Goal: Task Accomplishment & Management: Manage account settings

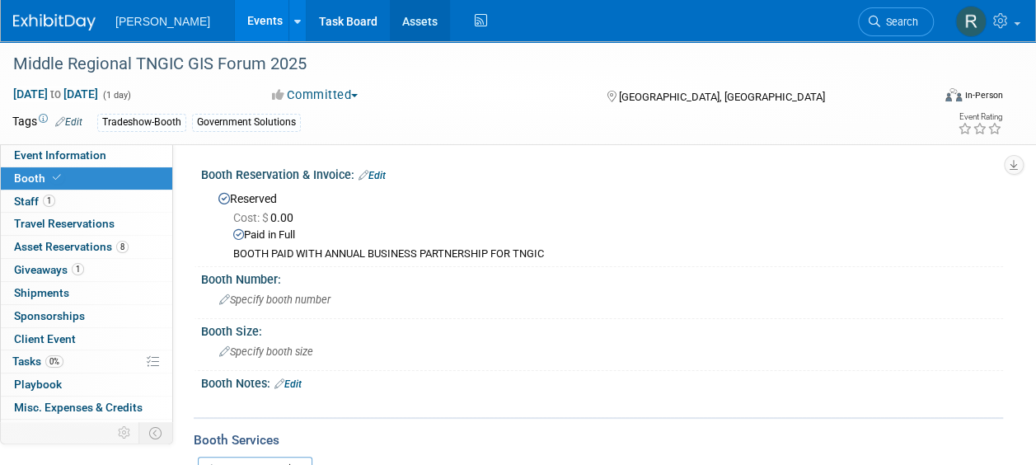
click at [390, 16] on link "Assets" at bounding box center [420, 20] width 60 height 41
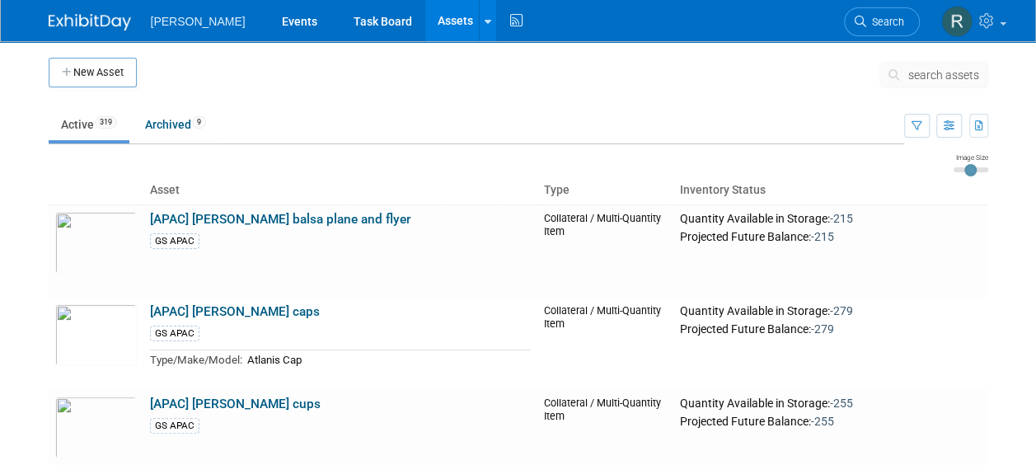
click at [913, 75] on span "search assets" at bounding box center [943, 74] width 71 height 13
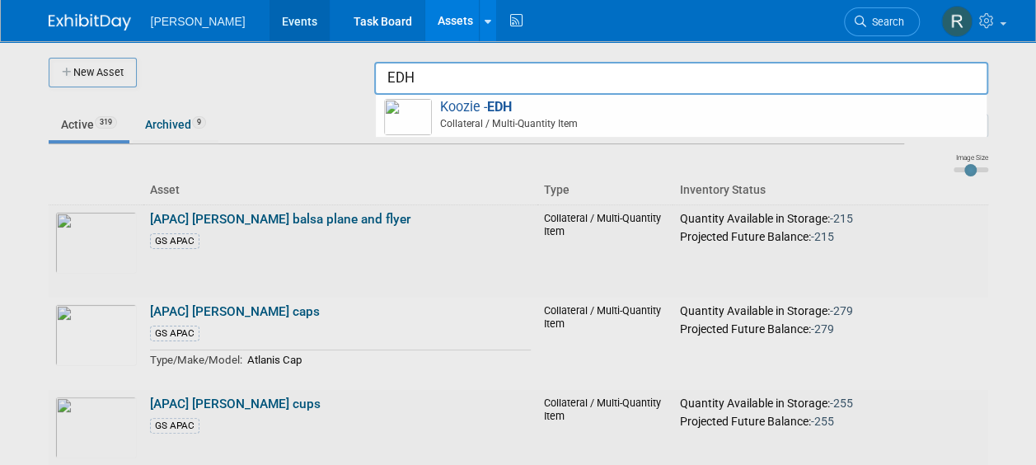
type input "EDH"
click at [270, 20] on link "Events" at bounding box center [300, 20] width 60 height 41
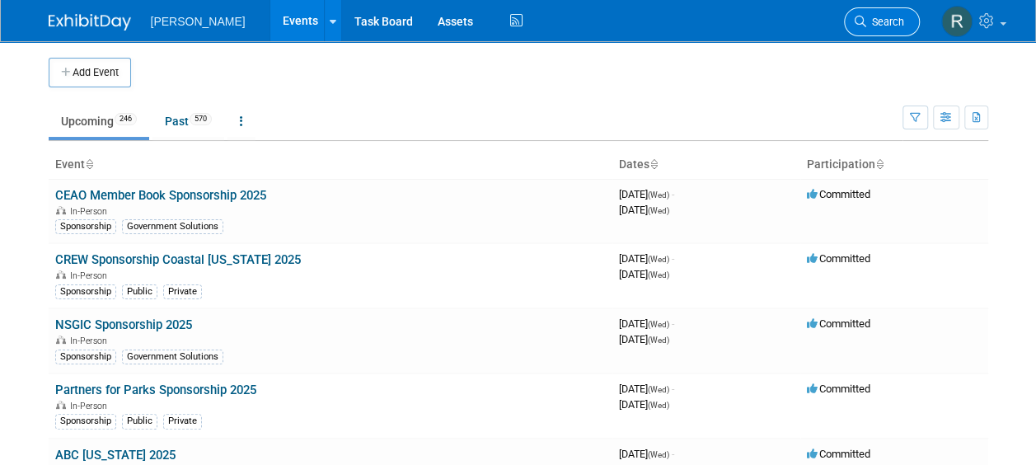
click at [876, 16] on span "Search" at bounding box center [885, 22] width 38 height 12
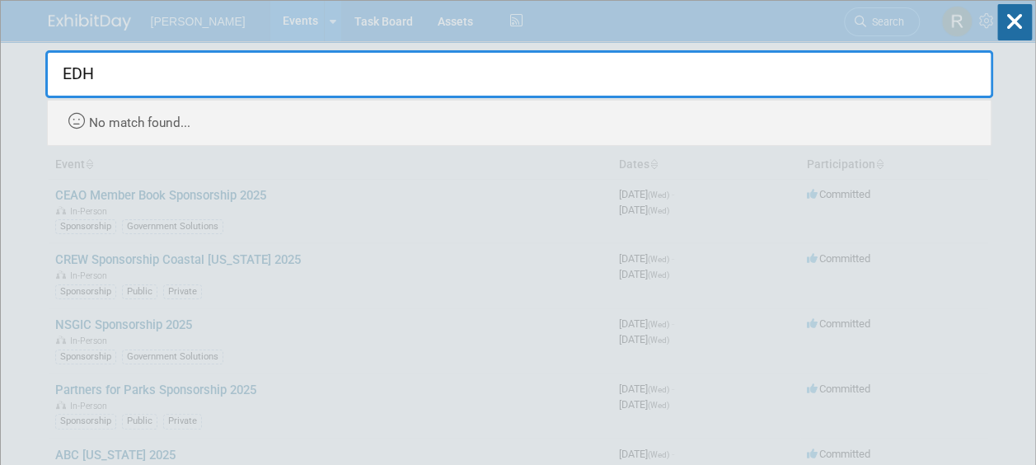
type input "EDH"
click at [766, 30] on div "EDH Recently Viewed Events: Middle Regional TNGIC GIS Forum 2025 In-Person Murf…" at bounding box center [519, 73] width 948 height 145
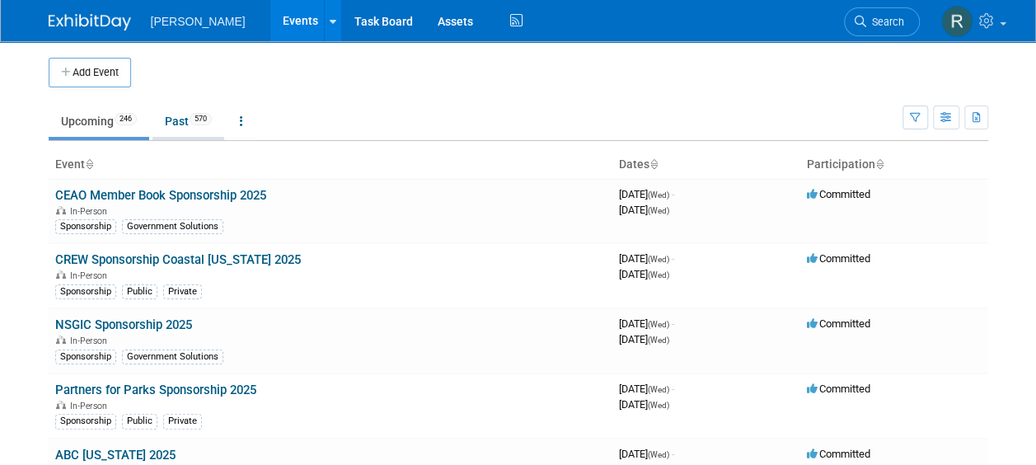
click at [187, 122] on link "Past 570" at bounding box center [188, 121] width 72 height 31
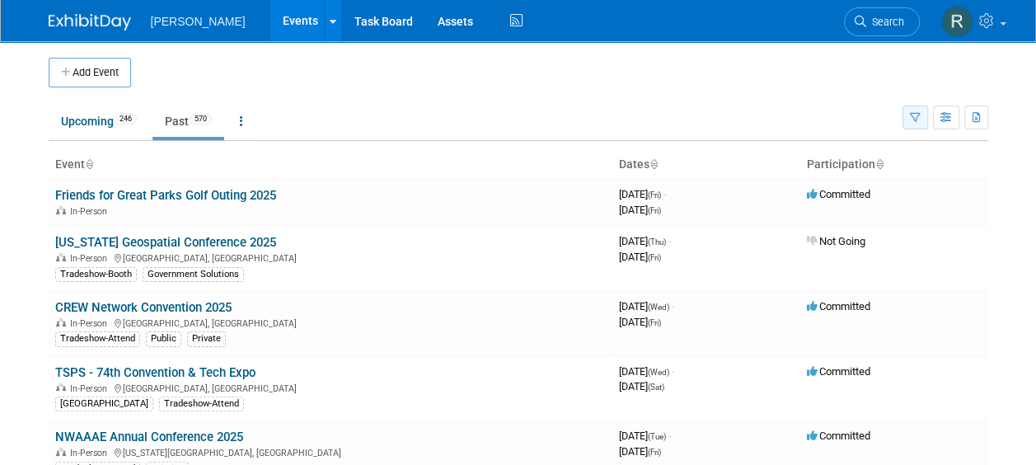
click at [912, 121] on icon "button" at bounding box center [915, 118] width 11 height 11
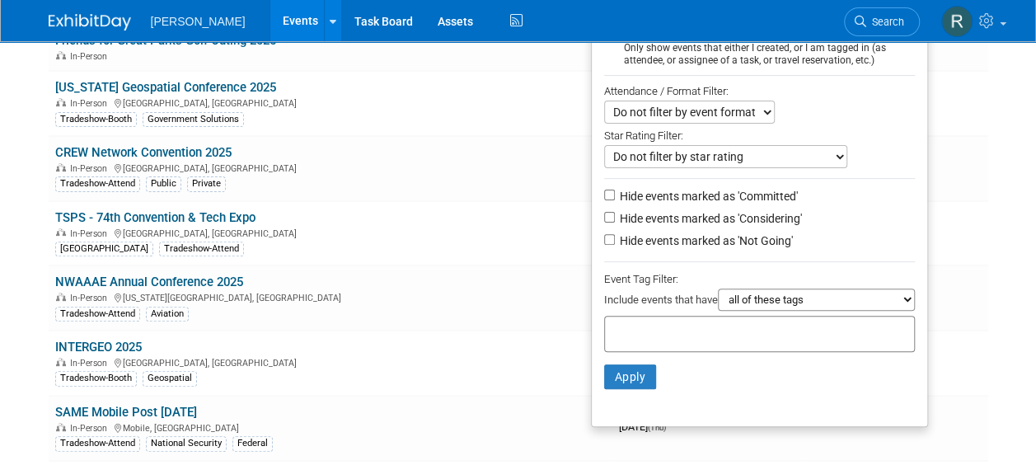
scroll to position [165, 0]
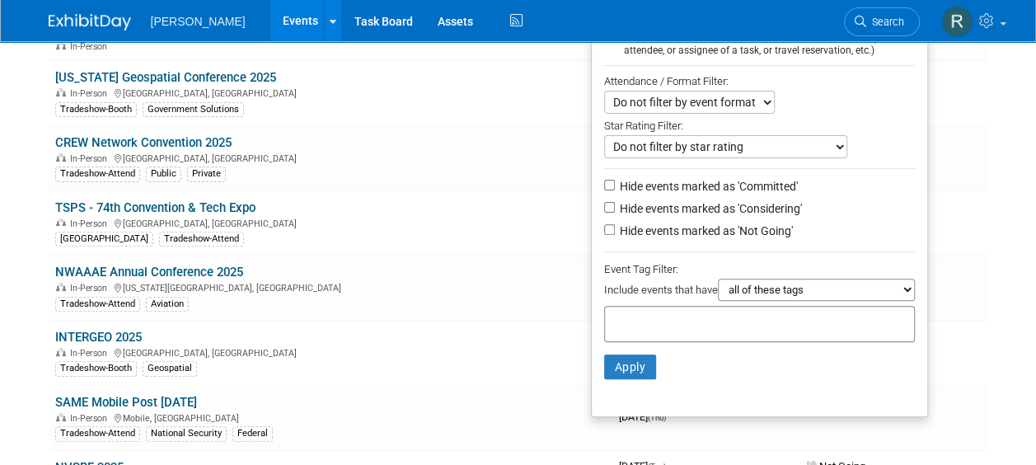
click at [686, 321] on input "text" at bounding box center [678, 321] width 132 height 16
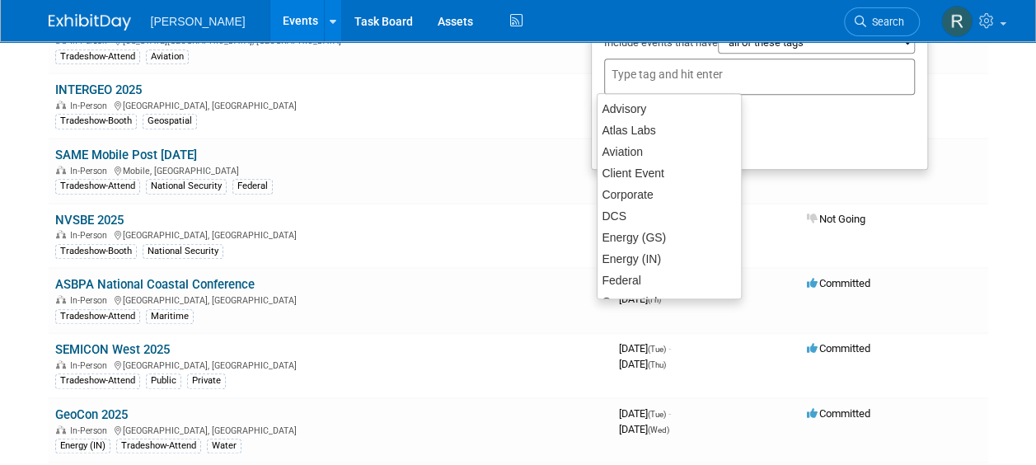
scroll to position [60, 0]
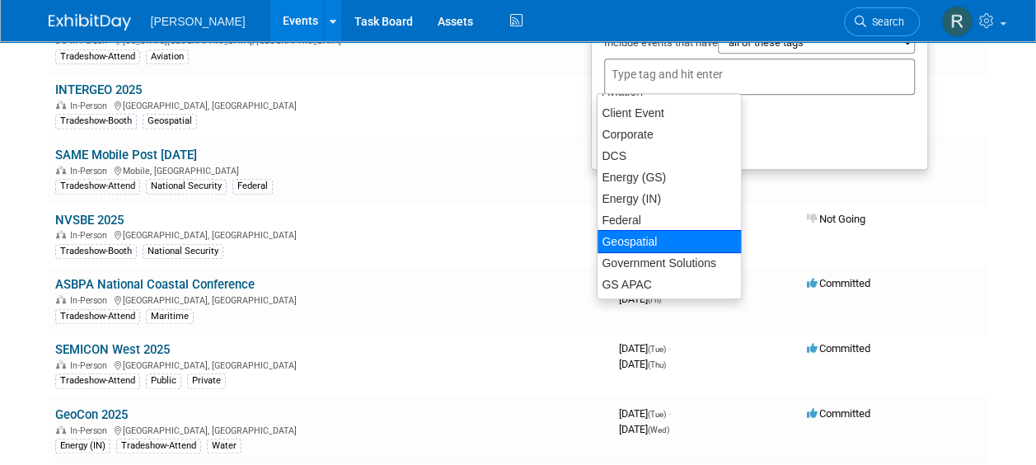
click at [663, 244] on div "Geospatial" at bounding box center [669, 241] width 145 height 23
type input "Geospatial"
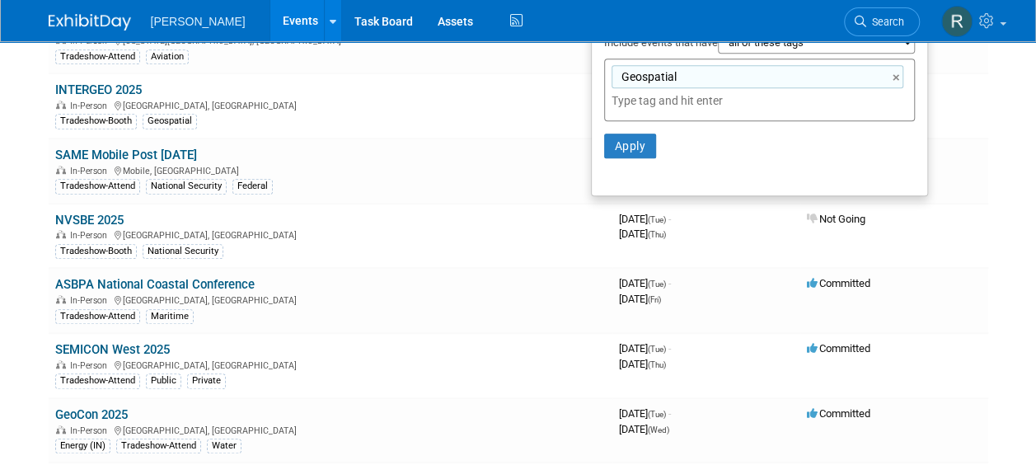
scroll to position [247, 0]
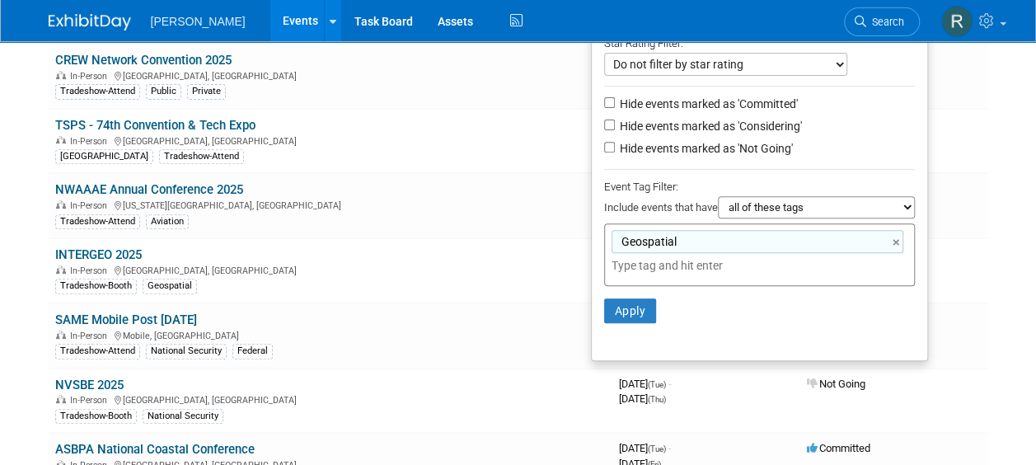
click at [757, 206] on select "all of these tags any one of these tags only and exactly these specific tags" at bounding box center [816, 207] width 197 height 22
select select "any"
click at [718, 196] on select "all of these tags any one of these tags only and exactly these specific tags" at bounding box center [816, 207] width 197 height 22
click at [633, 307] on button "Apply" at bounding box center [630, 310] width 53 height 25
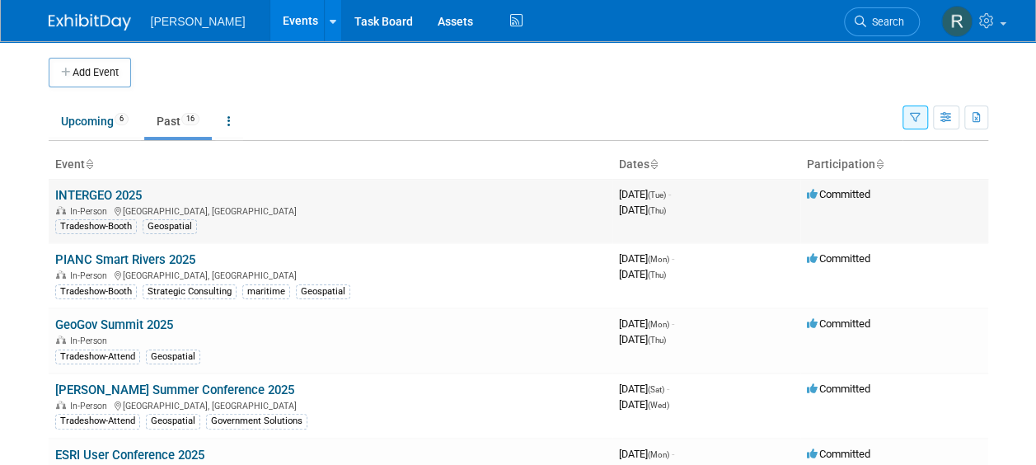
click at [112, 192] on link "INTERGEO 2025" at bounding box center [98, 195] width 87 height 15
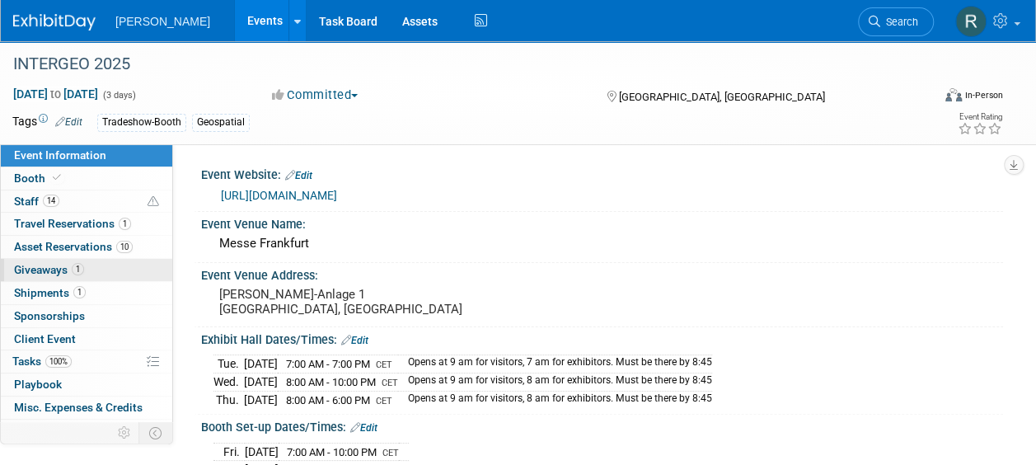
click at [81, 270] on span "1" at bounding box center [78, 269] width 12 height 12
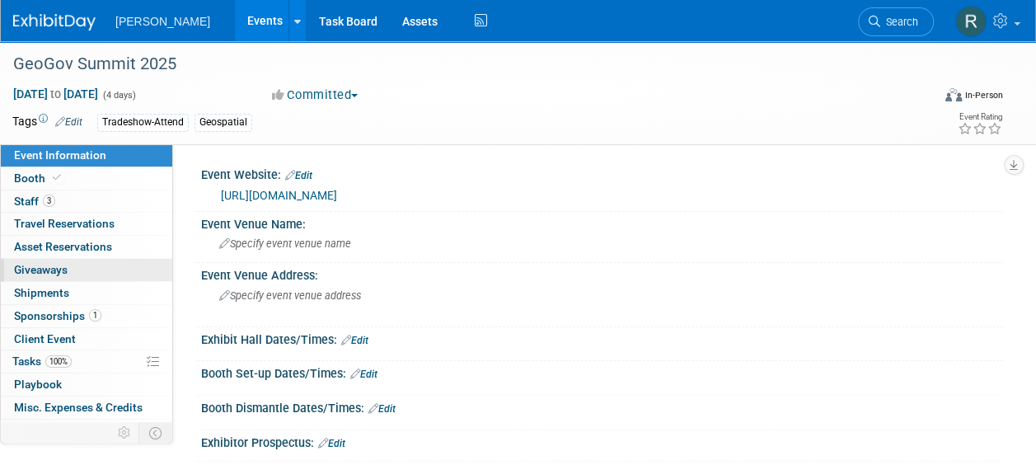
click at [93, 270] on link "0 Giveaways 0" at bounding box center [86, 270] width 171 height 22
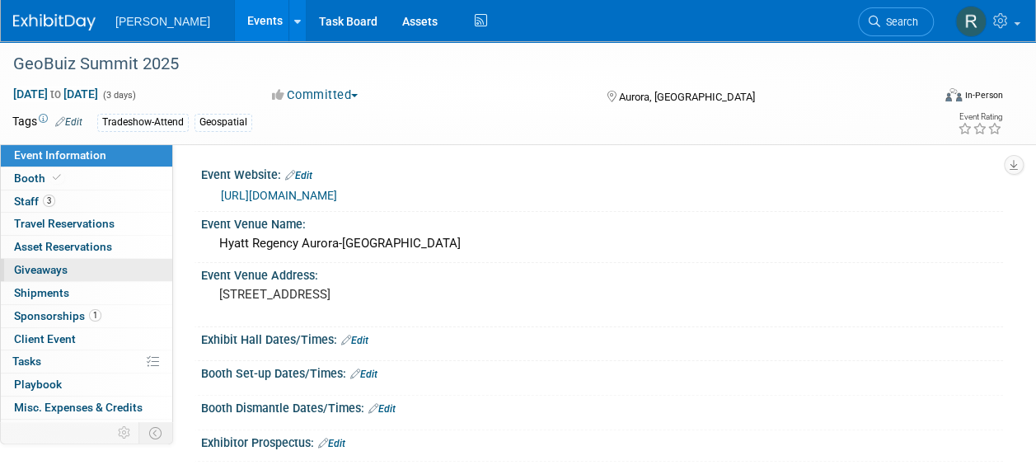
click at [105, 269] on link "0 Giveaways 0" at bounding box center [86, 270] width 171 height 22
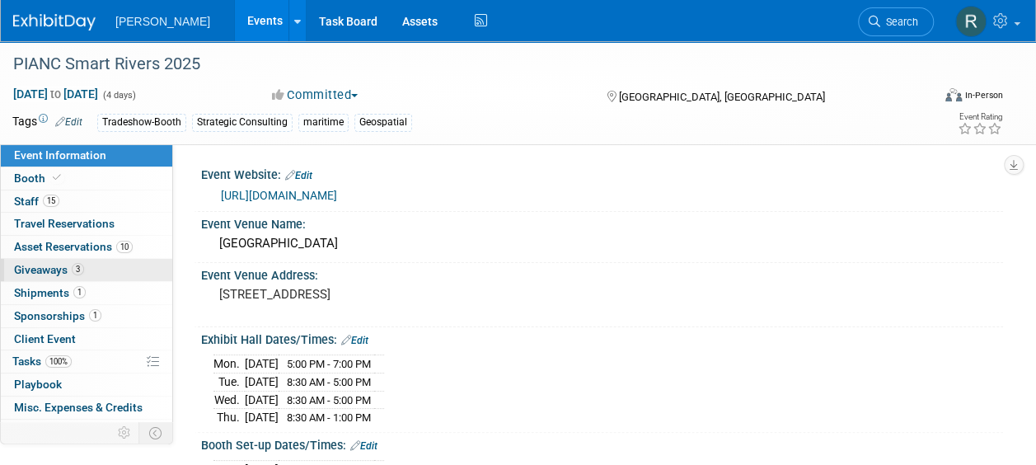
click at [64, 265] on span "Giveaways 3" at bounding box center [49, 269] width 70 height 13
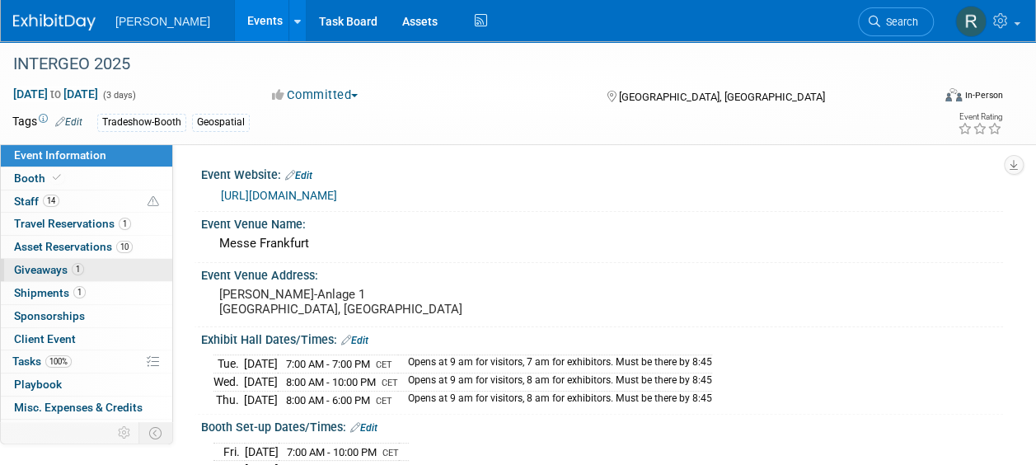
click at [53, 266] on span "Giveaways 1" at bounding box center [49, 269] width 70 height 13
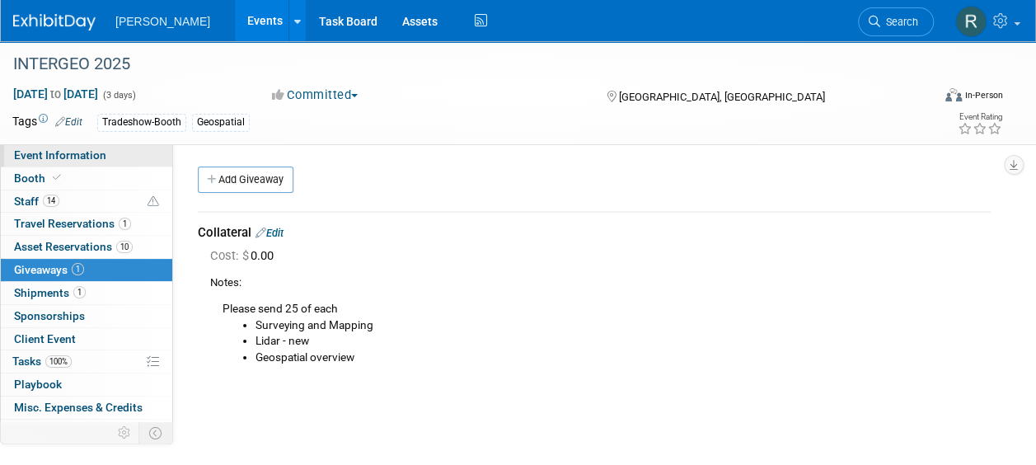
click at [57, 158] on span "Event Information" at bounding box center [60, 154] width 92 height 13
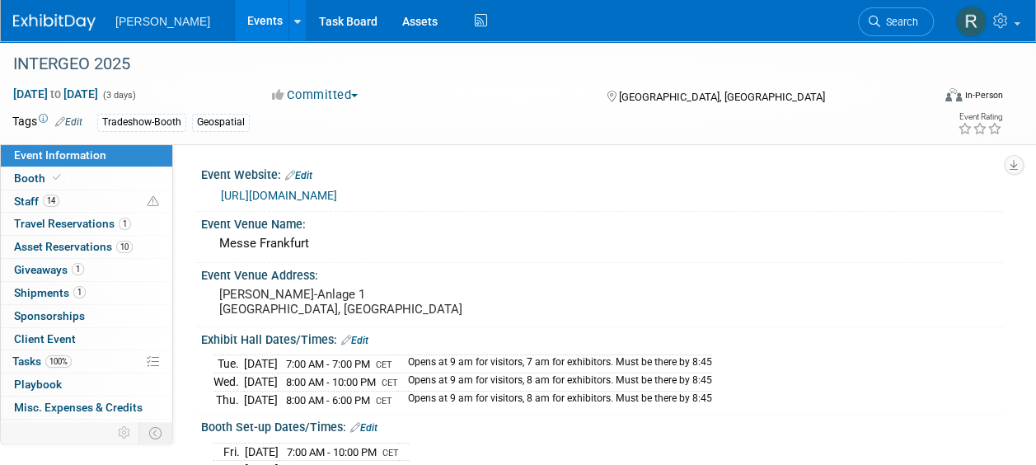
drag, startPoint x: 910, startPoint y: 21, endPoint x: 859, endPoint y: 40, distance: 54.5
click at [910, 21] on span "Search" at bounding box center [899, 22] width 38 height 12
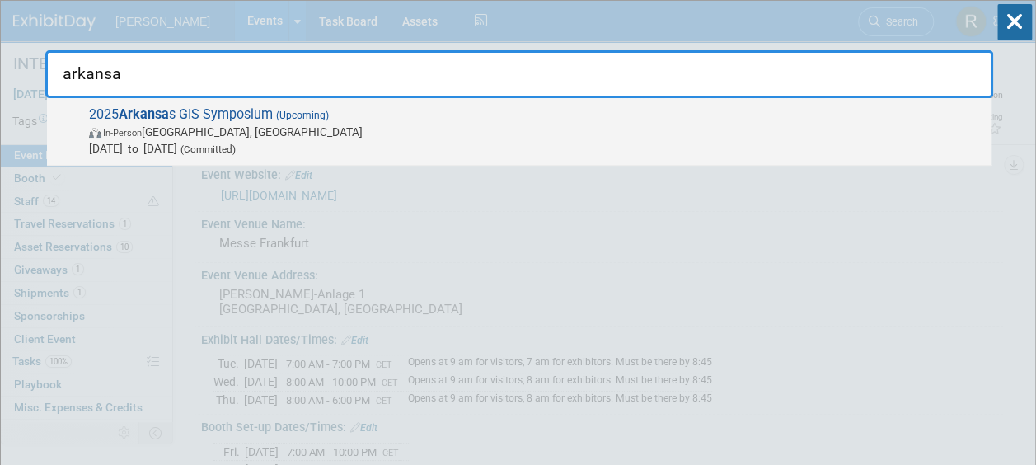
type input "arkansa"
click at [213, 124] on span "In-Person Eureka Springs, AR" at bounding box center [536, 132] width 894 height 16
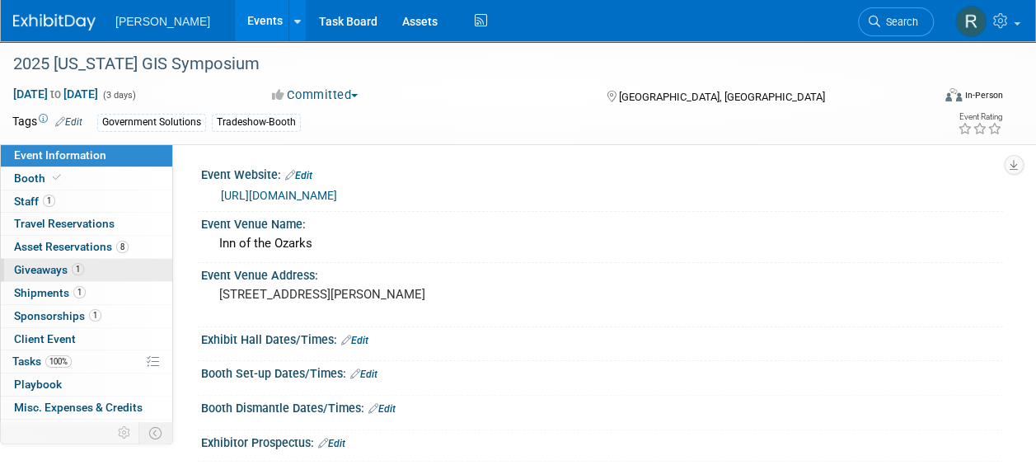
click at [59, 265] on span "Giveaways 1" at bounding box center [49, 269] width 70 height 13
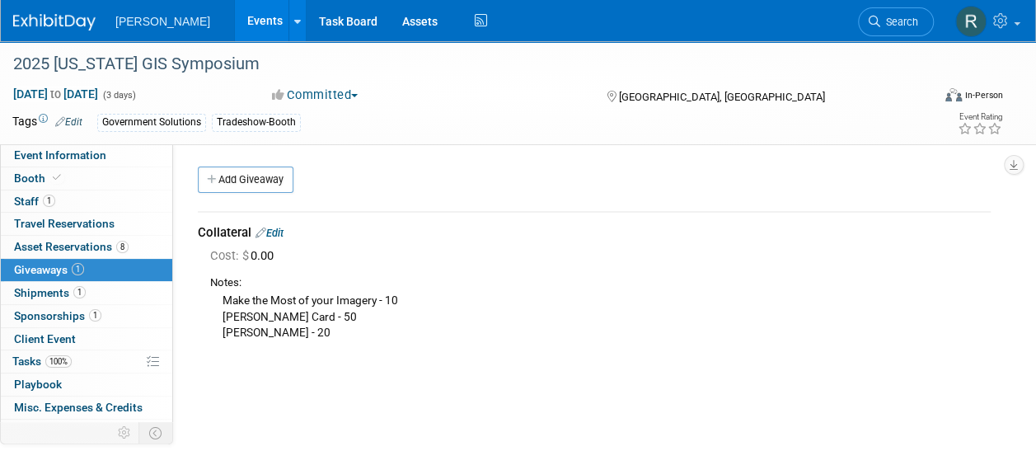
drag, startPoint x: 225, startPoint y: 319, endPoint x: 321, endPoint y: 326, distance: 95.9
click at [321, 326] on div "Make the Most of your Imagery - 10 EDH Hobson Card - 50 Lidar Brochure - 20" at bounding box center [600, 316] width 781 height 50
click at [172, 286] on div "Event Information Event Info Booth Booth 1 Staff 1 Staff 0 Travel Reservations …" at bounding box center [86, 283] width 173 height 278
drag, startPoint x: 895, startPoint y: 14, endPoint x: 889, endPoint y: 8, distance: 8.8
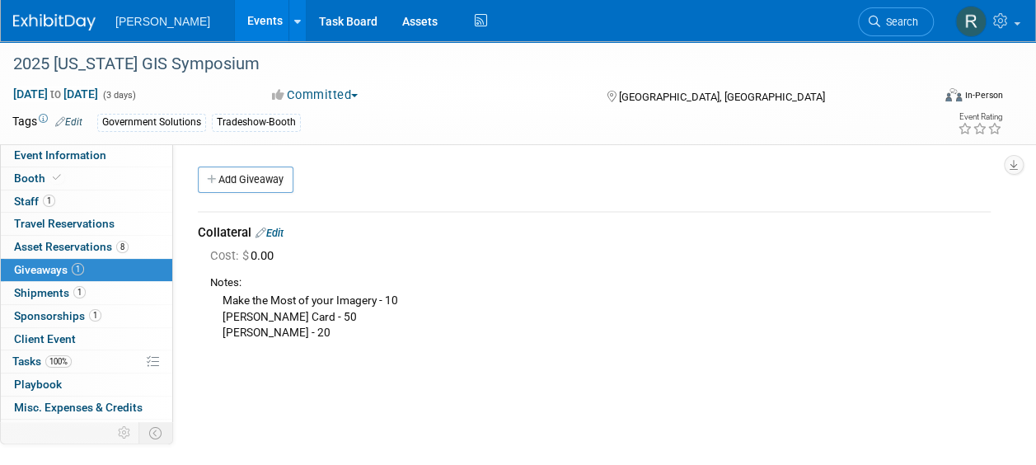
click at [894, 13] on link "Search" at bounding box center [896, 21] width 76 height 29
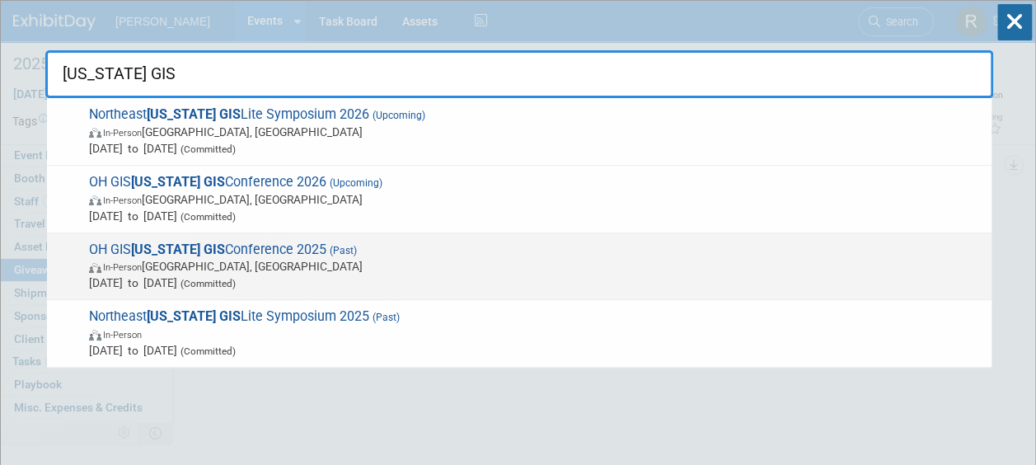
type input "Ohio GIS"
click at [241, 256] on span "OH GIS Ohio GIS Conference 2025 (Past) In-Person Columbus, OH Sep 14, 2025 to S…" at bounding box center [533, 267] width 899 height 50
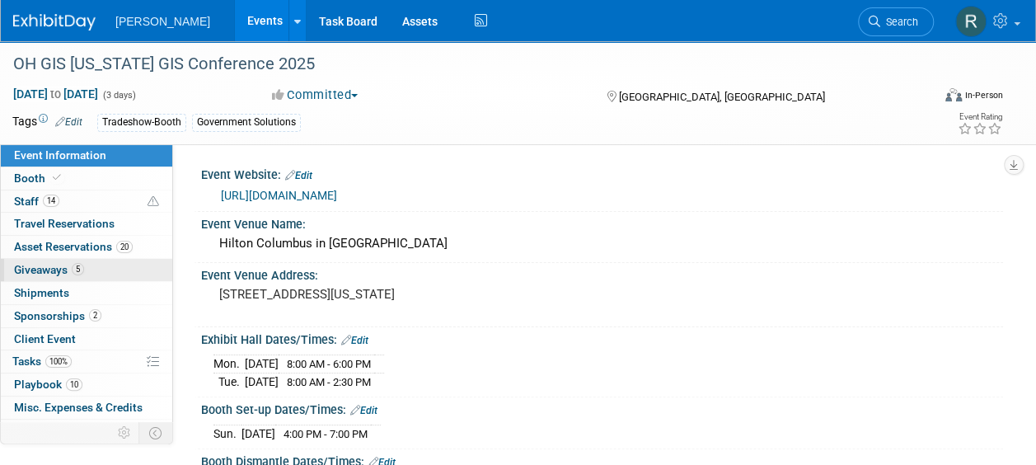
click at [87, 268] on link "5 Giveaways 5" at bounding box center [86, 270] width 171 height 22
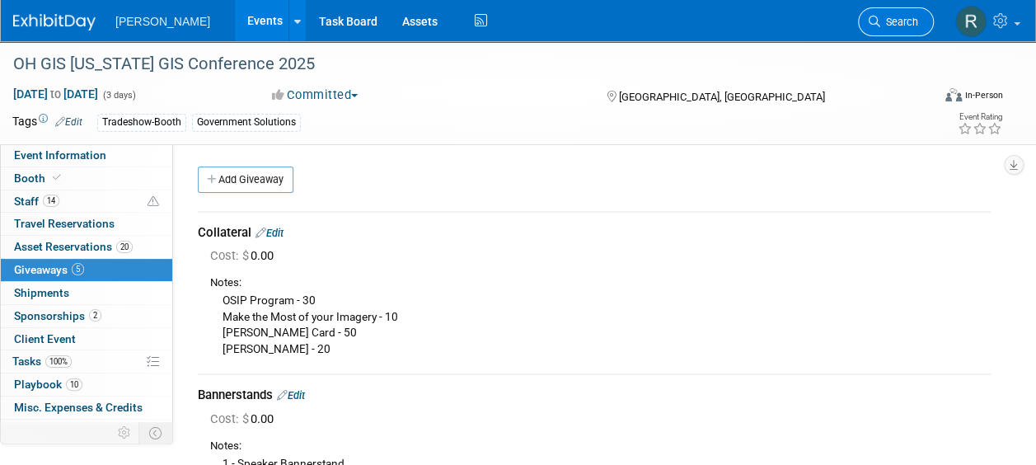
click at [888, 30] on link "Search" at bounding box center [896, 21] width 76 height 29
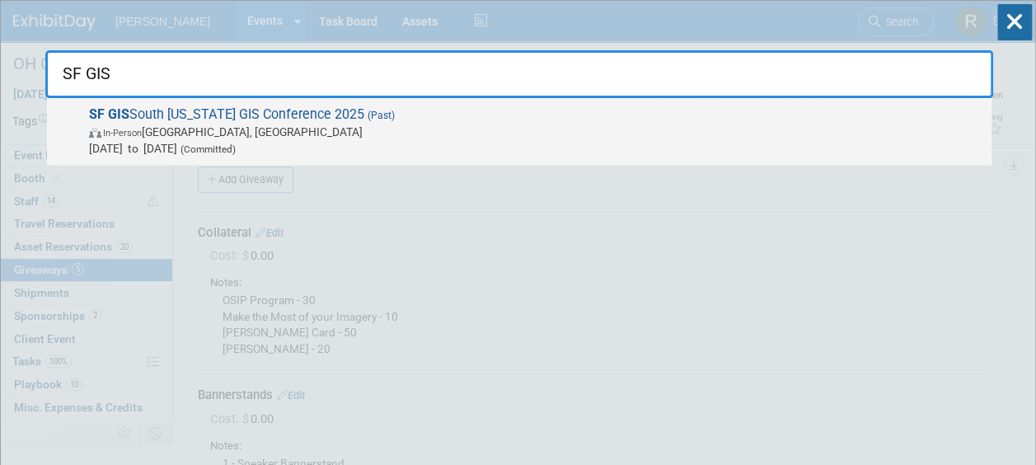
type input "SF GIS"
click at [349, 138] on span "In-Person West Palm Beach, FL" at bounding box center [536, 132] width 894 height 16
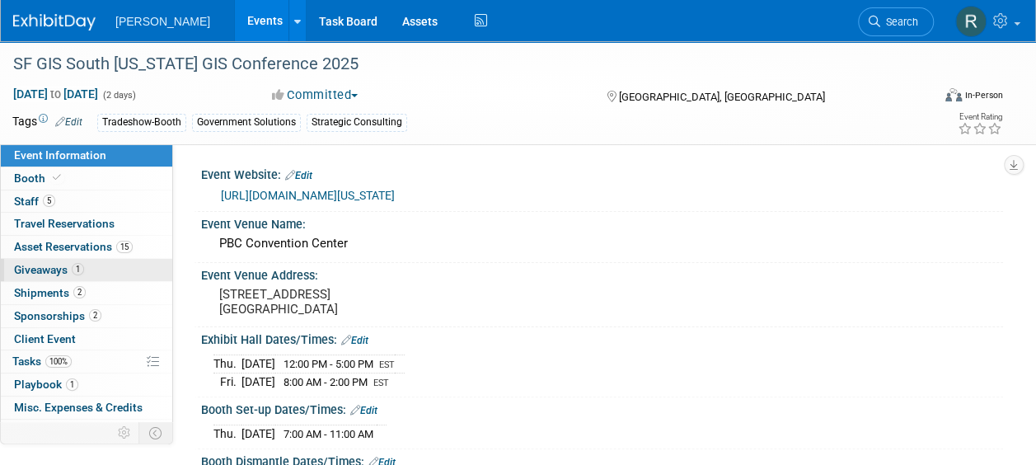
click at [87, 266] on link "1 Giveaways 1" at bounding box center [86, 270] width 171 height 22
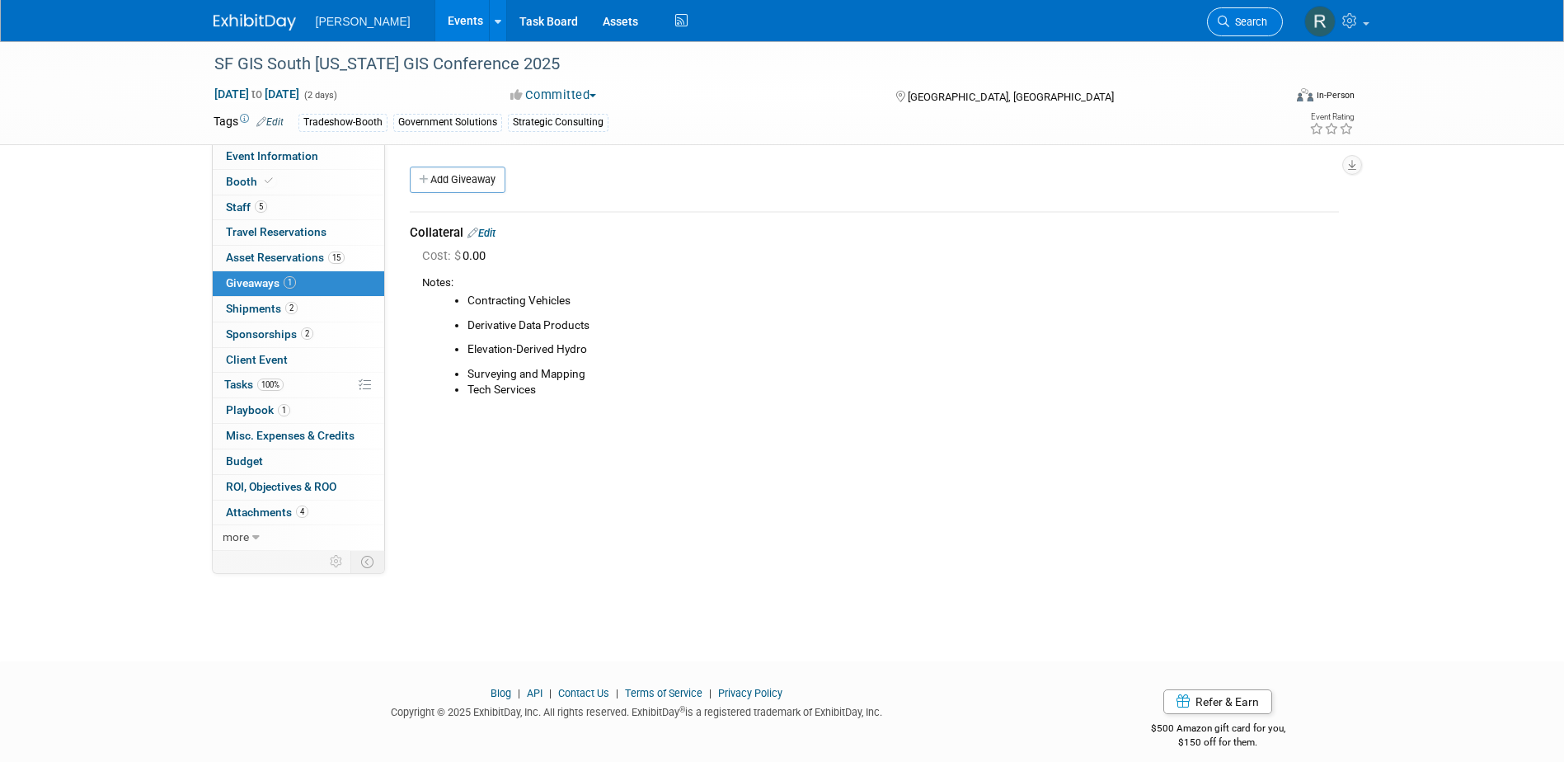
click at [1035, 14] on link "Search" at bounding box center [1245, 21] width 76 height 29
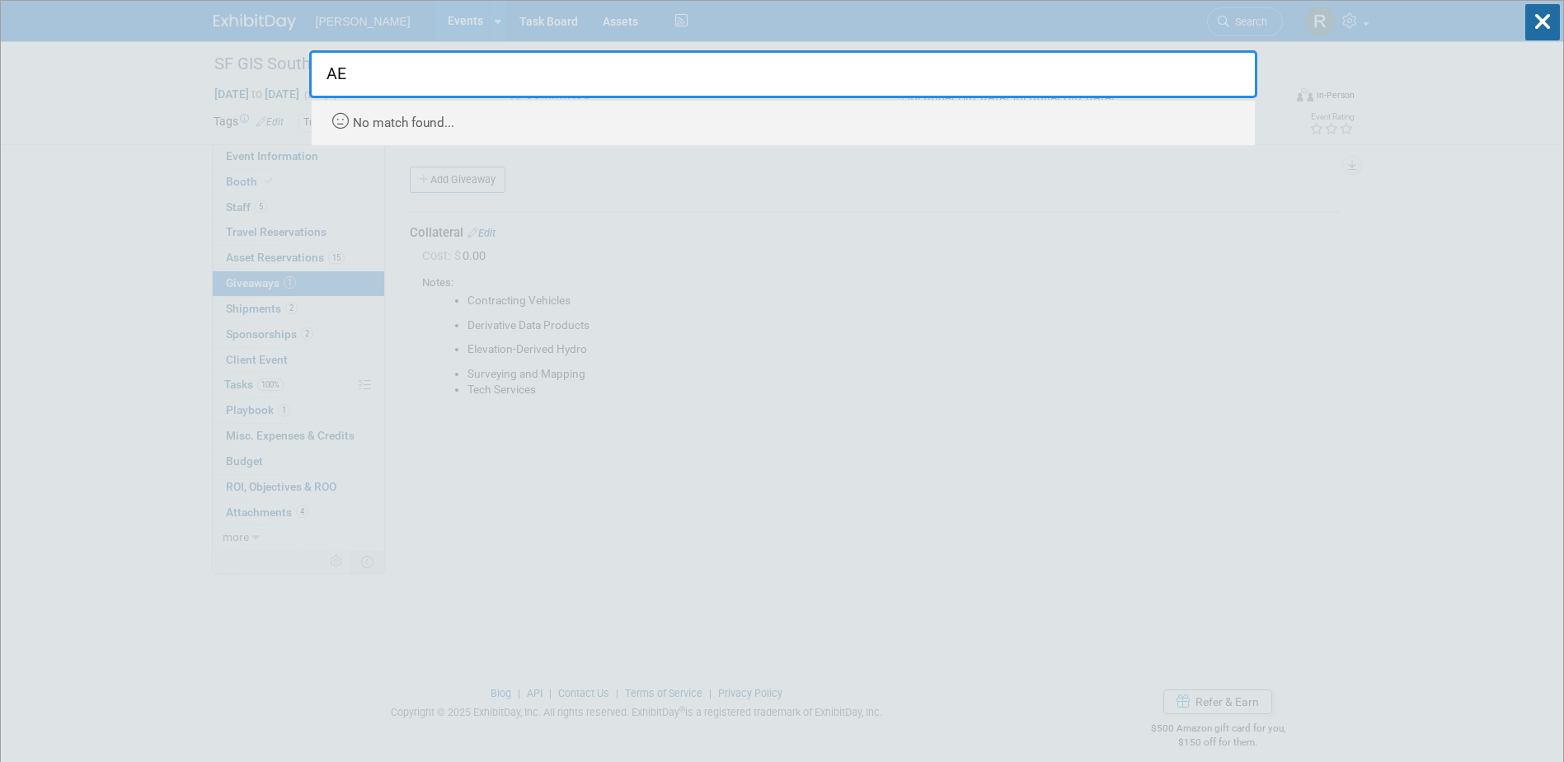
type input "A"
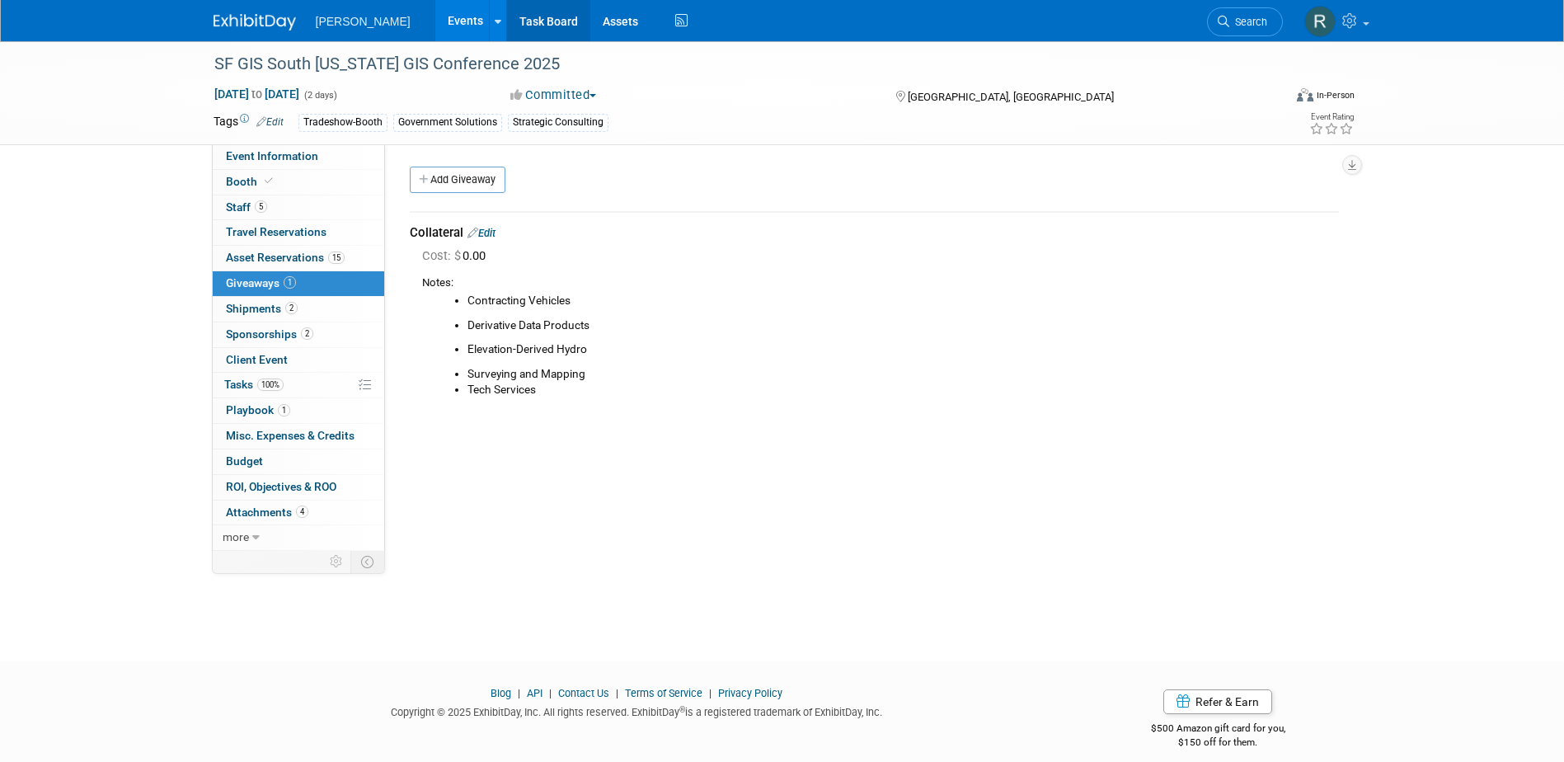
drag, startPoint x: 467, startPoint y: 16, endPoint x: 637, endPoint y: 41, distance: 171.7
click at [507, 16] on link "Task Board" at bounding box center [548, 20] width 83 height 41
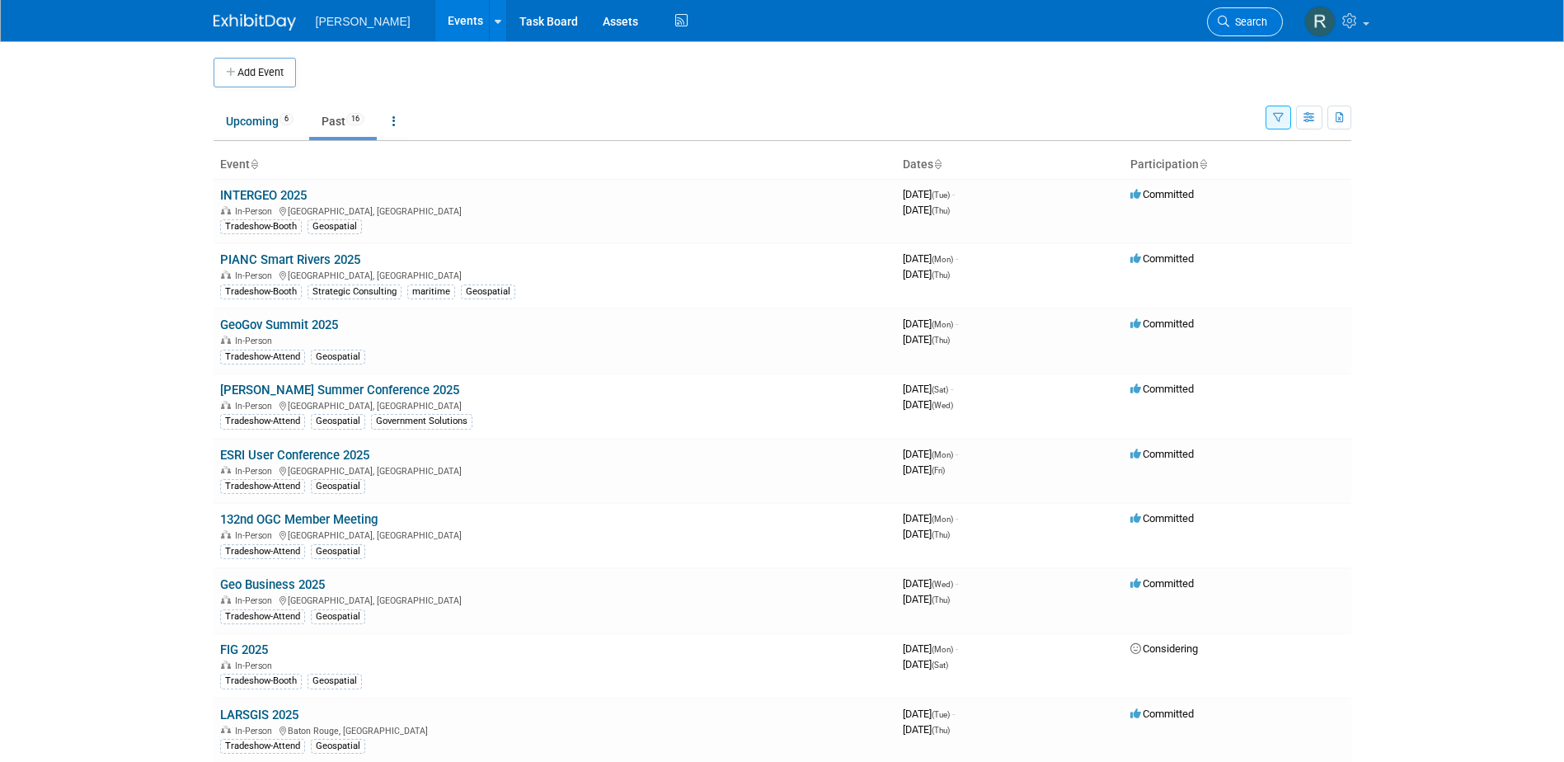
click at [1221, 20] on icon at bounding box center [1223, 22] width 12 height 12
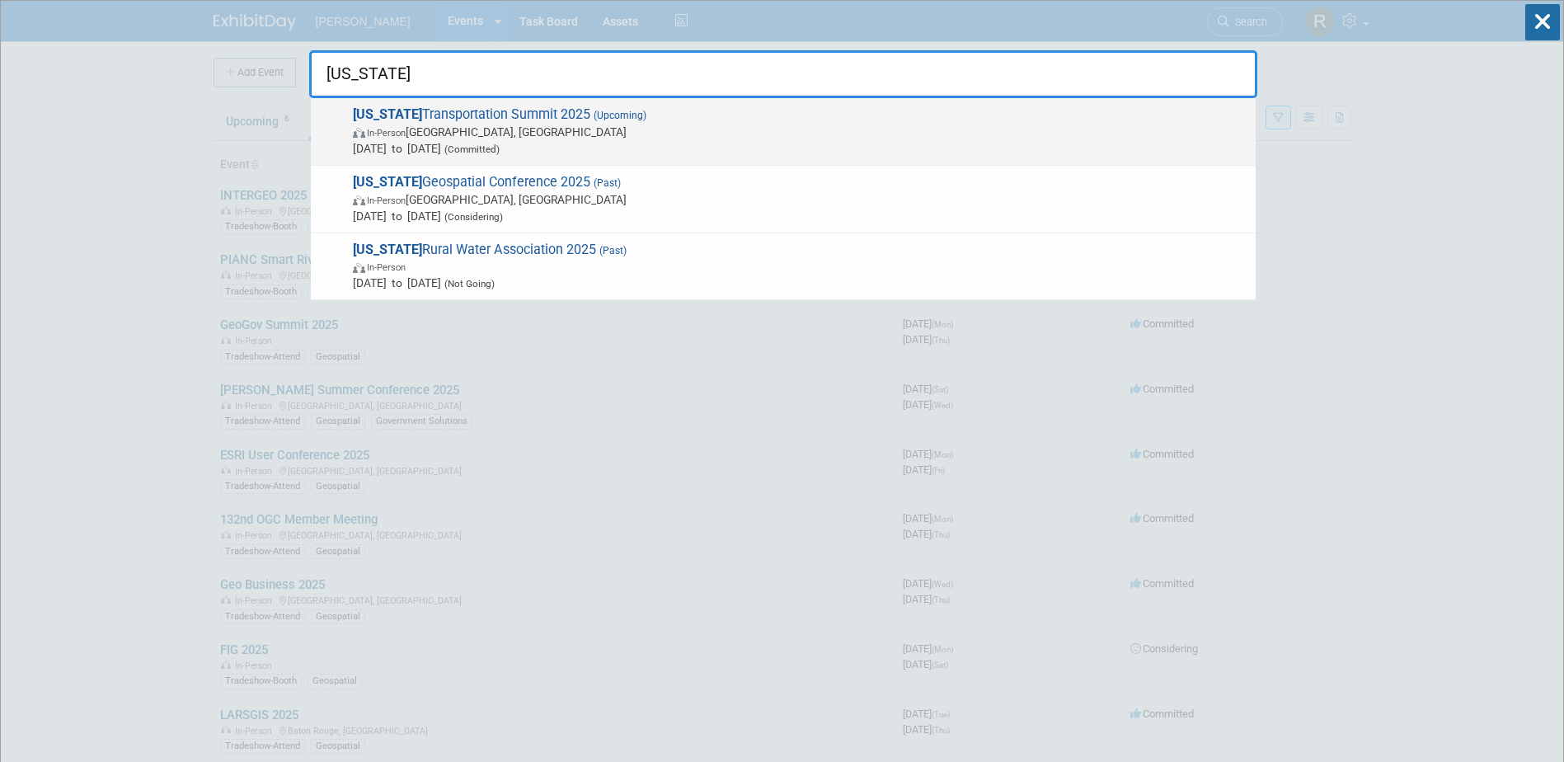
type input "Georgia"
click at [518, 132] on span "In-Person Athens, GA" at bounding box center [800, 132] width 894 height 16
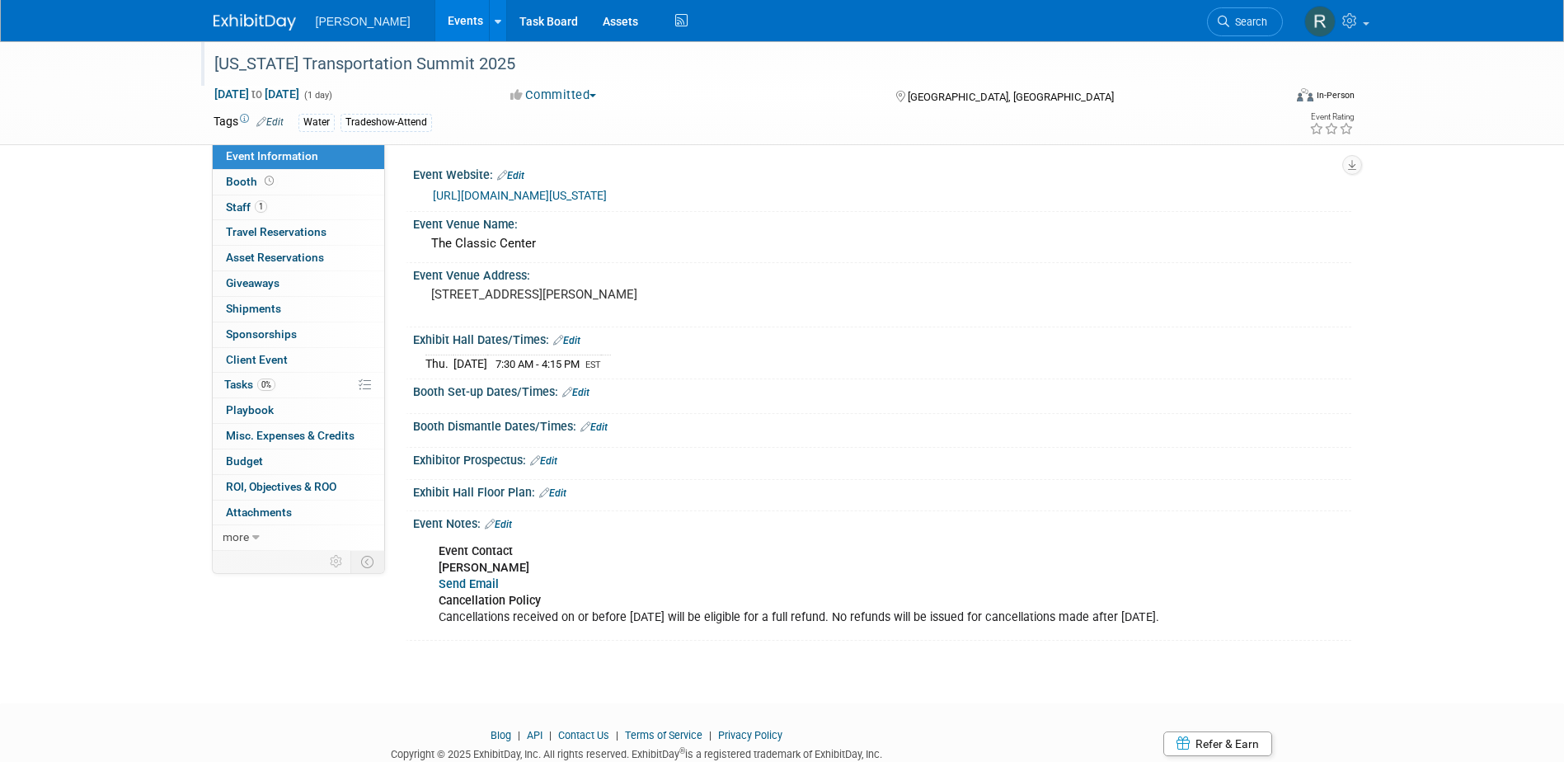
click at [476, 66] on div "[US_STATE] Transportation Summit 2025" at bounding box center [733, 64] width 1049 height 30
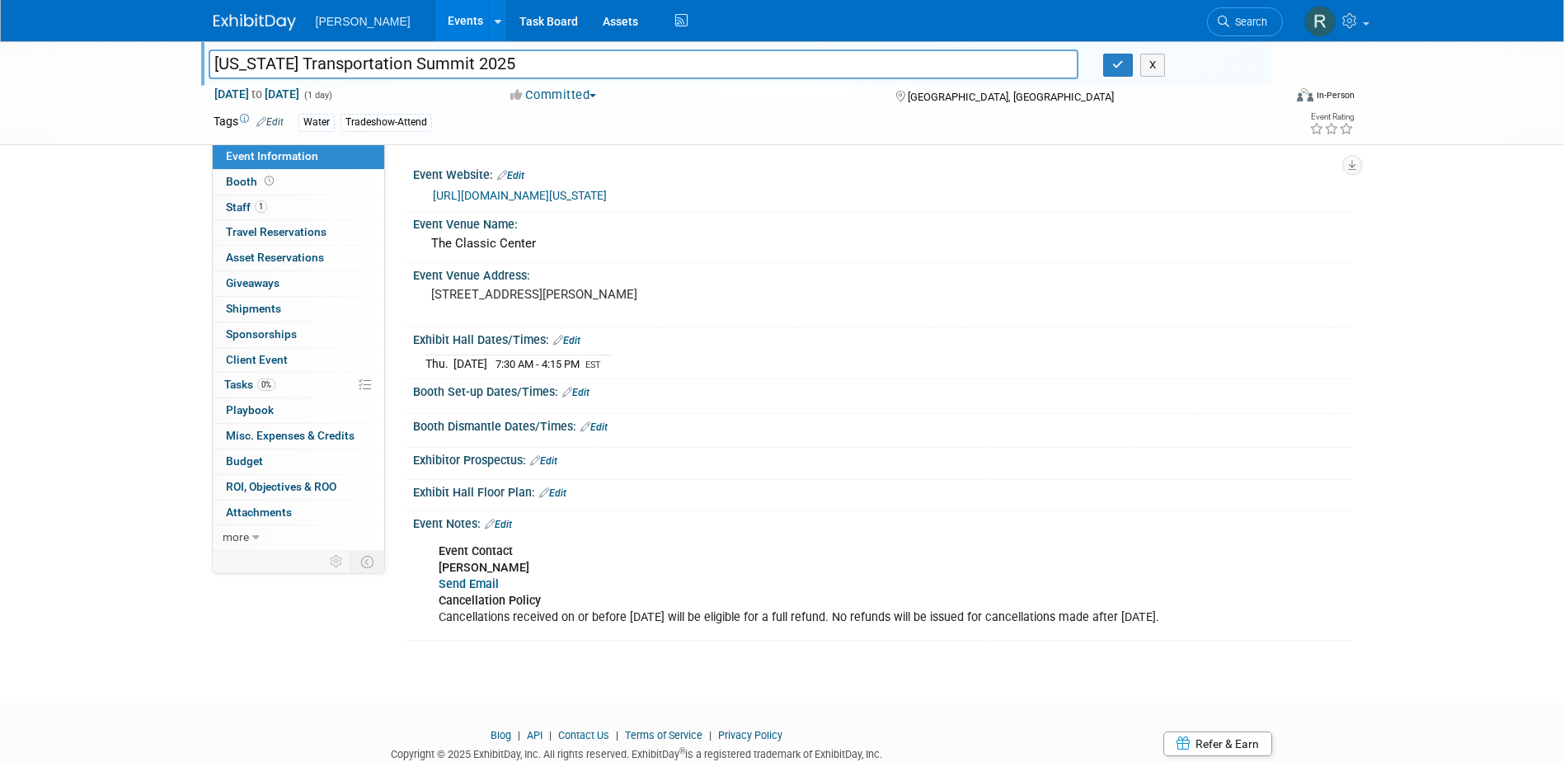
drag, startPoint x: 476, startPoint y: 66, endPoint x: 112, endPoint y: 66, distance: 364.3
click at [112, 66] on div "Georgia Transportation Summit 2025 Georgia Transportation Summit 2025 X Nov 13,…" at bounding box center [782, 93] width 1564 height 104
click at [245, 385] on span "Tasks 0%" at bounding box center [249, 384] width 51 height 13
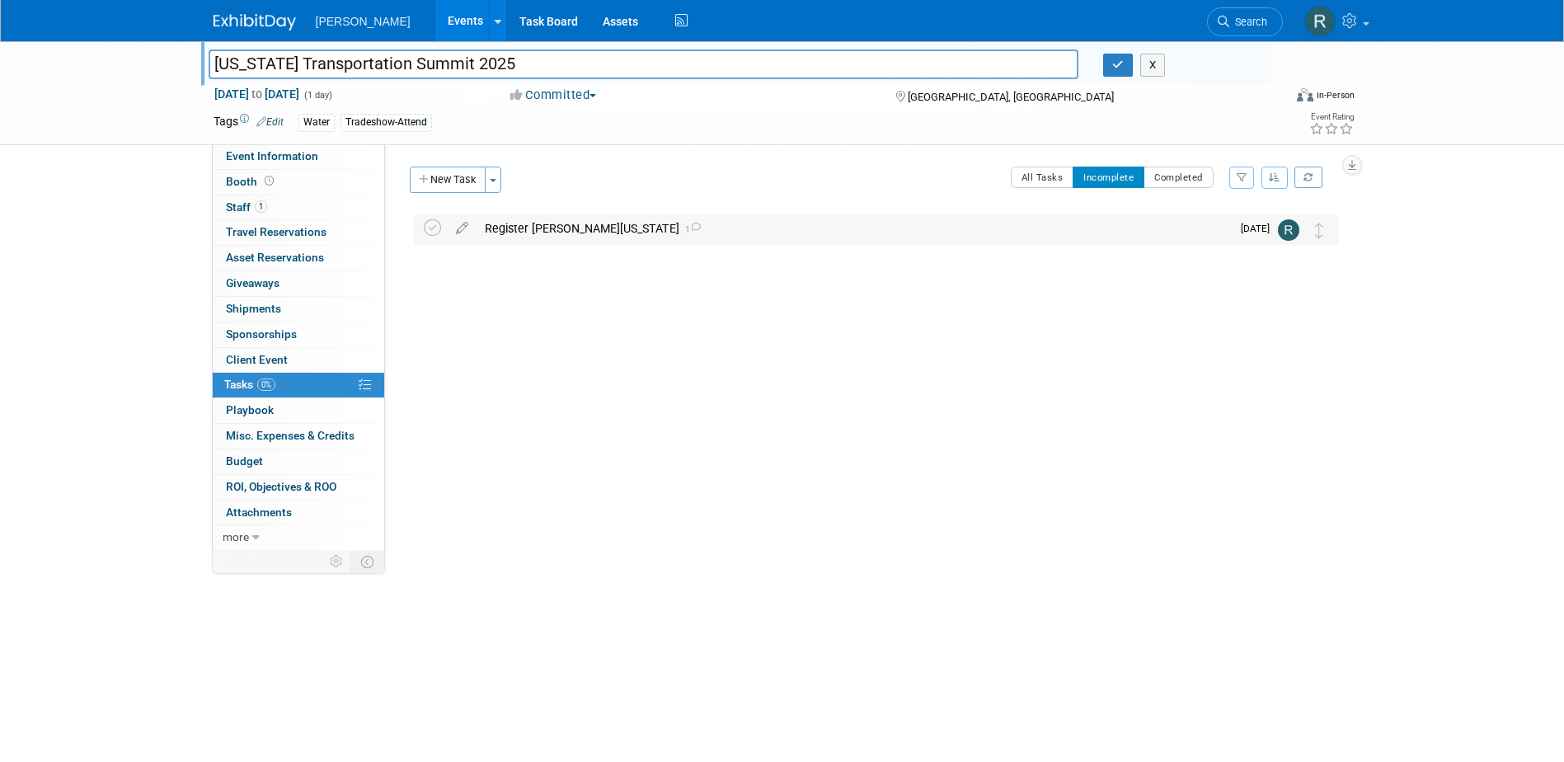
click at [528, 228] on div "Register Richard Washington 1" at bounding box center [853, 228] width 754 height 28
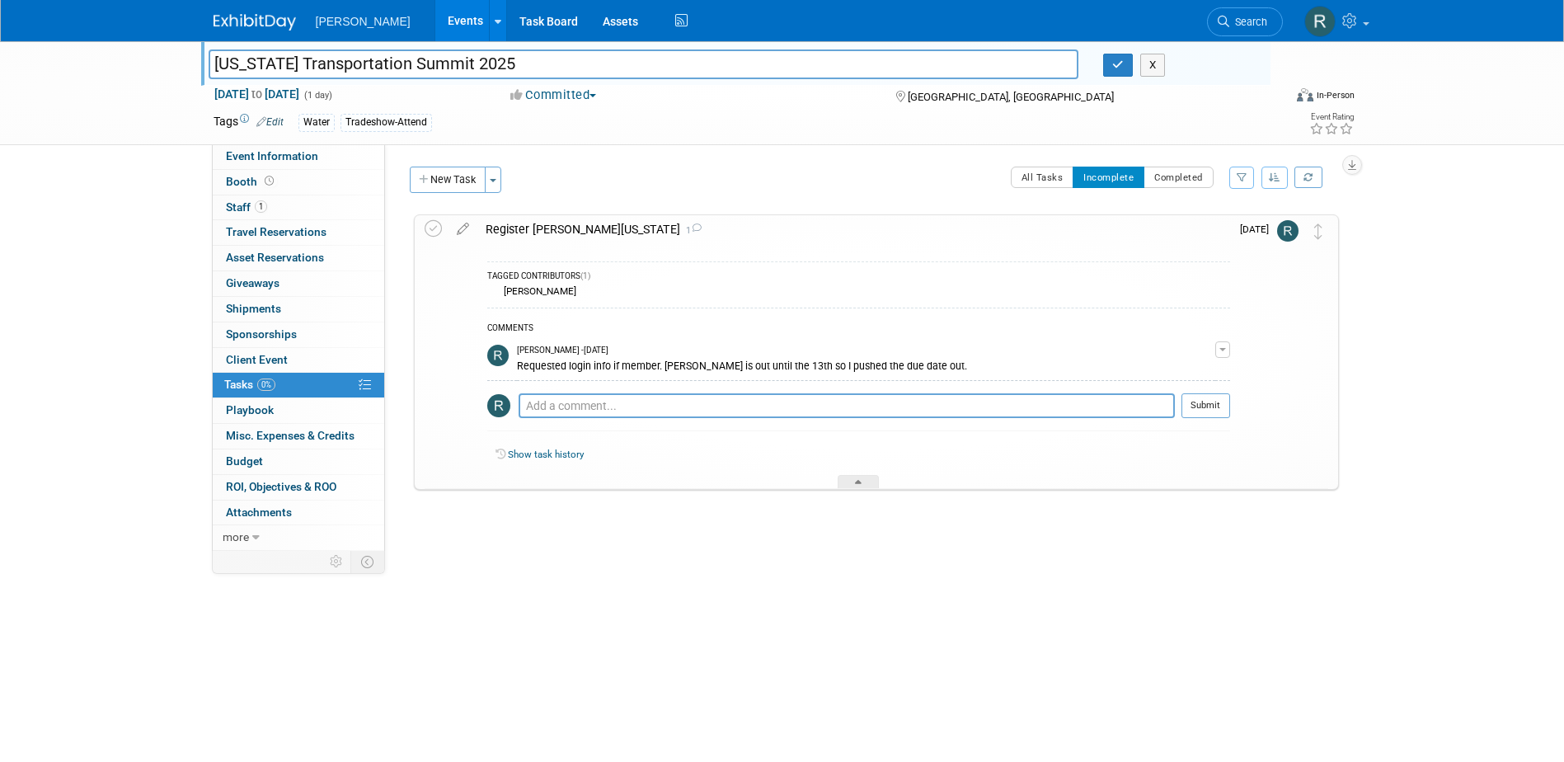
drag, startPoint x: 284, startPoint y: 153, endPoint x: 503, endPoint y: 146, distance: 219.4
click at [284, 153] on span "Event Information" at bounding box center [272, 155] width 92 height 13
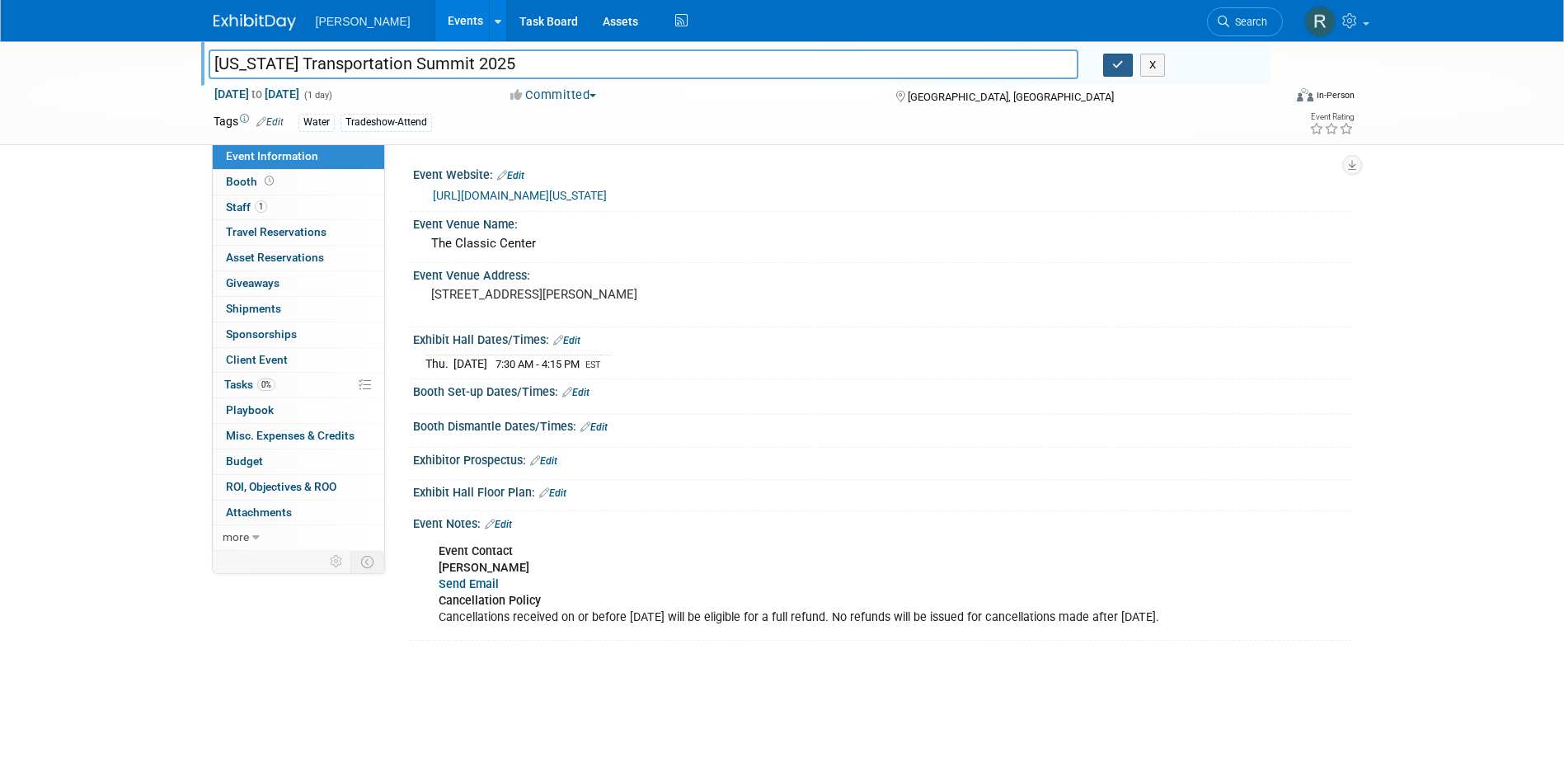
click at [1120, 60] on icon "button" at bounding box center [1118, 64] width 12 height 11
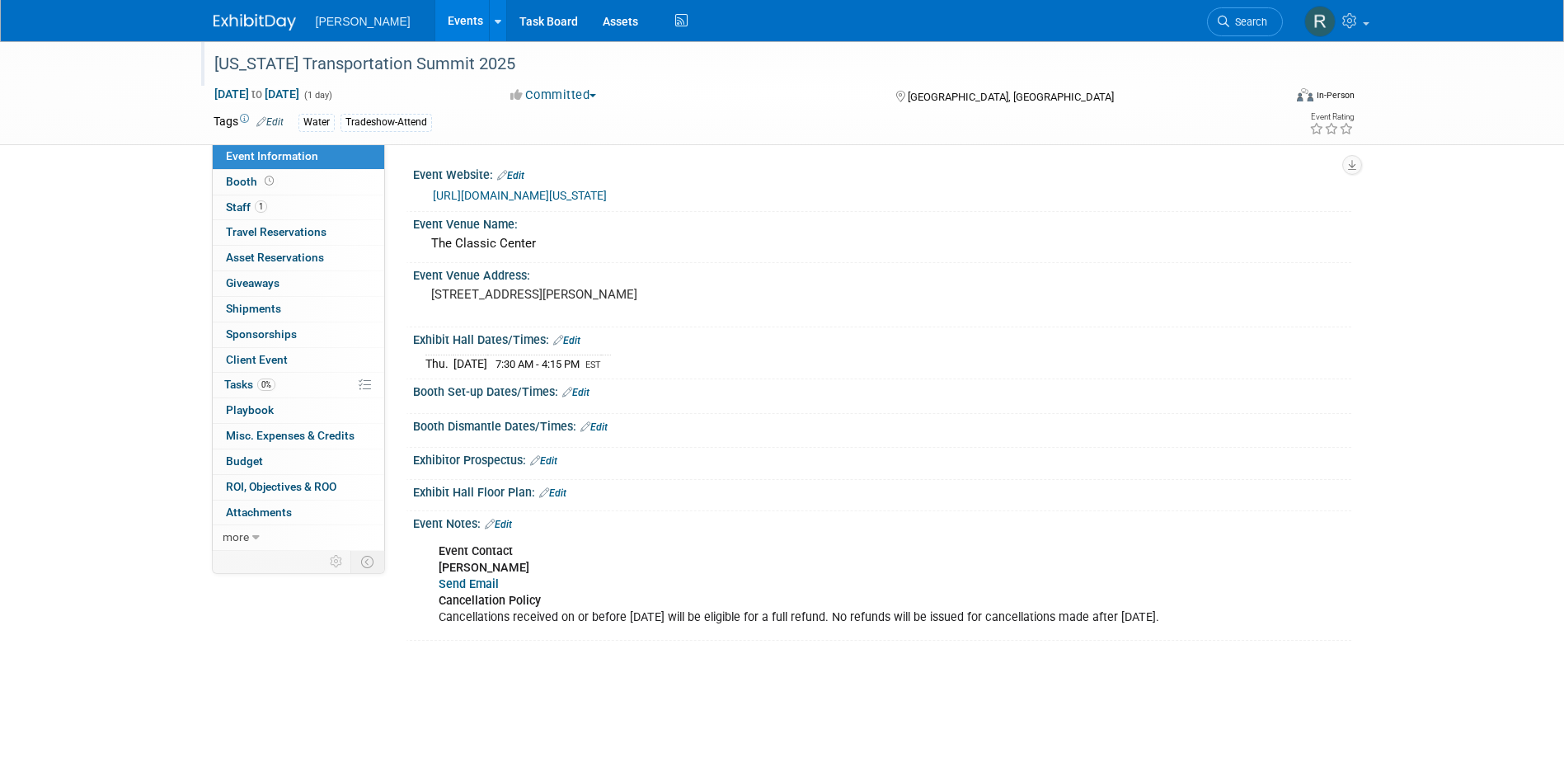
click at [607, 190] on link "https://business.acecga.org/events/details/2025-georgia-transportation-summit-1…" at bounding box center [520, 195] width 174 height 13
drag, startPoint x: 306, startPoint y: 204, endPoint x: 332, endPoint y: 201, distance: 26.6
click at [306, 204] on link "1 Staff 1" at bounding box center [298, 207] width 171 height 25
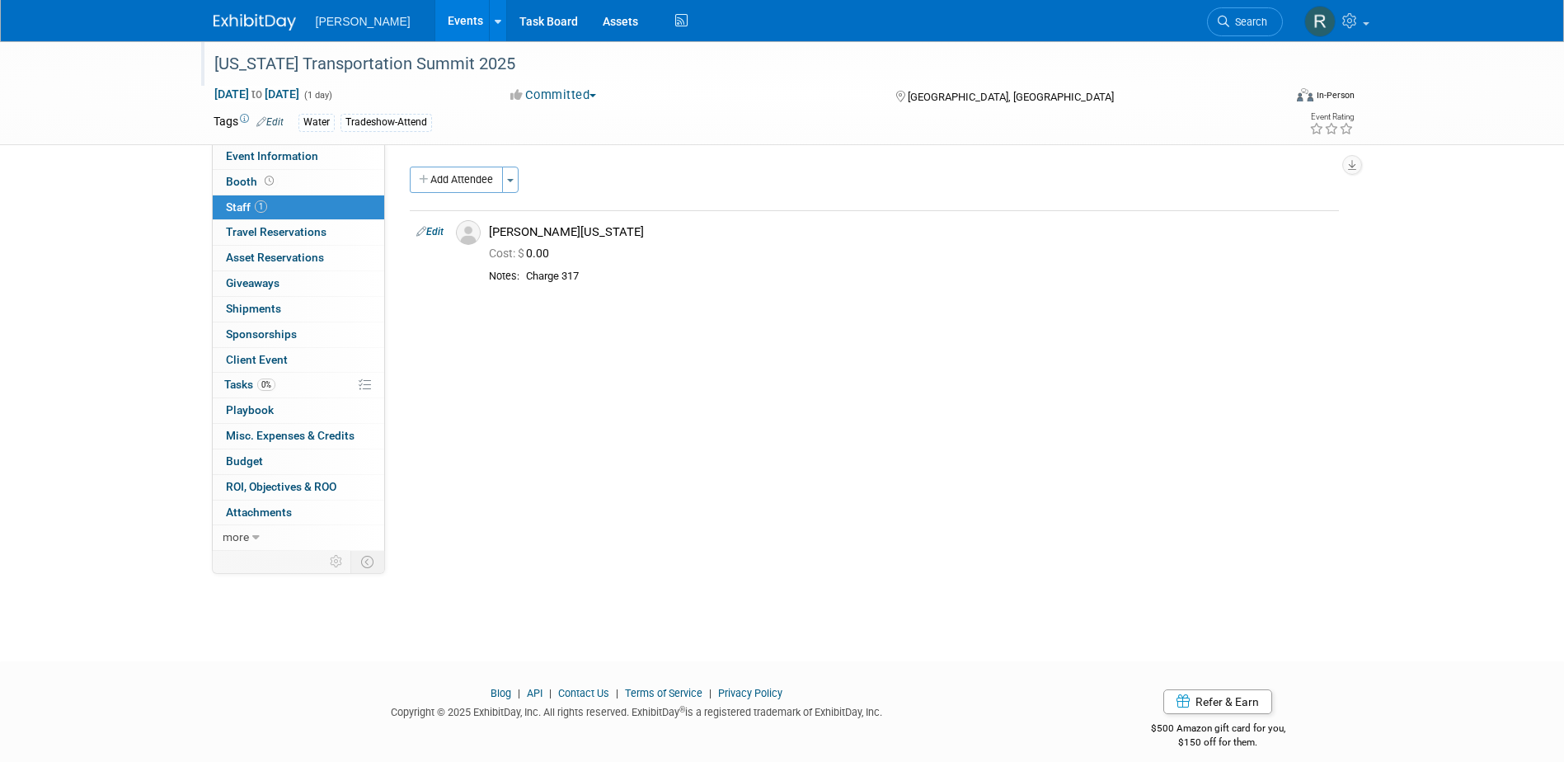
click at [434, 229] on link "Edit" at bounding box center [429, 232] width 27 height 12
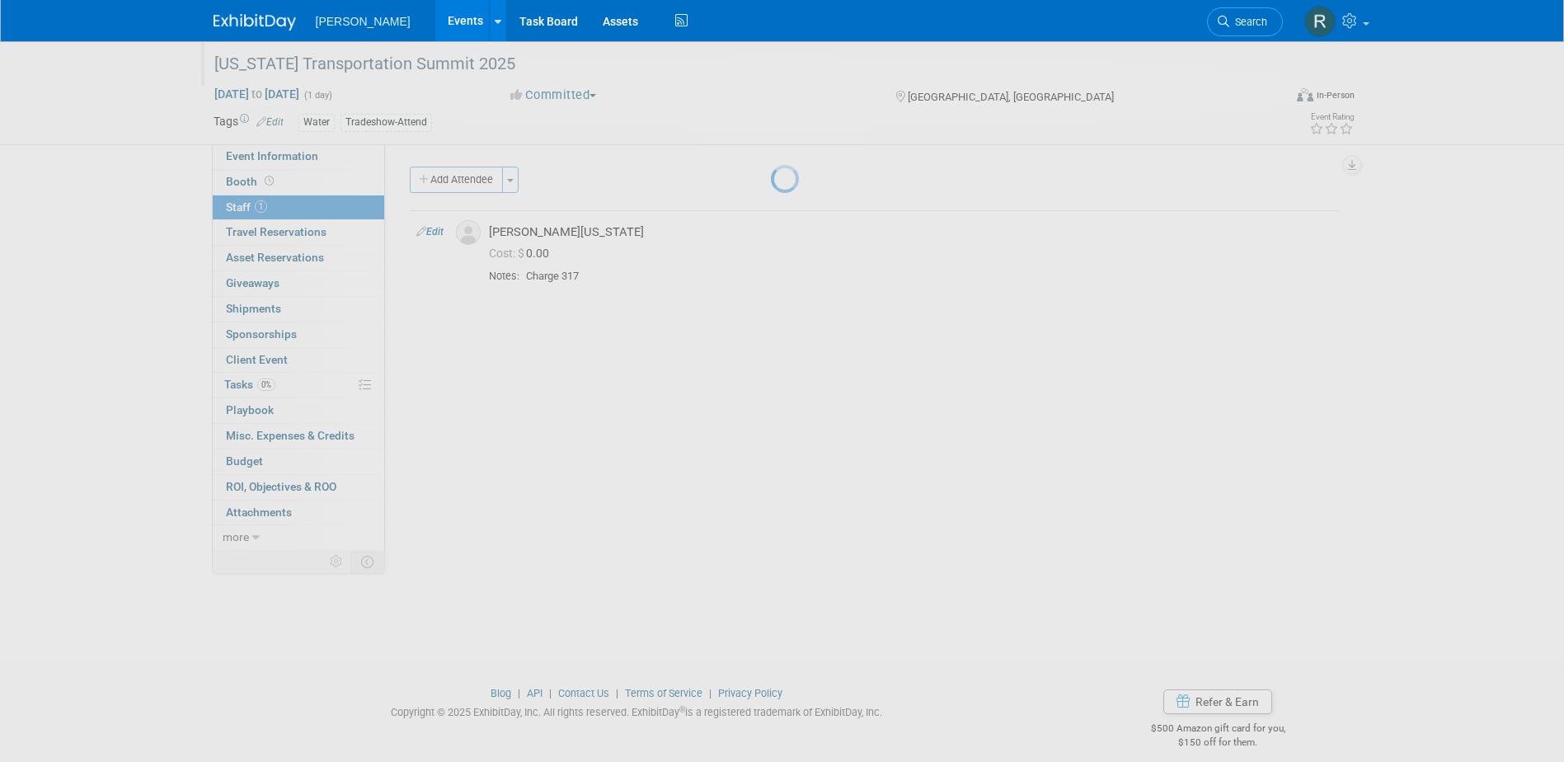
select select "297ee418-d8d7-4d8f-8066-c134024695d0"
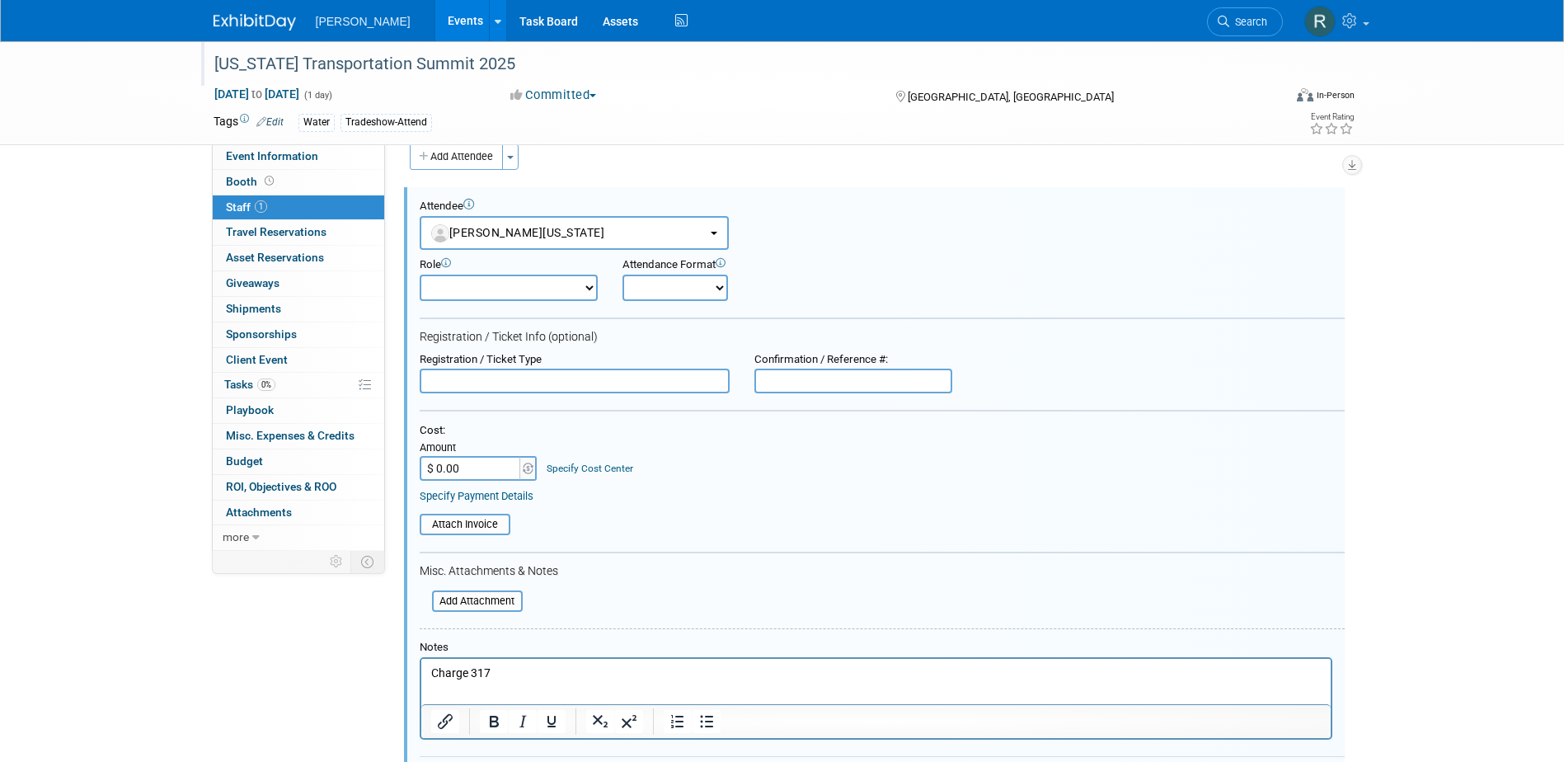
click at [519, 388] on input "text" at bounding box center [575, 380] width 310 height 25
type input "Full Conference - Non Member"
type input "$ 375.00"
click at [622, 462] on link "Specify Cost Center" at bounding box center [589, 468] width 87 height 12
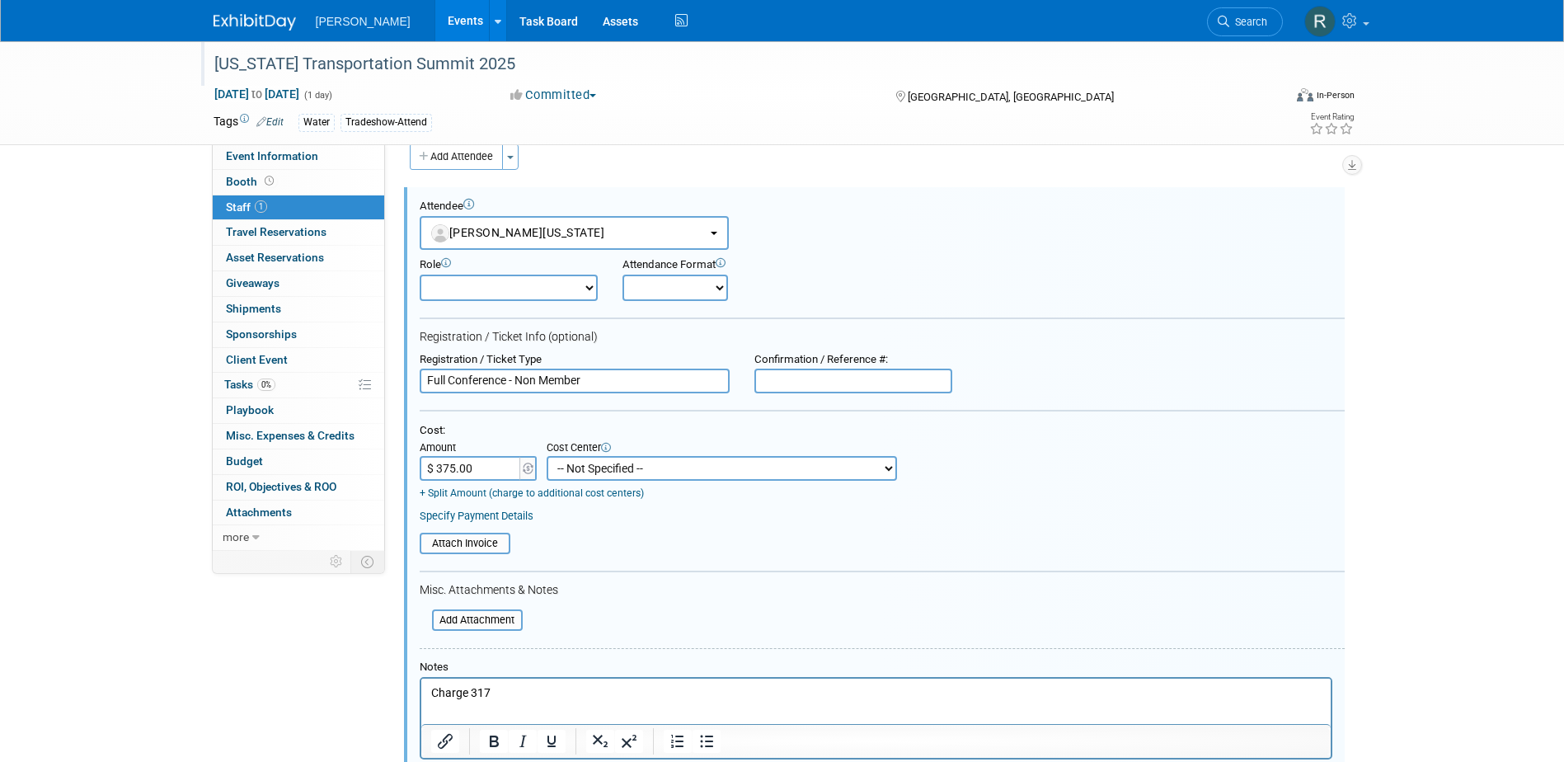
click at [619, 470] on select "-- Not Specified -- Advisory Services - Expenses_1001.502 Aerial Acquisition - …" at bounding box center [721, 468] width 350 height 25
select select "18966237"
click at [546, 457] on select "-- Not Specified -- Advisory Services - Expenses_1001.502 Aerial Acquisition - …" at bounding box center [721, 468] width 350 height 25
click at [478, 520] on link "Specify Payment Details" at bounding box center [477, 515] width 114 height 12
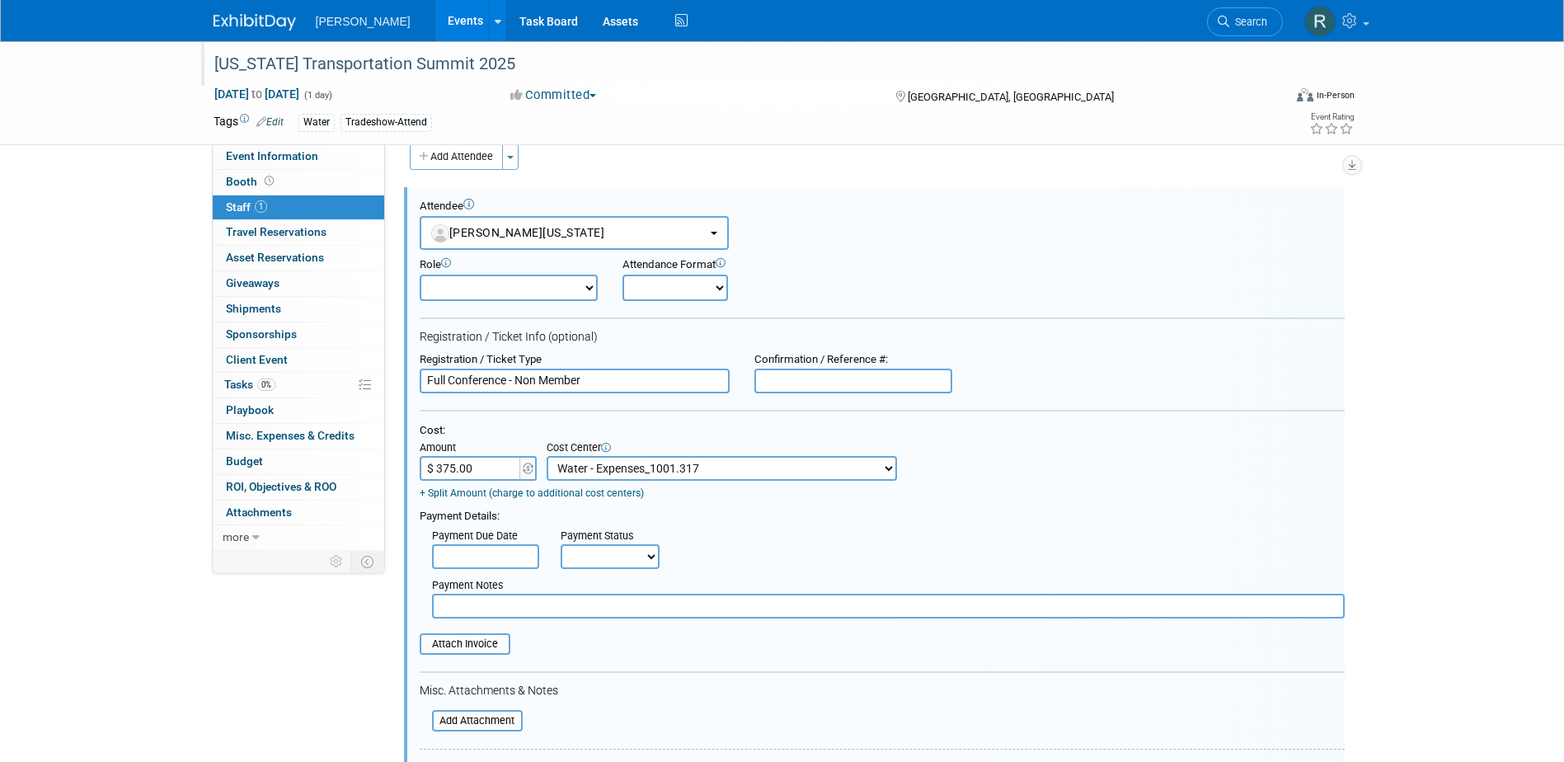
click at [497, 555] on input "text" at bounding box center [485, 556] width 107 height 25
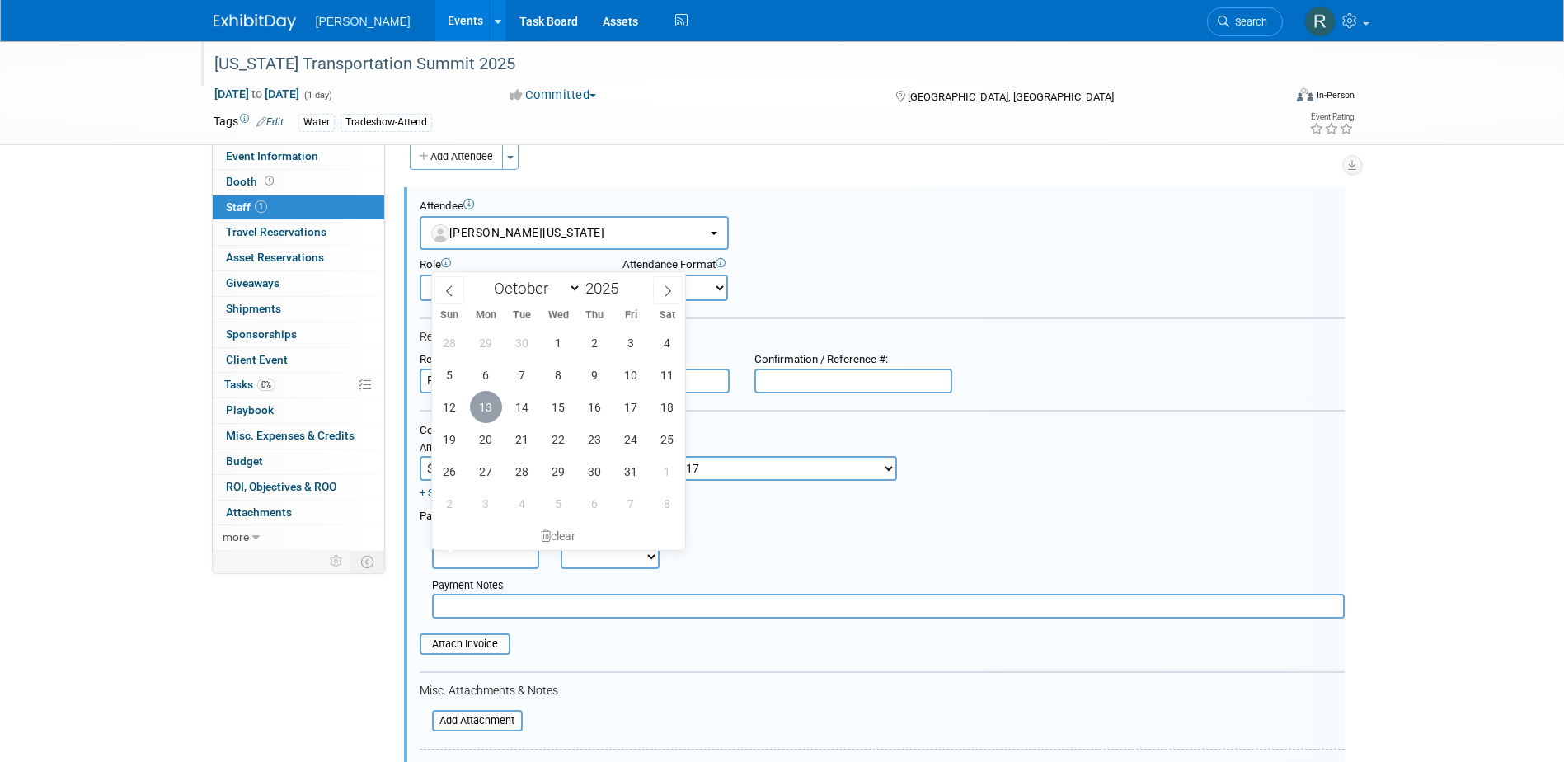
click at [492, 408] on span "13" at bounding box center [486, 407] width 32 height 32
type input "Oct 13, 2025"
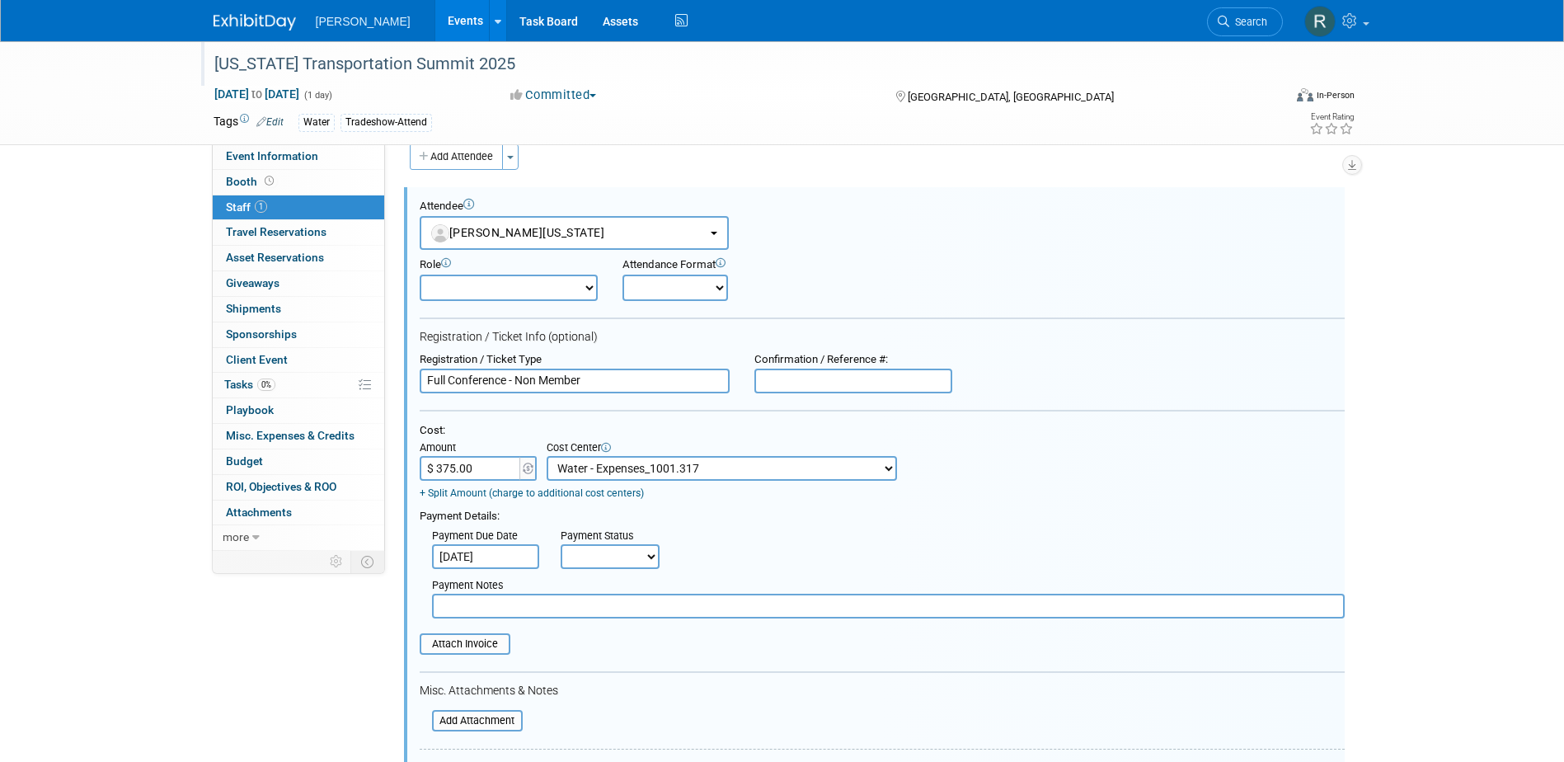
click at [603, 568] on select "Not Paid Yet Partially Paid Paid in Full" at bounding box center [609, 556] width 99 height 25
select select "1"
click at [560, 546] on select "Not Paid Yet Partially Paid Paid in Full" at bounding box center [609, 556] width 99 height 25
click at [565, 605] on input "text" at bounding box center [888, 605] width 912 height 25
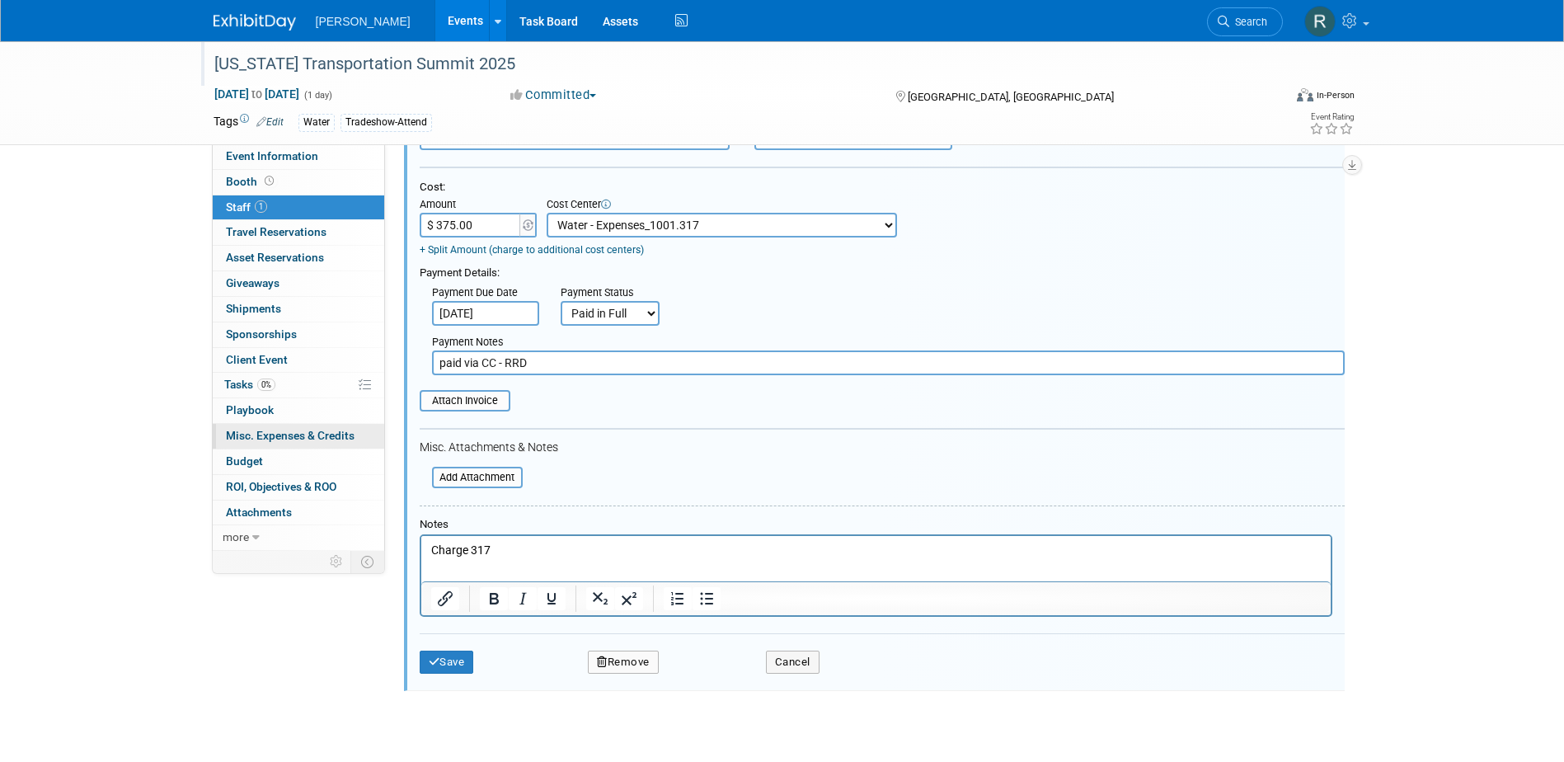
scroll to position [270, 0]
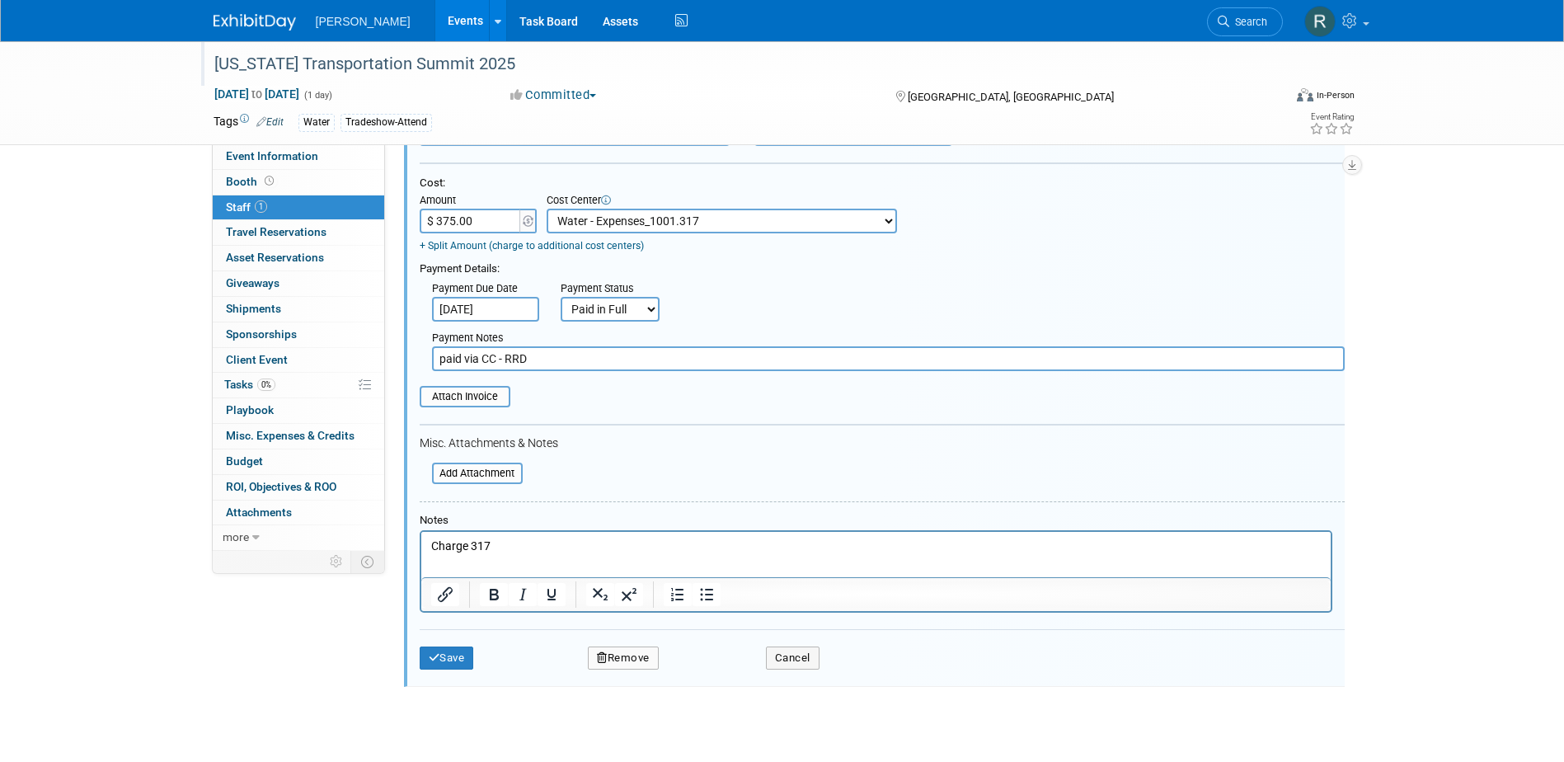
type input "paid via CC - RRD"
click at [490, 392] on input "file" at bounding box center [410, 396] width 196 height 18
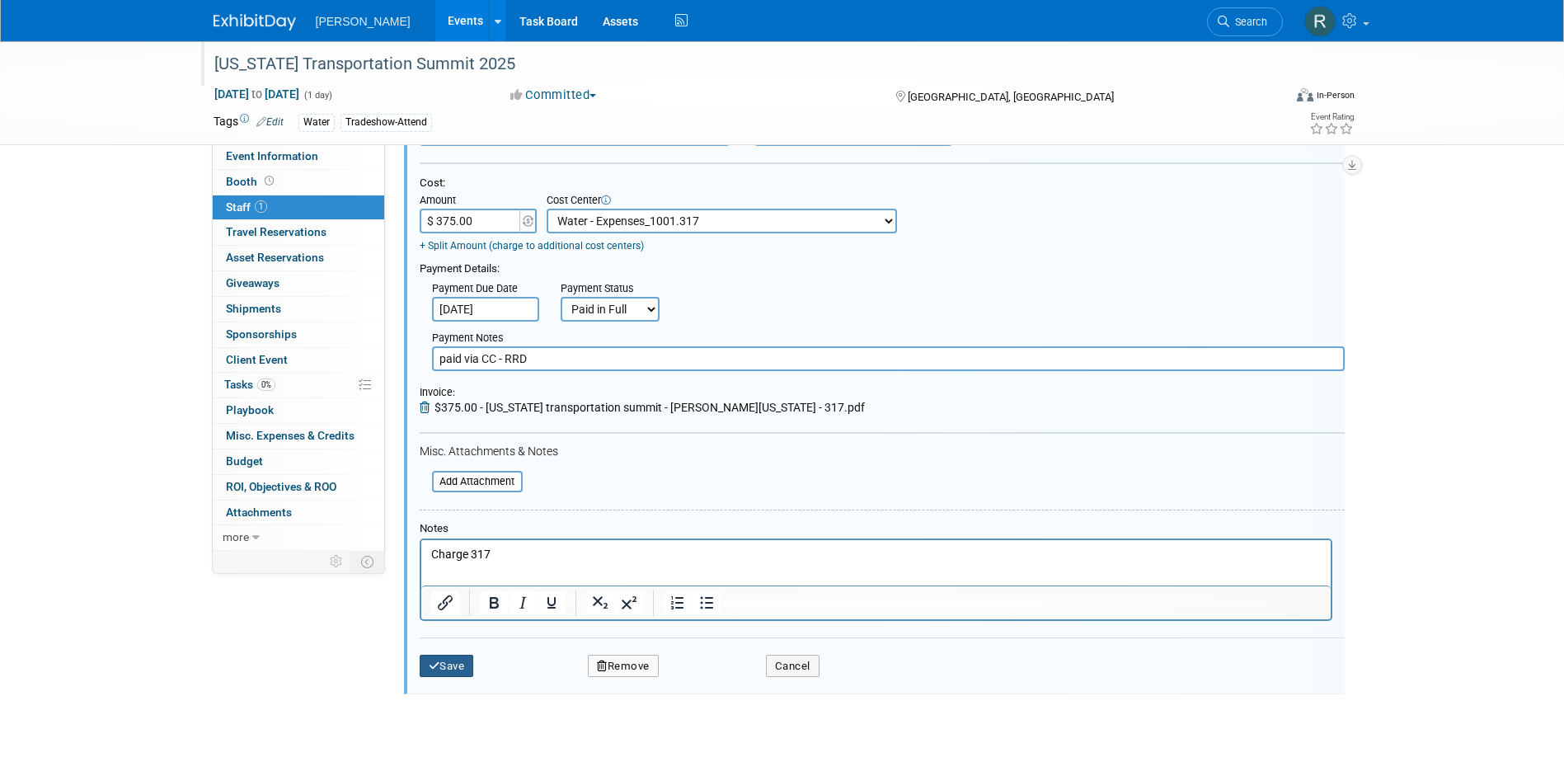
click at [456, 668] on button "Save" at bounding box center [447, 665] width 54 height 23
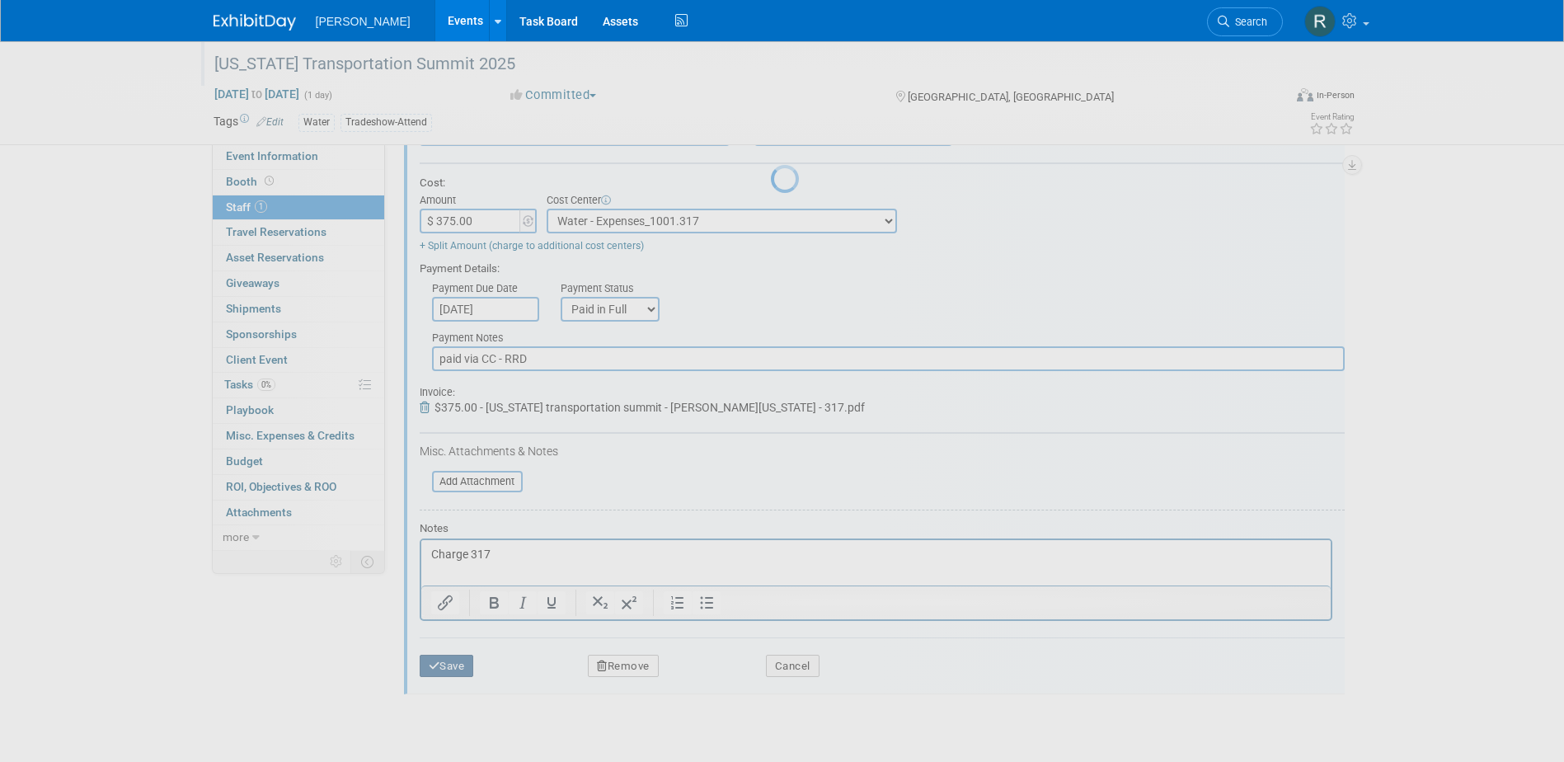
scroll to position [15, 0]
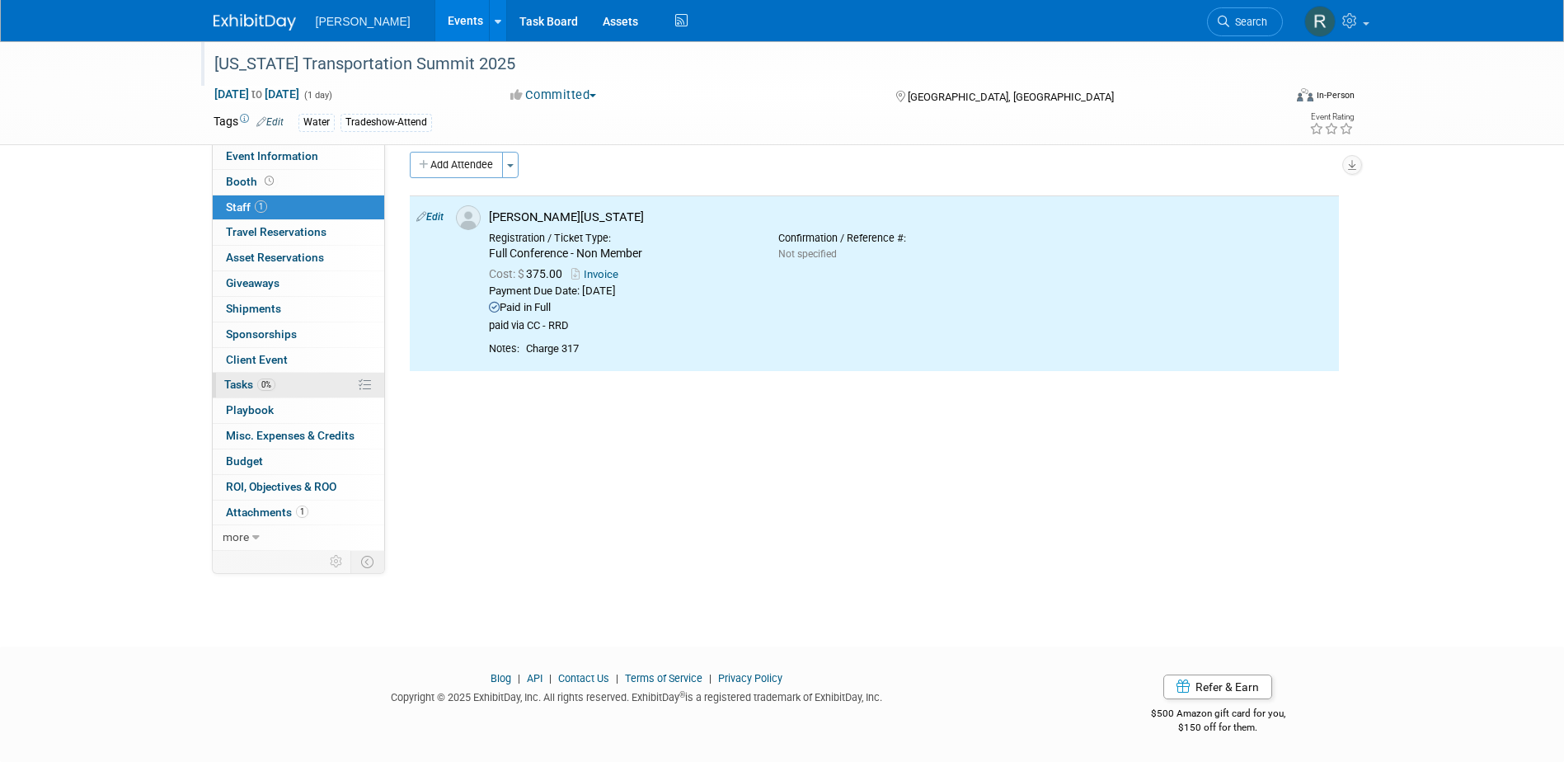
click at [262, 376] on link "0% Tasks 0%" at bounding box center [298, 385] width 171 height 25
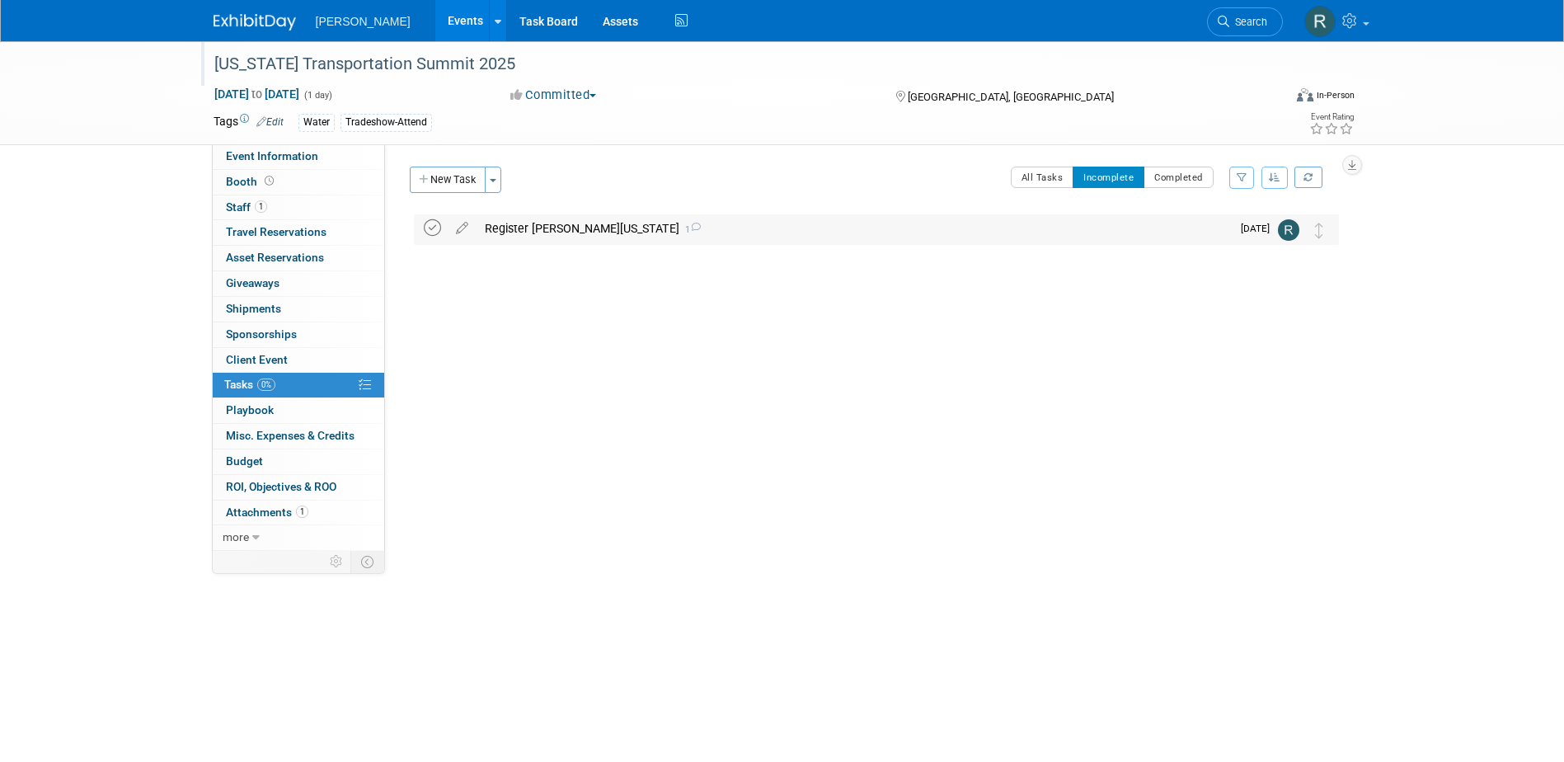
click at [432, 225] on icon at bounding box center [432, 227] width 17 height 17
click at [1218, 22] on icon at bounding box center [1223, 22] width 12 height 12
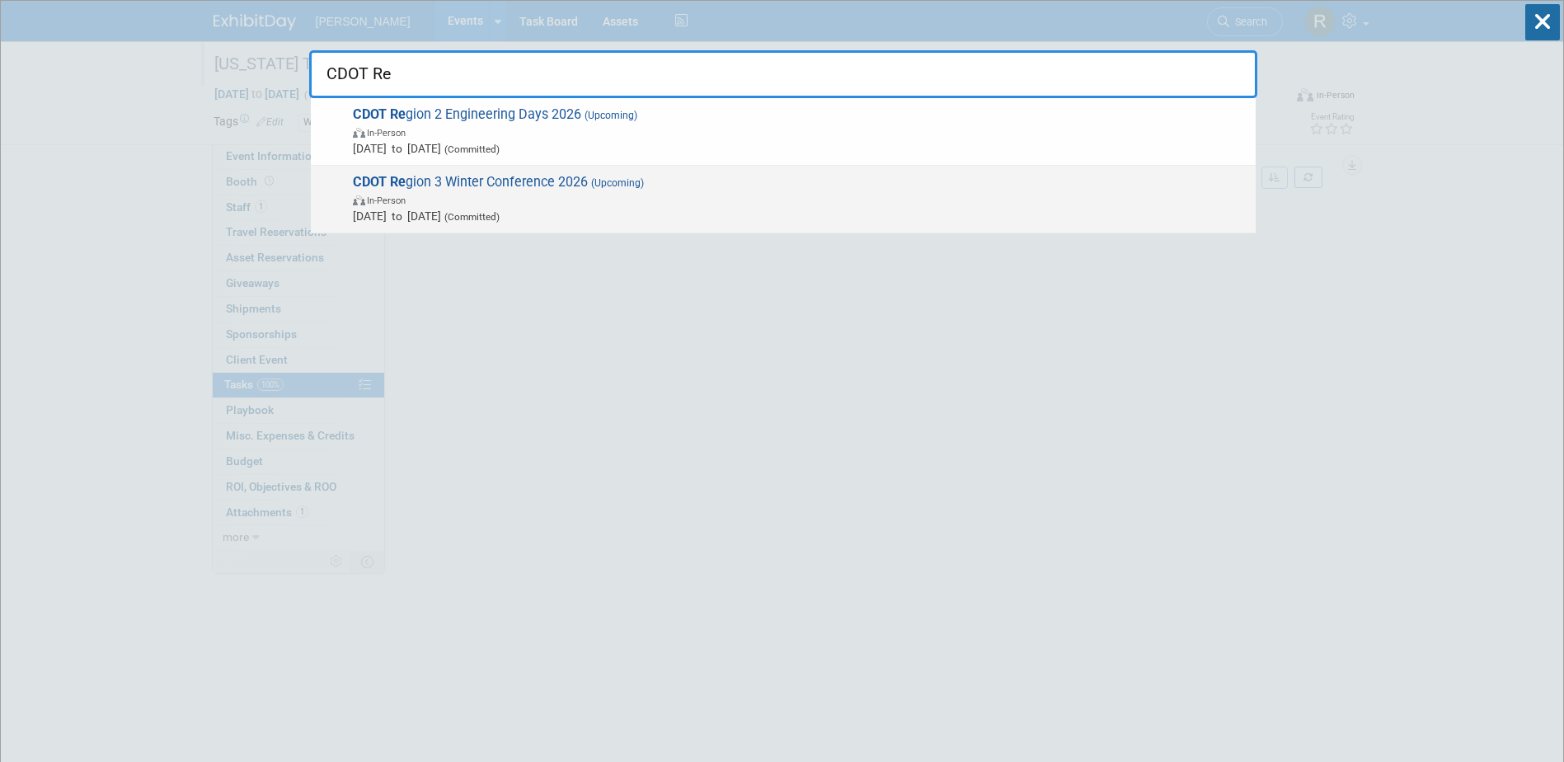
type input "CDOT Re"
click at [627, 190] on span "CDOT Re gion 3 Winter Conference 2026 (Upcoming) In-Person Feb 11, 2026 to Feb …" at bounding box center [797, 199] width 899 height 50
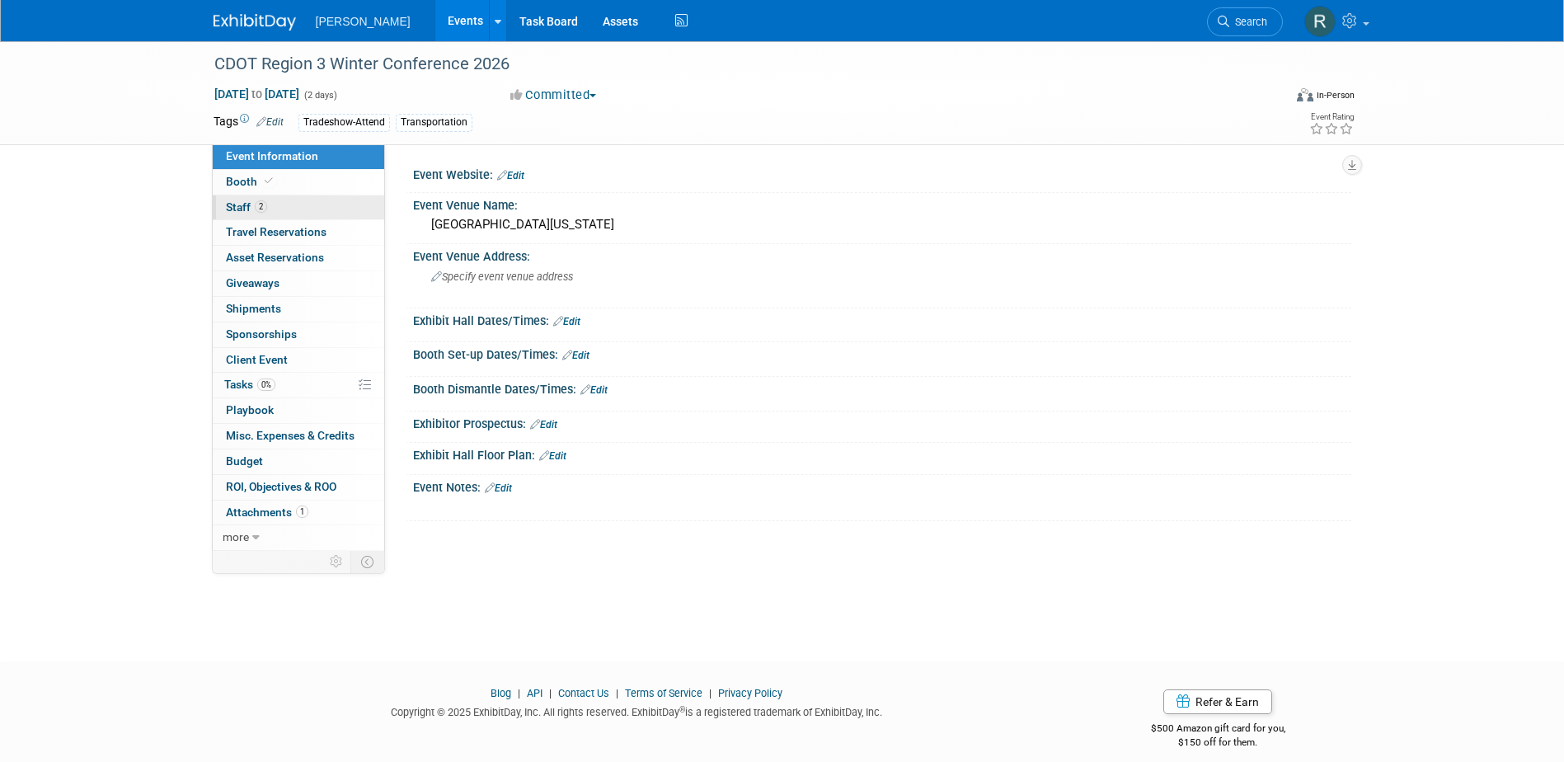
click at [318, 202] on link "2 Staff 2" at bounding box center [298, 207] width 171 height 25
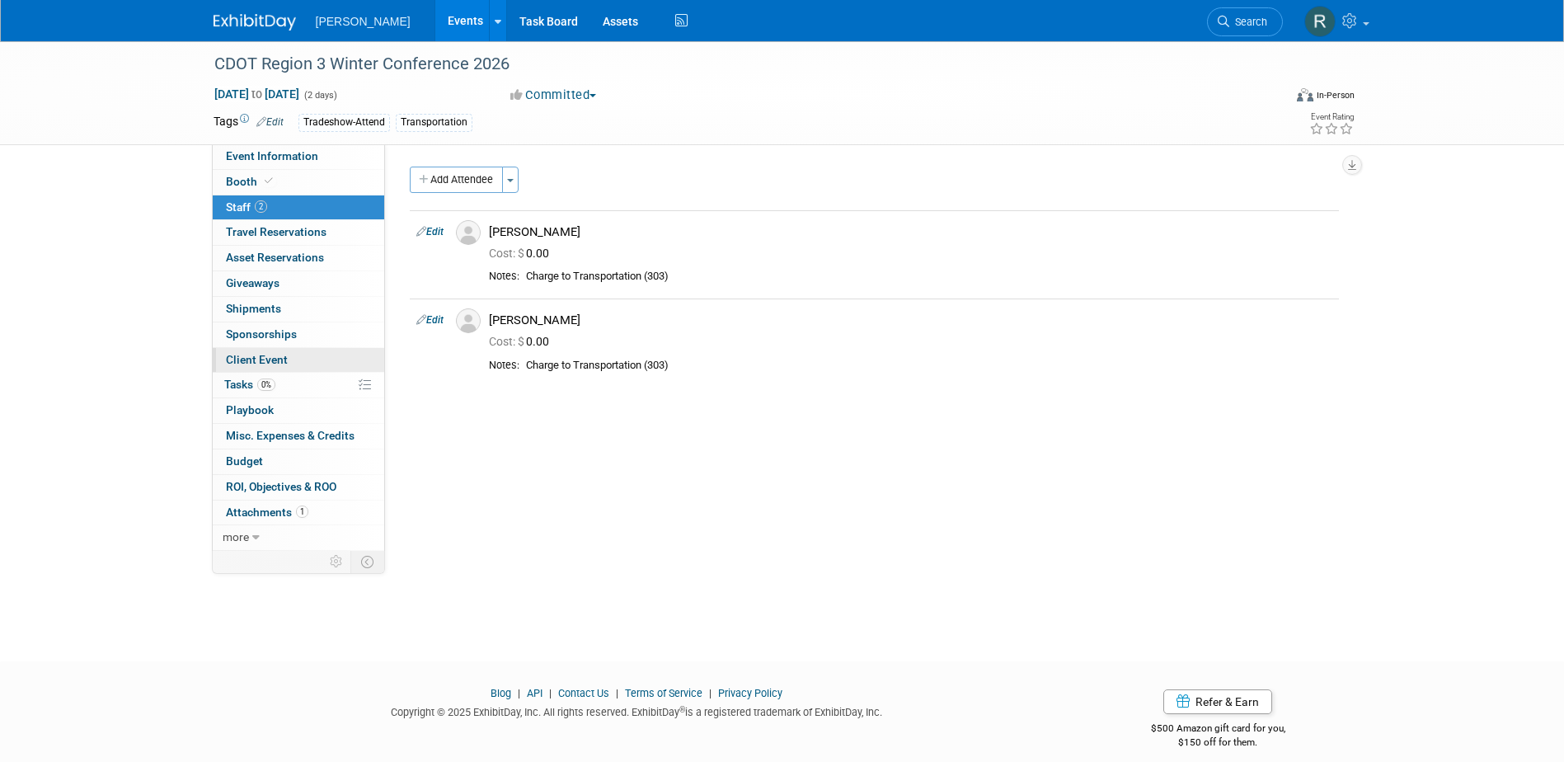
drag, startPoint x: 250, startPoint y: 380, endPoint x: 346, endPoint y: 368, distance: 97.1
click at [250, 380] on span "Tasks 0%" at bounding box center [249, 384] width 51 height 13
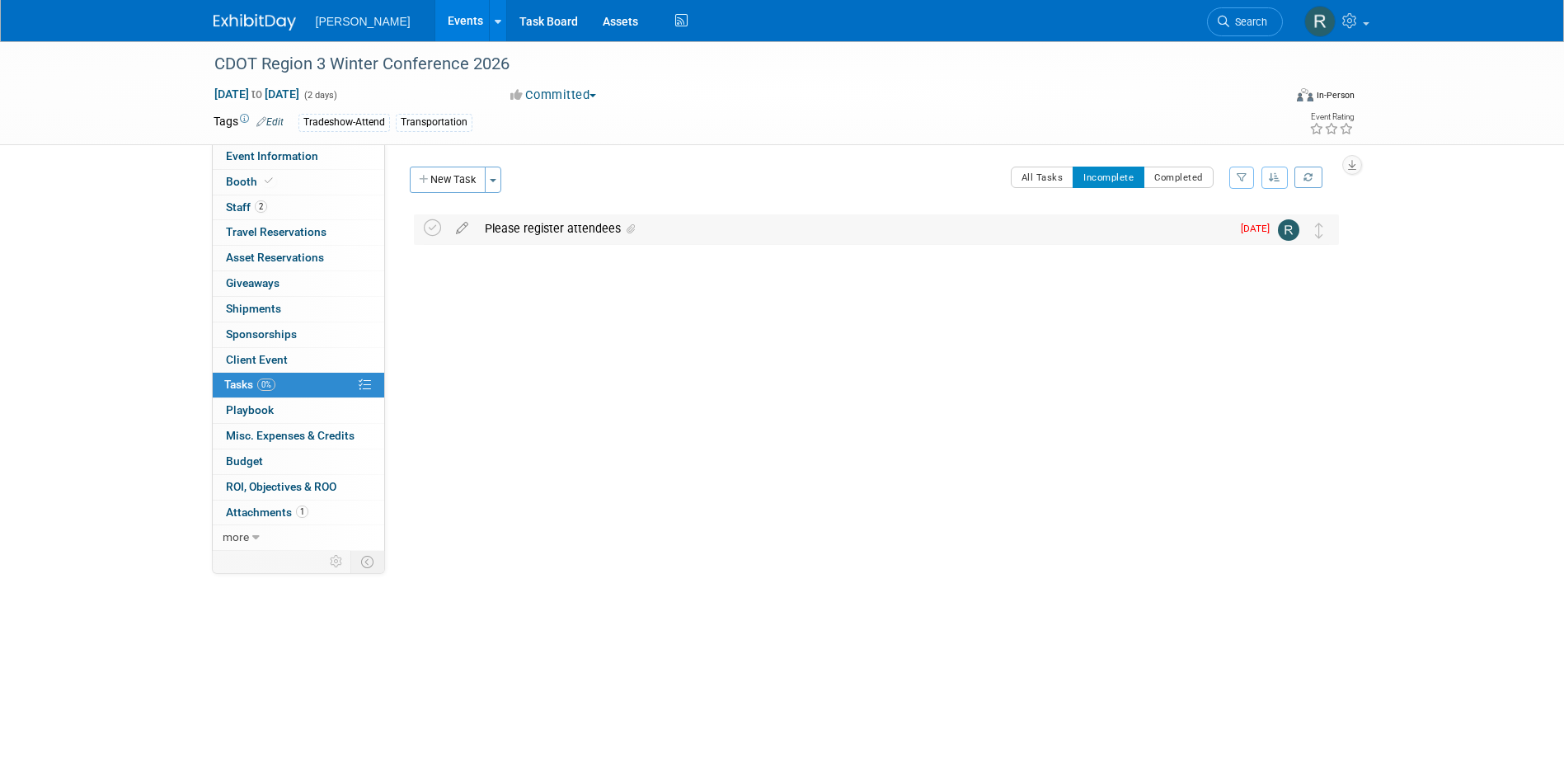
click at [534, 224] on div "Please register attendees" at bounding box center [853, 228] width 754 height 28
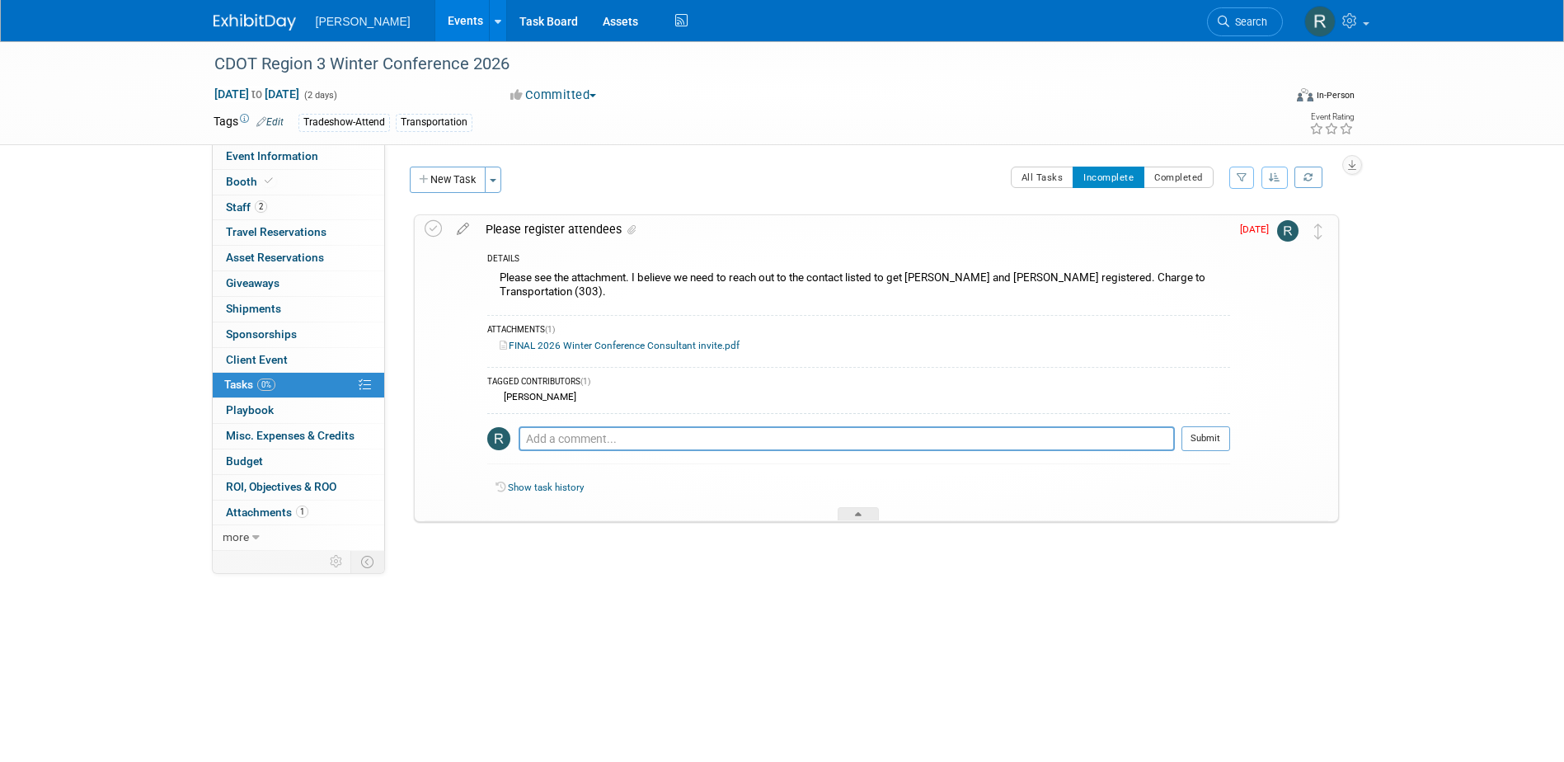
click at [523, 230] on div "Please register attendees" at bounding box center [853, 229] width 753 height 28
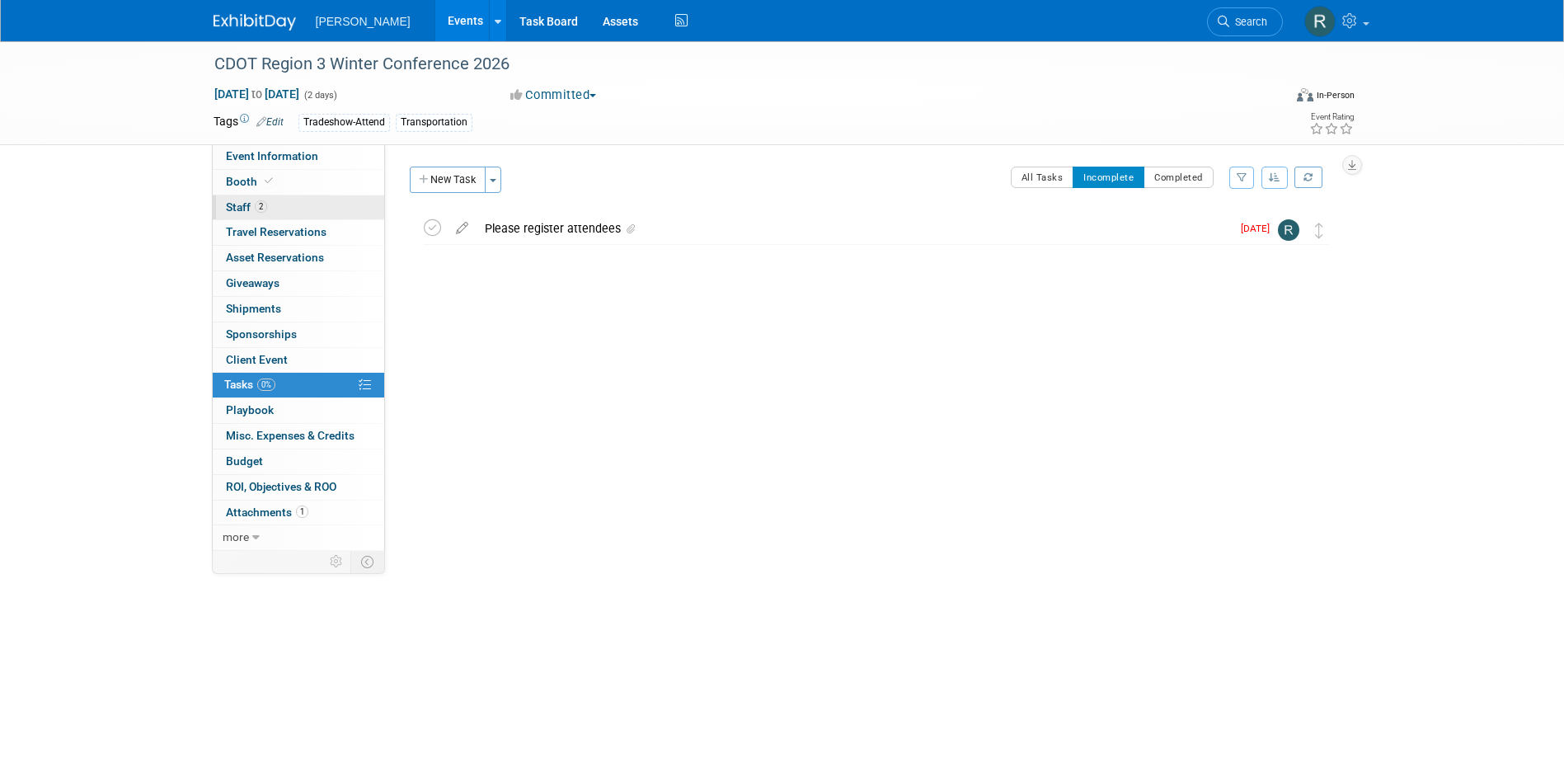
click at [290, 207] on link "2 Staff 2" at bounding box center [298, 207] width 171 height 25
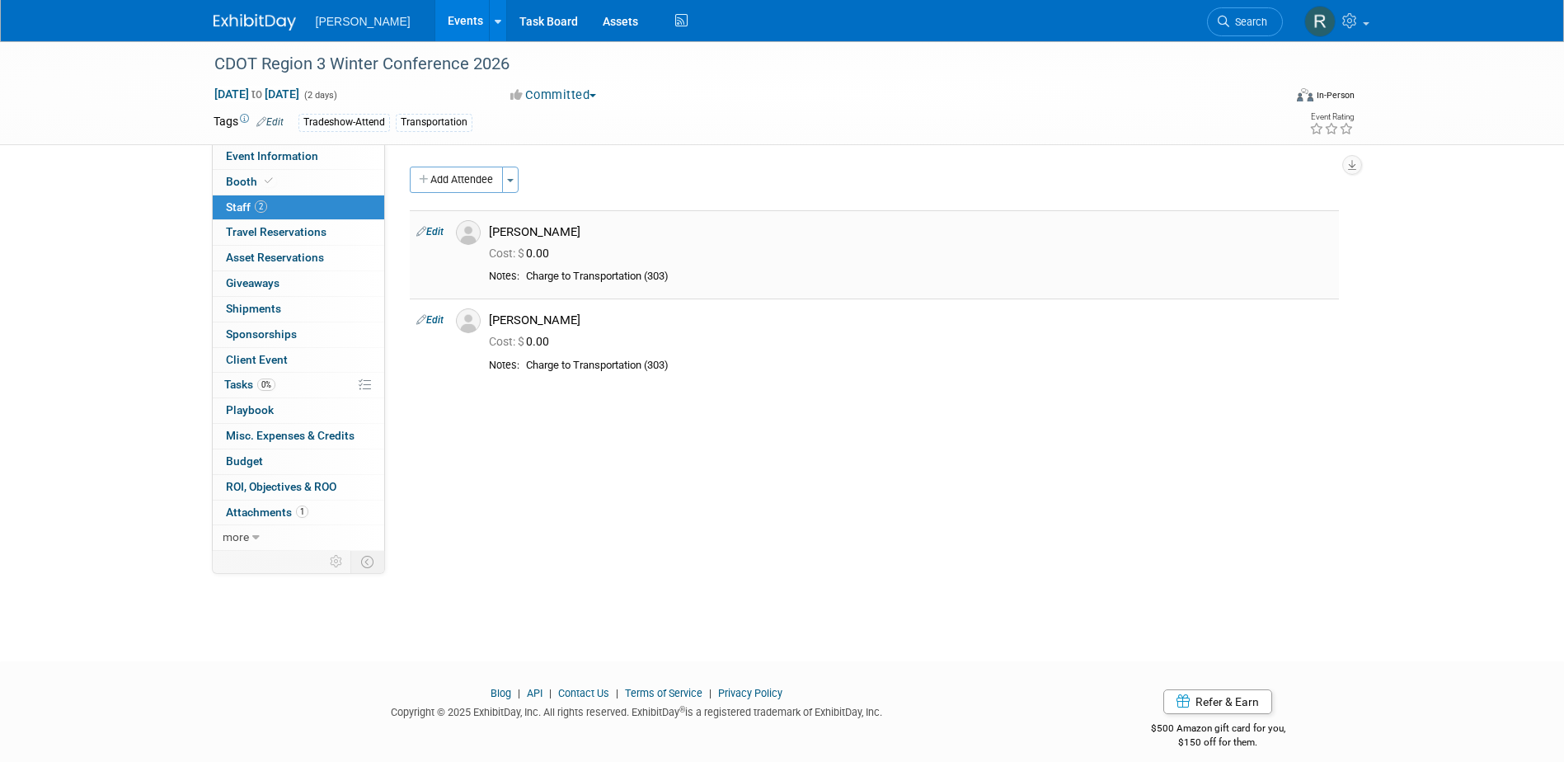
click at [439, 231] on link "Edit" at bounding box center [429, 232] width 27 height 12
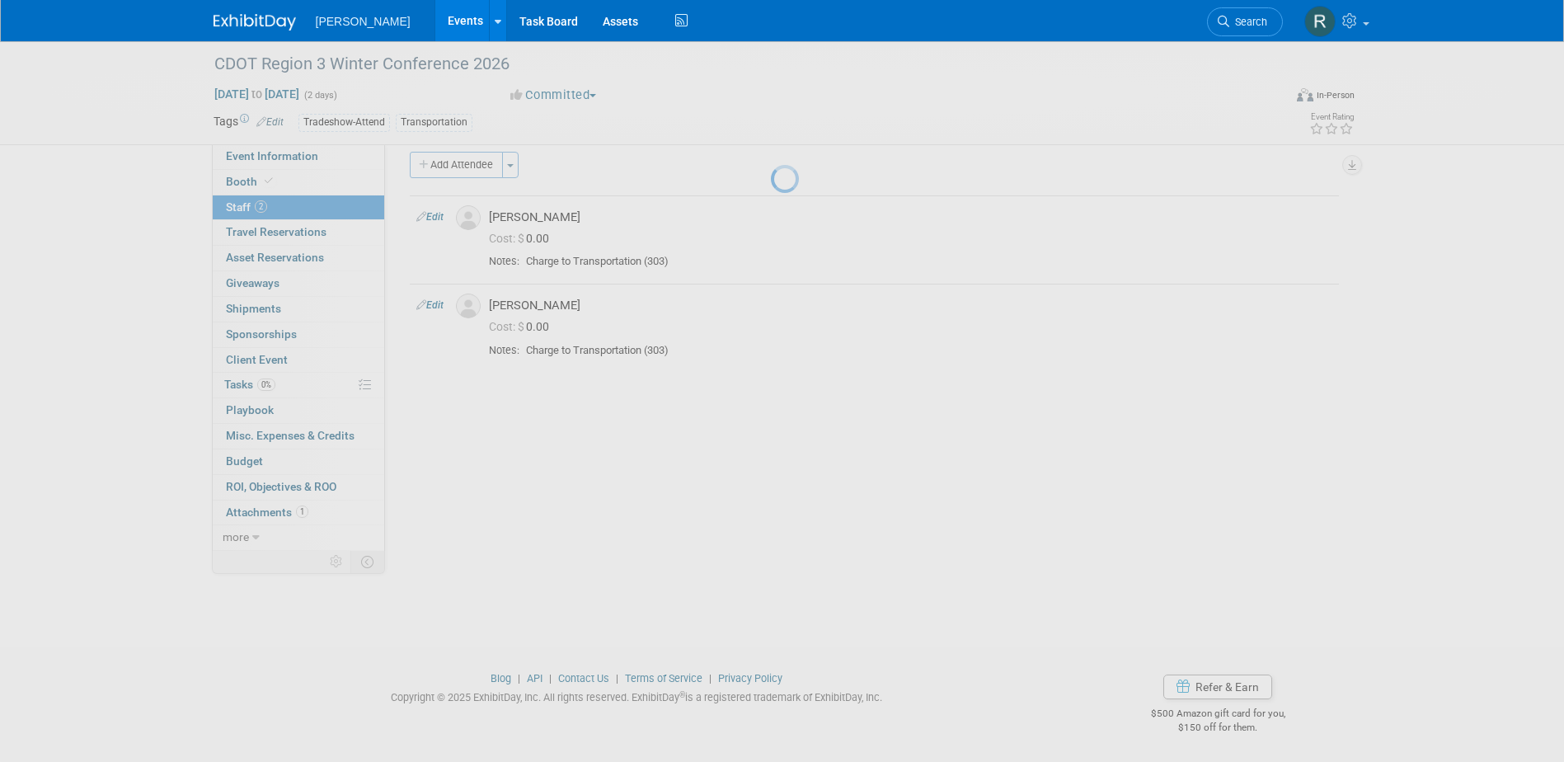
select select "b134c906-7200-4c1c-86e4-db67a4f4c3a9"
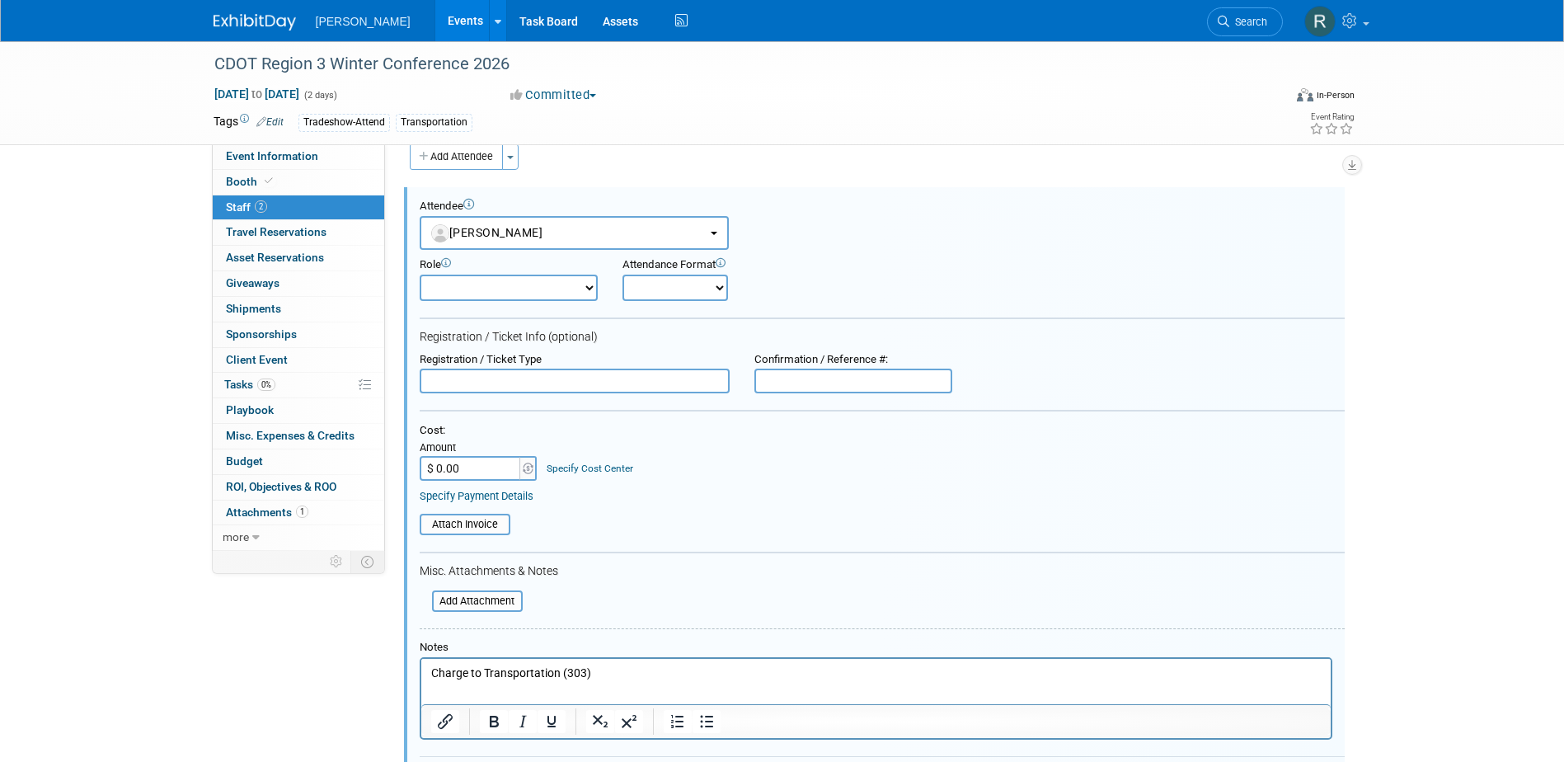
click at [541, 374] on input "text" at bounding box center [575, 380] width 310 height 25
type input "Full Conference"
type input "$ 225.00"
click at [599, 462] on div "Specify Cost Center" at bounding box center [589, 461] width 87 height 29
click at [598, 463] on link "Specify Cost Center" at bounding box center [589, 468] width 87 height 12
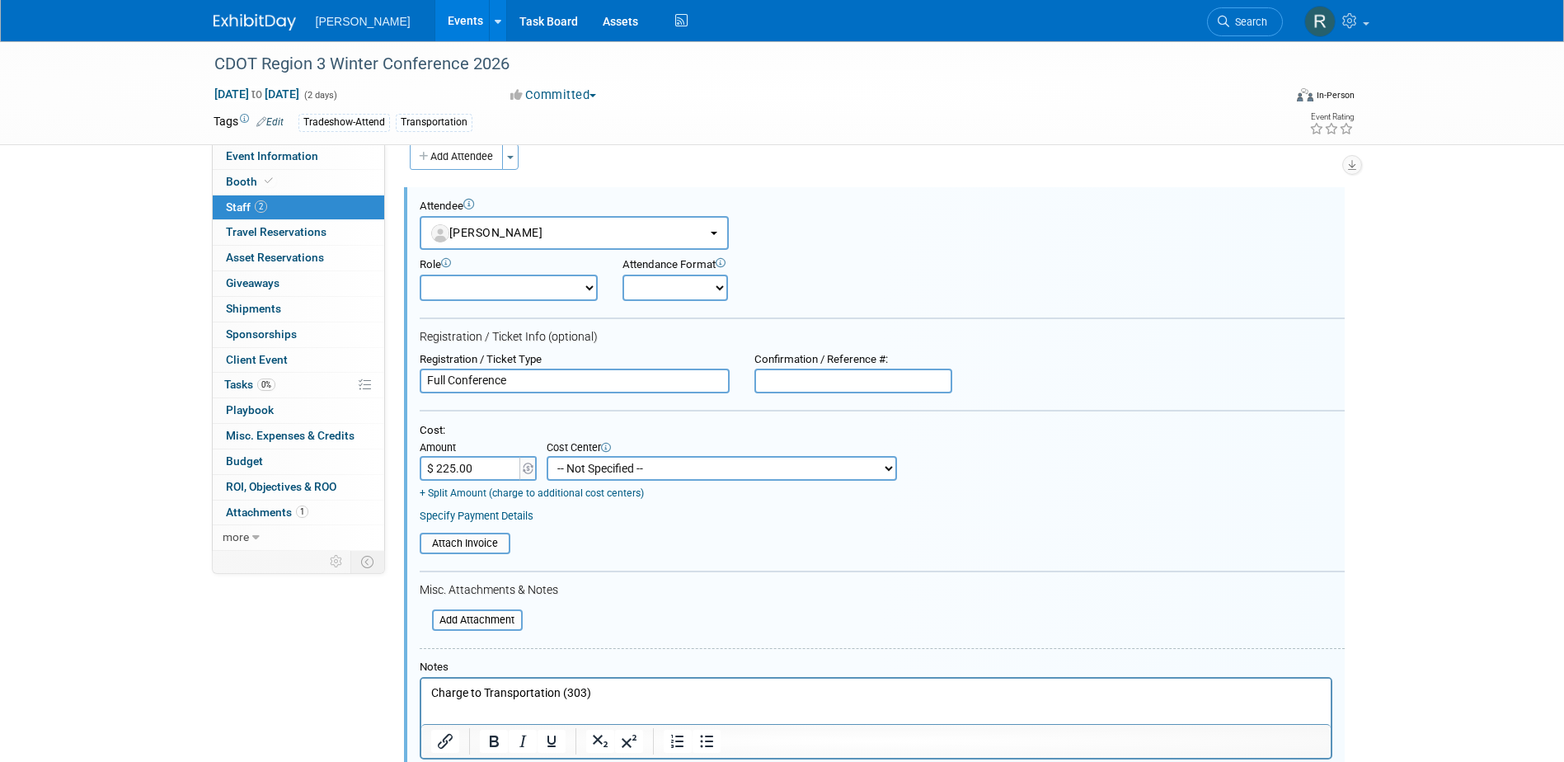
click at [601, 464] on select "-- Not Specified -- Advisory Services - Expenses_1001.502 Aerial Acquisition - …" at bounding box center [721, 468] width 350 height 25
select select "18966238"
click at [546, 457] on select "-- Not Specified -- Advisory Services - Expenses_1001.502 Aerial Acquisition - …" at bounding box center [721, 468] width 350 height 25
click at [478, 520] on link "Specify Payment Details" at bounding box center [477, 515] width 114 height 12
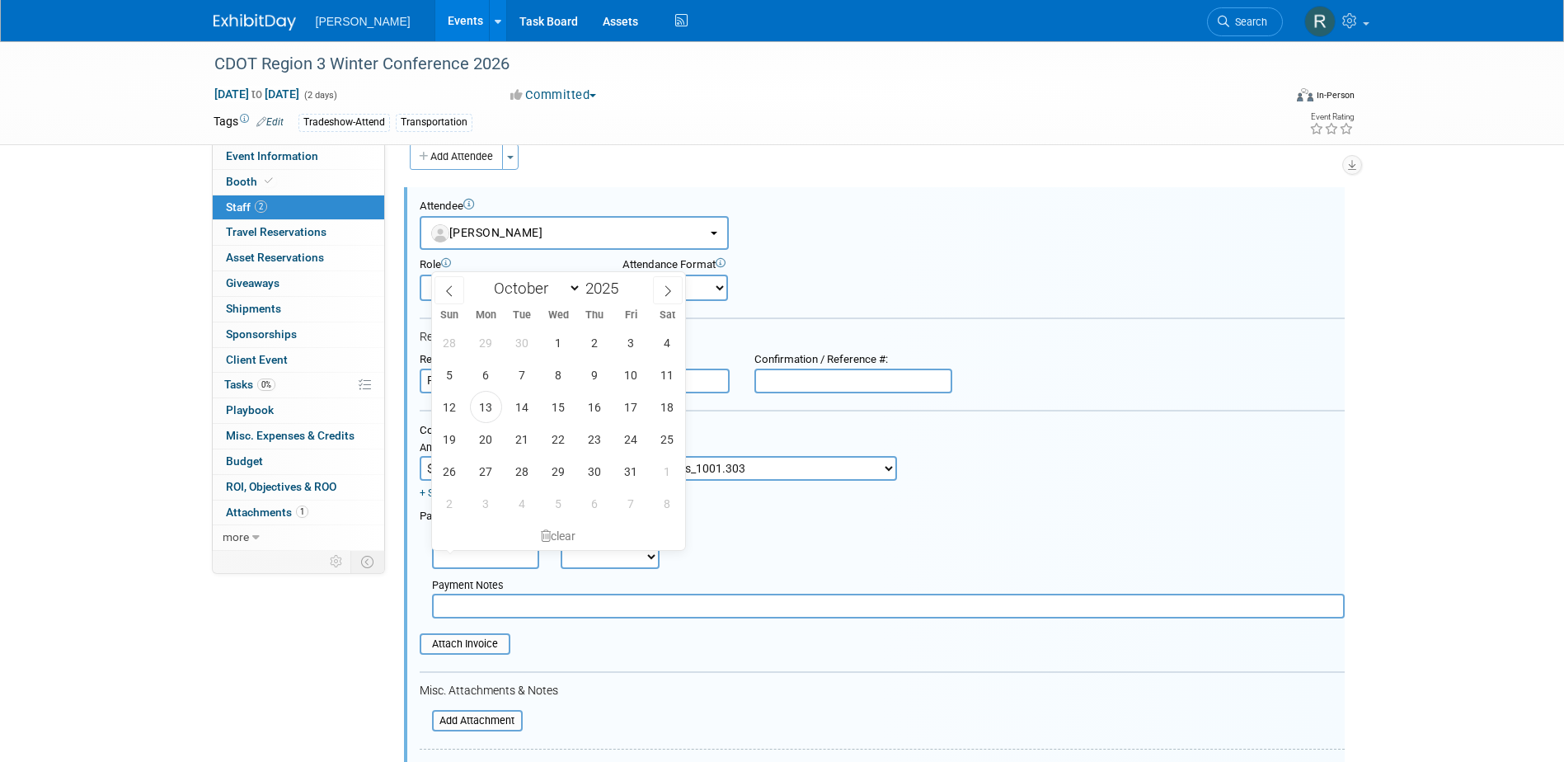
click at [482, 556] on input "text" at bounding box center [485, 556] width 107 height 25
click at [479, 411] on span "13" at bounding box center [486, 407] width 32 height 32
type input "Oct 13, 2025"
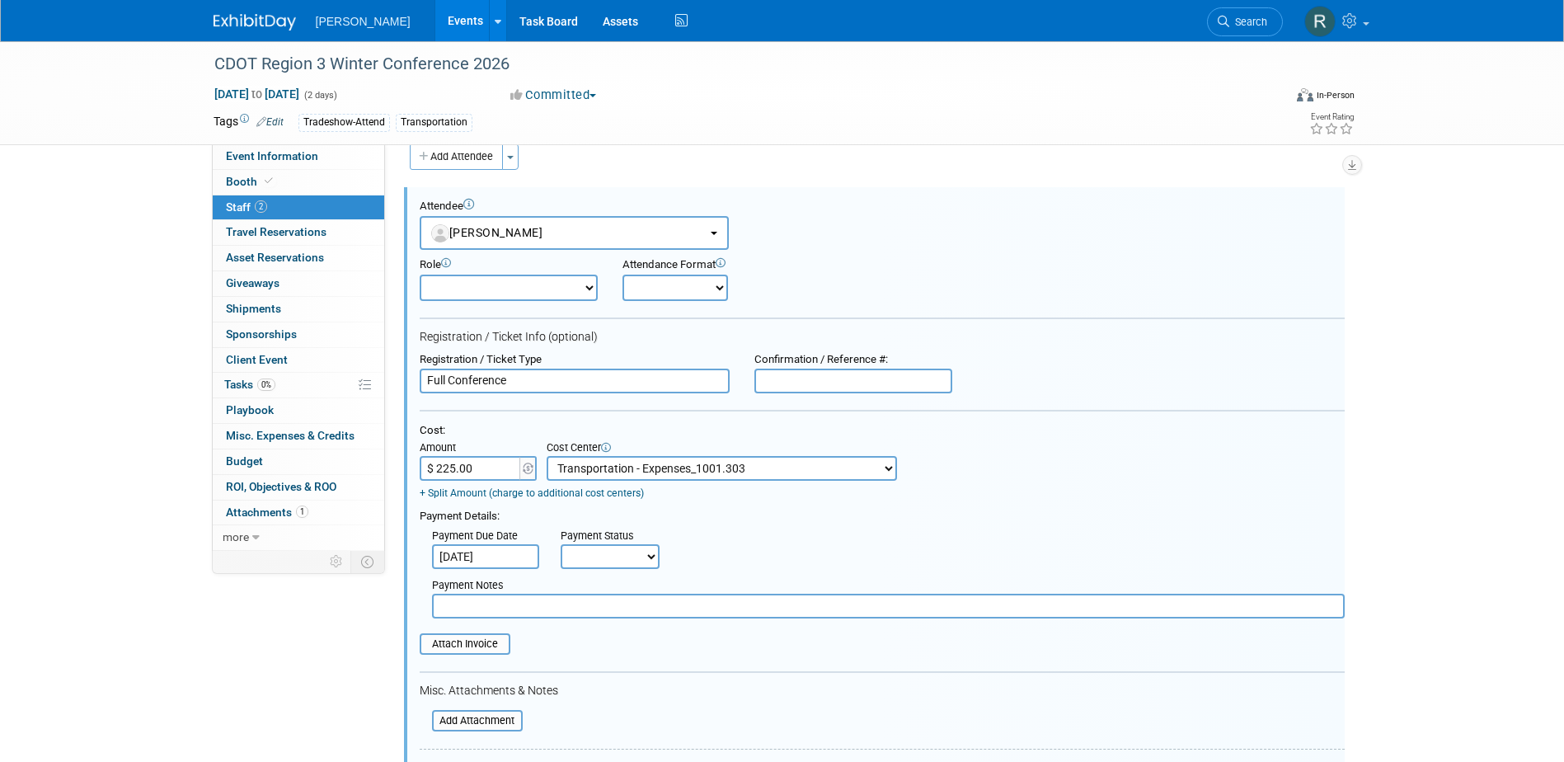
drag, startPoint x: 593, startPoint y: 556, endPoint x: 591, endPoint y: 573, distance: 17.4
click at [593, 556] on select "Not Paid Yet Partially Paid Paid in Full" at bounding box center [609, 556] width 99 height 25
select select "1"
click at [560, 546] on select "Not Paid Yet Partially Paid Paid in Full" at bounding box center [609, 556] width 99 height 25
click at [593, 609] on input "text" at bounding box center [888, 605] width 912 height 25
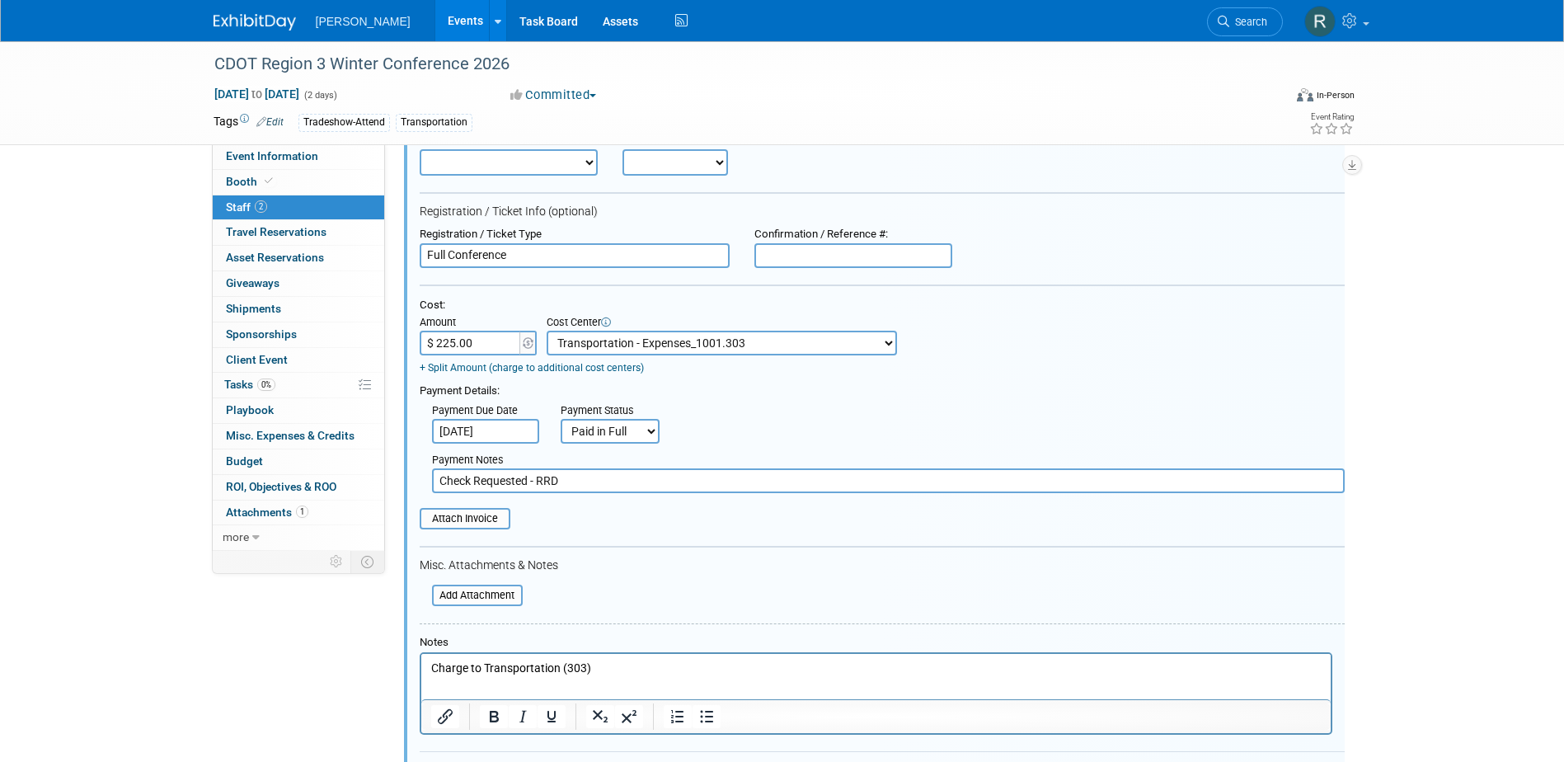
scroll to position [188, 0]
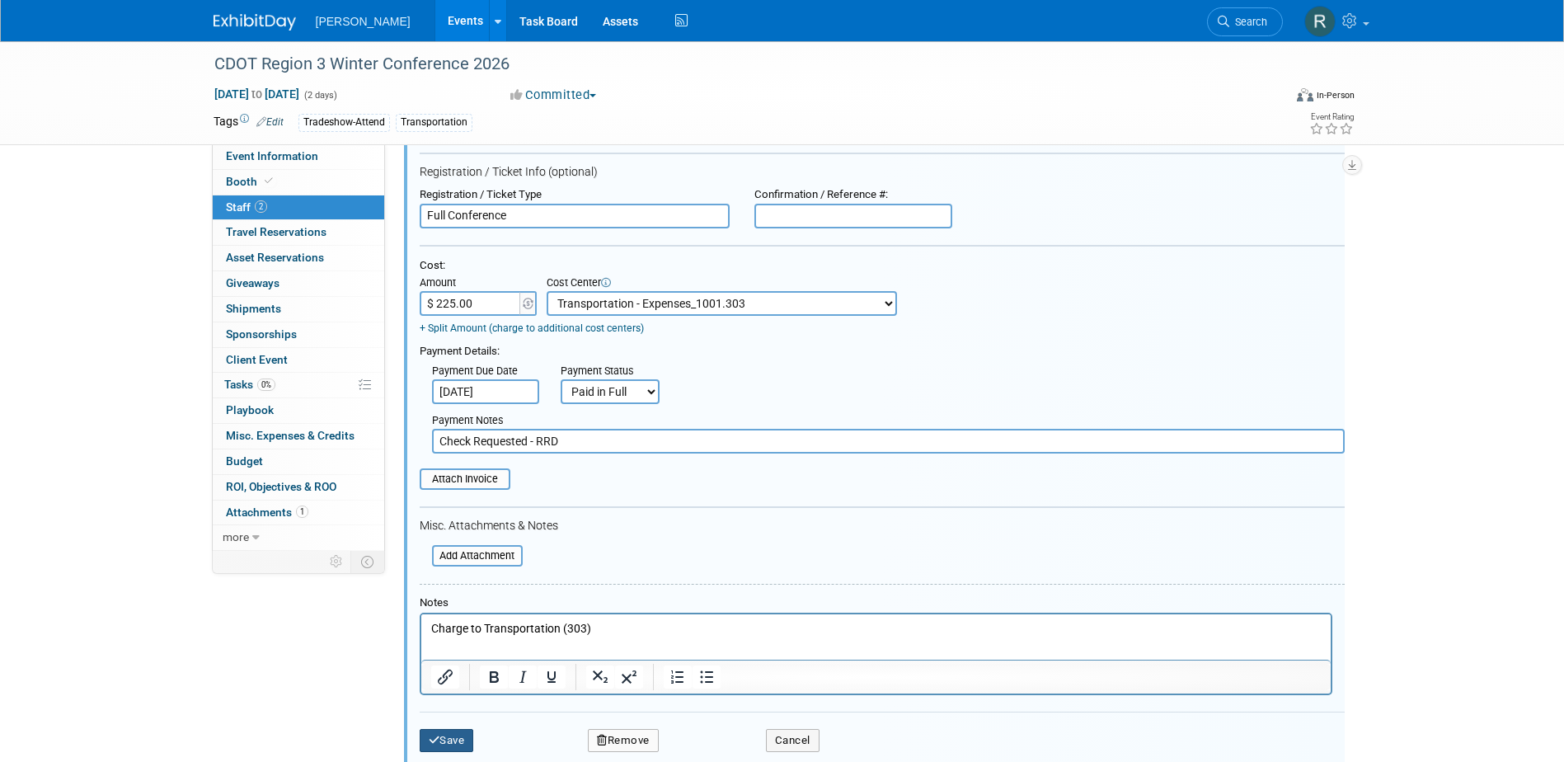
type input "Check Requested - RRD"
click at [453, 737] on button "Save" at bounding box center [447, 740] width 54 height 23
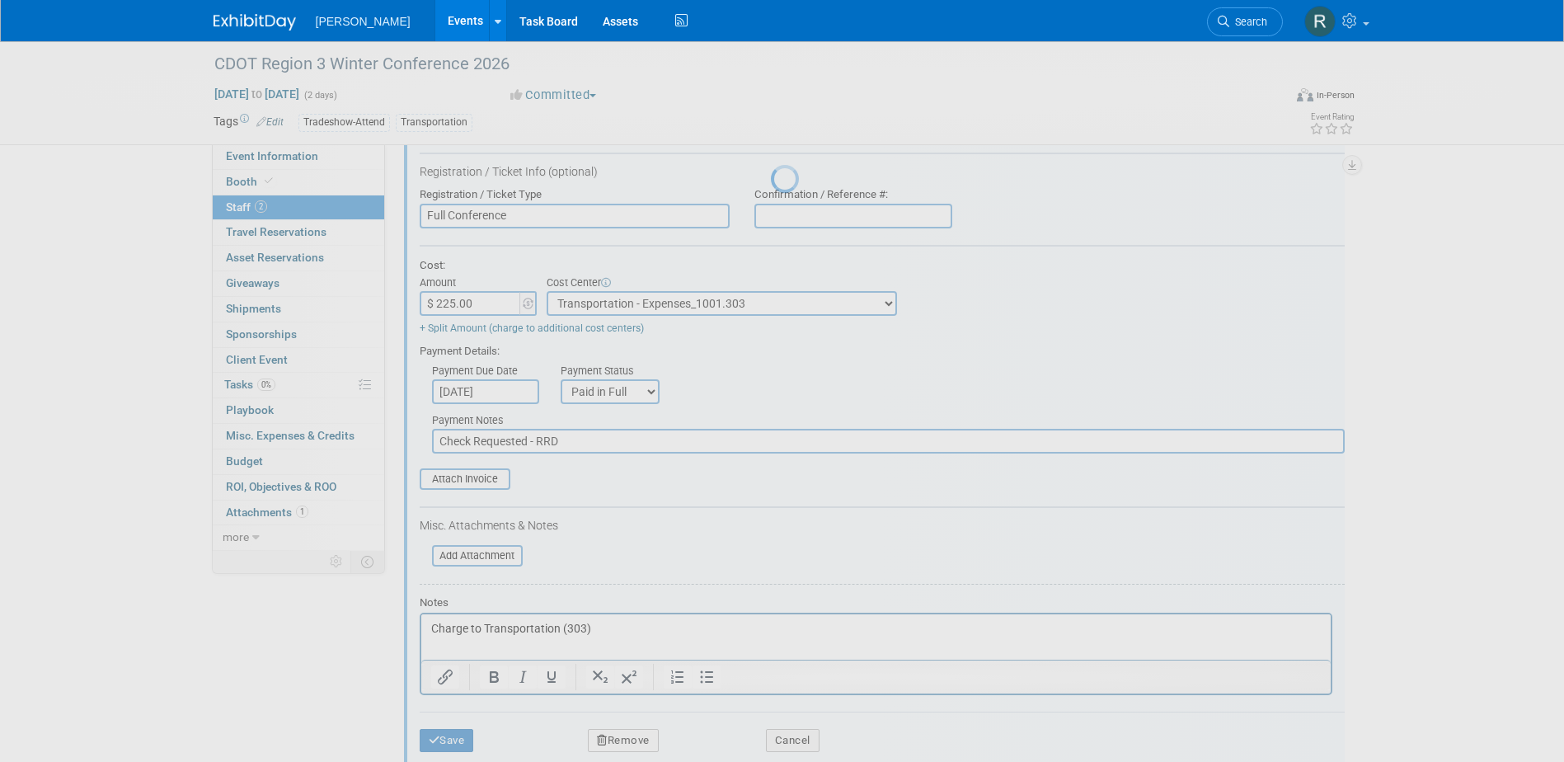
scroll to position [15, 0]
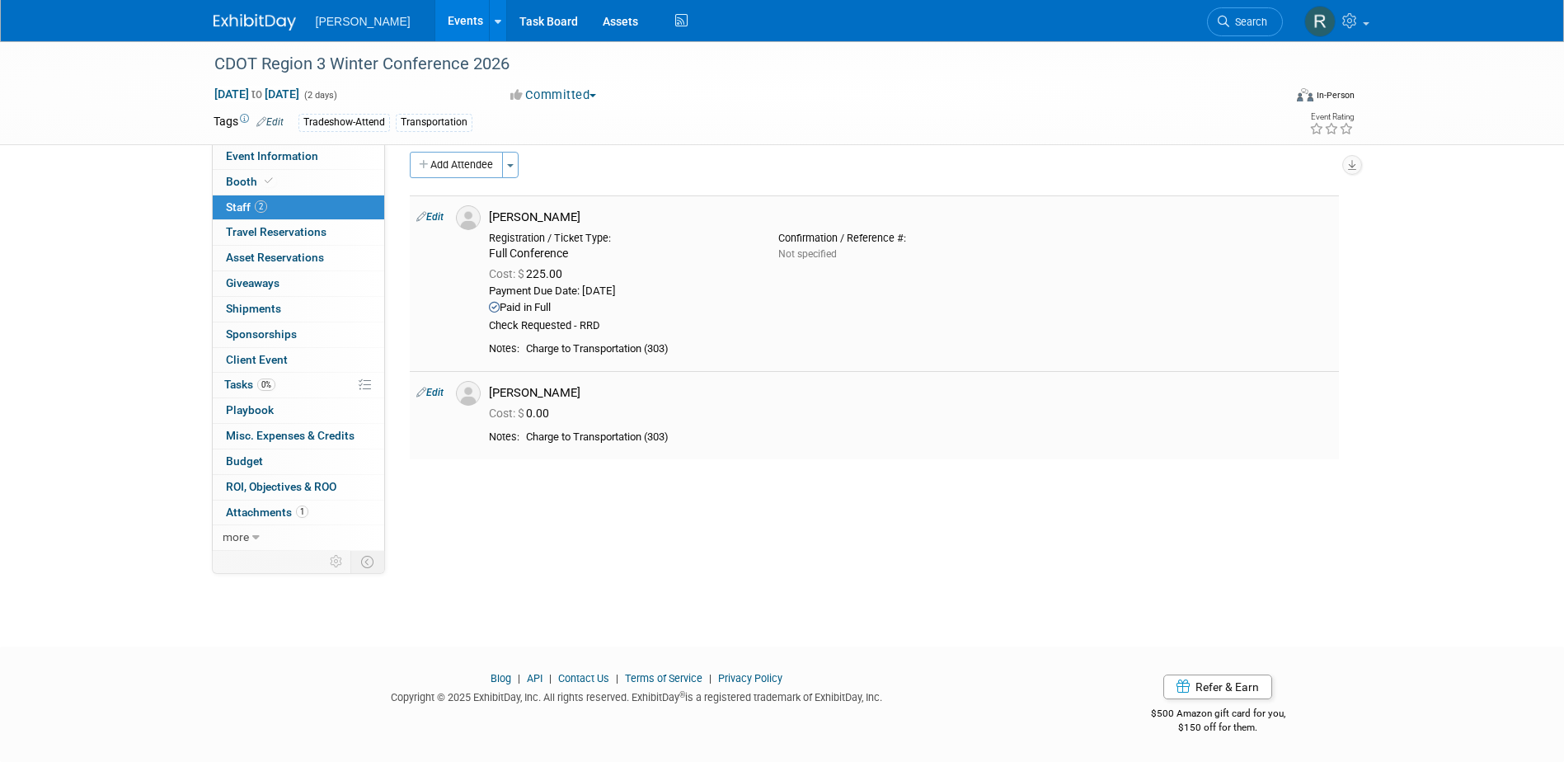
click at [443, 390] on link "Edit" at bounding box center [429, 393] width 27 height 12
select select "f3cae4c7-8ee0-449c-8a8b-d6ca4a5b7b62"
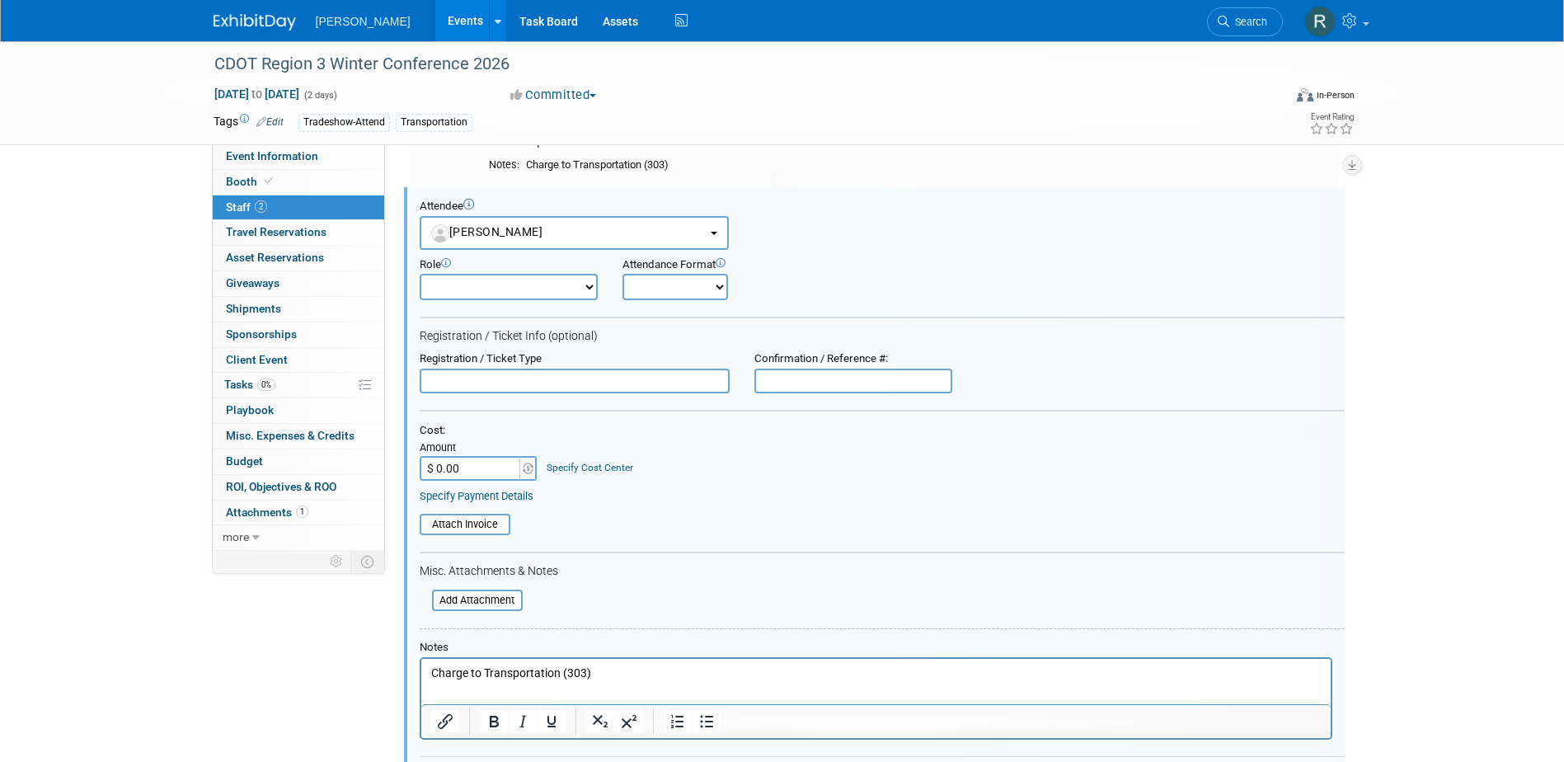
scroll to position [0, 0]
click at [507, 385] on input "text" at bounding box center [575, 380] width 310 height 25
type input "Full Conference"
type input "$ 225.00"
click at [635, 467] on div "Cost: Amount $ 225.00 Specify Cost Center Cost Center -- Not Specified -- Advis…" at bounding box center [882, 452] width 925 height 57
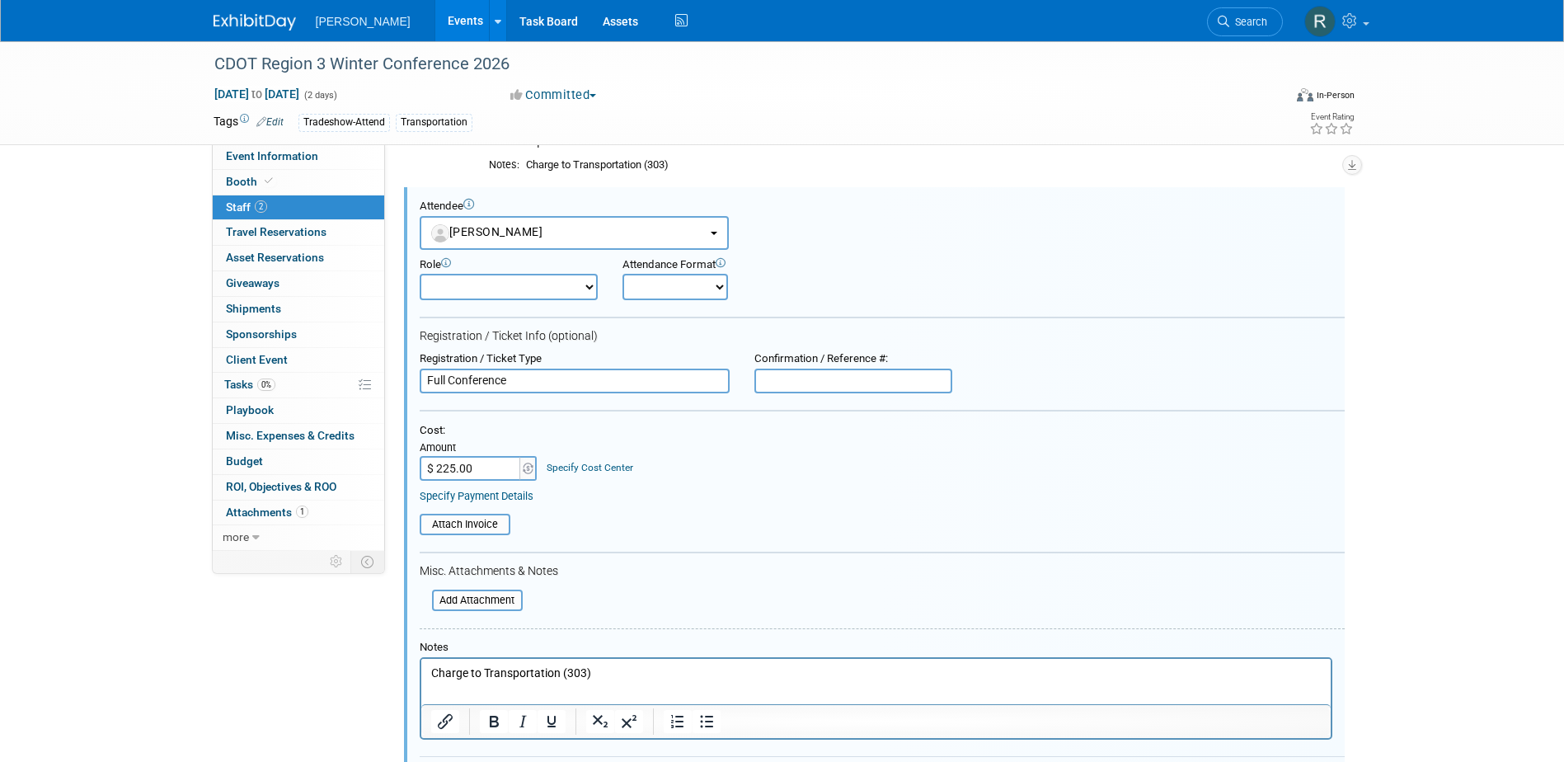
click at [624, 469] on link "Specify Cost Center" at bounding box center [589, 468] width 87 height 12
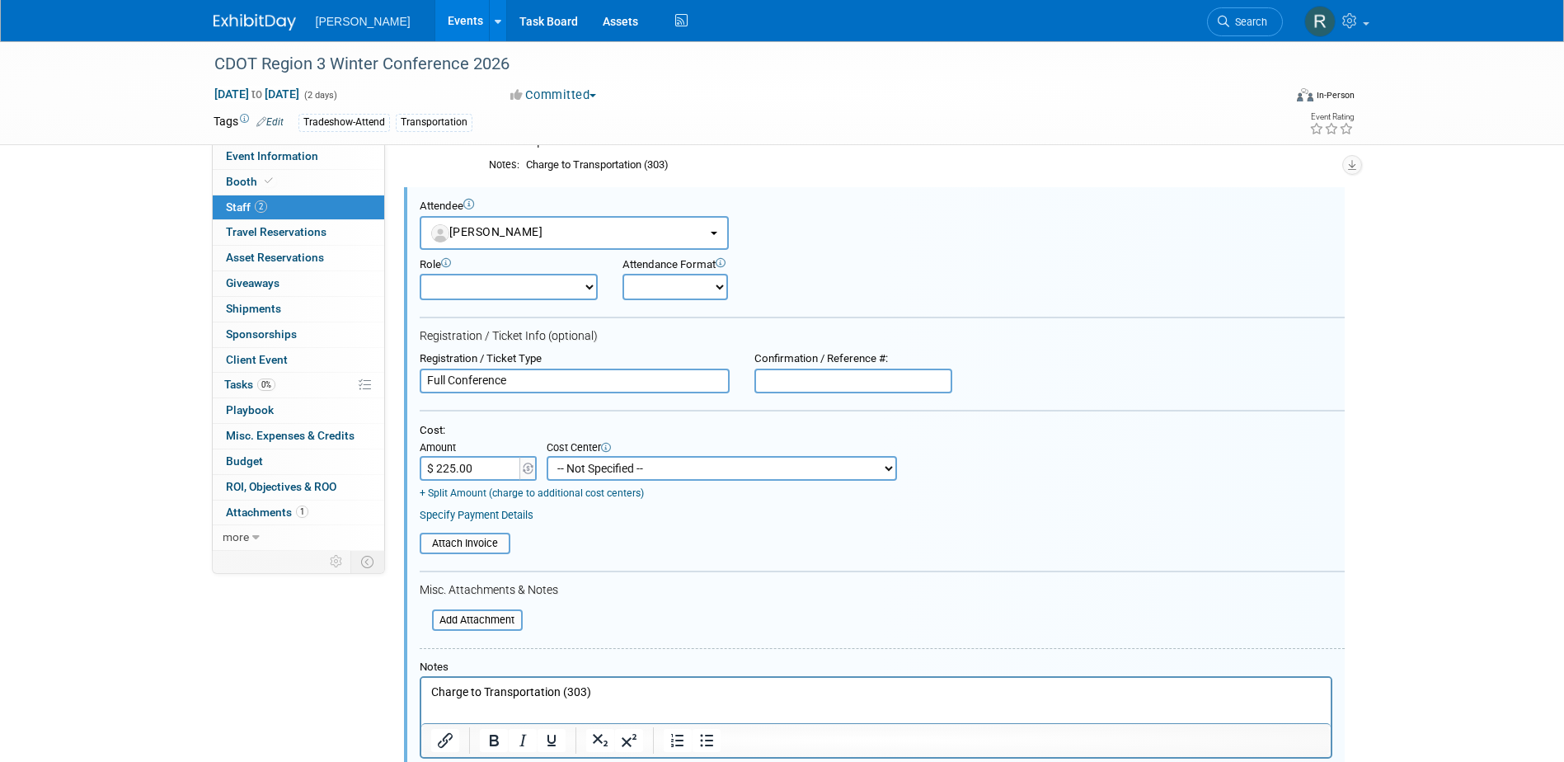
click at [630, 461] on select "-- Not Specified -- Advisory Services - Expenses_1001.502 Aerial Acquisition - …" at bounding box center [721, 468] width 350 height 25
select select "18966238"
click at [546, 456] on select "-- Not Specified -- Advisory Services - Expenses_1001.502 Aerial Acquisition - …" at bounding box center [721, 468] width 350 height 25
click at [512, 518] on link "Specify Payment Details" at bounding box center [477, 515] width 114 height 12
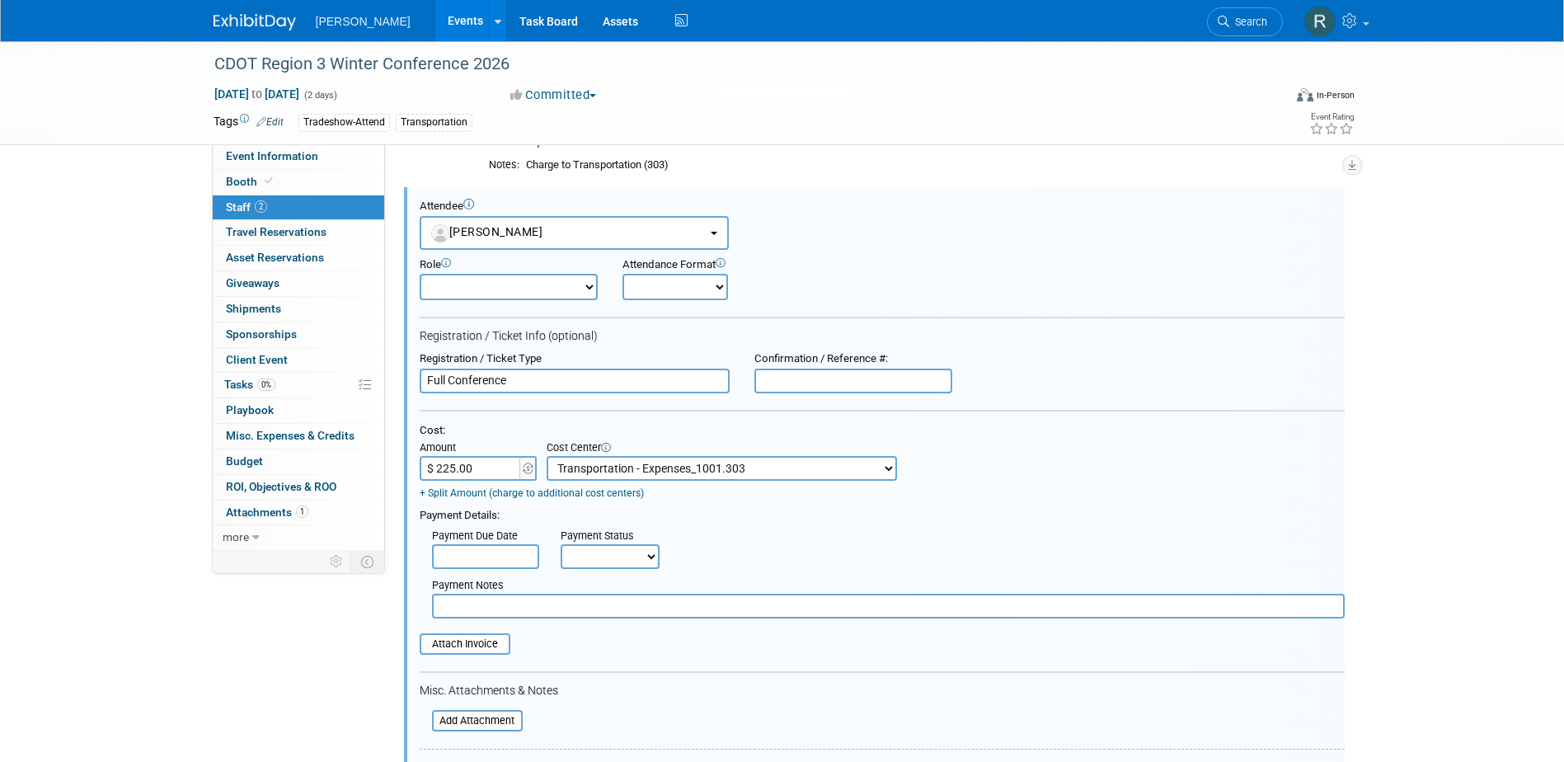
click at [501, 560] on input "text" at bounding box center [485, 556] width 107 height 25
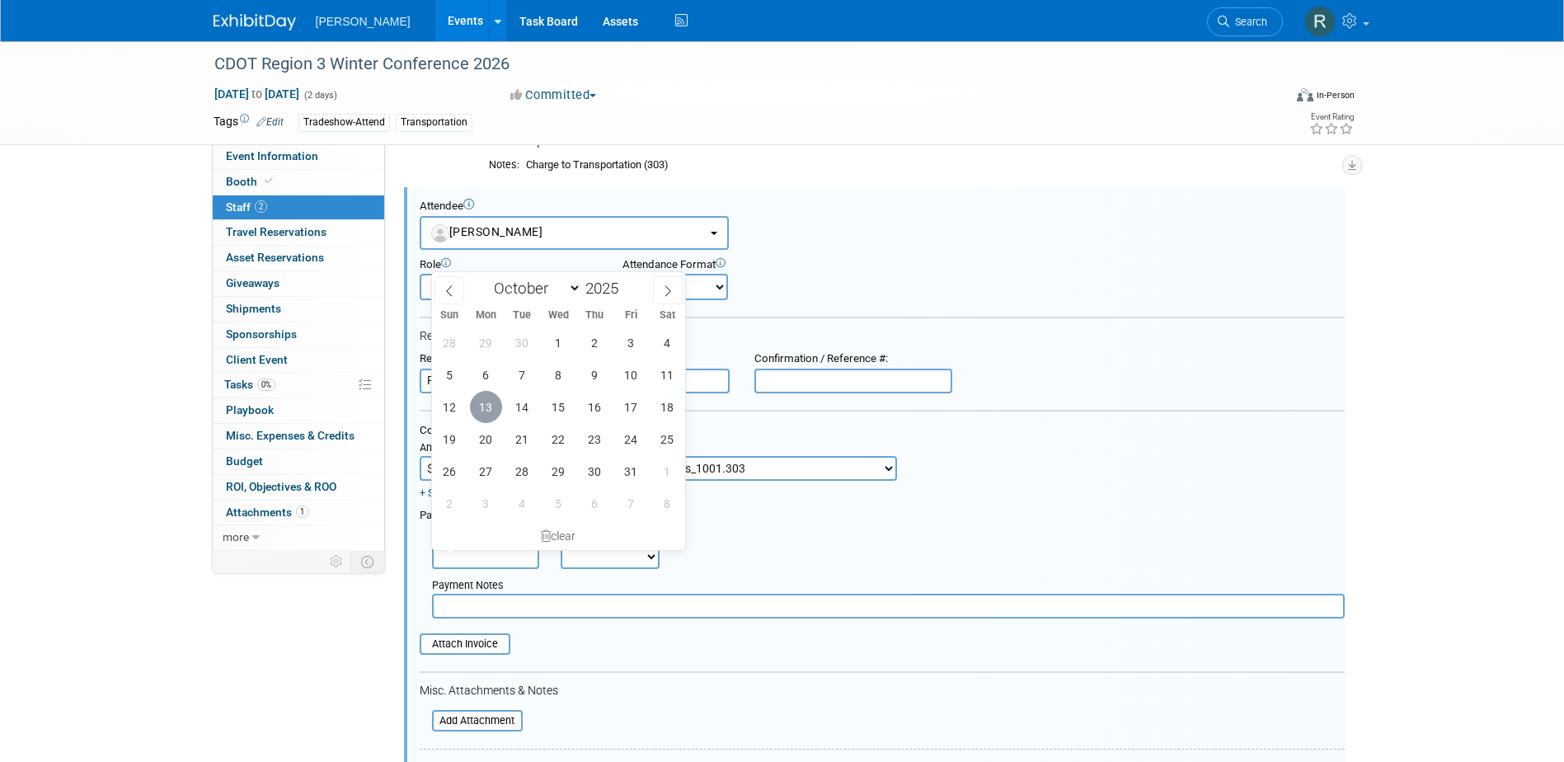
click at [488, 412] on span "13" at bounding box center [486, 407] width 32 height 32
type input "Oct 13, 2025"
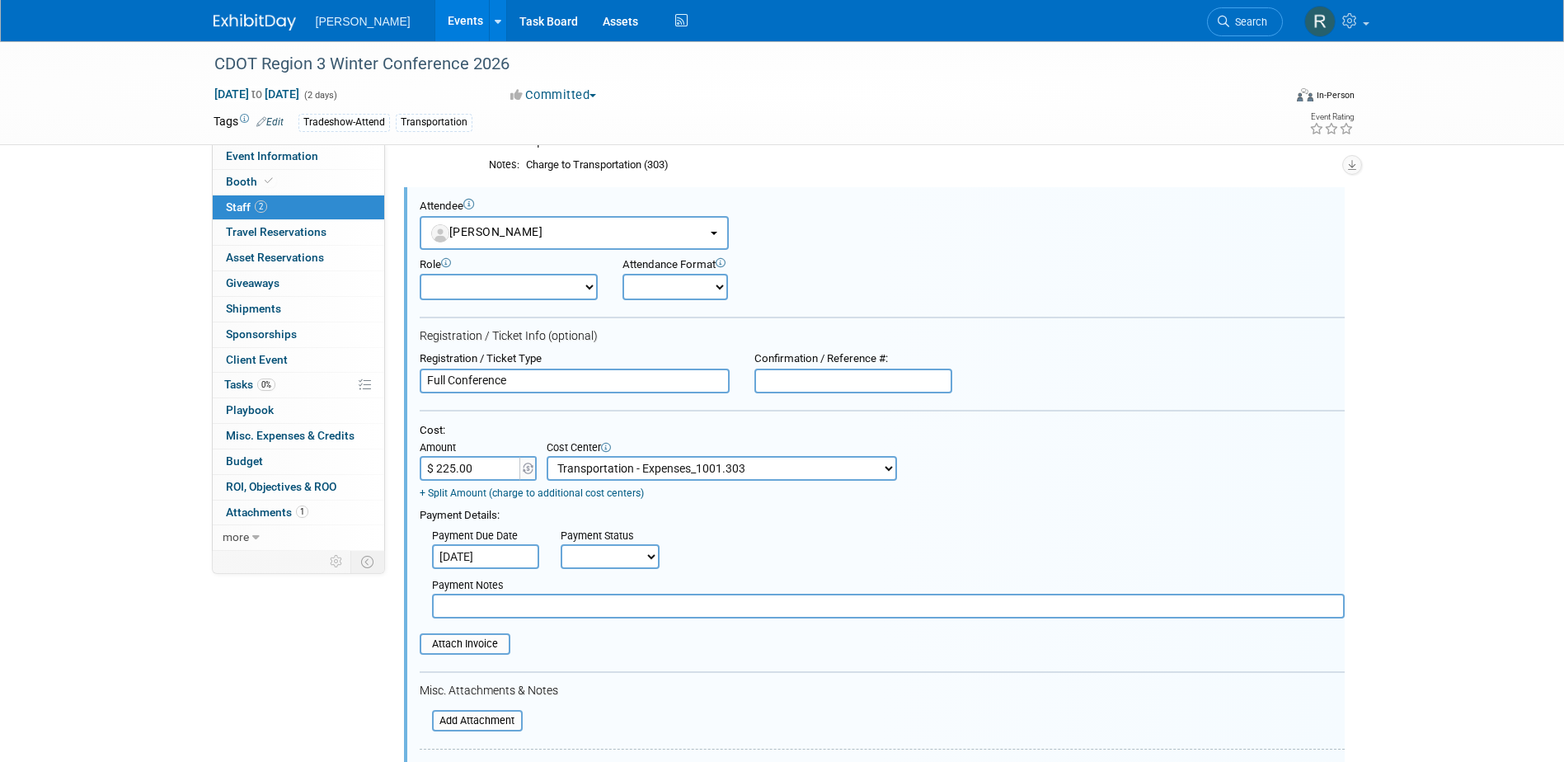
click at [575, 558] on select "Not Paid Yet Partially Paid Paid in Full" at bounding box center [609, 556] width 99 height 25
select select "1"
click at [560, 546] on select "Not Paid Yet Partially Paid Paid in Full" at bounding box center [609, 556] width 99 height 25
click at [579, 612] on input "text" at bounding box center [888, 605] width 912 height 25
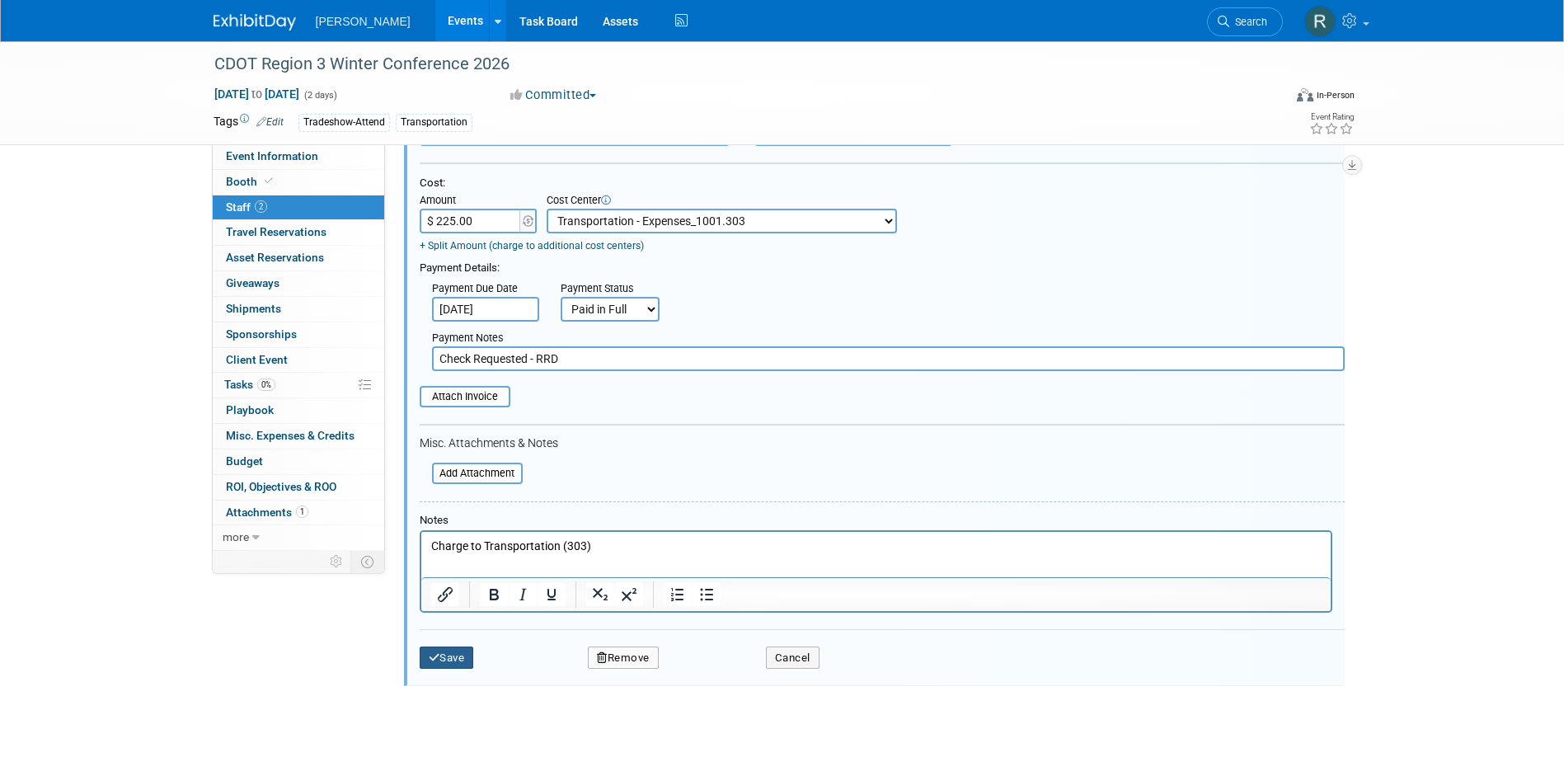
type input "Check Requested - RRD"
click at [443, 655] on button "Save" at bounding box center [447, 657] width 54 height 23
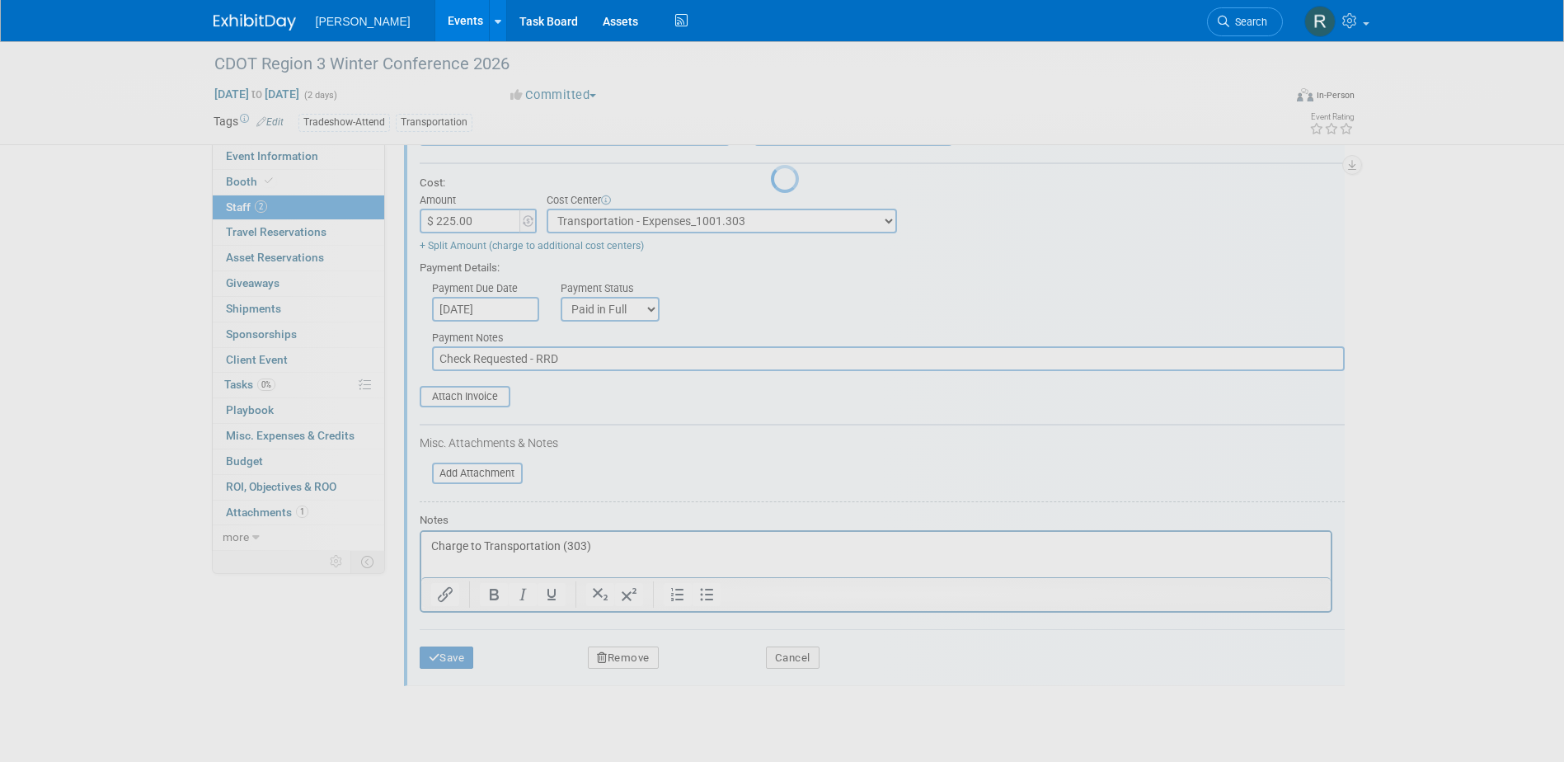
scroll to position [15, 0]
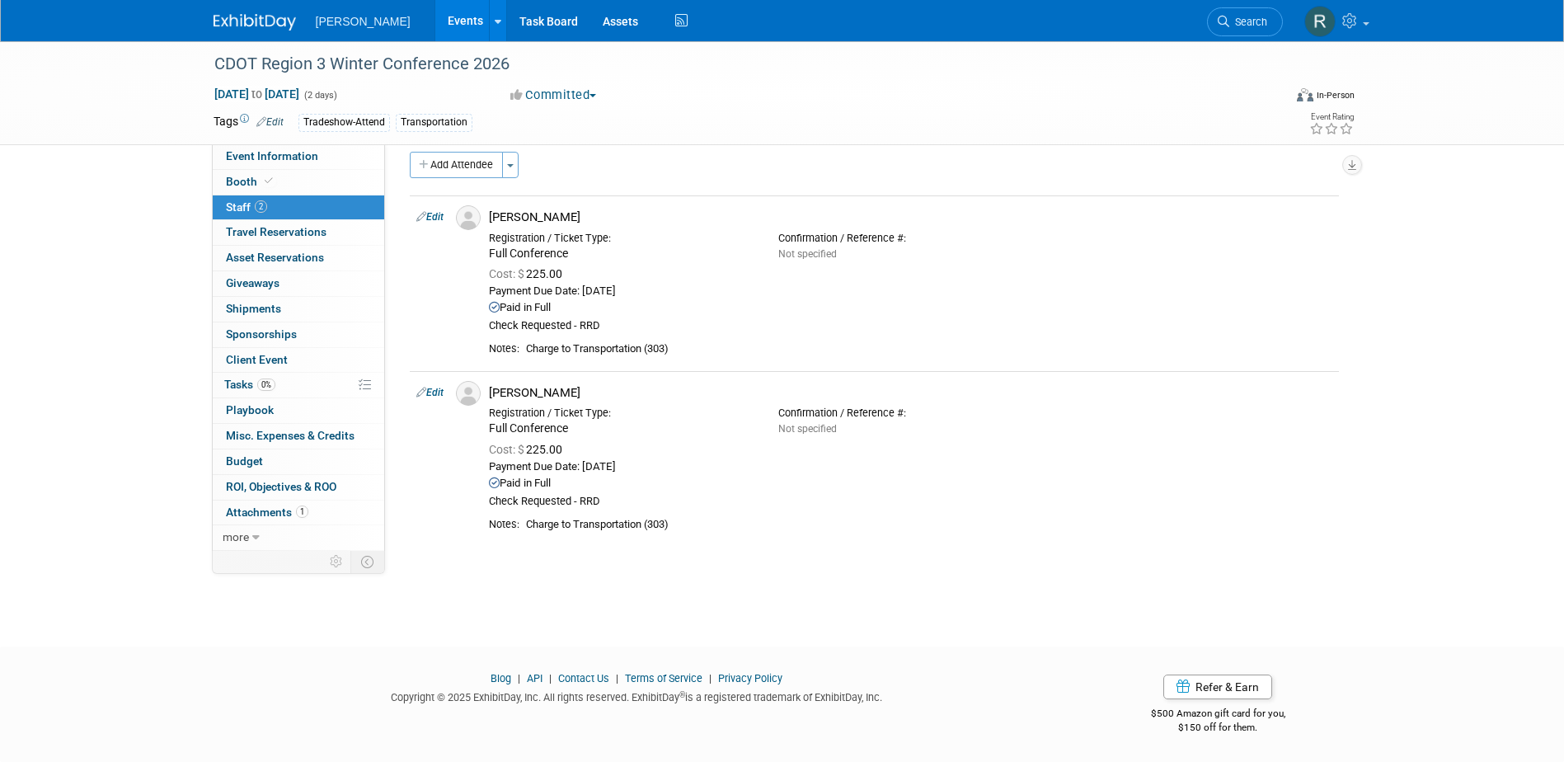
drag, startPoint x: 440, startPoint y: 215, endPoint x: 446, endPoint y: 222, distance: 8.8
click at [440, 215] on link "Edit" at bounding box center [429, 217] width 27 height 12
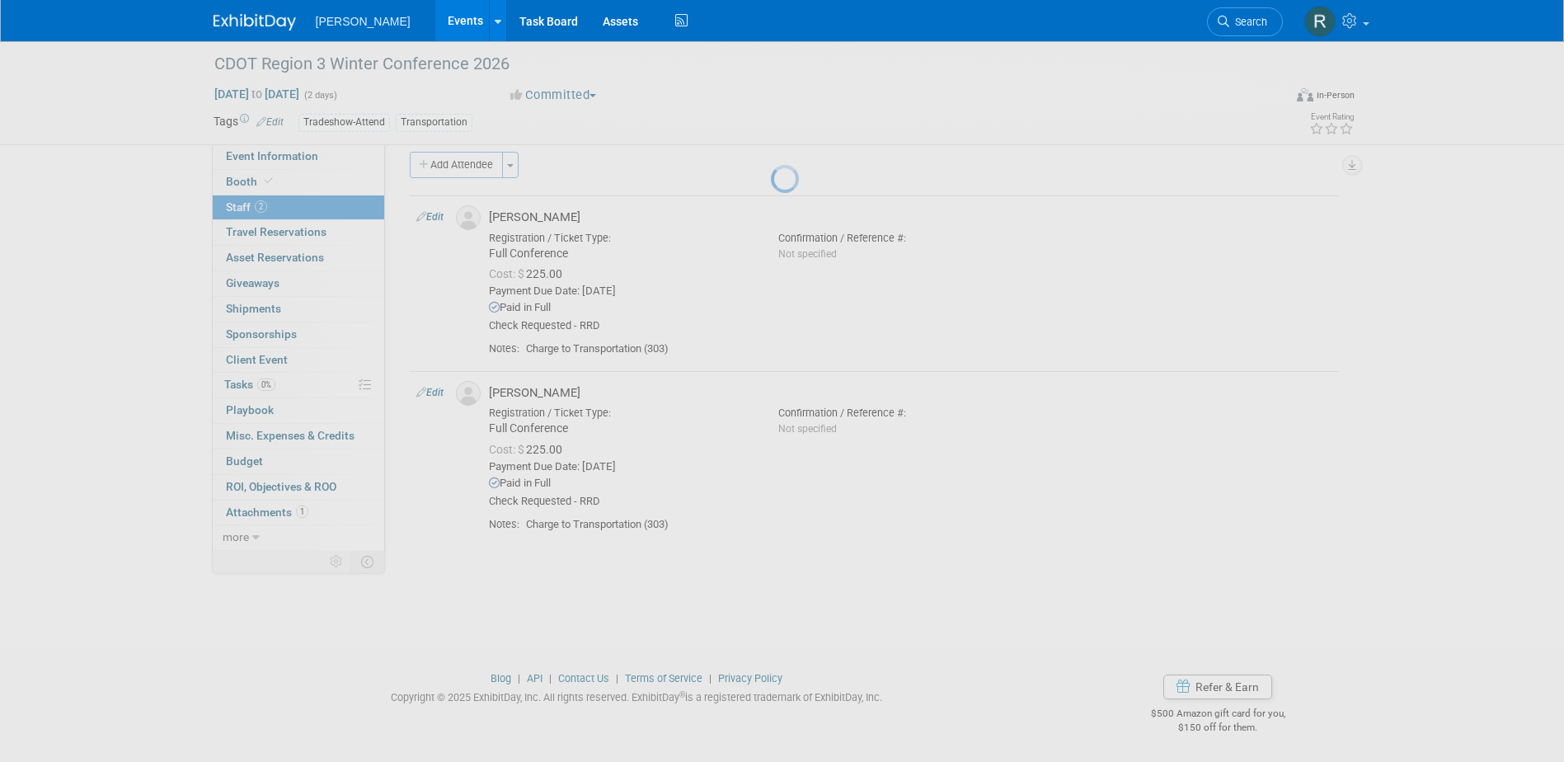
select select "b134c906-7200-4c1c-86e4-db67a4f4c3a9"
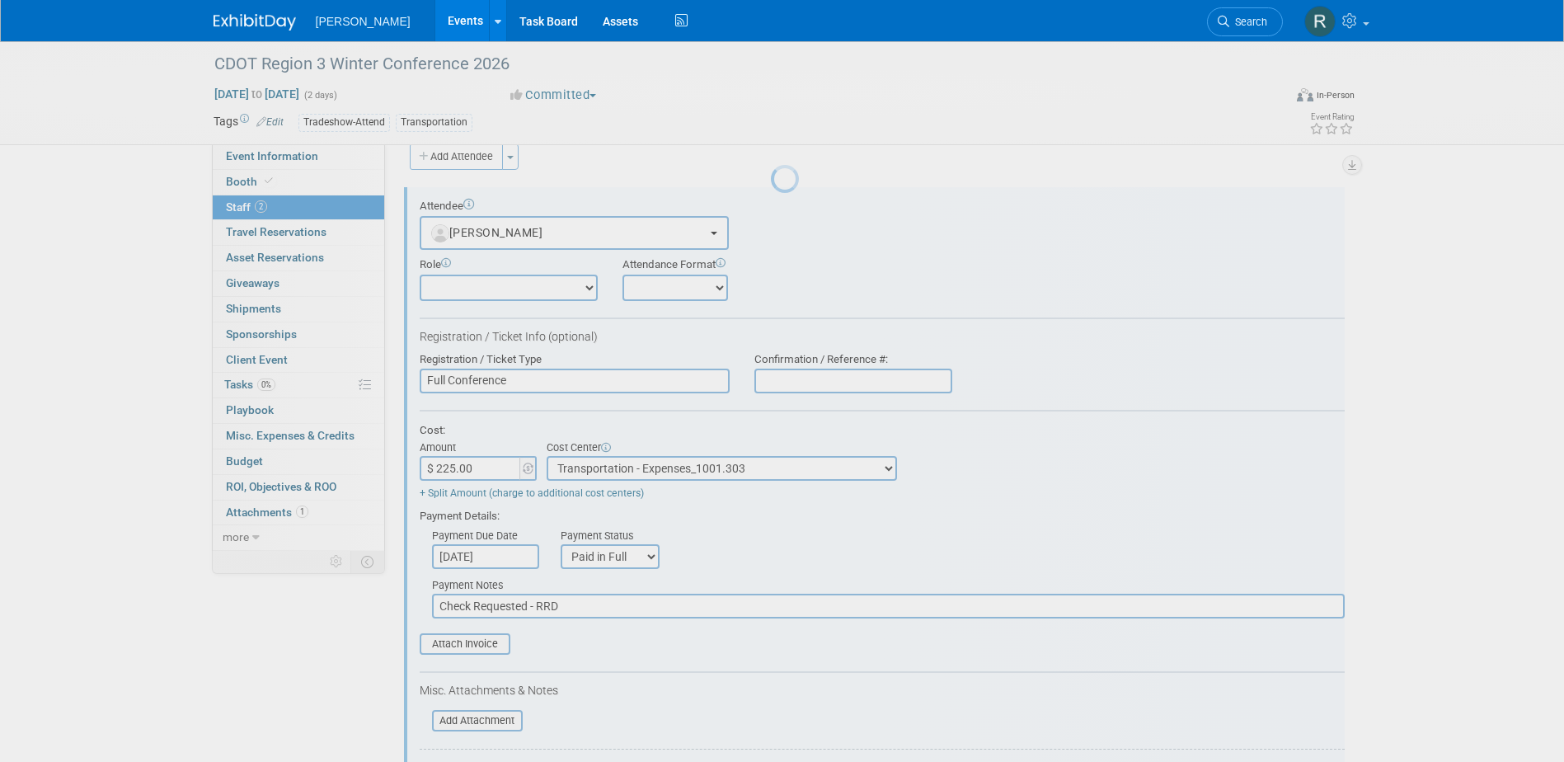
scroll to position [0, 0]
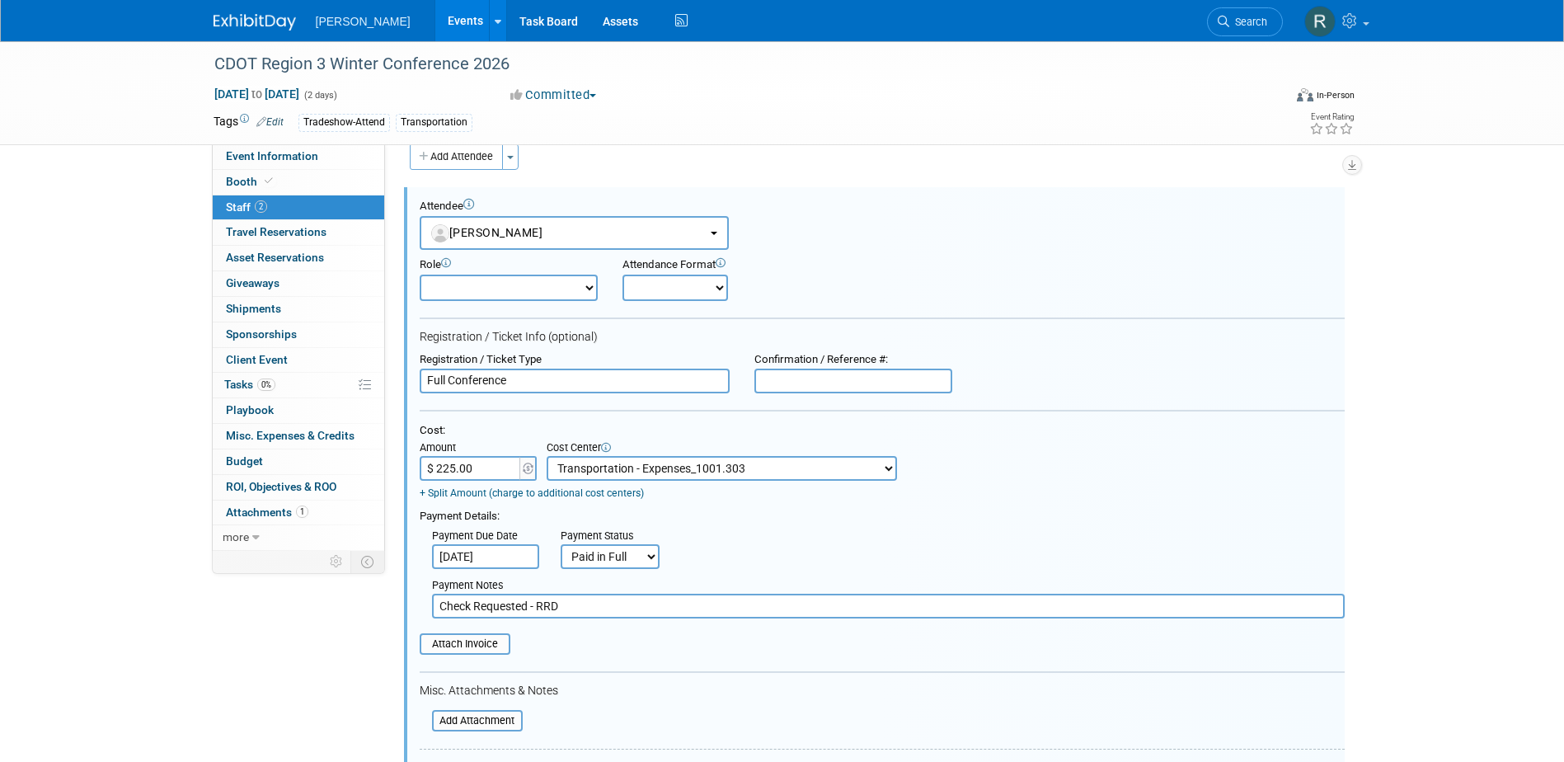
drag, startPoint x: 607, startPoint y: 555, endPoint x: 611, endPoint y: 567, distance: 13.0
click at [607, 555] on select "Not Paid Yet Partially Paid Paid in Full" at bounding box center [609, 556] width 99 height 25
select select "3"
click at [560, 546] on select "Not Paid Yet Partially Paid Paid in Full" at bounding box center [609, 556] width 99 height 25
drag, startPoint x: 570, startPoint y: 610, endPoint x: 347, endPoint y: 611, distance: 223.4
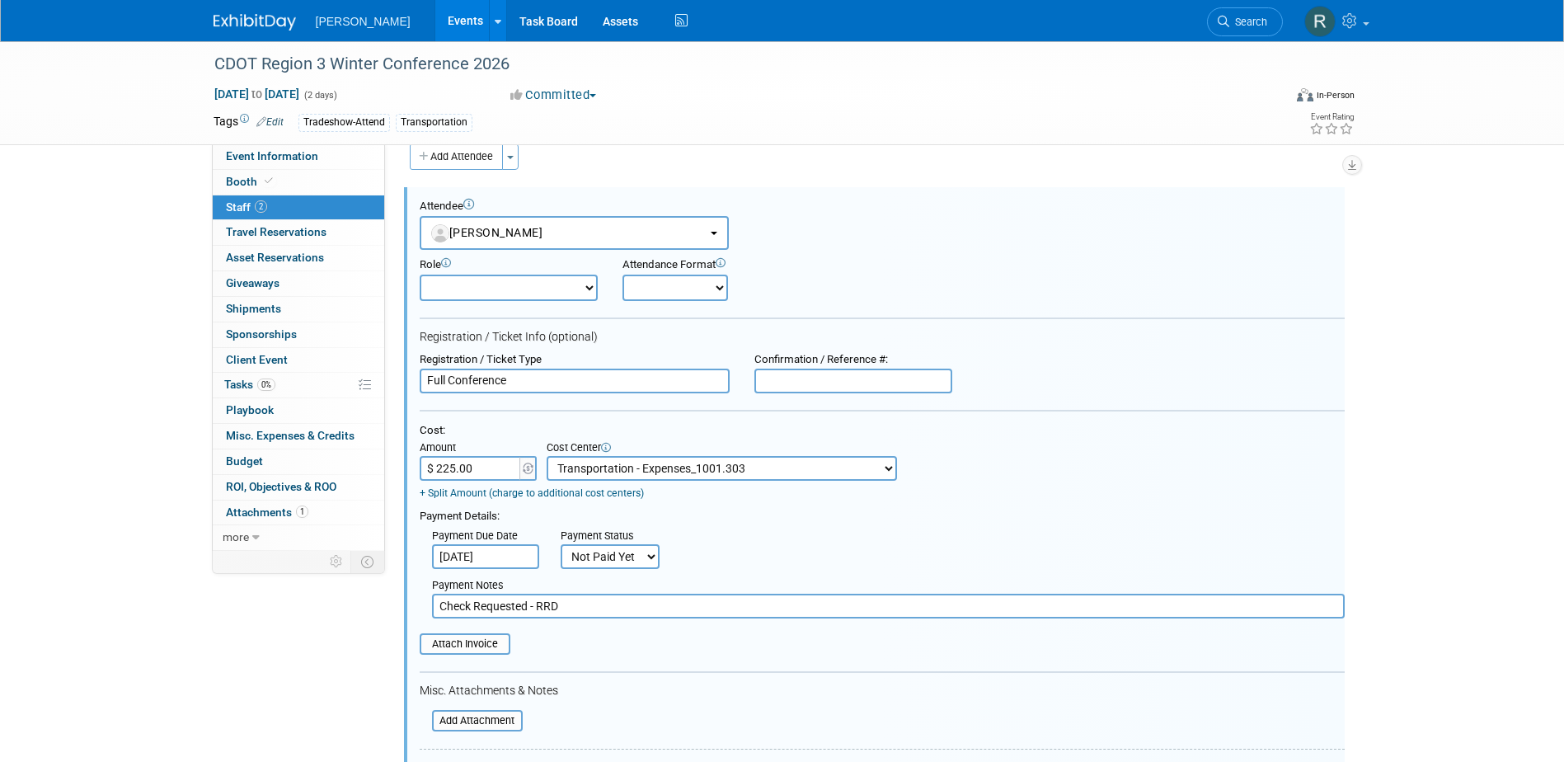
click at [347, 611] on div "Event Information Event Info Booth Booth 2 Staff 2 Staff 0 Travel Reservations …" at bounding box center [782, 571] width 1162 height 1107
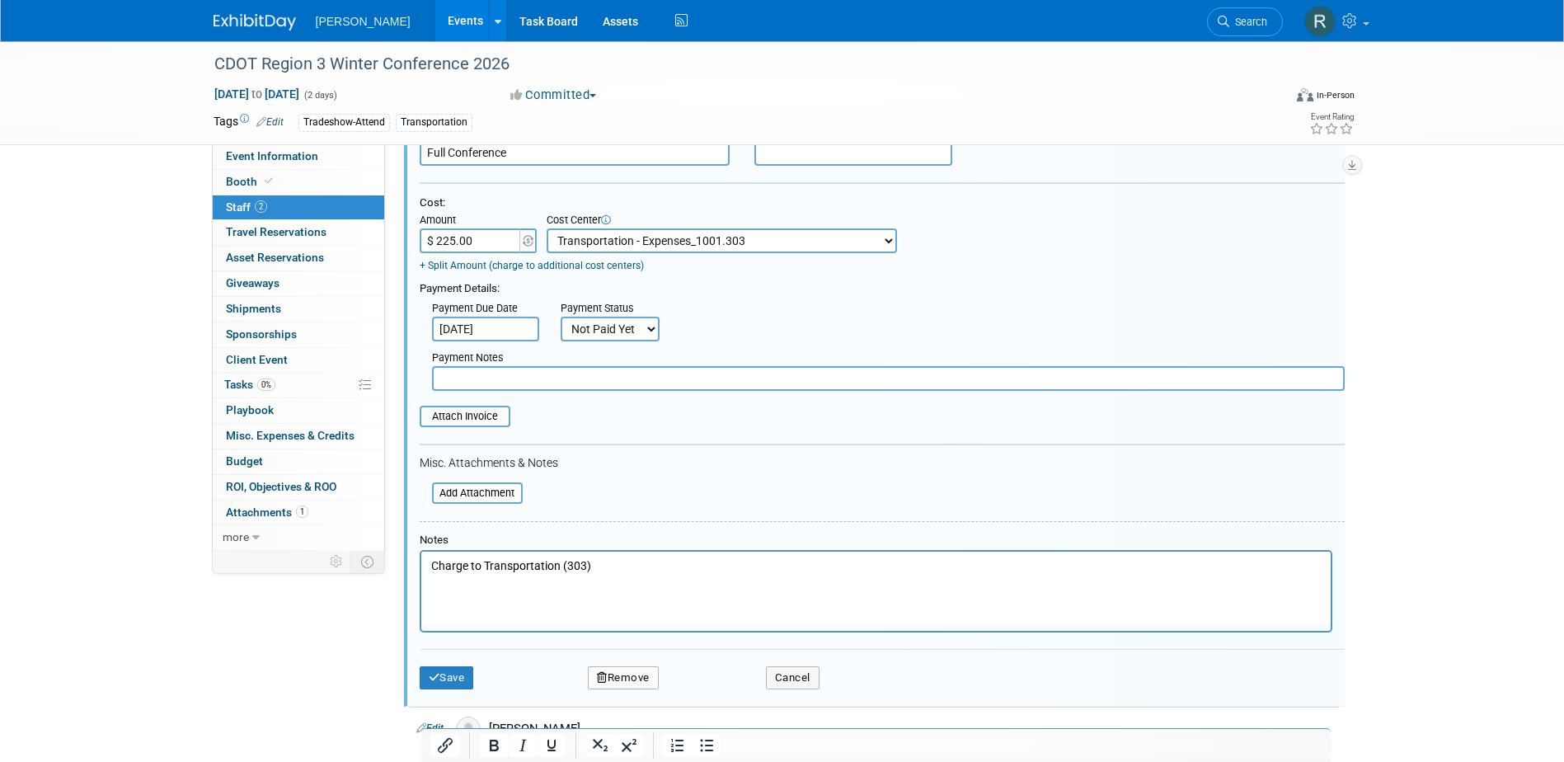
scroll to position [270, 0]
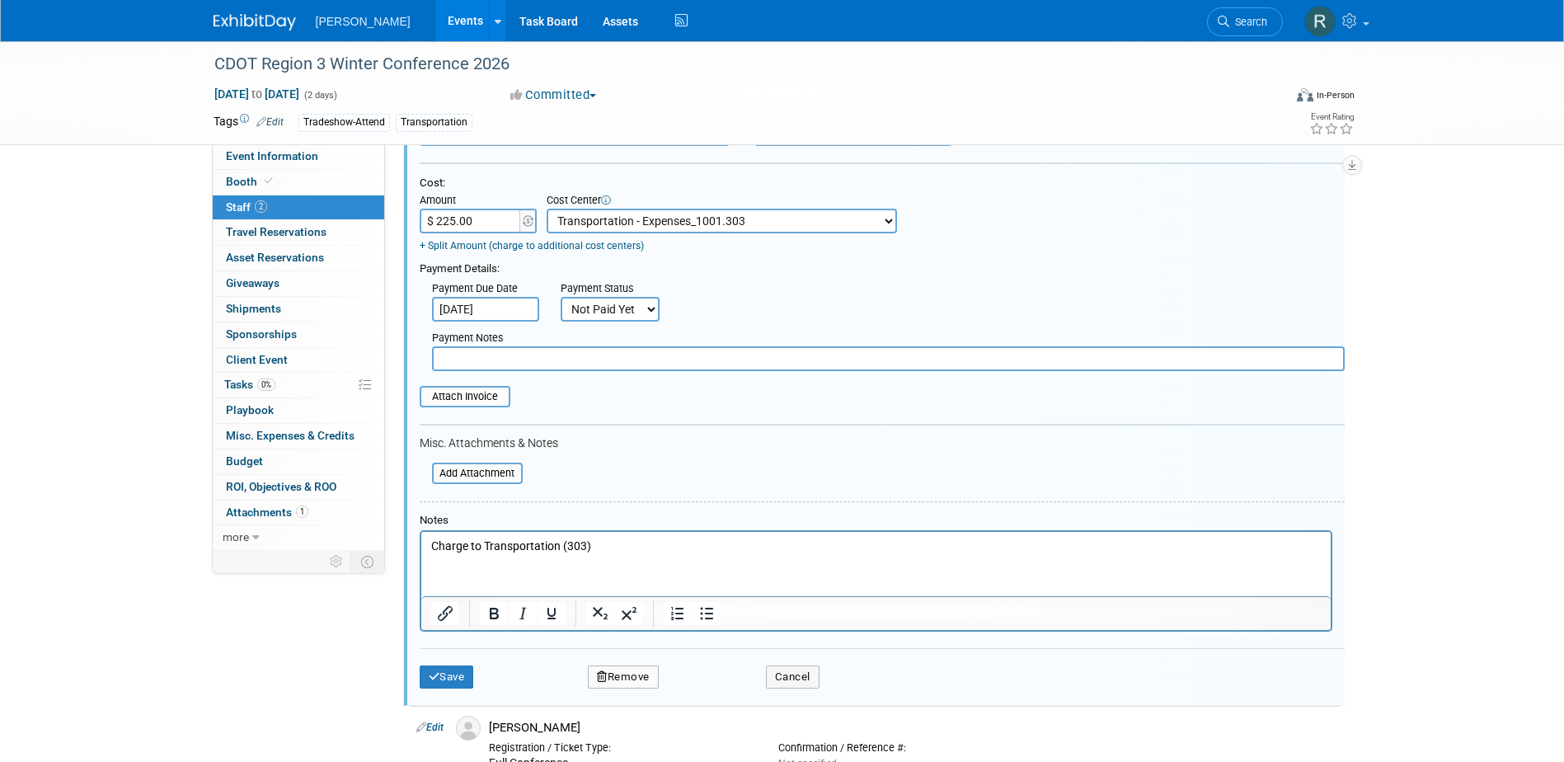
click at [513, 312] on input "Oct 13, 2025" at bounding box center [485, 309] width 107 height 25
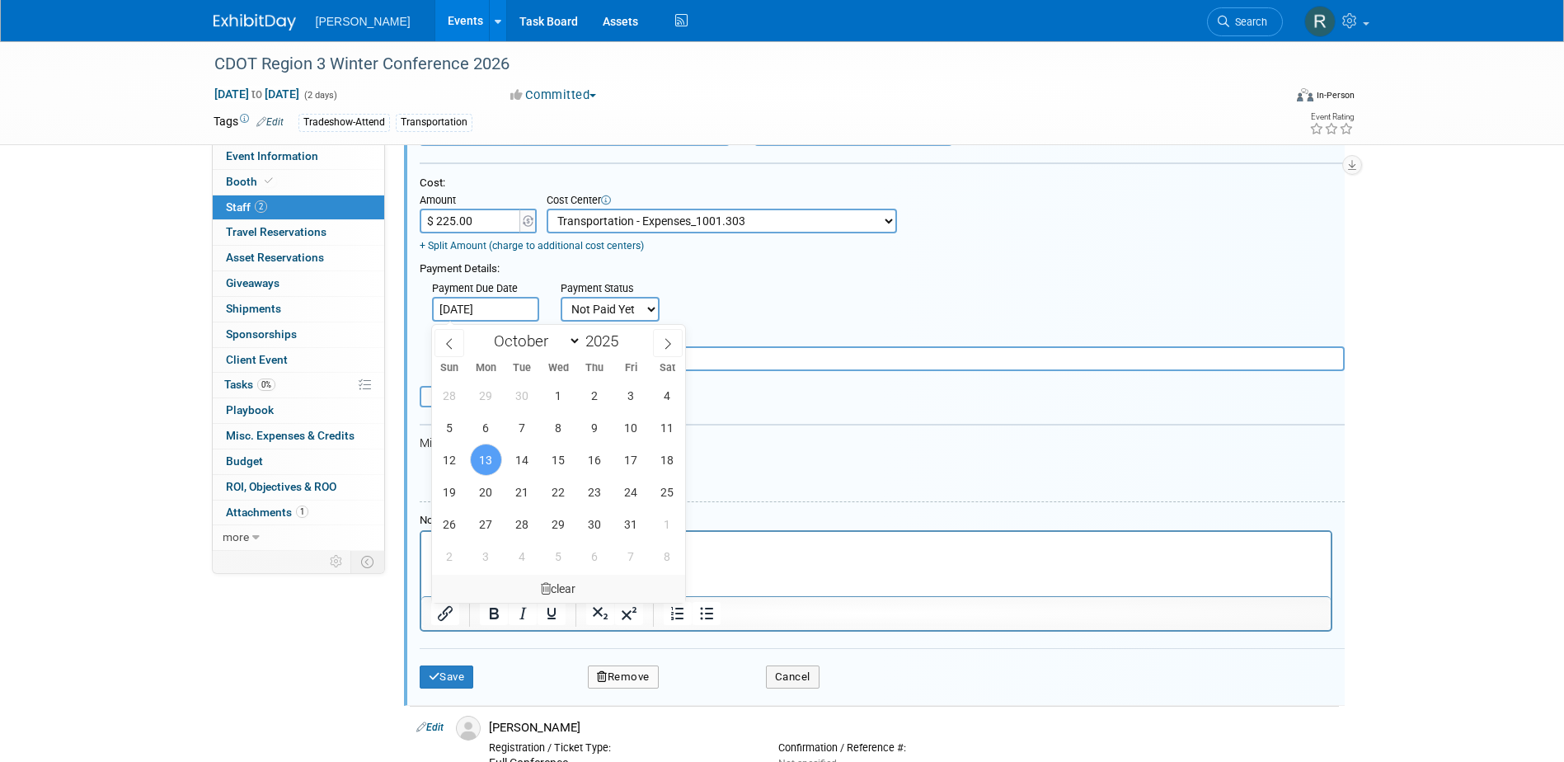
click at [551, 592] on div "clear" at bounding box center [559, 589] width 254 height 28
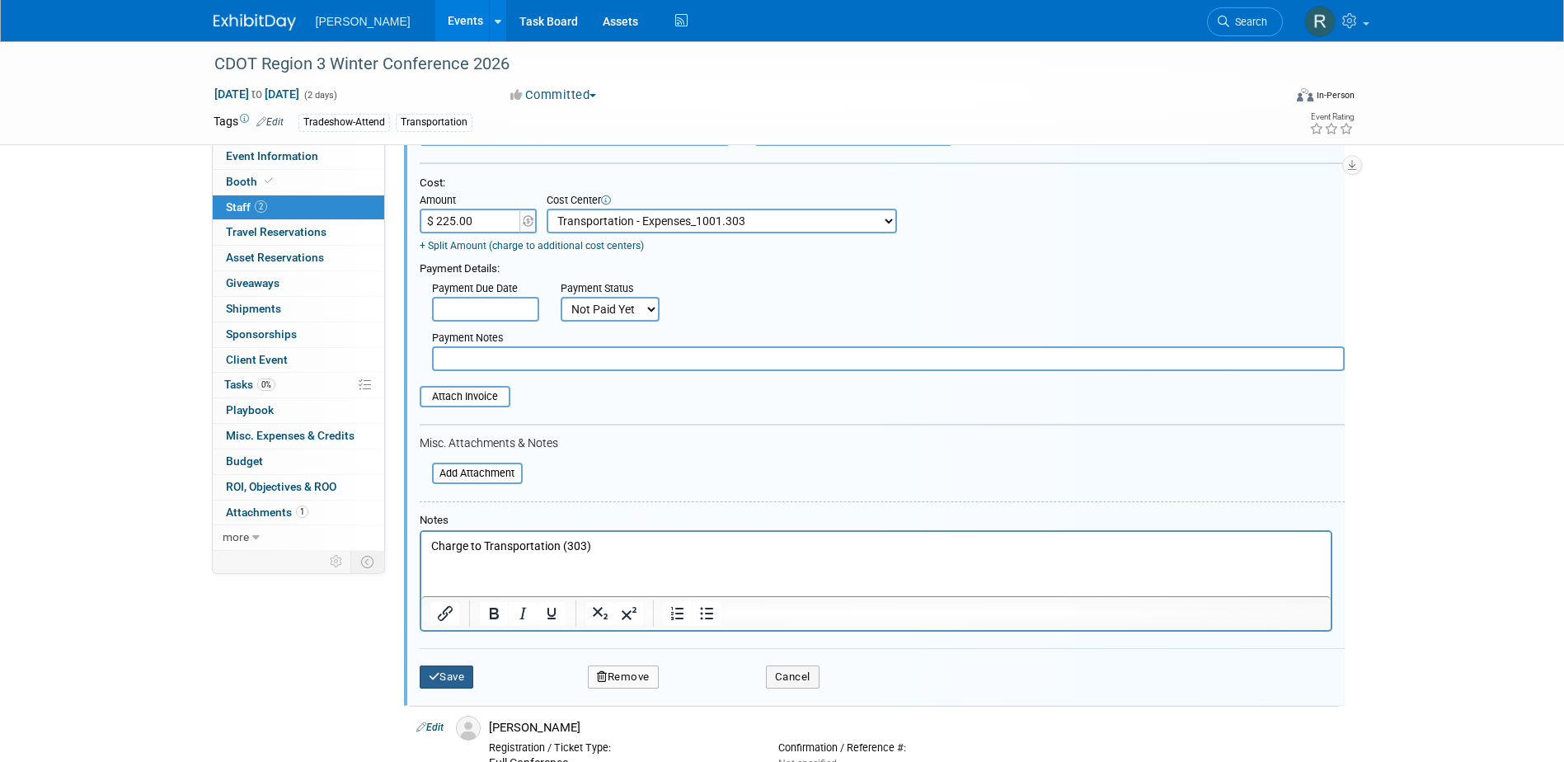
click at [429, 673] on icon "submit" at bounding box center [435, 676] width 12 height 11
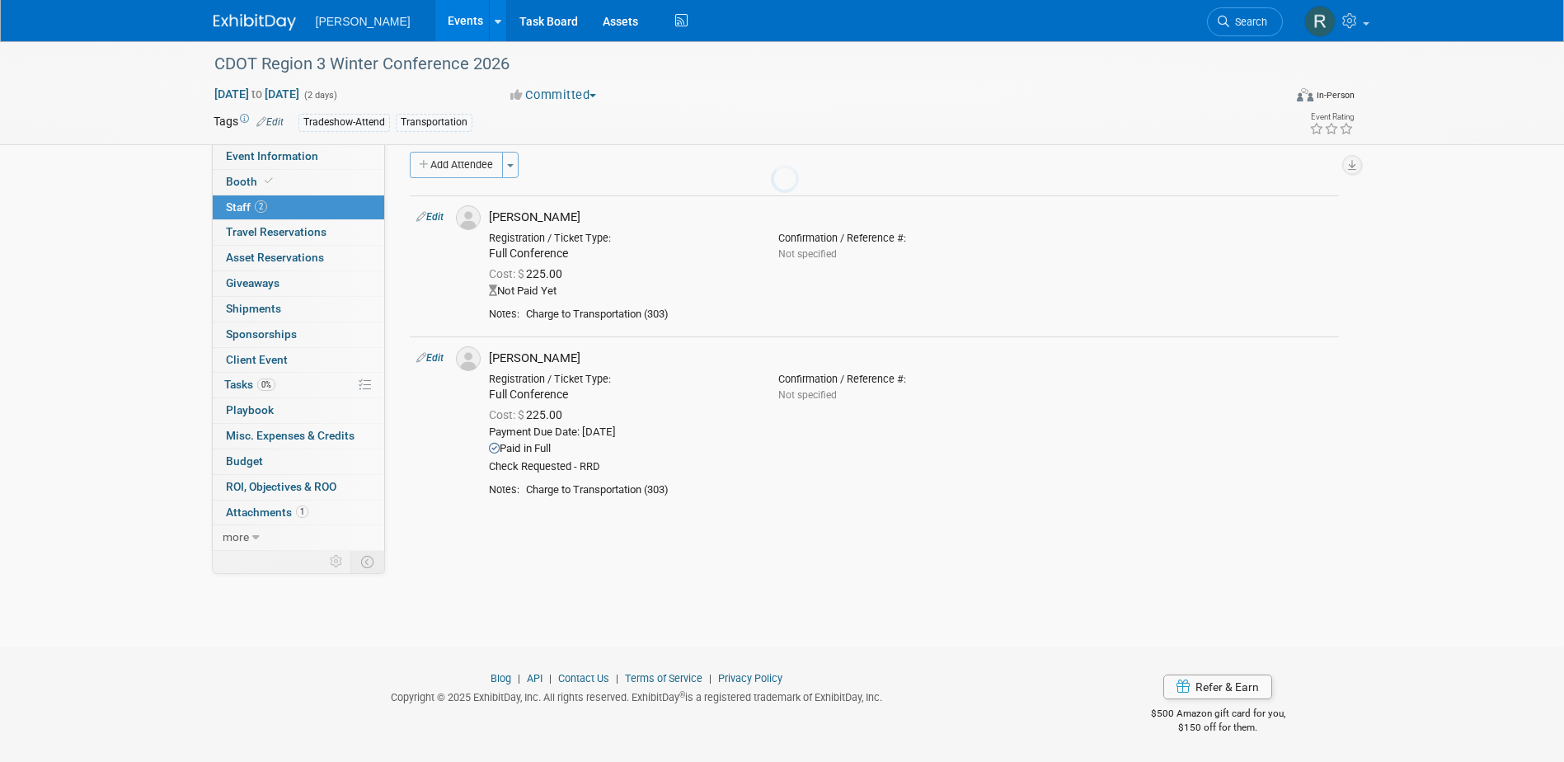
scroll to position [15, 0]
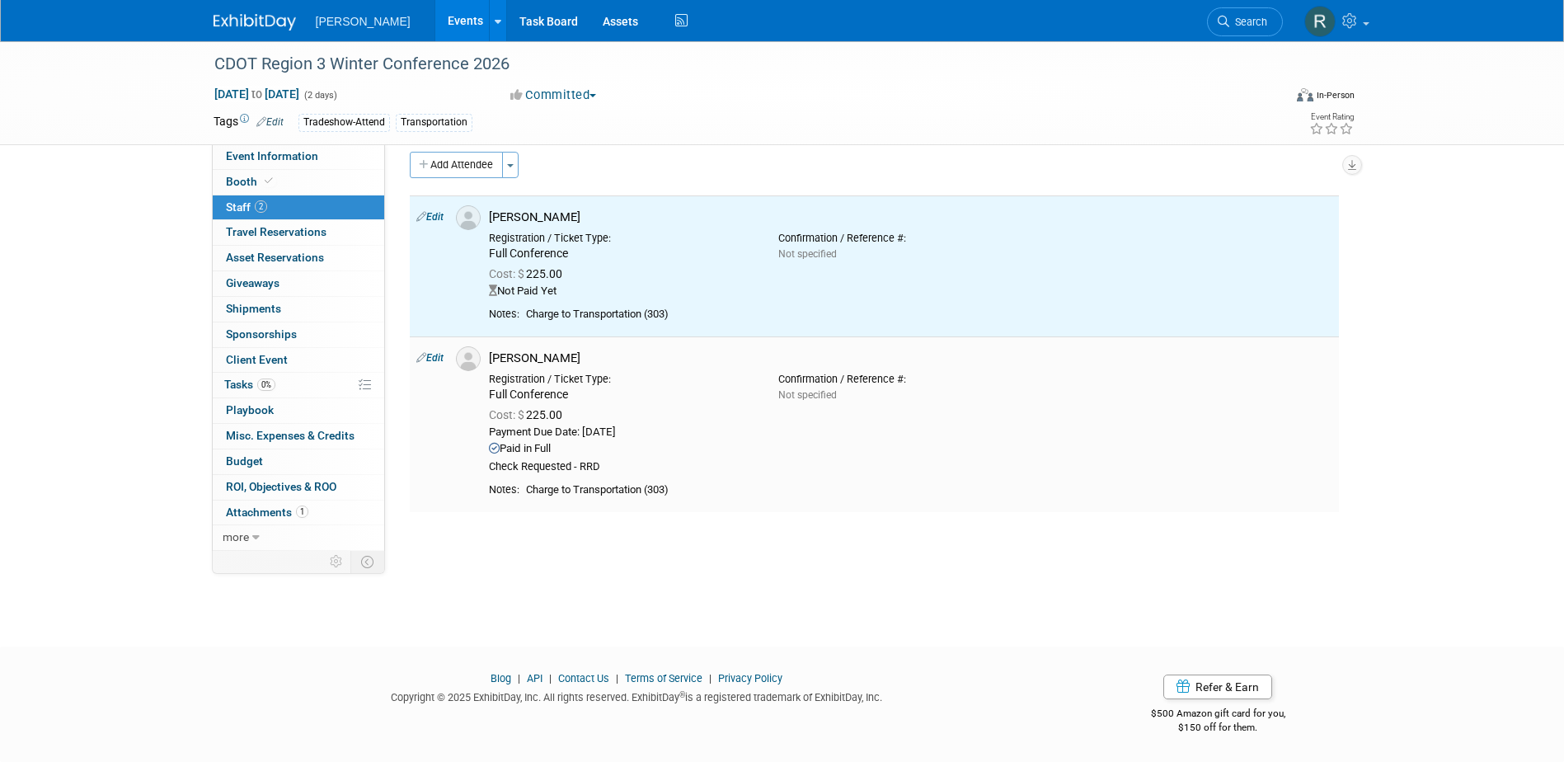
click at [441, 356] on link "Edit" at bounding box center [429, 358] width 27 height 12
select select "f3cae4c7-8ee0-449c-8a8b-d6ca4a5b7b62"
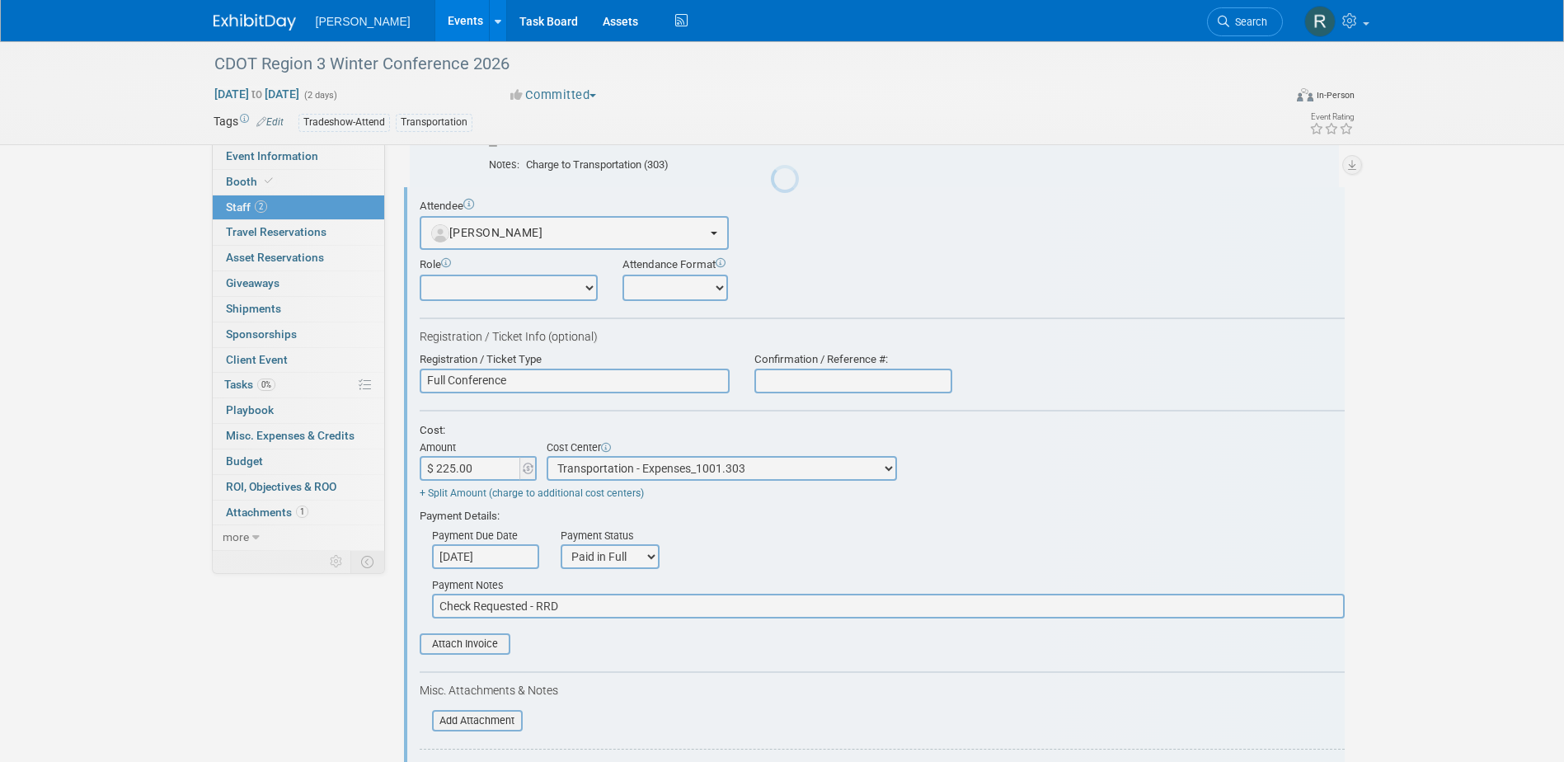
scroll to position [0, 0]
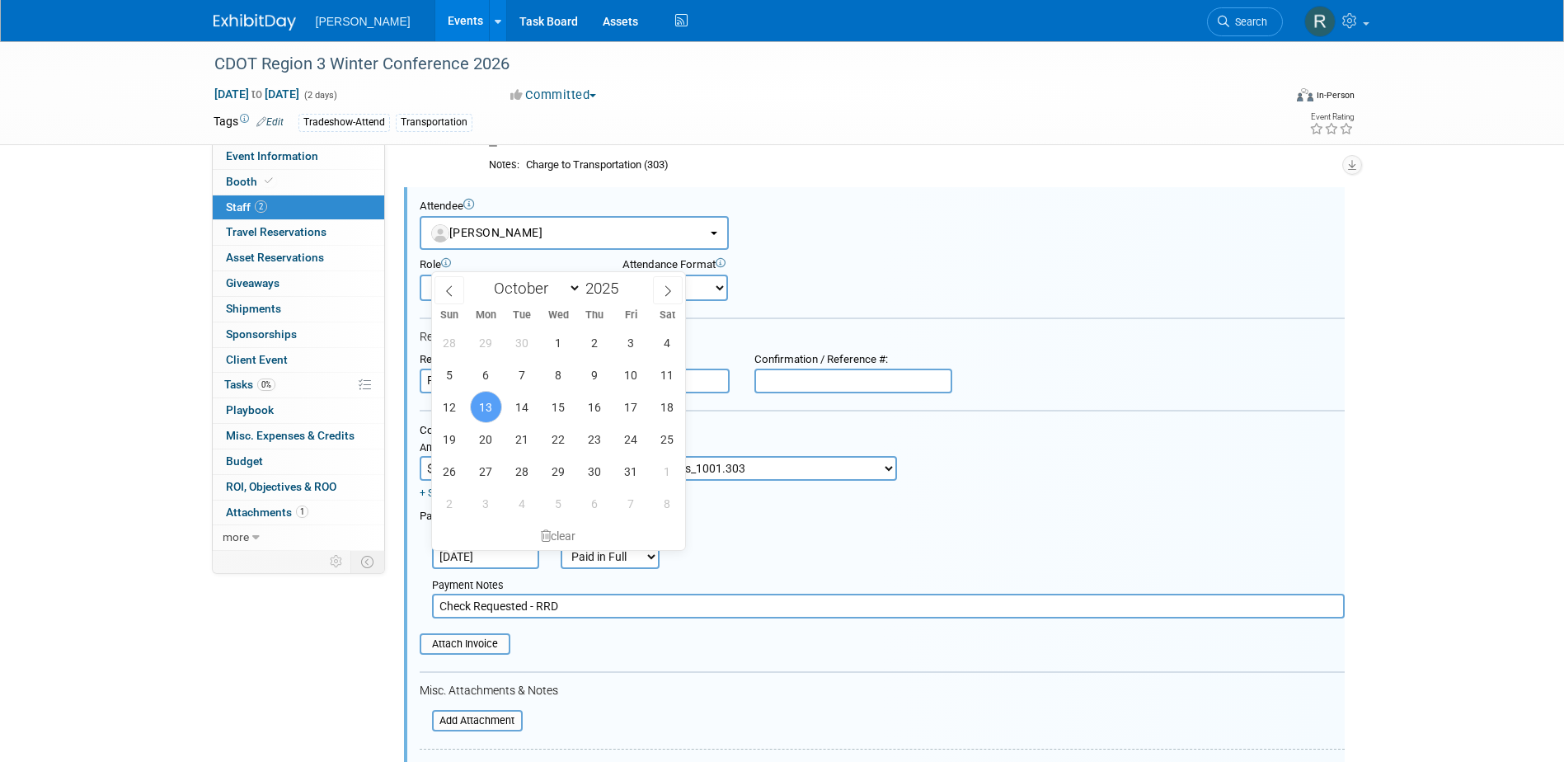
click at [514, 556] on input "Oct 13, 2025" at bounding box center [485, 556] width 107 height 25
click at [536, 533] on div "clear" at bounding box center [559, 536] width 254 height 28
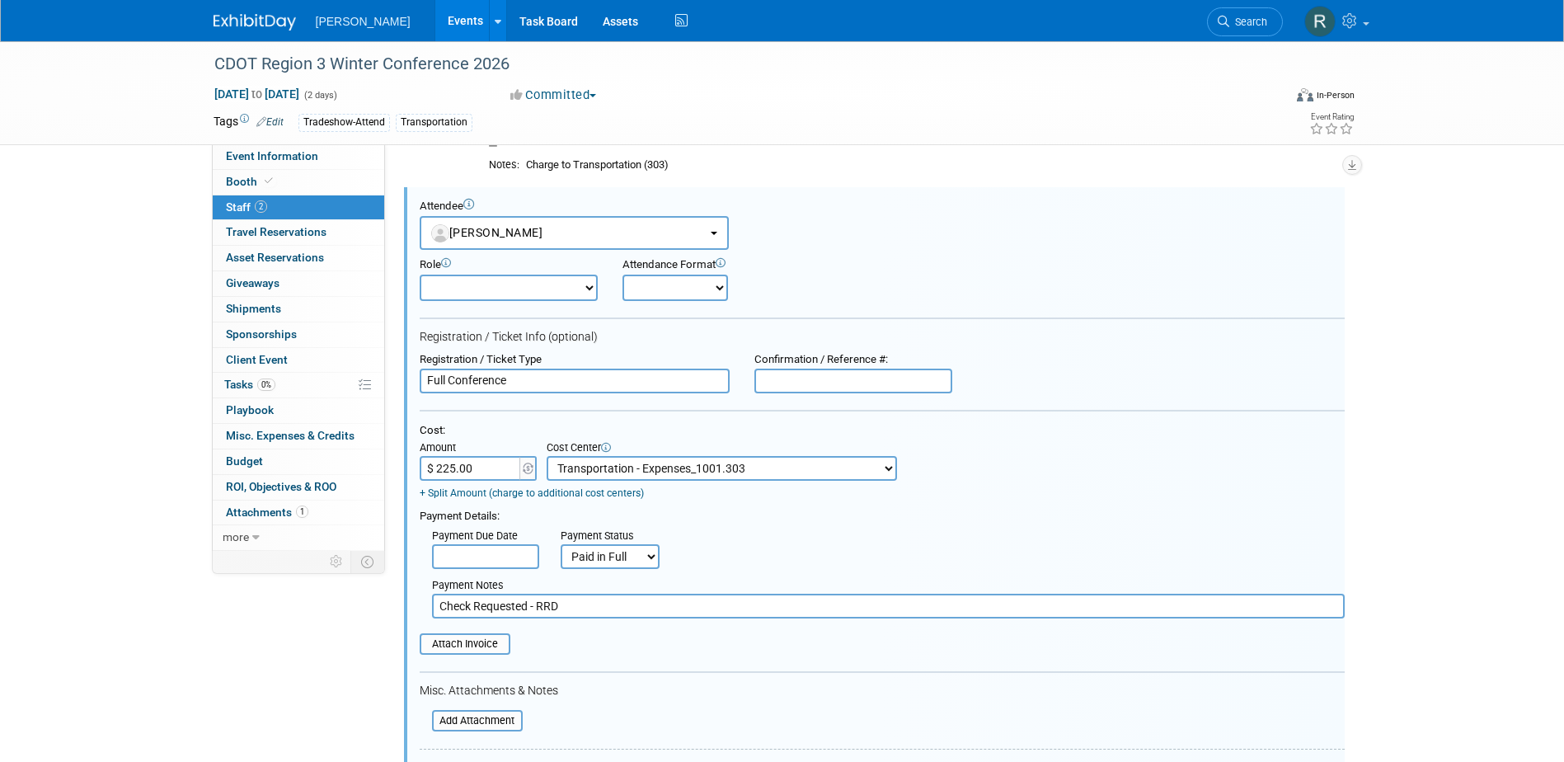
click at [619, 558] on select "Not Paid Yet Partially Paid Paid in Full" at bounding box center [609, 556] width 99 height 25
select select "3"
click at [560, 546] on select "Not Paid Yet Partially Paid Paid in Full" at bounding box center [609, 556] width 99 height 25
drag, startPoint x: 410, startPoint y: 609, endPoint x: 363, endPoint y: 609, distance: 47.8
click at [363, 609] on div "Event Information Event Info Booth Booth 2 Staff 2 Staff 0 Travel Reservations …" at bounding box center [782, 413] width 1162 height 1073
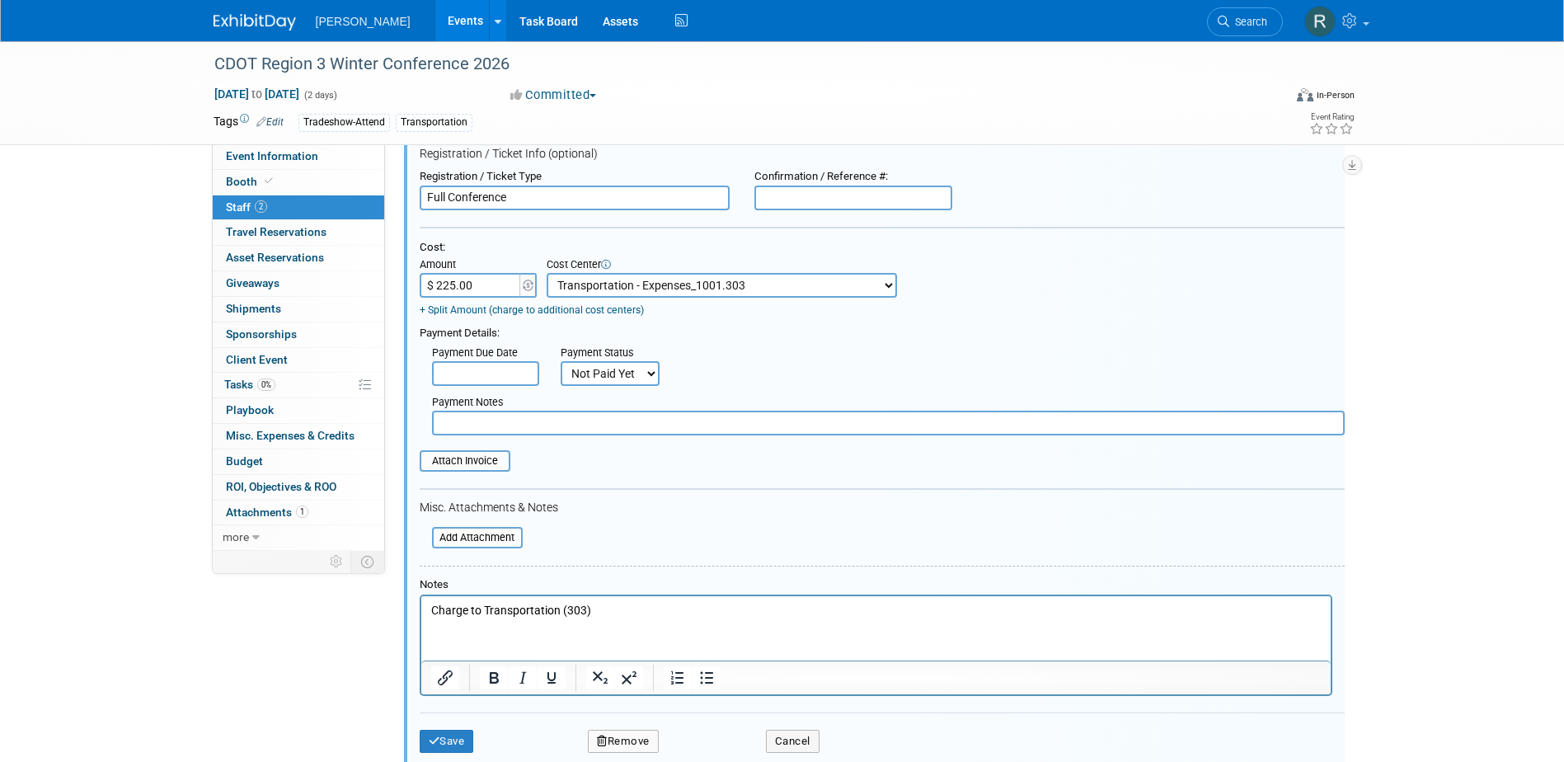
scroll to position [411, 0]
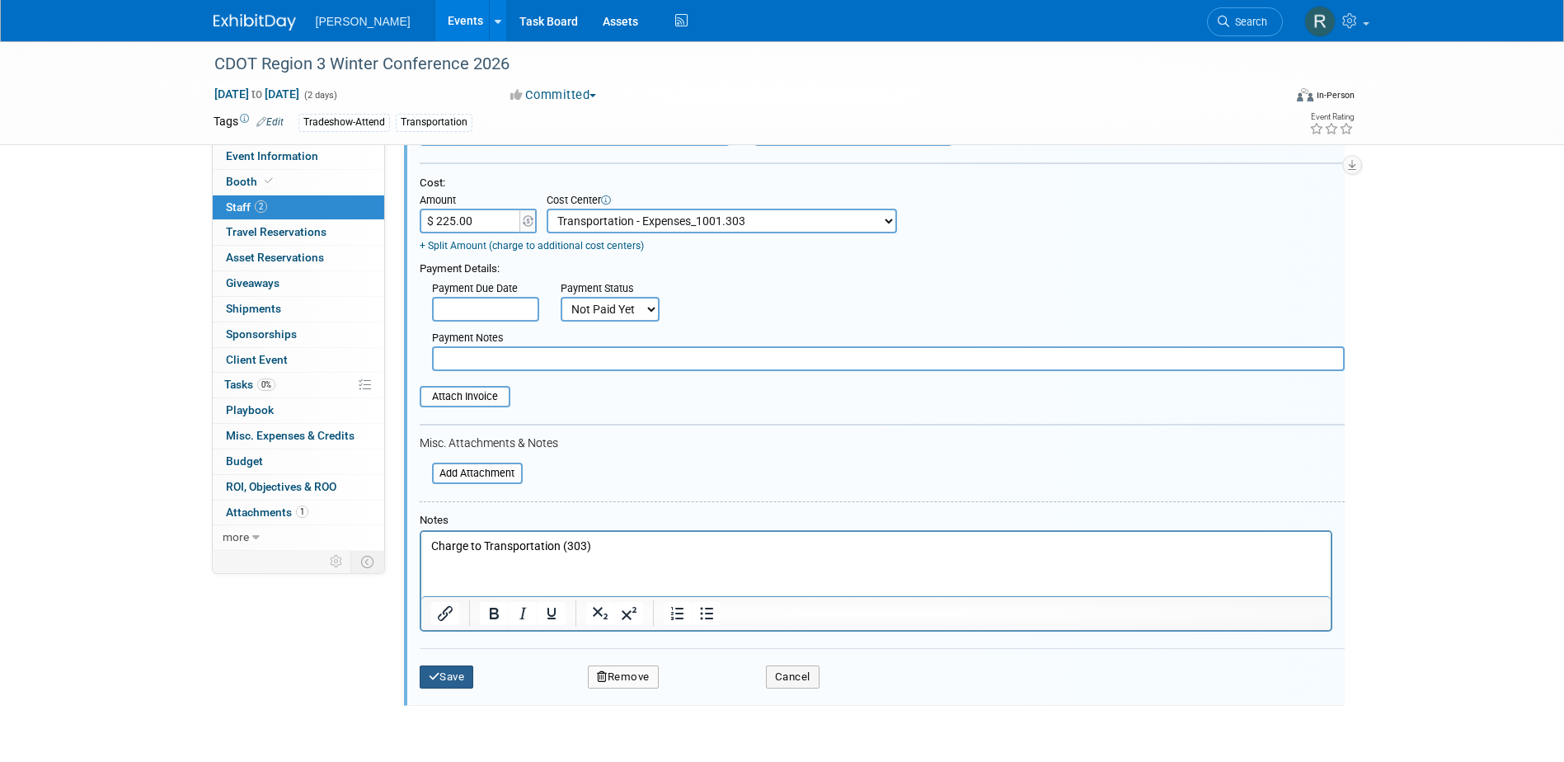
click at [440, 678] on button "Save" at bounding box center [447, 676] width 54 height 23
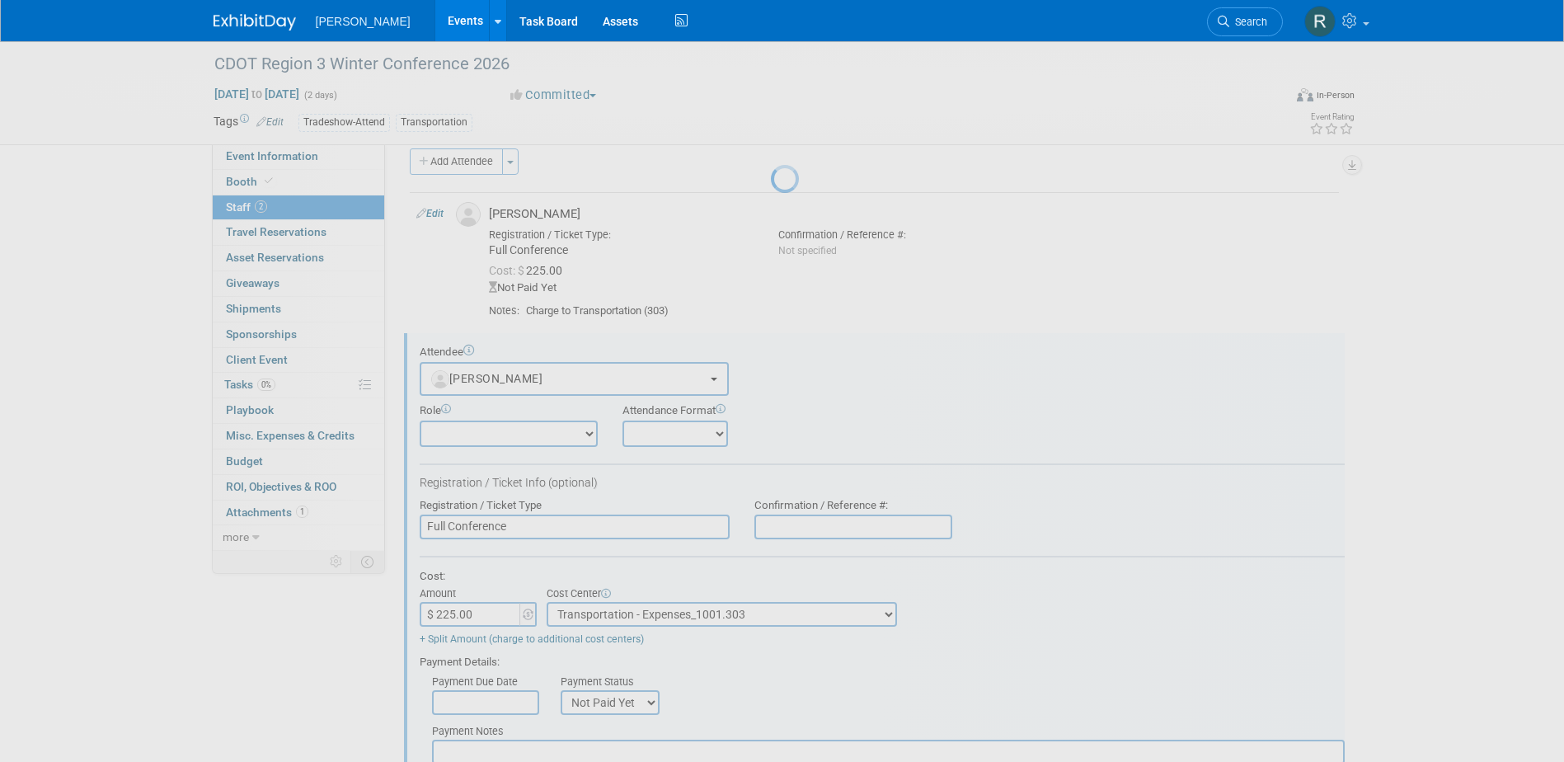
scroll to position [15, 0]
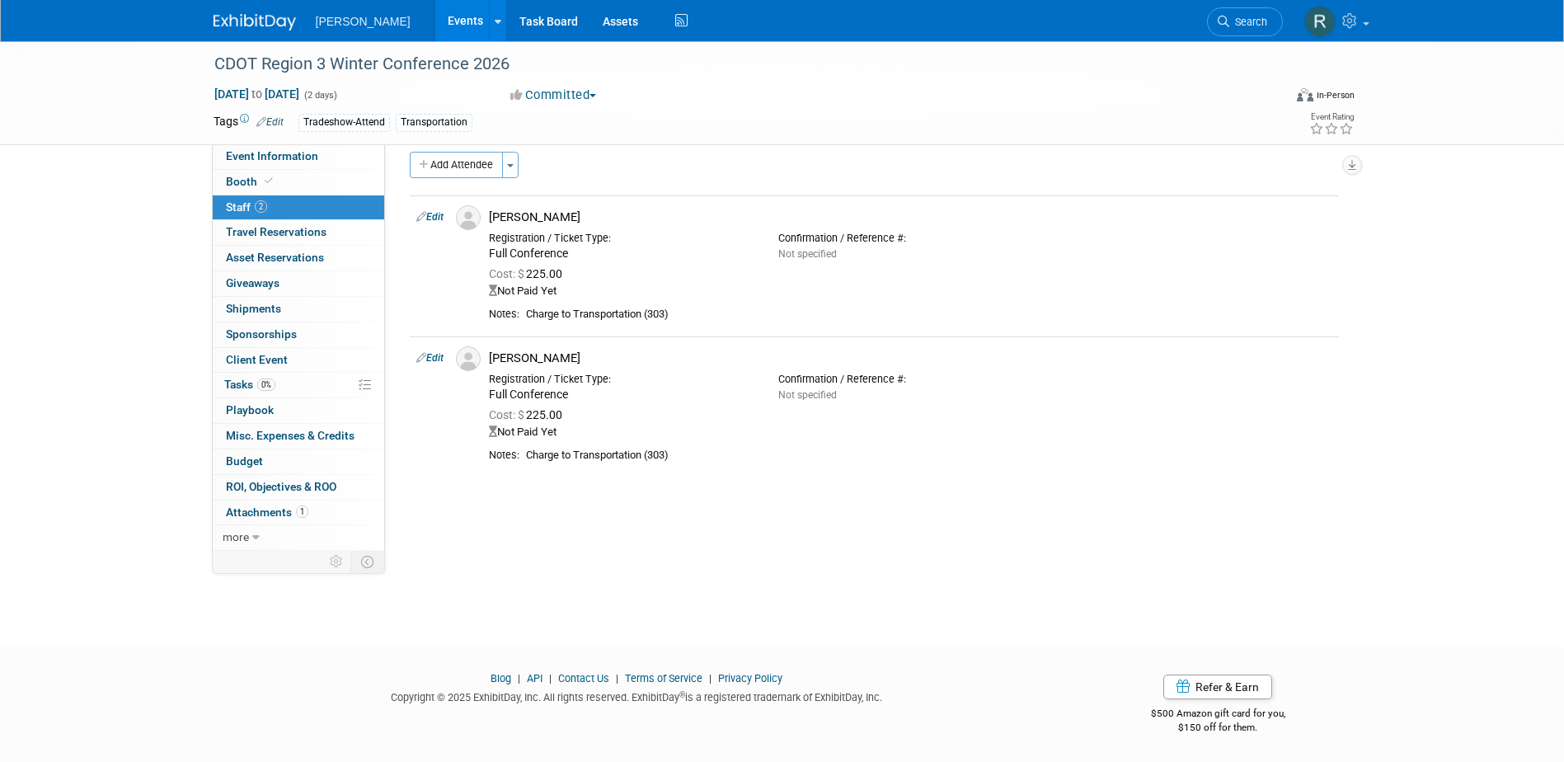
click at [434, 213] on link "Edit" at bounding box center [429, 217] width 27 height 12
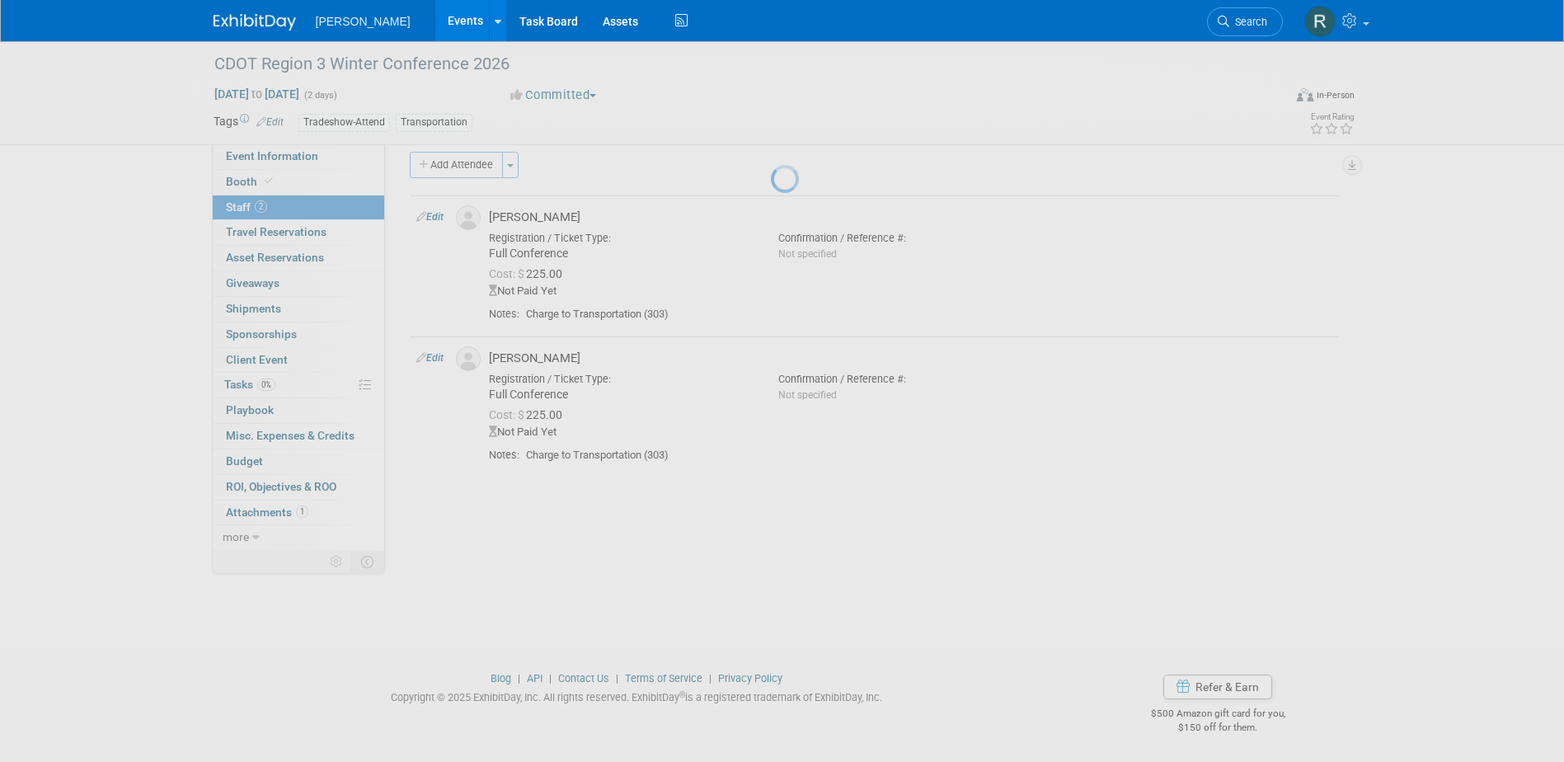
select select "b134c906-7200-4c1c-86e4-db67a4f4c3a9"
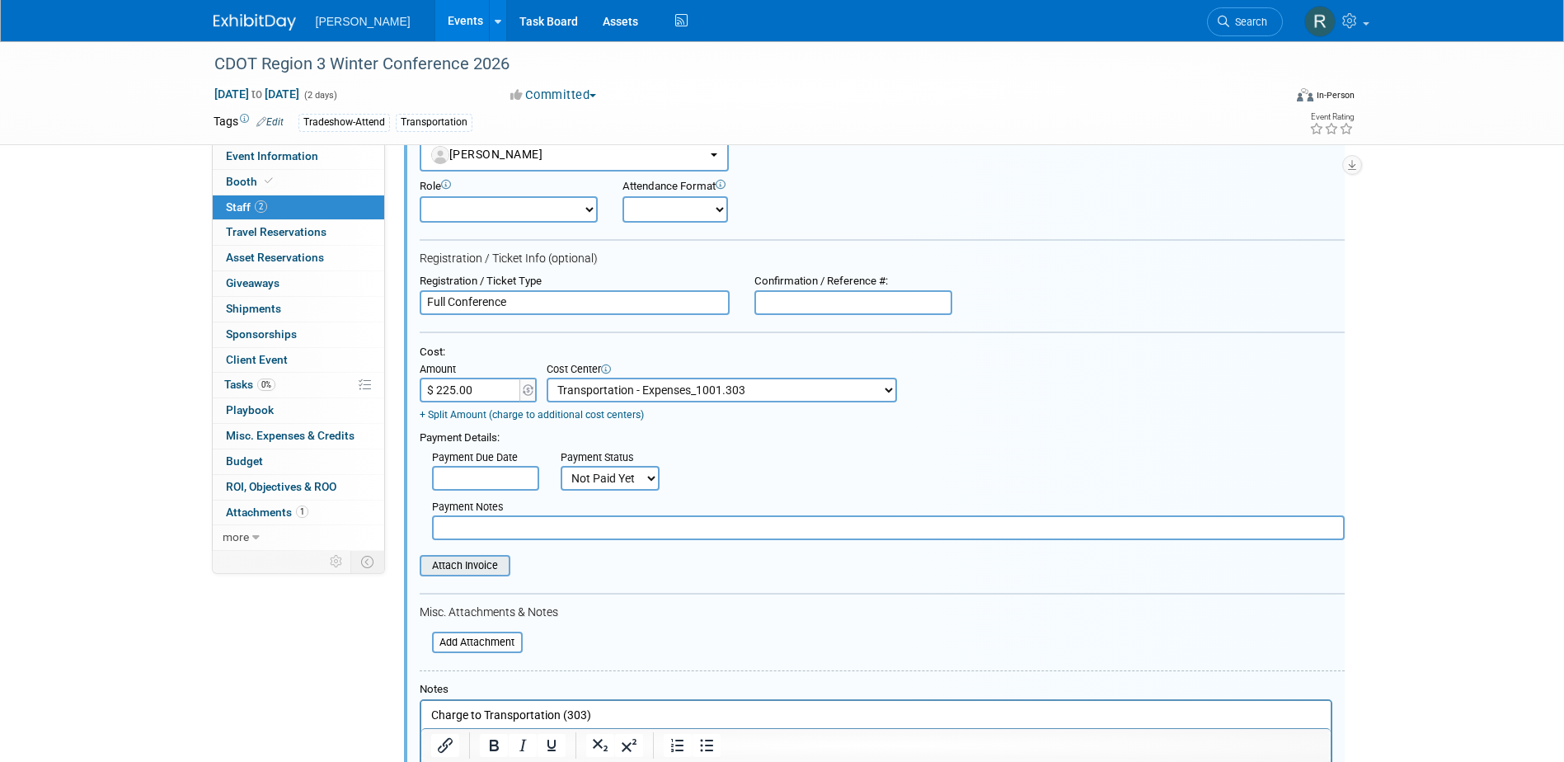
scroll to position [106, 0]
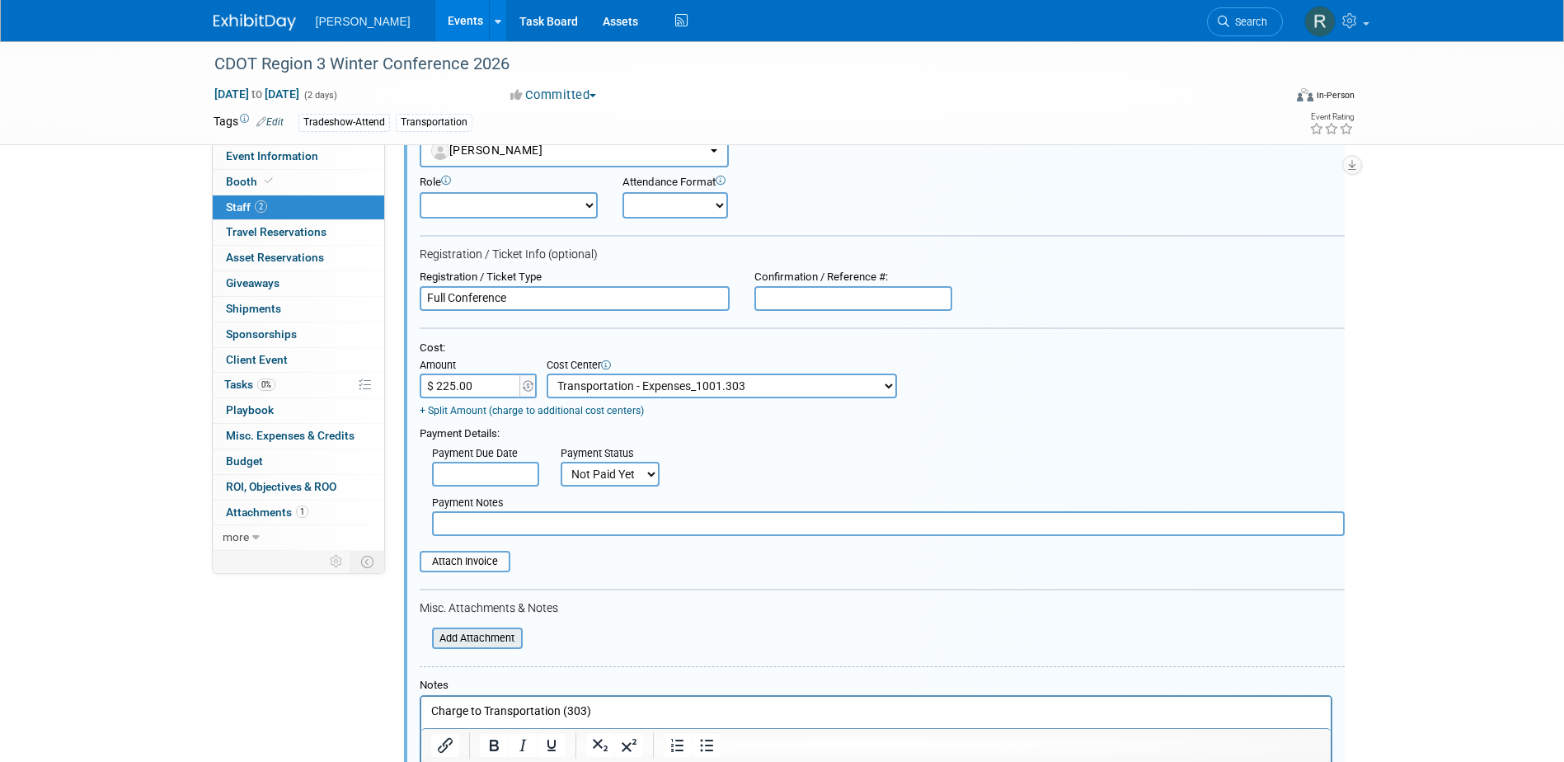
click at [481, 636] on input "file" at bounding box center [423, 638] width 196 height 18
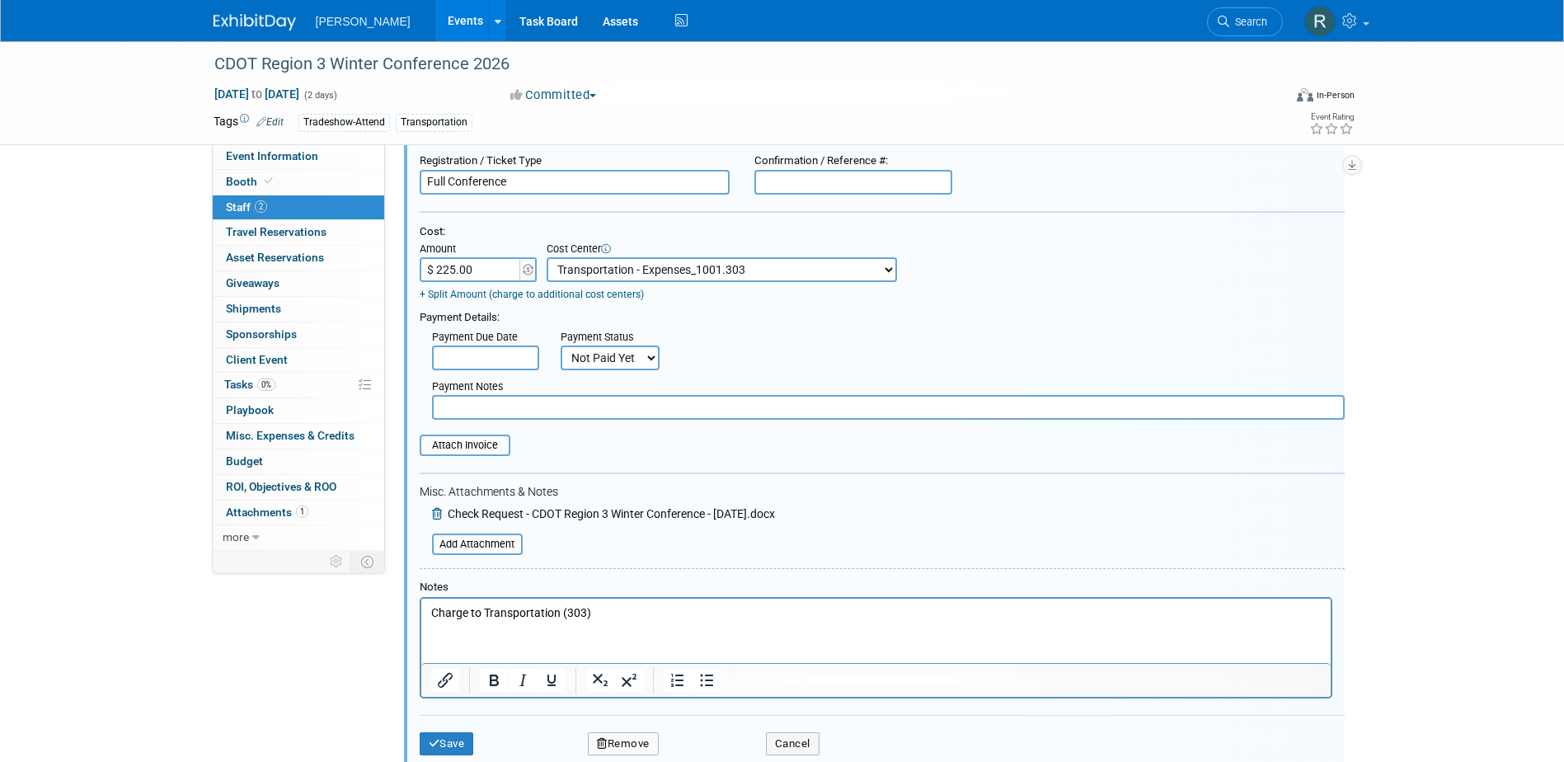
scroll to position [270, 0]
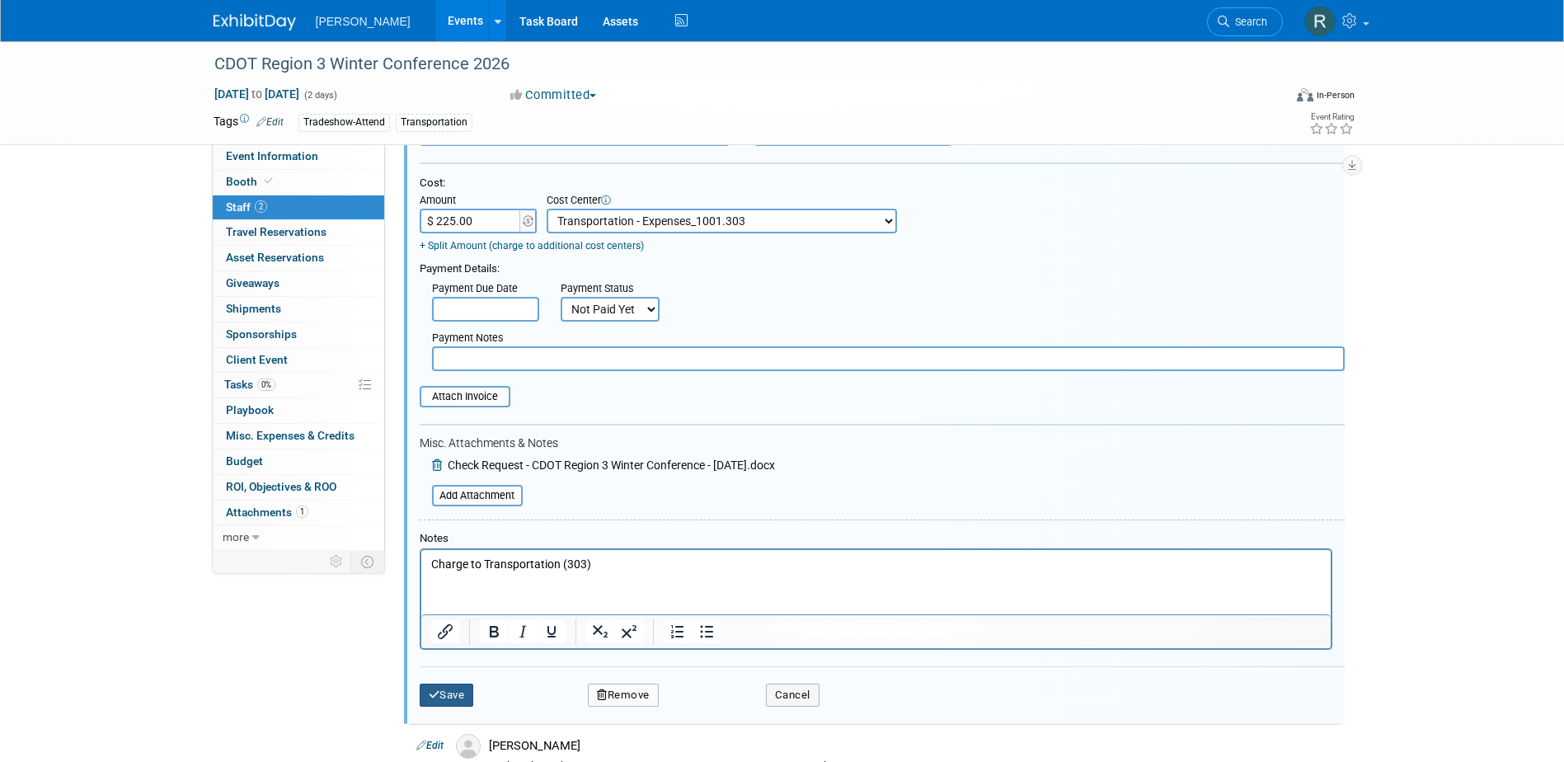
click at [444, 696] on button "Save" at bounding box center [447, 694] width 54 height 23
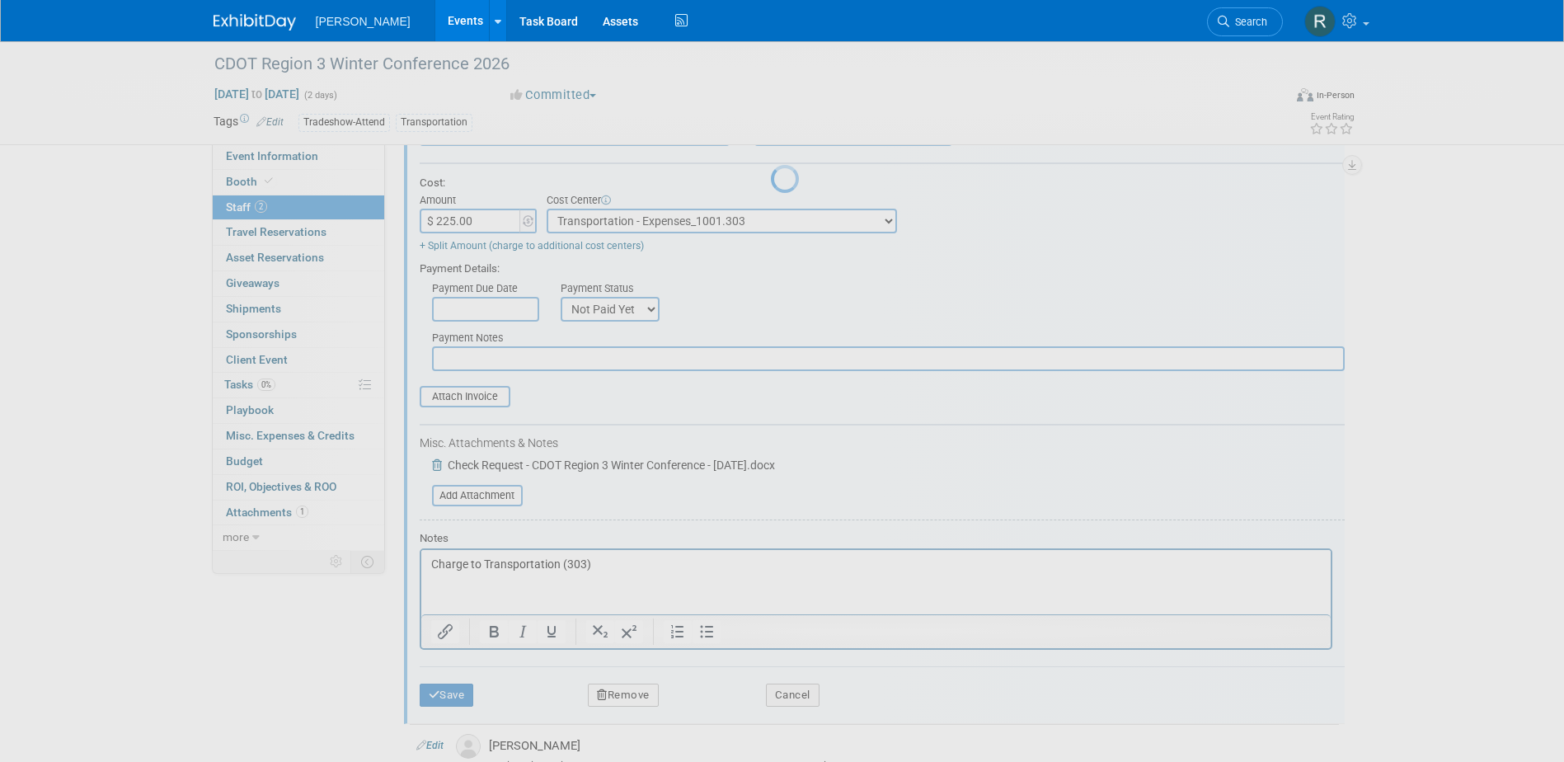
scroll to position [15, 0]
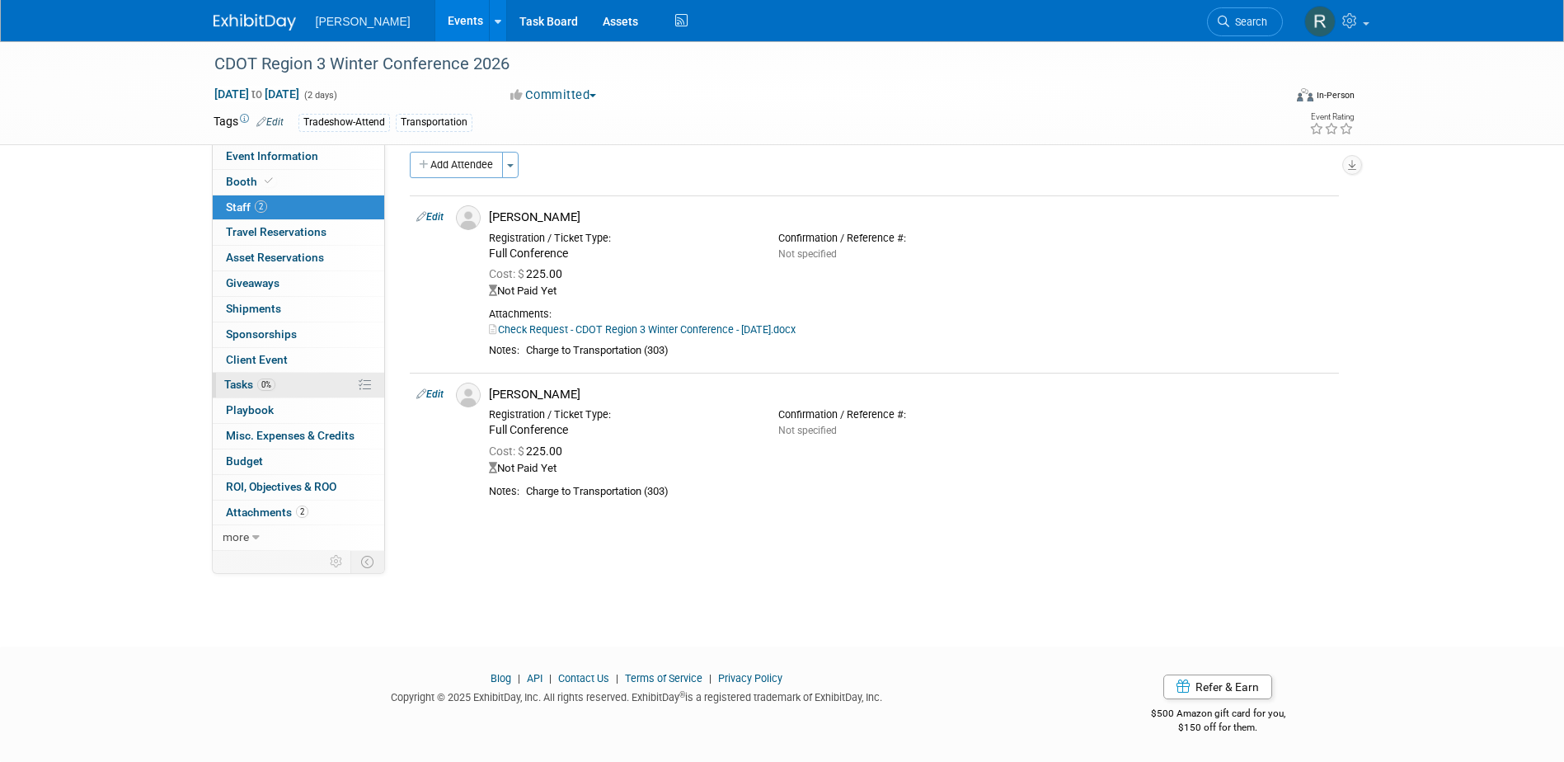
click at [255, 381] on span "Tasks 0%" at bounding box center [249, 384] width 51 height 13
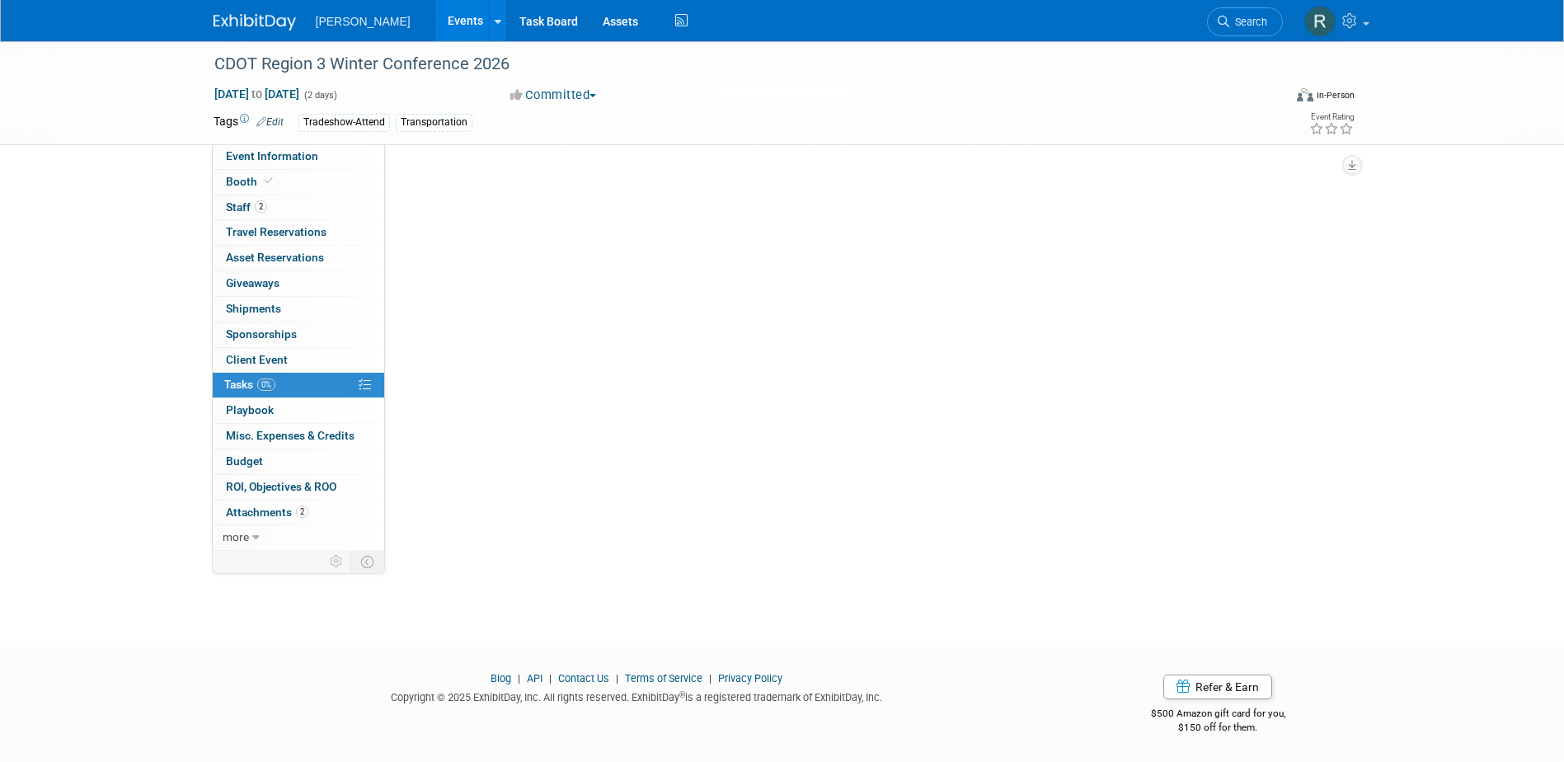
scroll to position [0, 0]
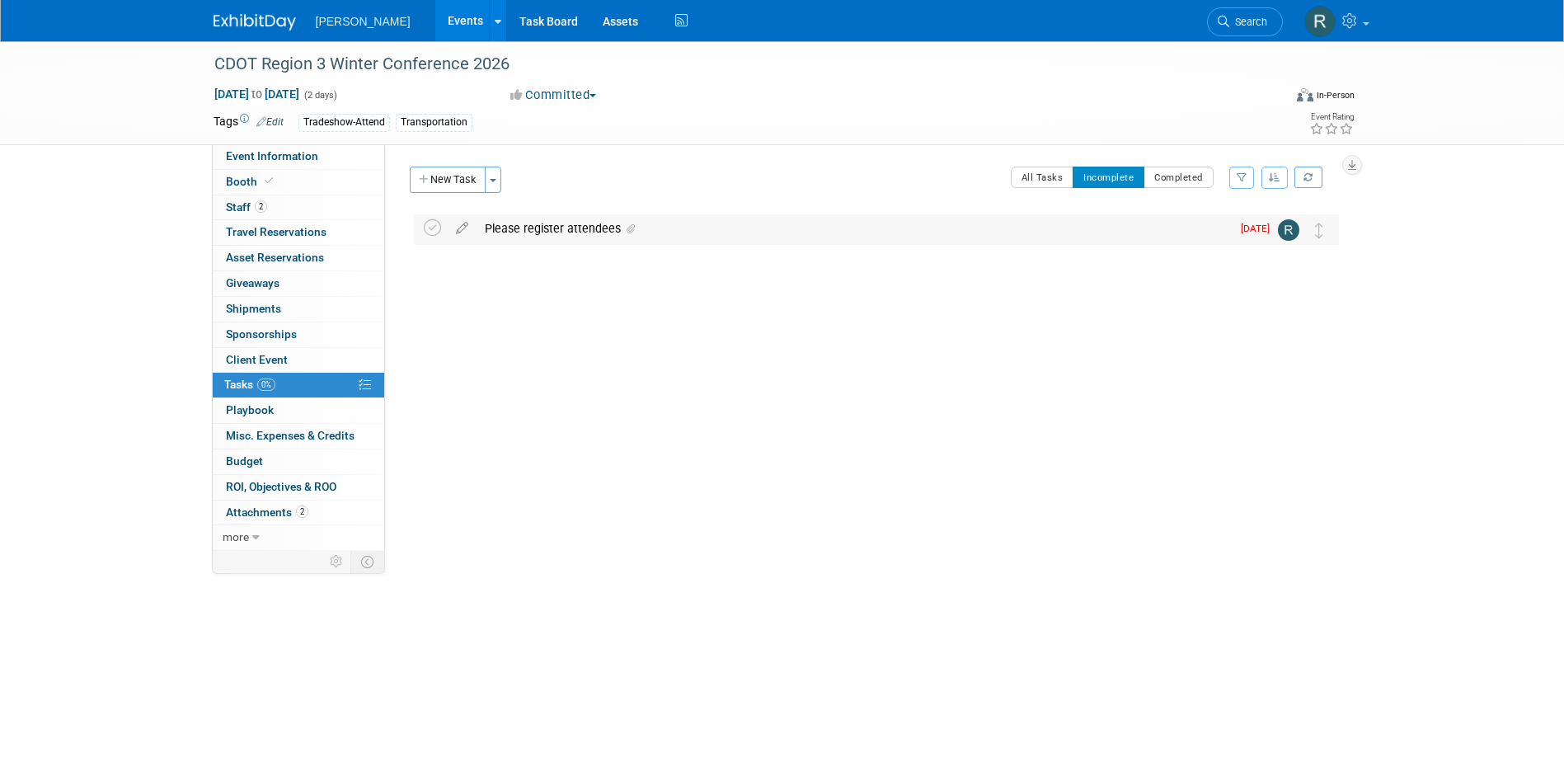
click at [514, 227] on div "Please register attendees" at bounding box center [853, 228] width 754 height 28
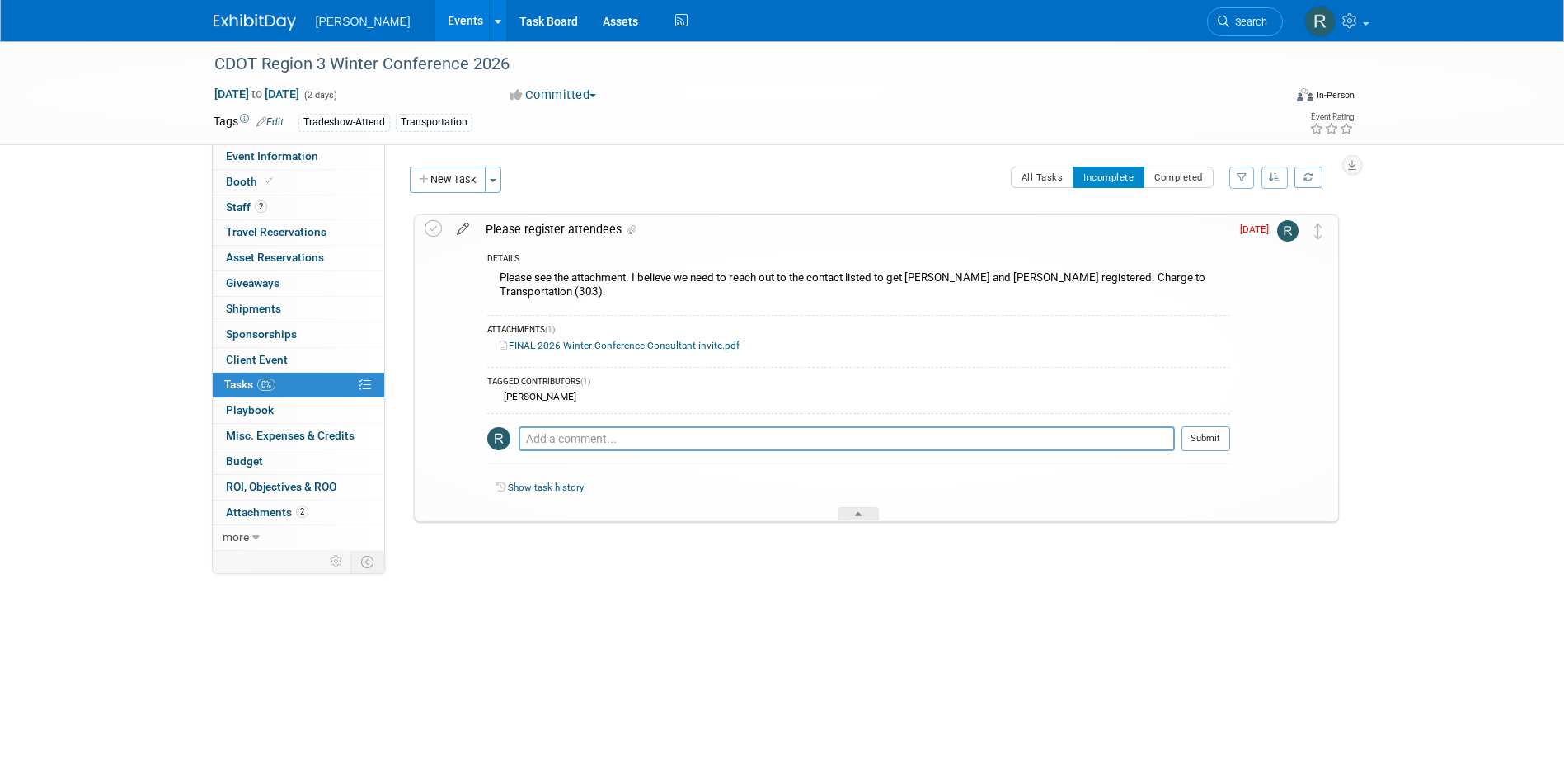
click at [465, 224] on icon at bounding box center [462, 225] width 29 height 21
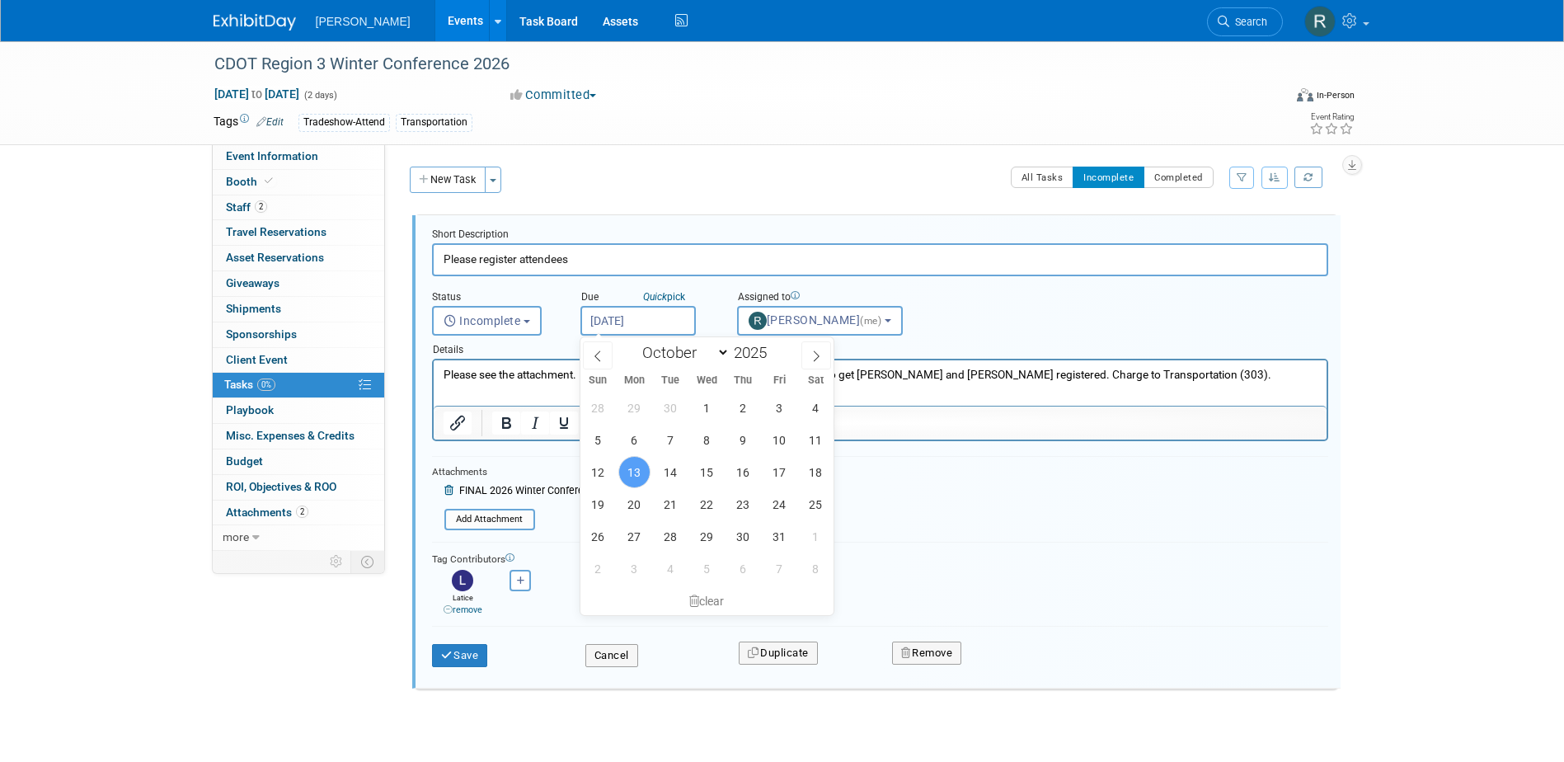
click at [671, 321] on input "[DATE]" at bounding box center [637, 321] width 115 height 30
click at [635, 512] on span "20" at bounding box center [634, 504] width 32 height 32
type input "Oct 20, 2025"
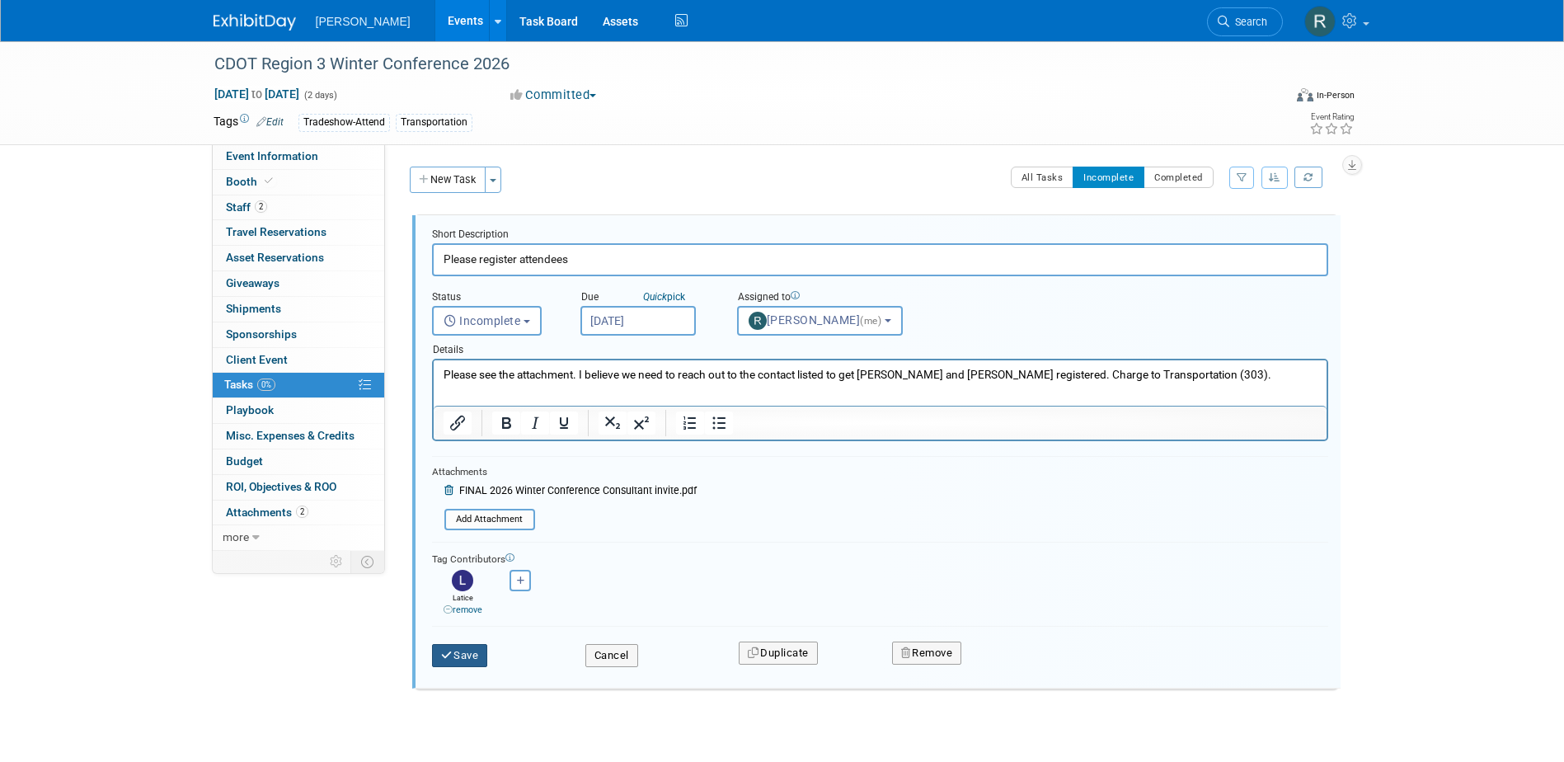
click at [453, 655] on button "Save" at bounding box center [460, 655] width 56 height 23
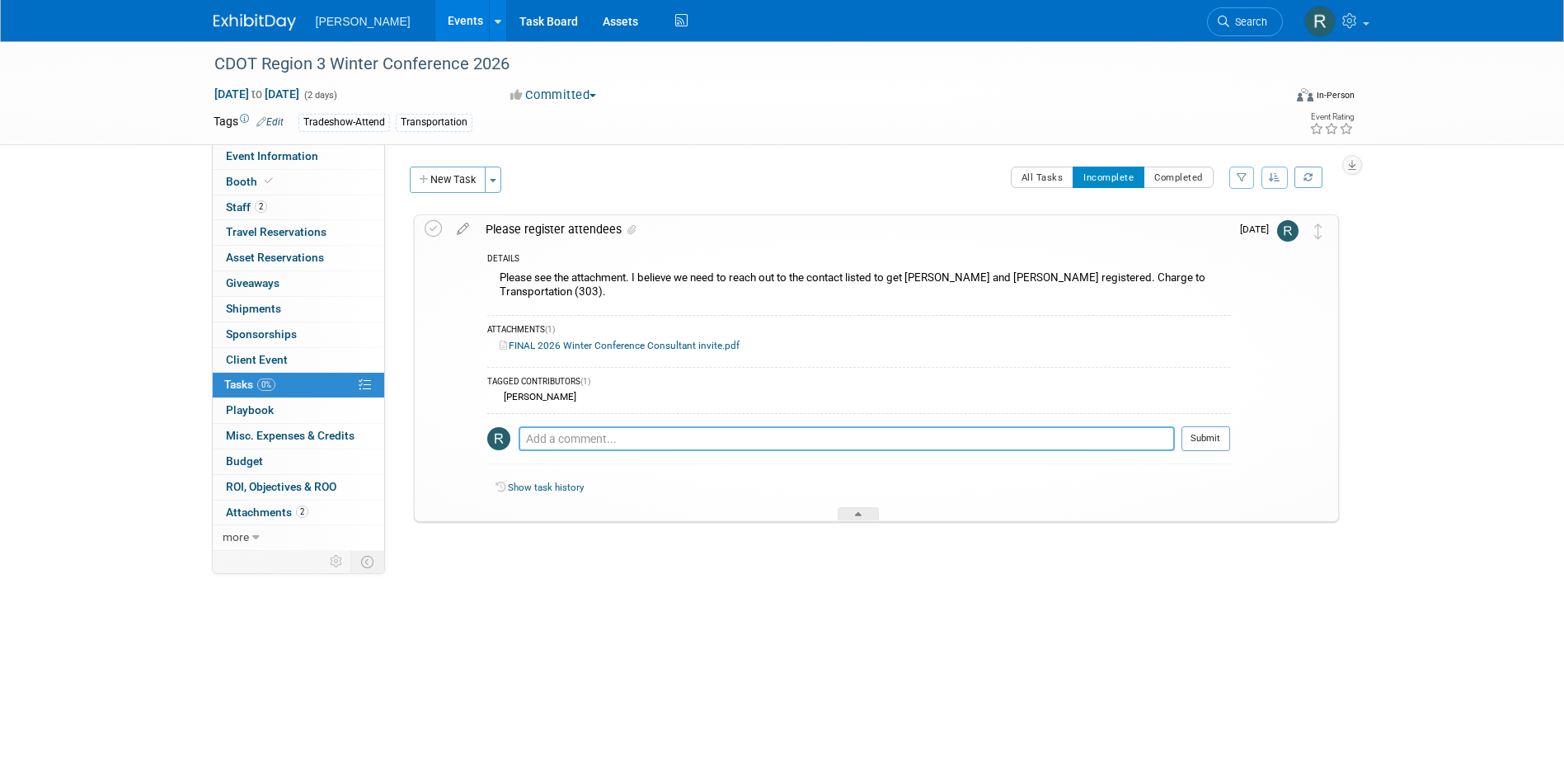
click at [549, 426] on textarea at bounding box center [846, 438] width 656 height 25
type textarea "Registration requested - awaiting invoice for check payment."
click at [1218, 426] on button "Submit" at bounding box center [1205, 438] width 49 height 25
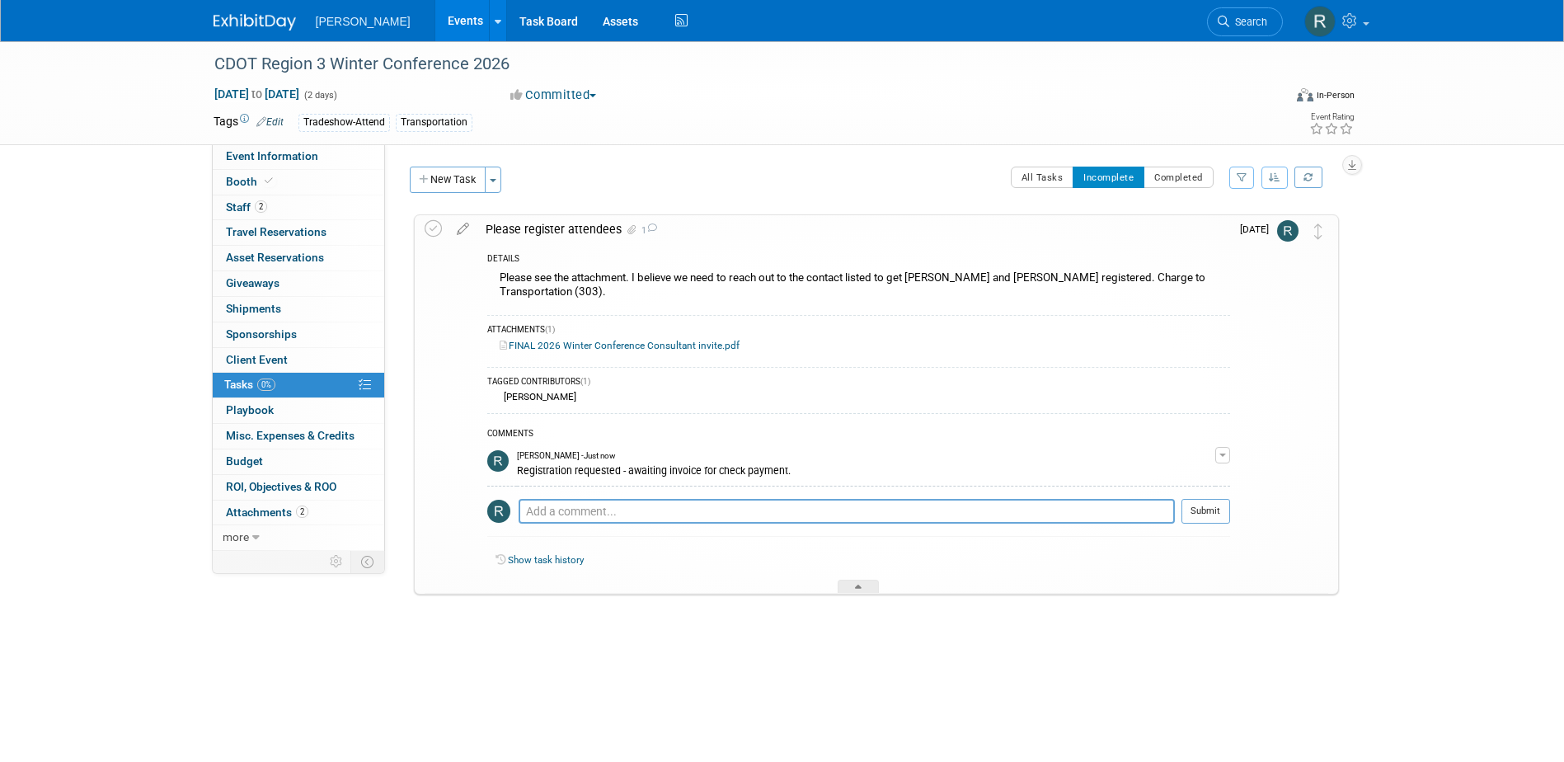
drag, startPoint x: 1266, startPoint y: 22, endPoint x: 1248, endPoint y: 23, distance: 18.2
click at [1266, 22] on link "Search" at bounding box center [1245, 21] width 76 height 29
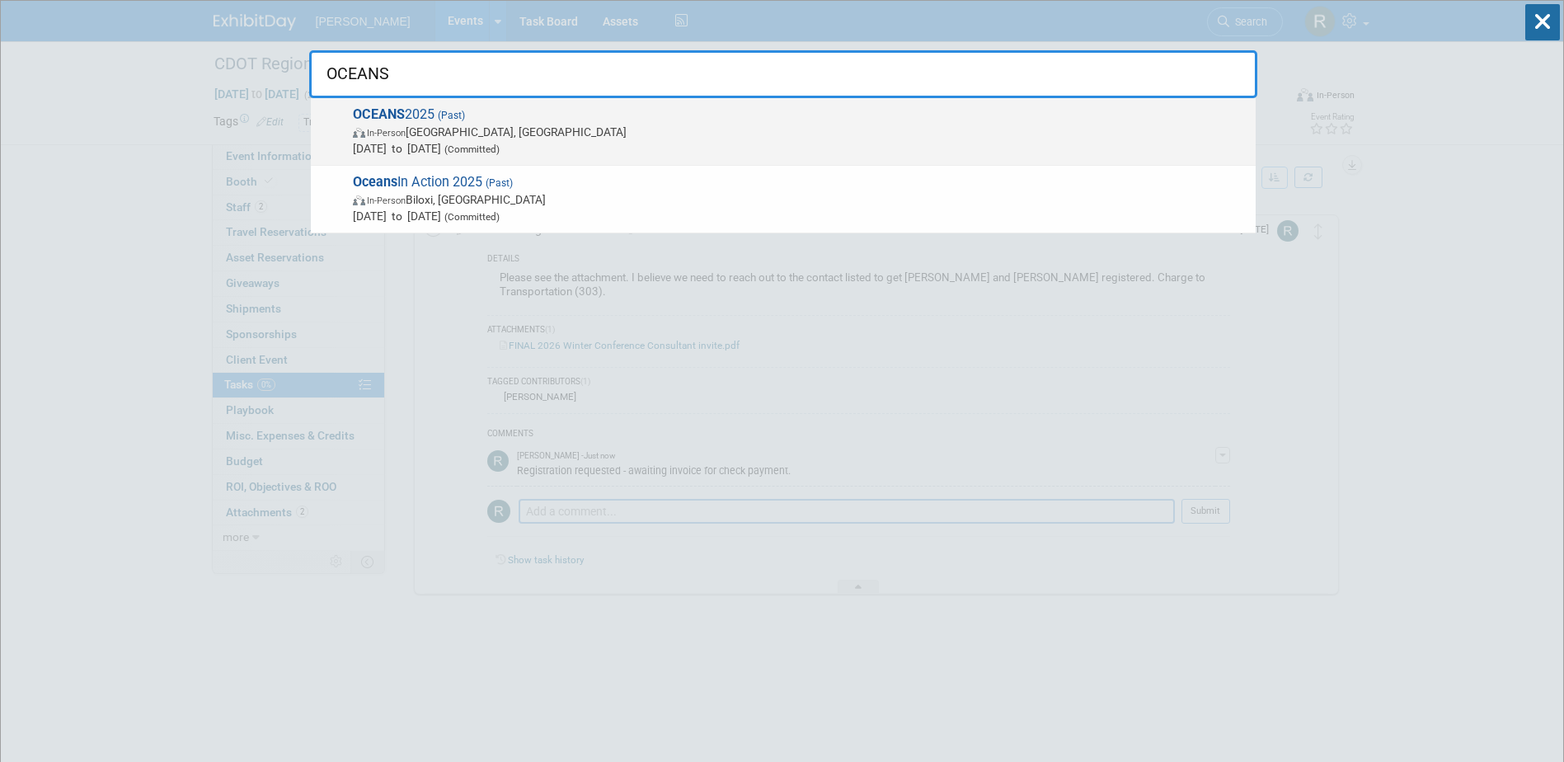
type input "OCEANS"
click at [526, 121] on span "OCEANS 2025 (Past) In-Person Chicago, IL Sep 29, 2025 to Oct 2, 2025 (Committed)" at bounding box center [797, 131] width 899 height 50
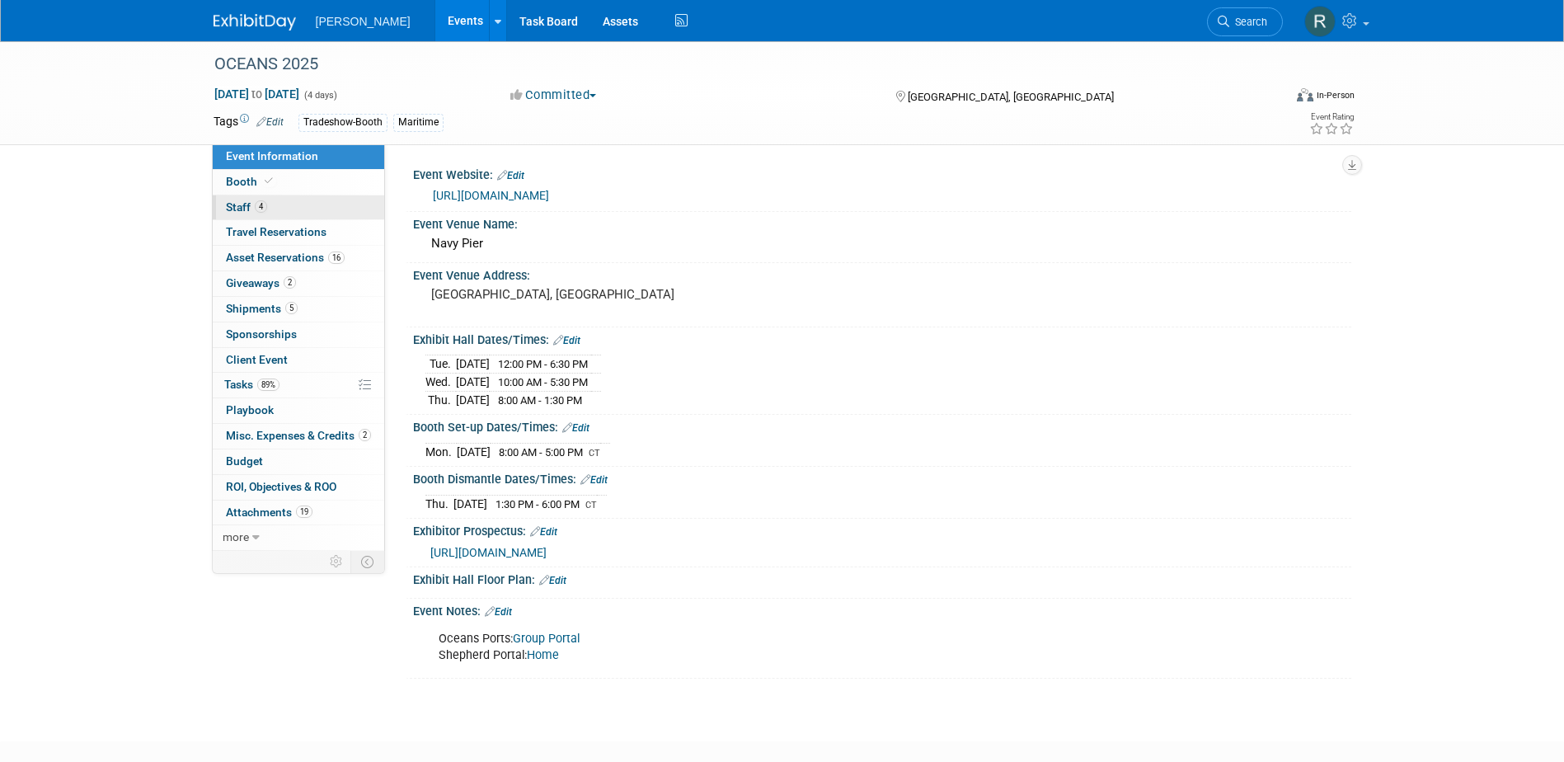
click at [261, 208] on span "4" at bounding box center [261, 206] width 12 height 12
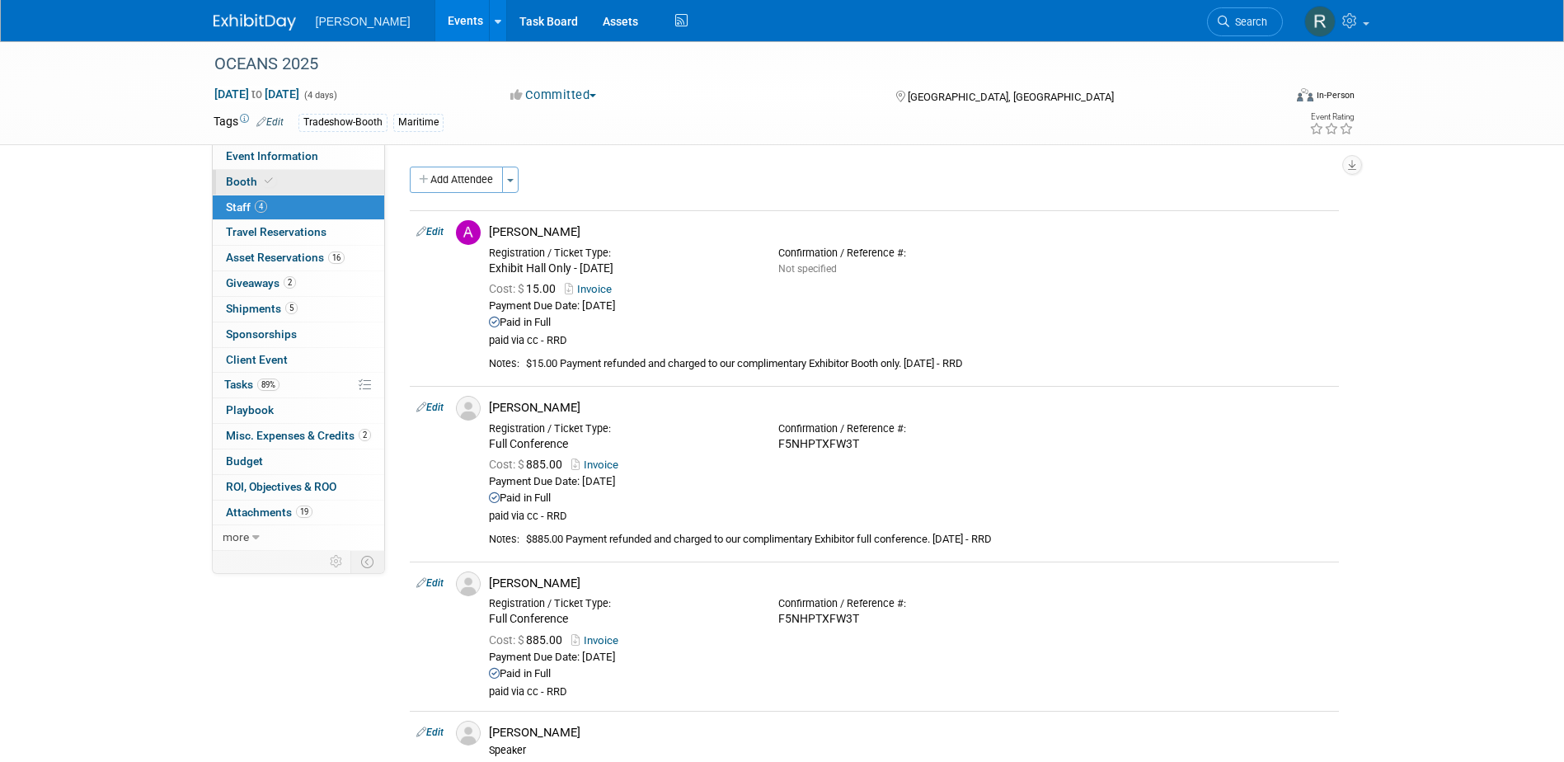
click at [297, 185] on link "Booth" at bounding box center [298, 182] width 171 height 25
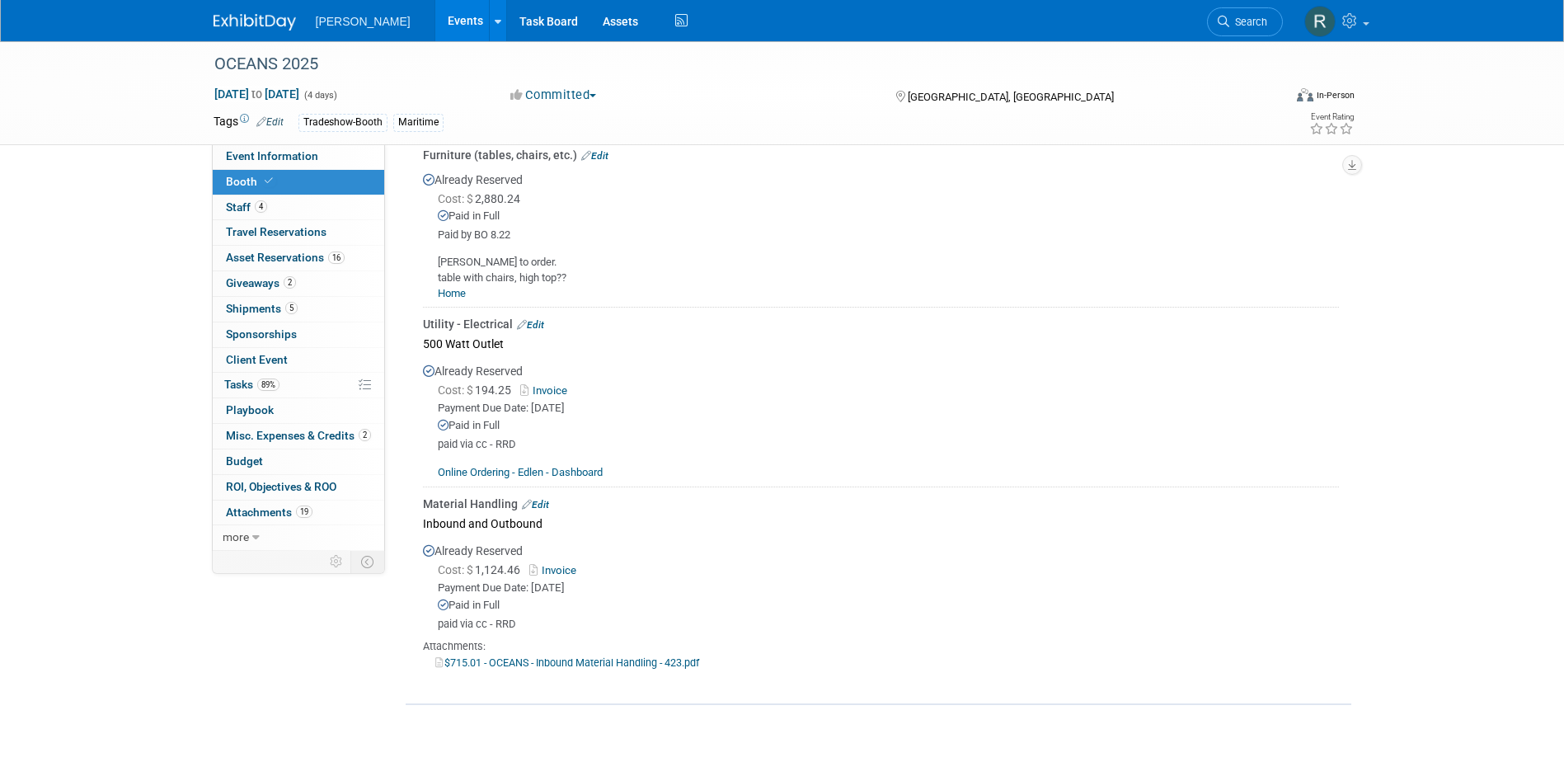
scroll to position [824, 0]
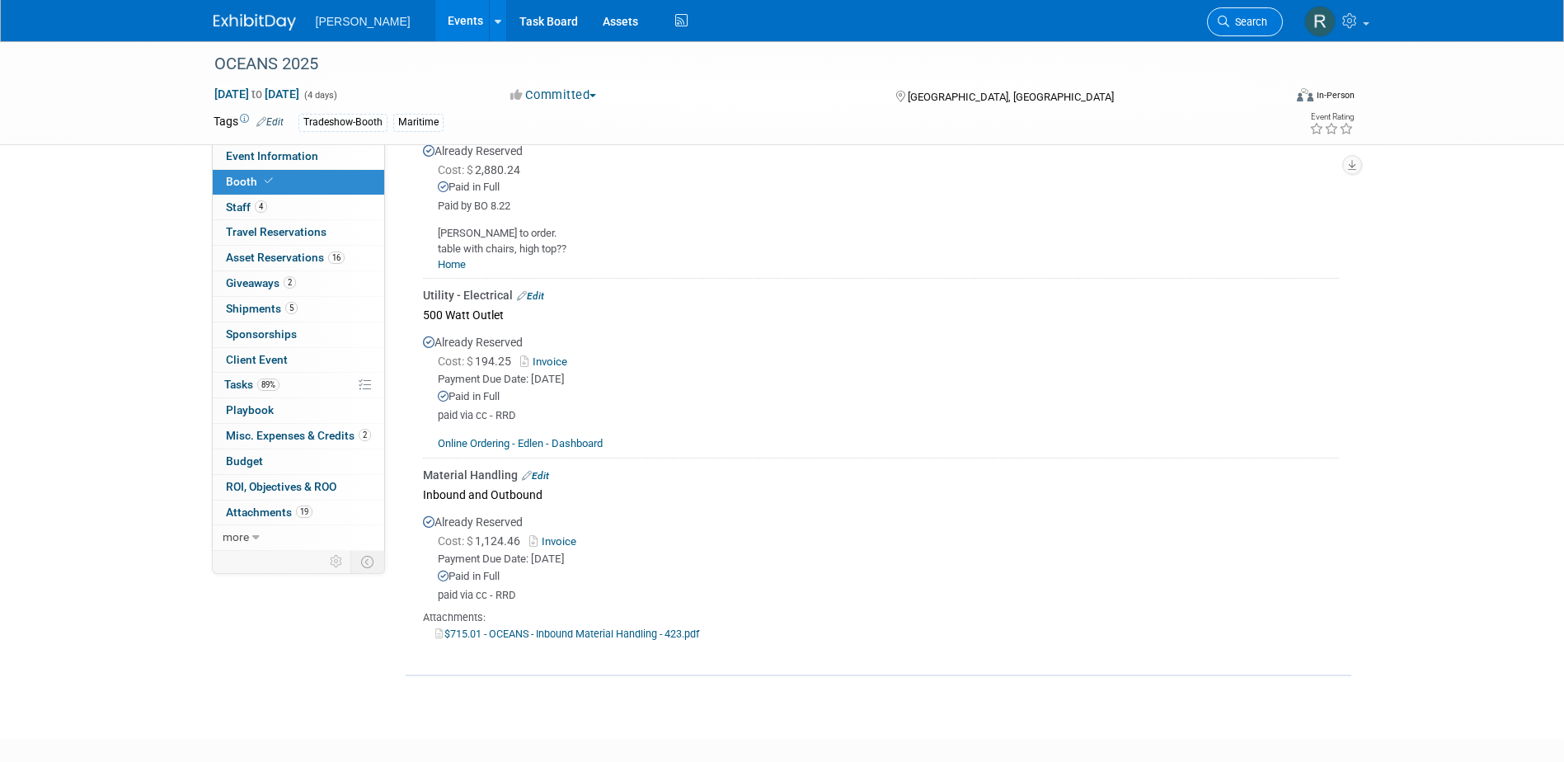
click at [1240, 15] on link "Search" at bounding box center [1245, 21] width 76 height 29
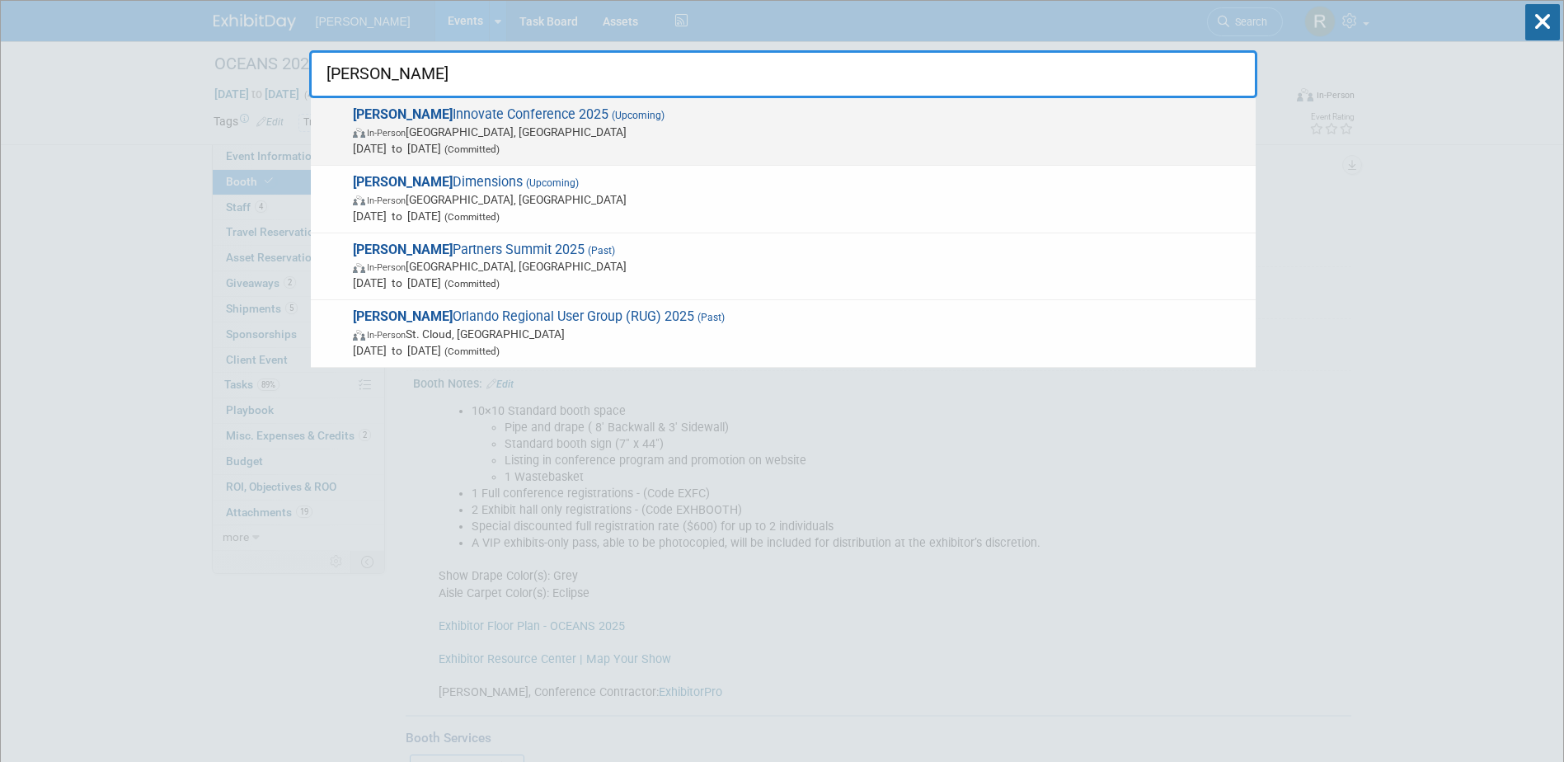
type input "[PERSON_NAME]"
click at [516, 132] on span "In-Person Salt Lake City, UT" at bounding box center [800, 132] width 894 height 16
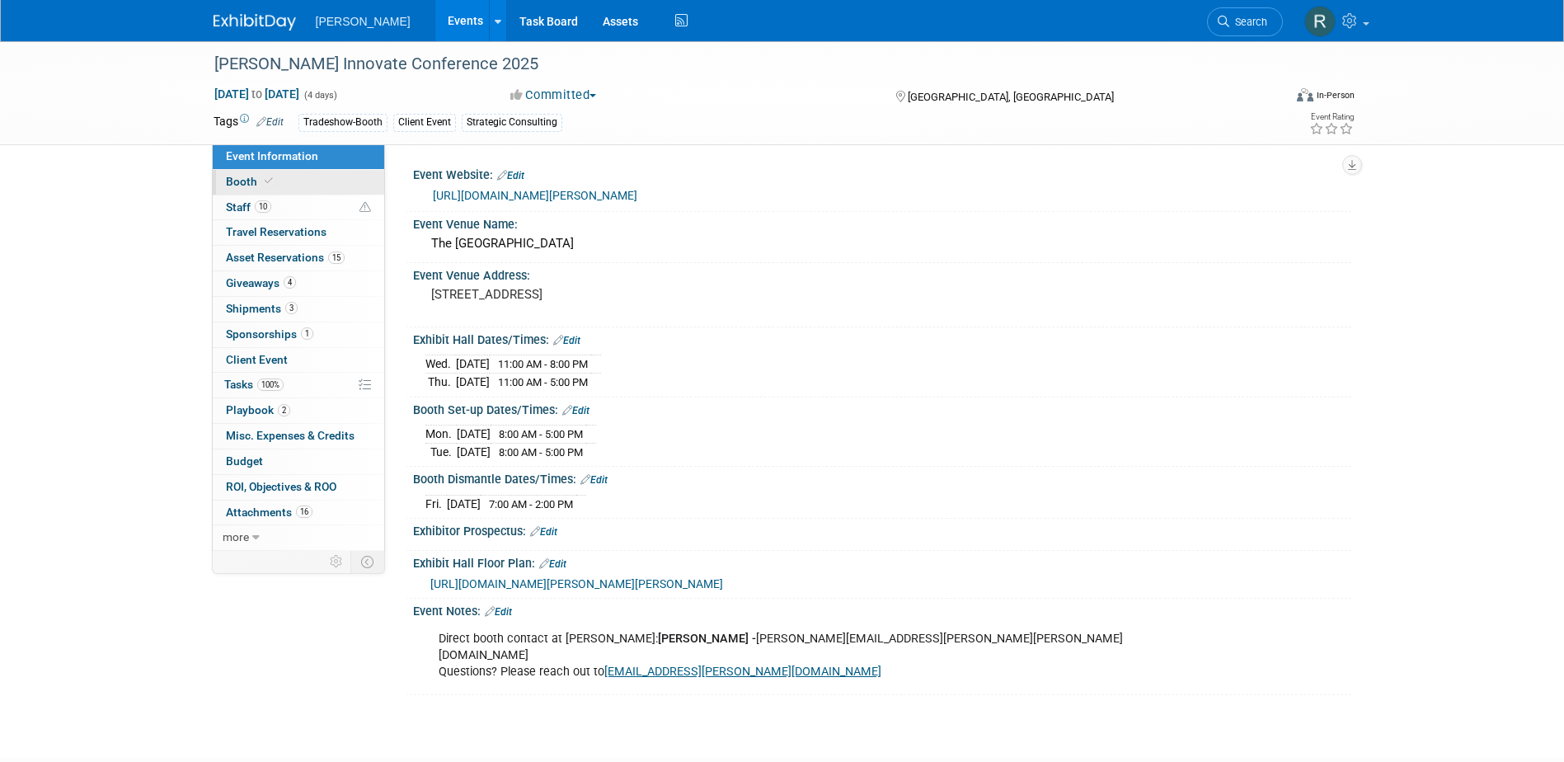
click at [261, 181] on span at bounding box center [268, 181] width 15 height 12
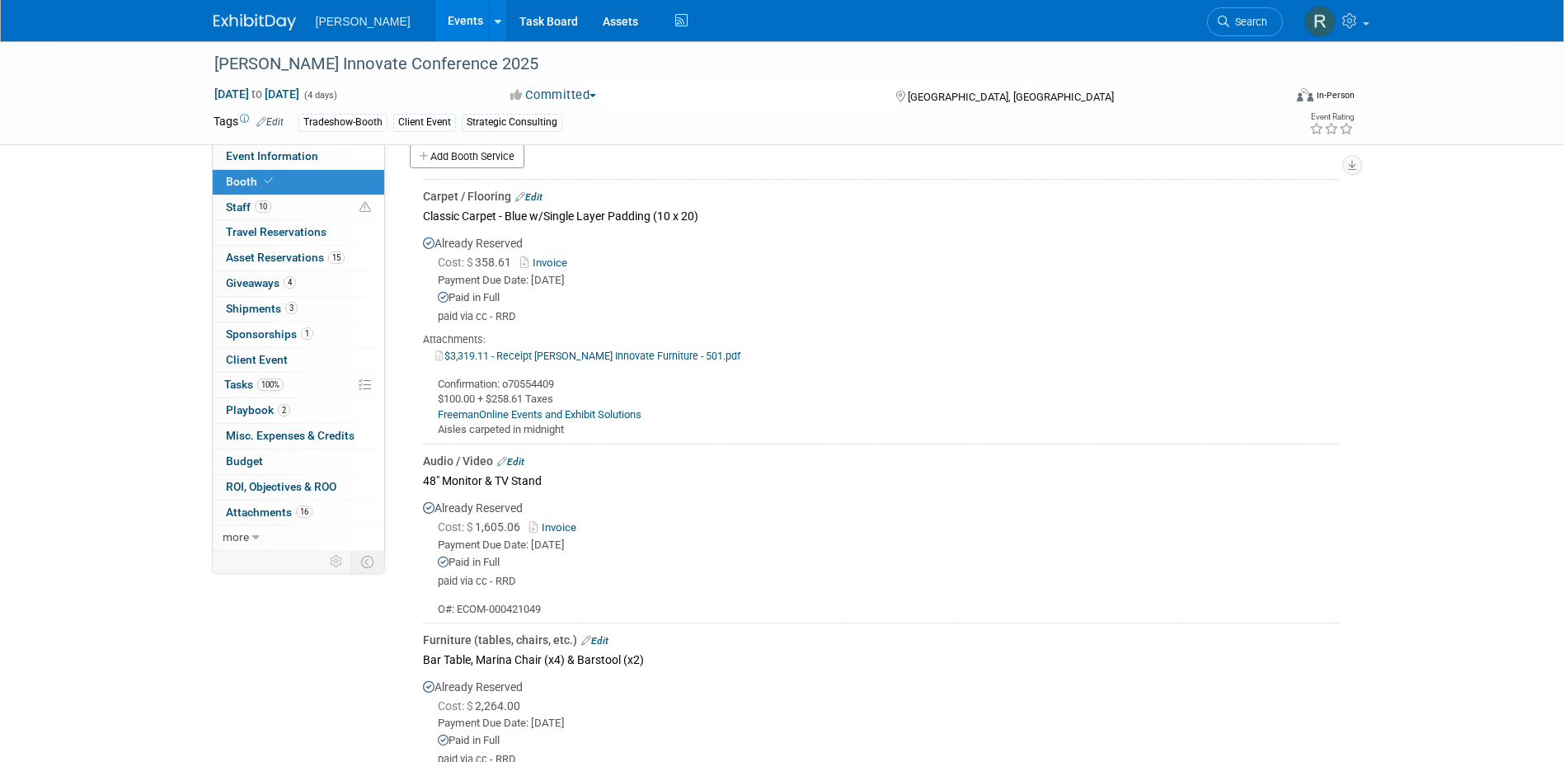
scroll to position [325, 0]
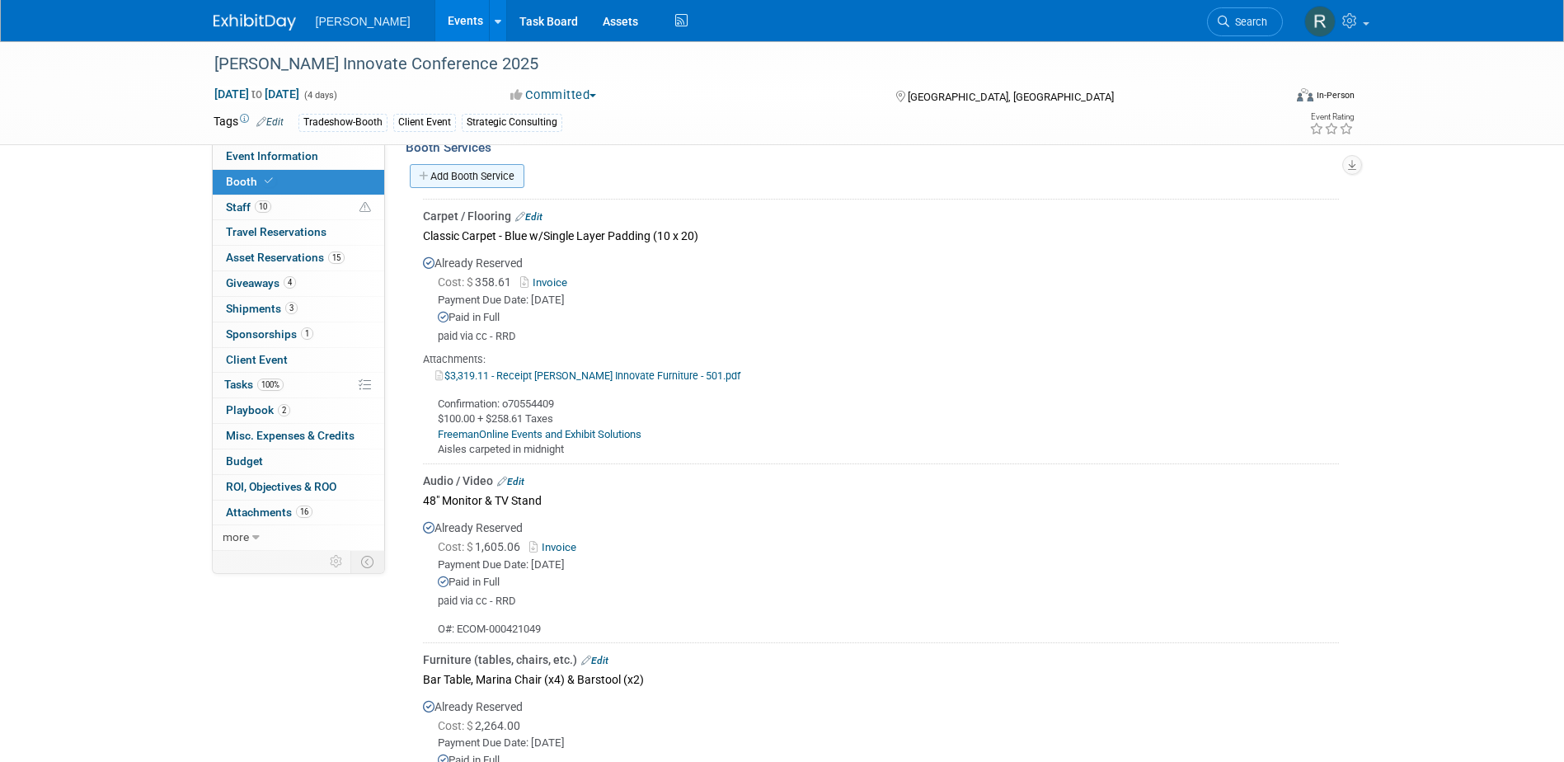
click at [467, 172] on link "Add Booth Service" at bounding box center [467, 176] width 115 height 24
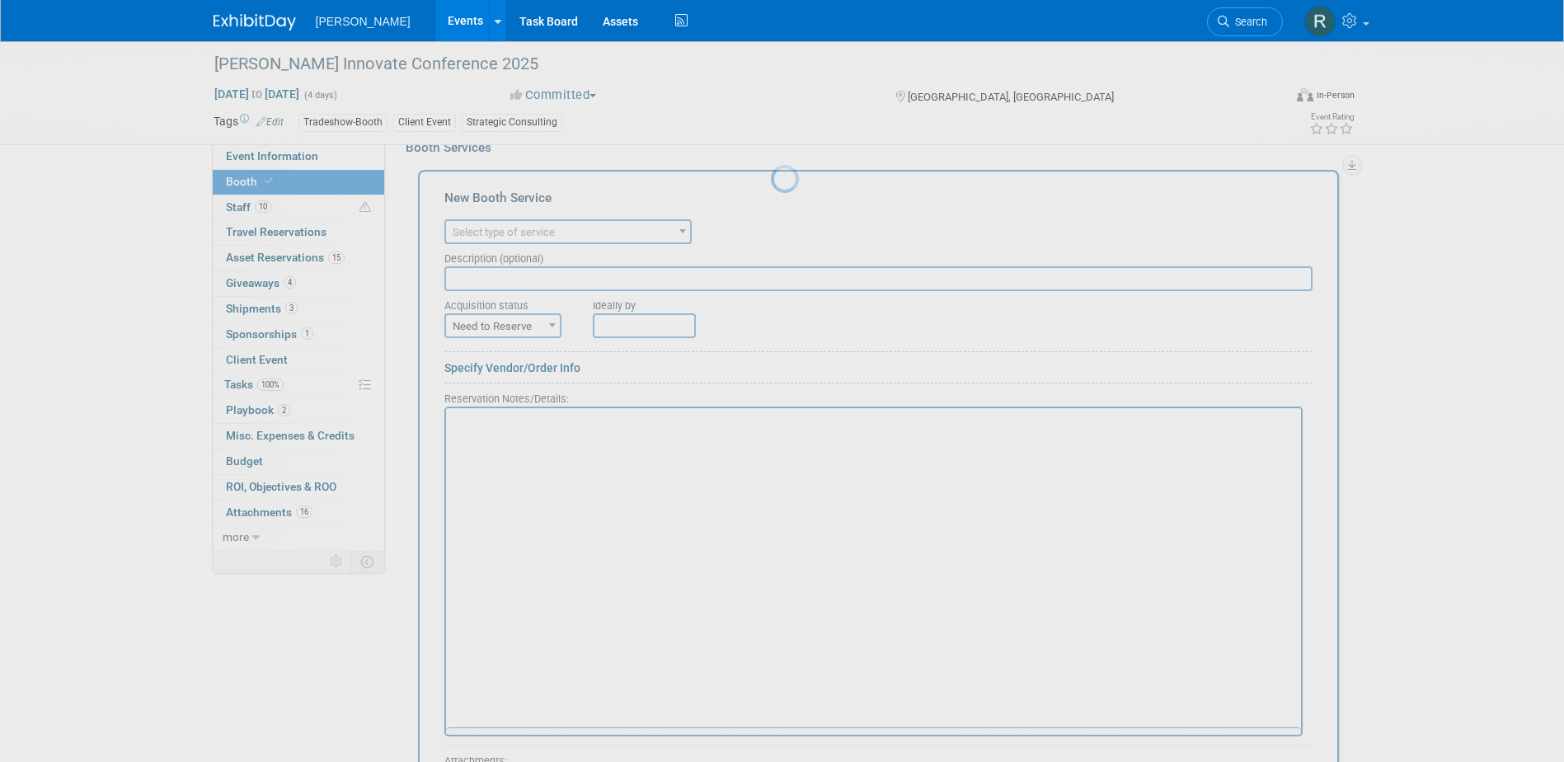
scroll to position [0, 0]
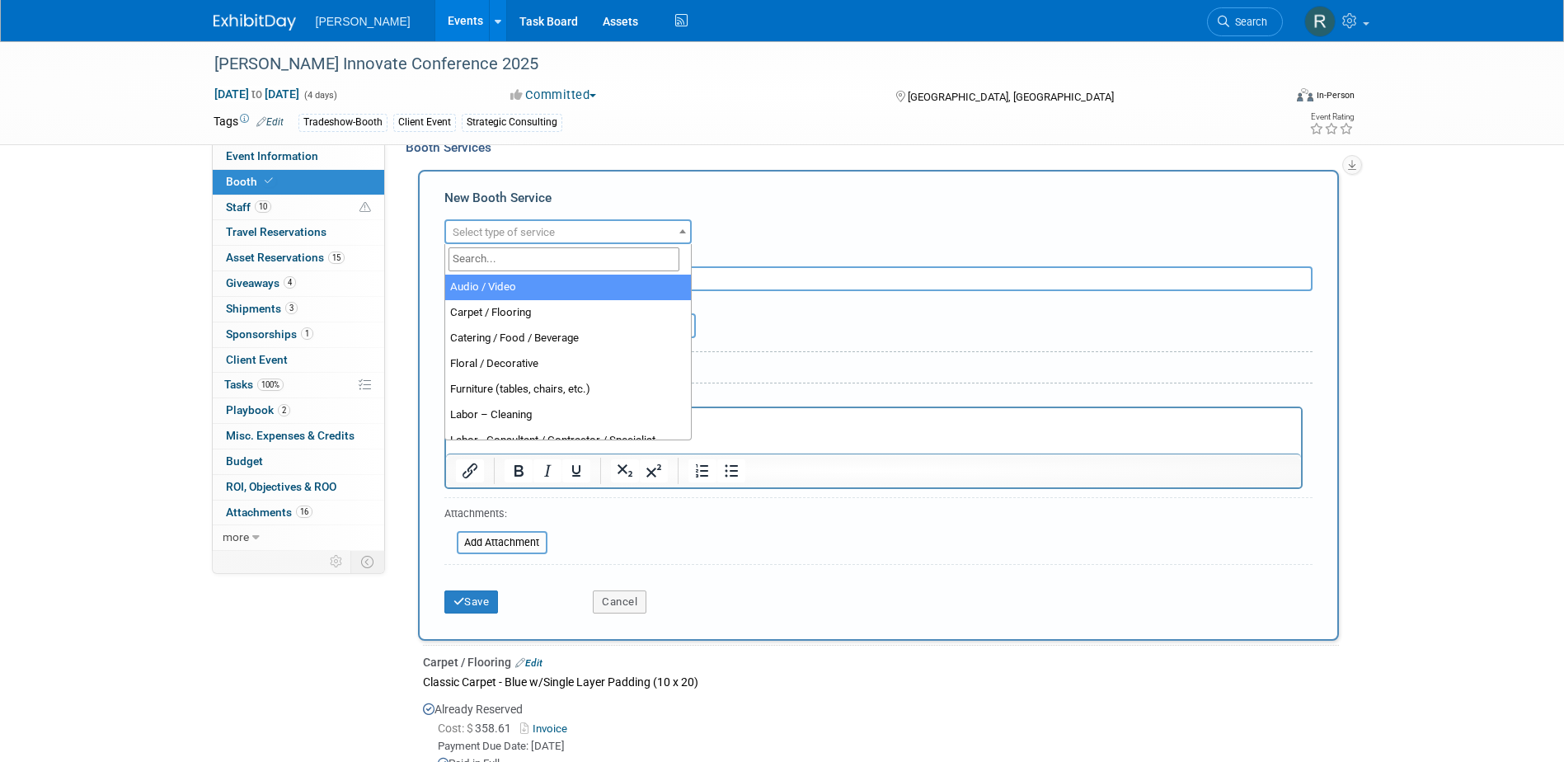
click at [473, 224] on span "Select type of service" at bounding box center [568, 232] width 244 height 23
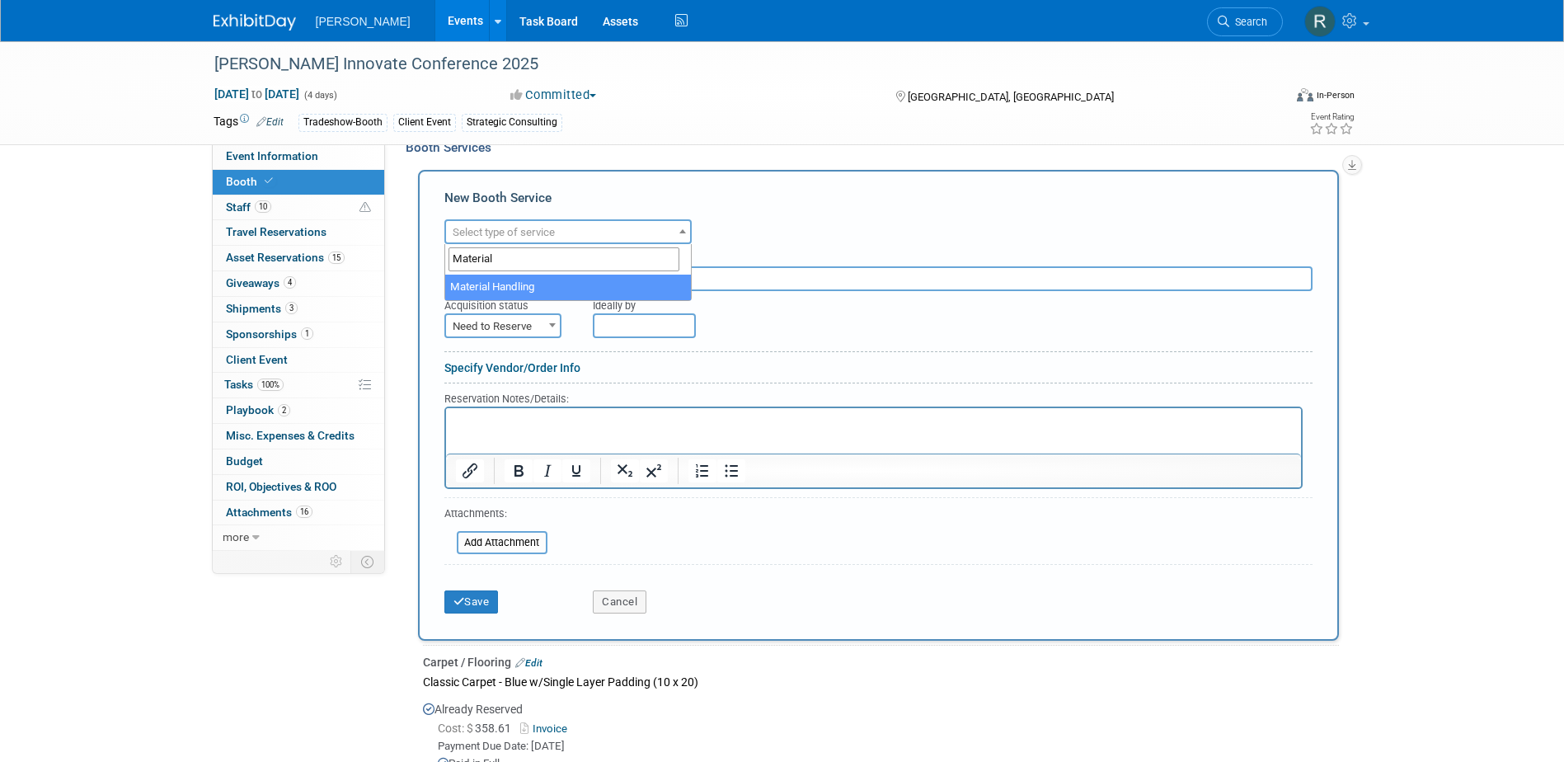
type input "Material"
select select "10"
click at [481, 287] on input "text" at bounding box center [878, 278] width 868 height 25
type input "Inbound Shipment"
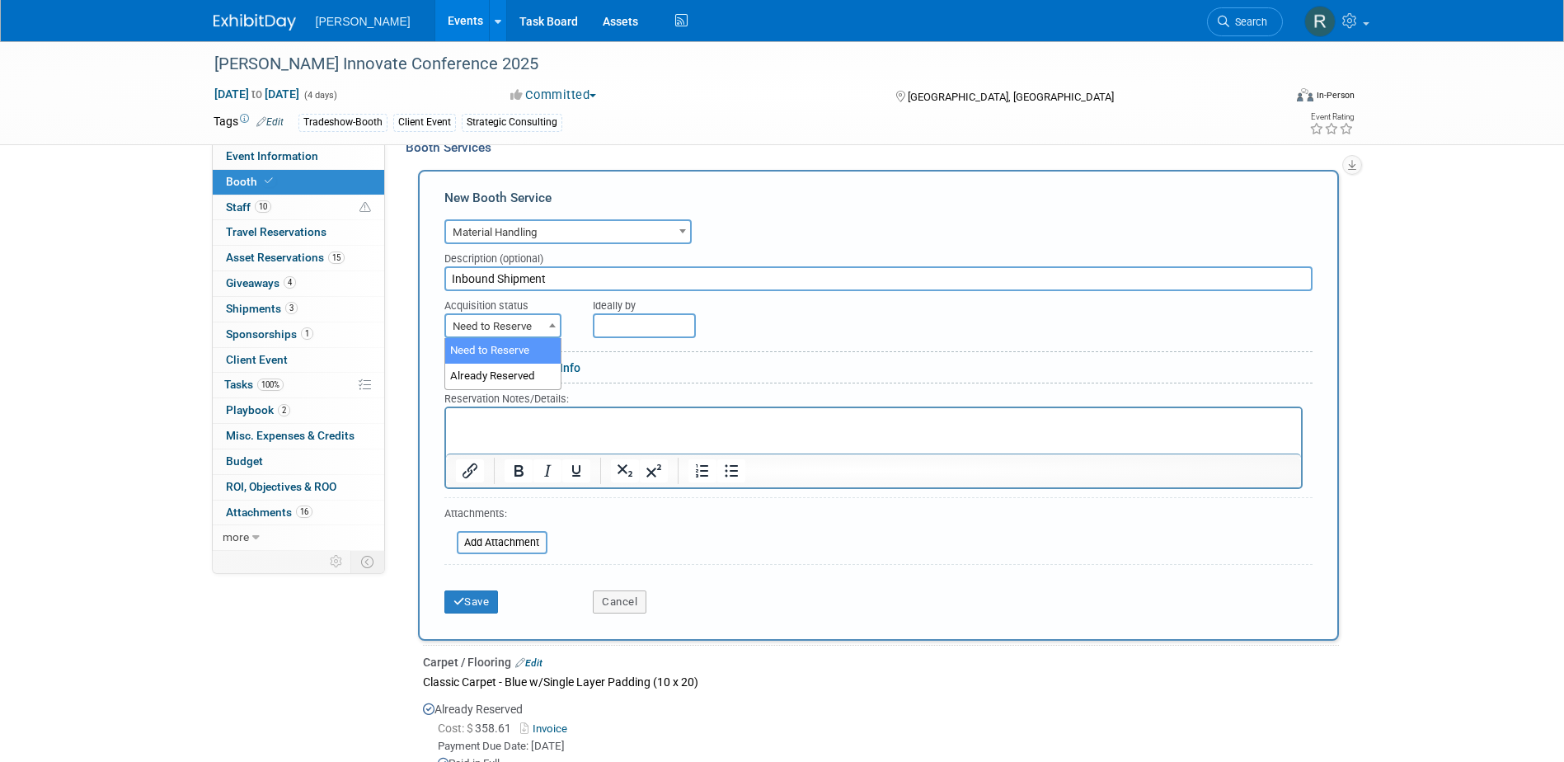
click at [500, 324] on span "Need to Reserve" at bounding box center [503, 326] width 114 height 23
select select "2"
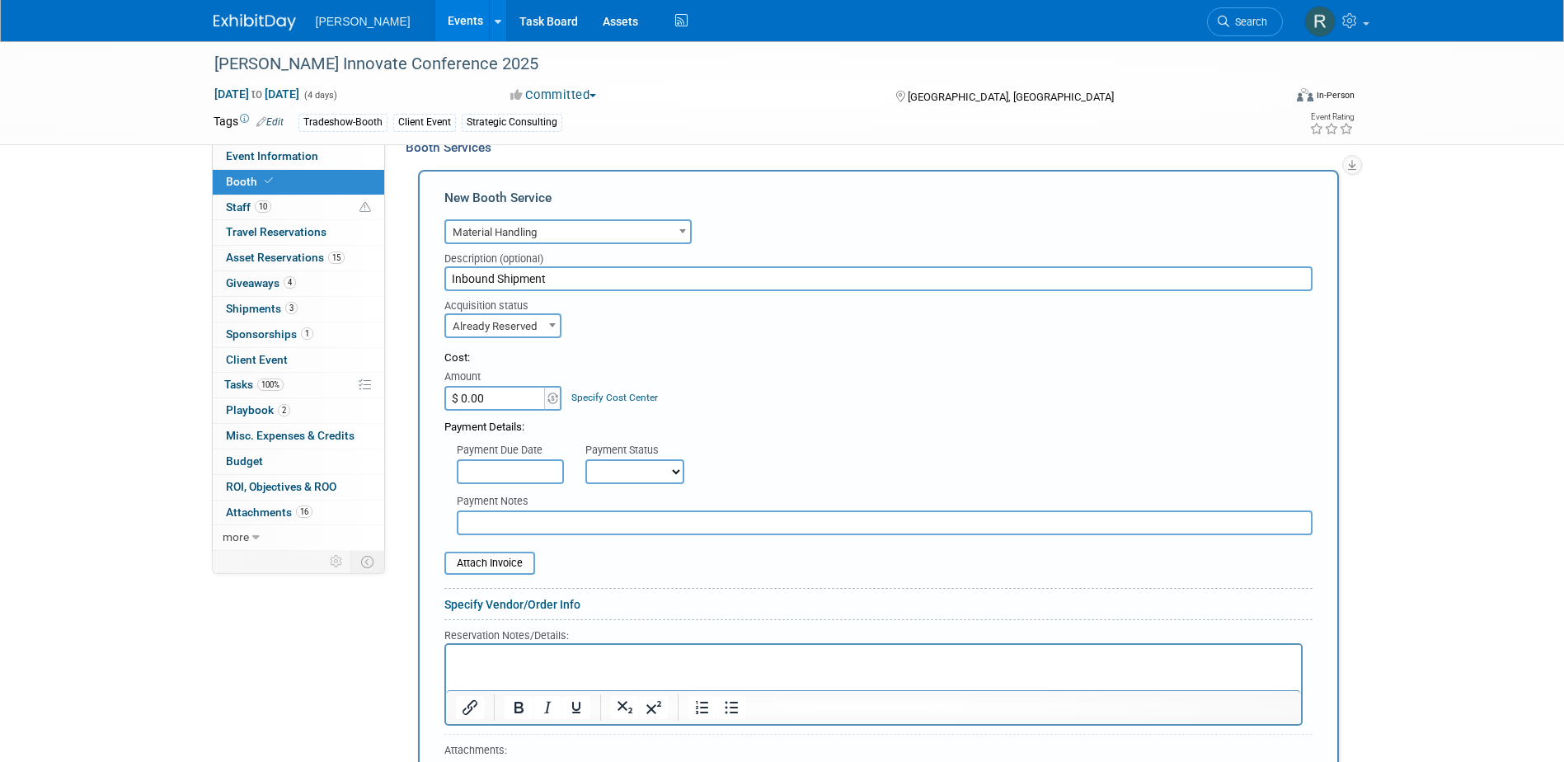
click at [518, 396] on input "$ 0.00" at bounding box center [495, 398] width 103 height 25
type input "$ 911.83"
click at [624, 397] on link "Specify Cost Center" at bounding box center [614, 398] width 87 height 12
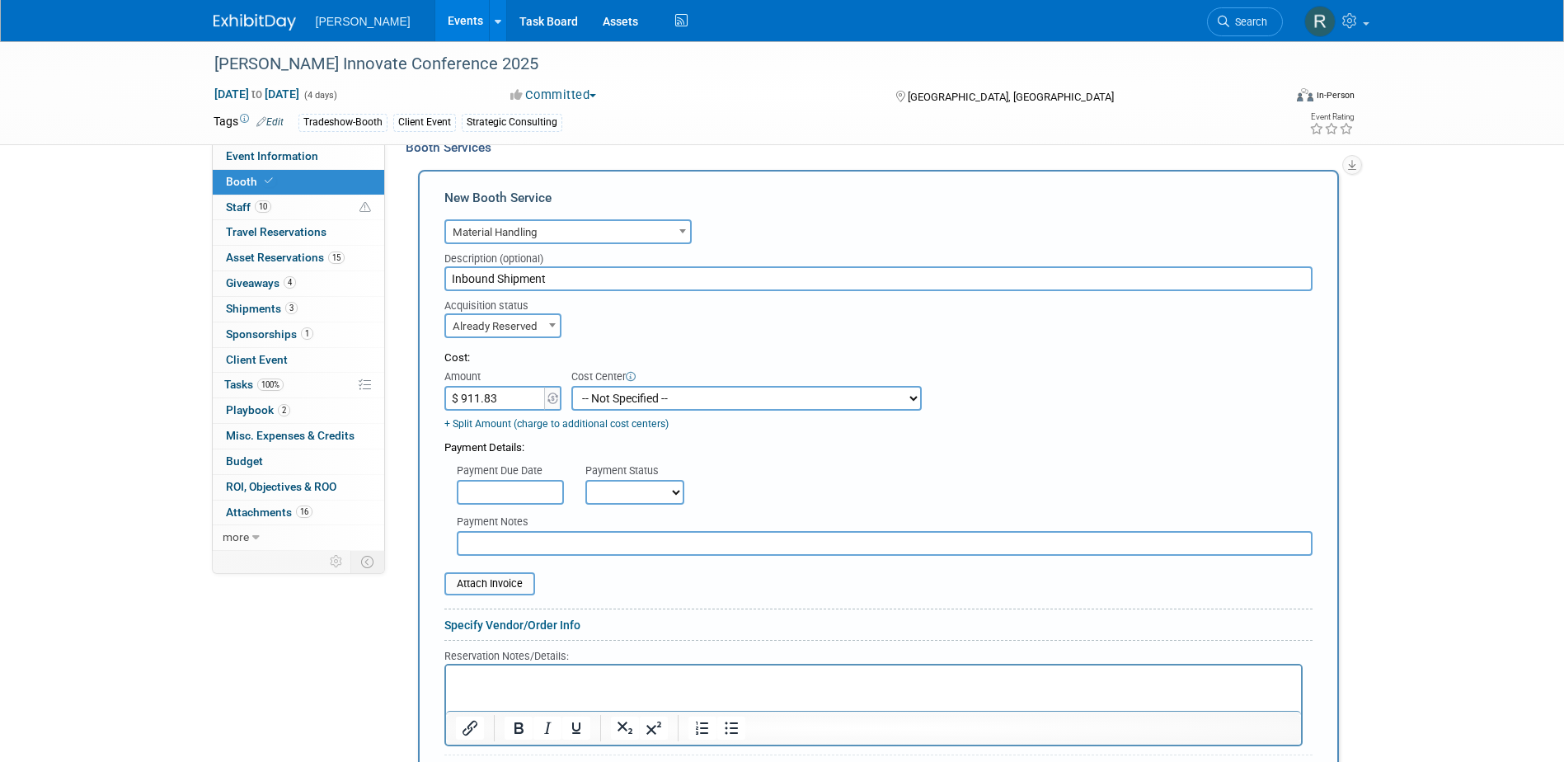
click at [631, 401] on select "-- Not Specified -- Advisory Services - Expenses_1001.502 Aerial Acquisition - …" at bounding box center [746, 398] width 350 height 25
select select "18966245"
click at [571, 386] on select "-- Not Specified -- Advisory Services - Expenses_1001.502 Aerial Acquisition - …" at bounding box center [746, 398] width 350 height 25
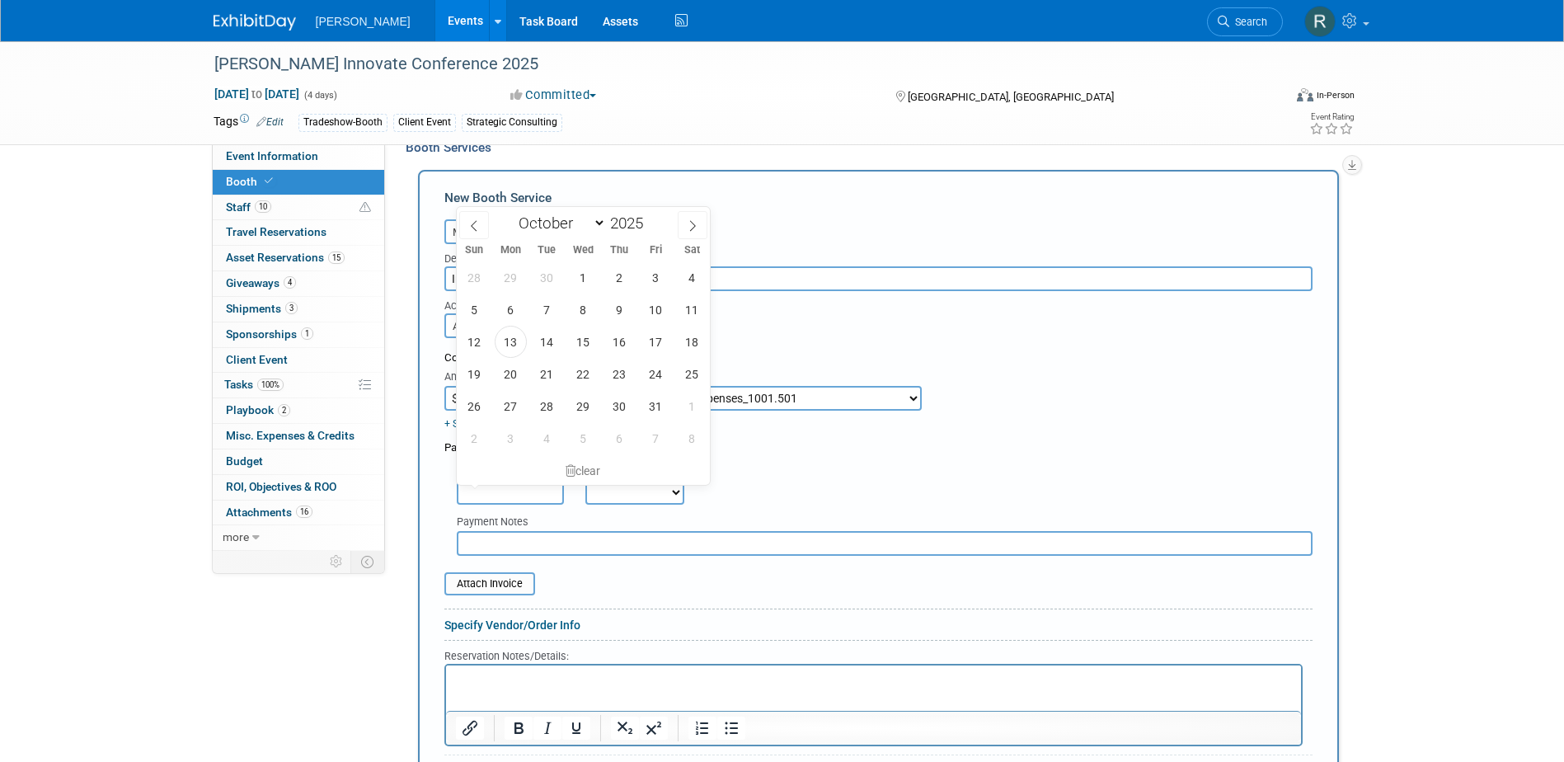
click at [537, 489] on input "text" at bounding box center [510, 492] width 107 height 25
click at [656, 306] on span "10" at bounding box center [656, 309] width 32 height 32
type input "Oct 10, 2025"
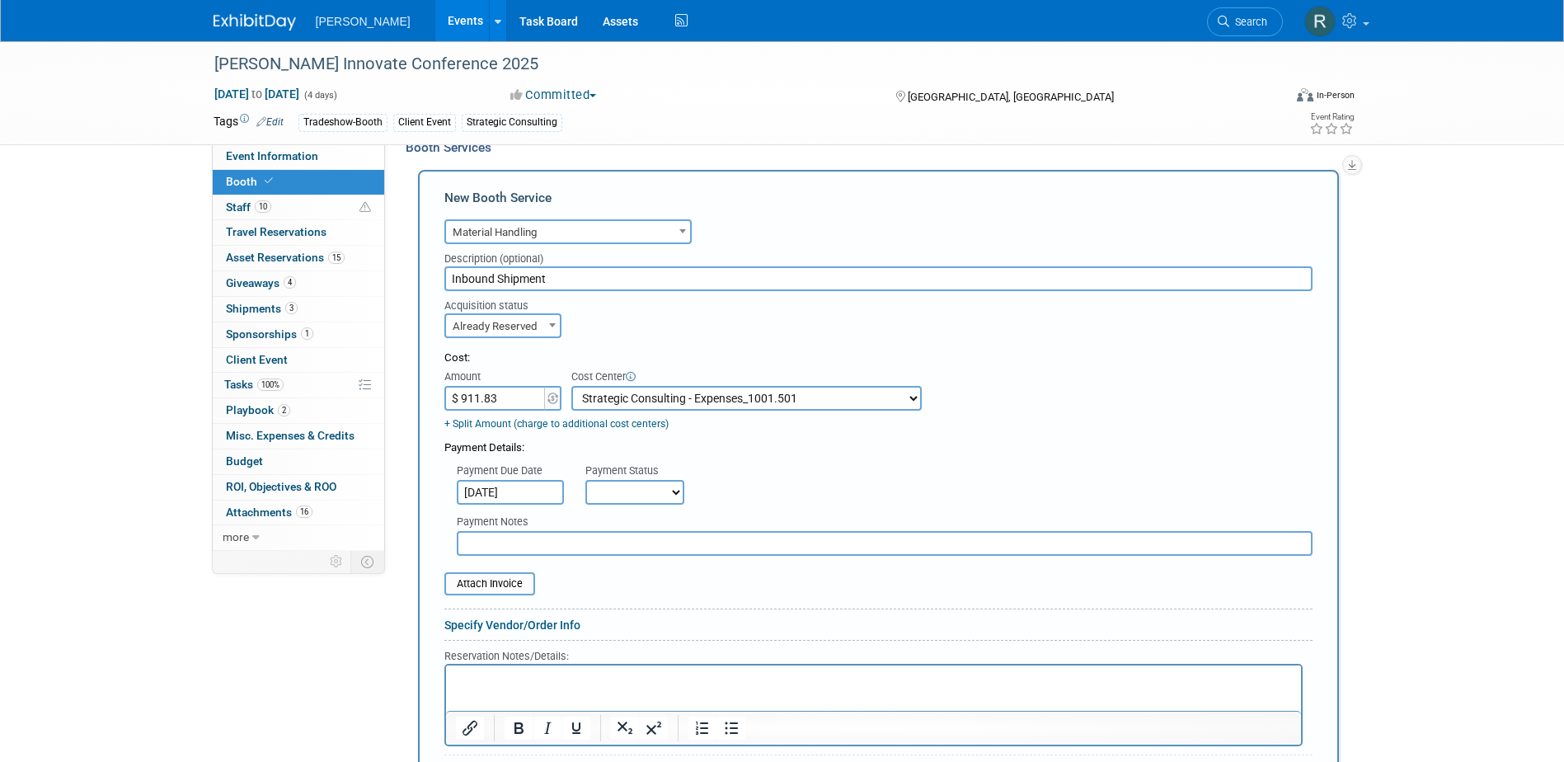
click at [636, 503] on select "Not Paid Yet Partially Paid Paid in Full" at bounding box center [634, 492] width 99 height 25
select select "1"
click at [585, 481] on select "Not Paid Yet Partially Paid Paid in Full" at bounding box center [634, 492] width 99 height 25
click at [617, 546] on input "text" at bounding box center [885, 543] width 856 height 25
type input "paid via cc - RRD"
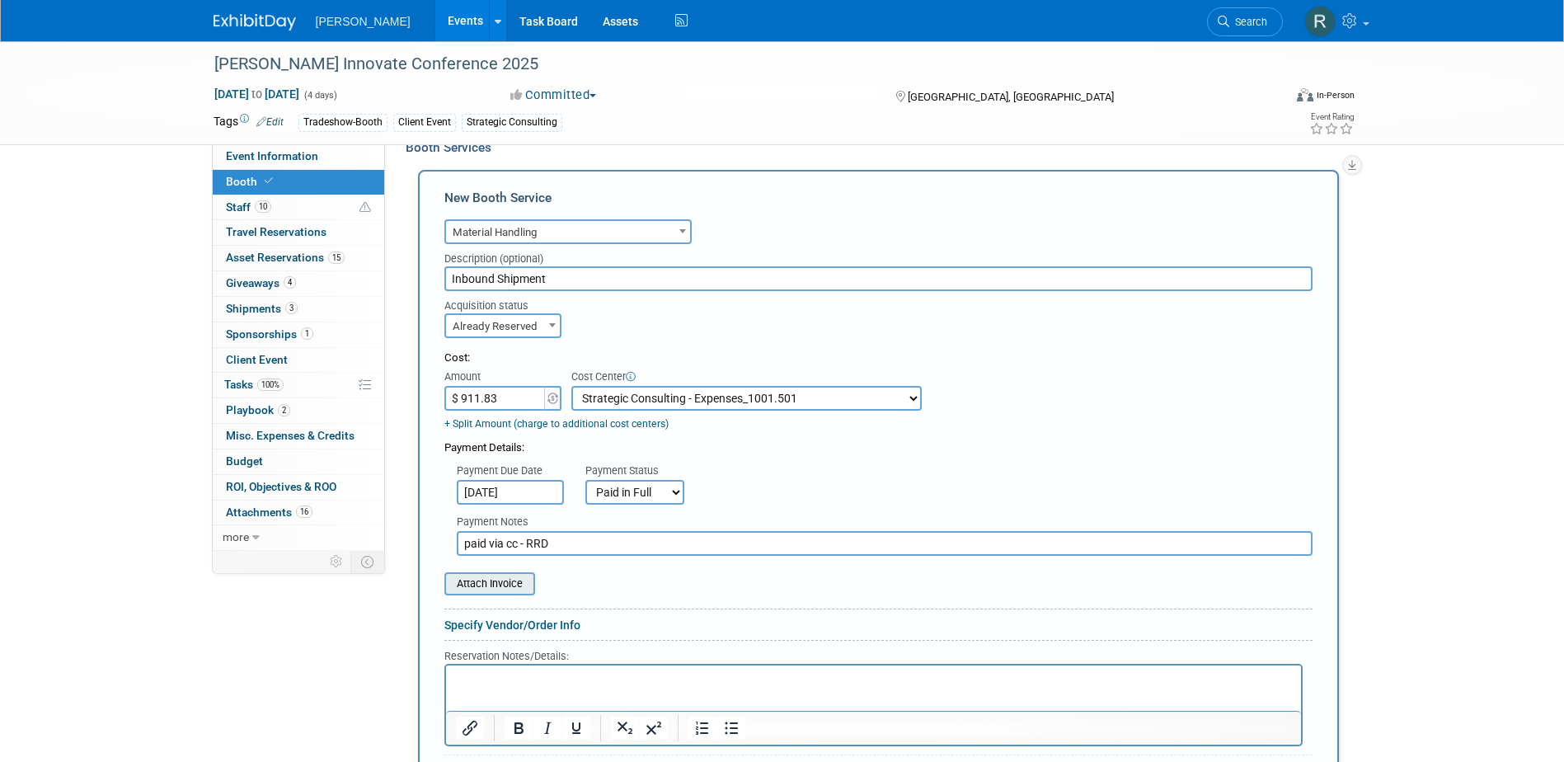
click at [498, 583] on input "file" at bounding box center [435, 584] width 196 height 20
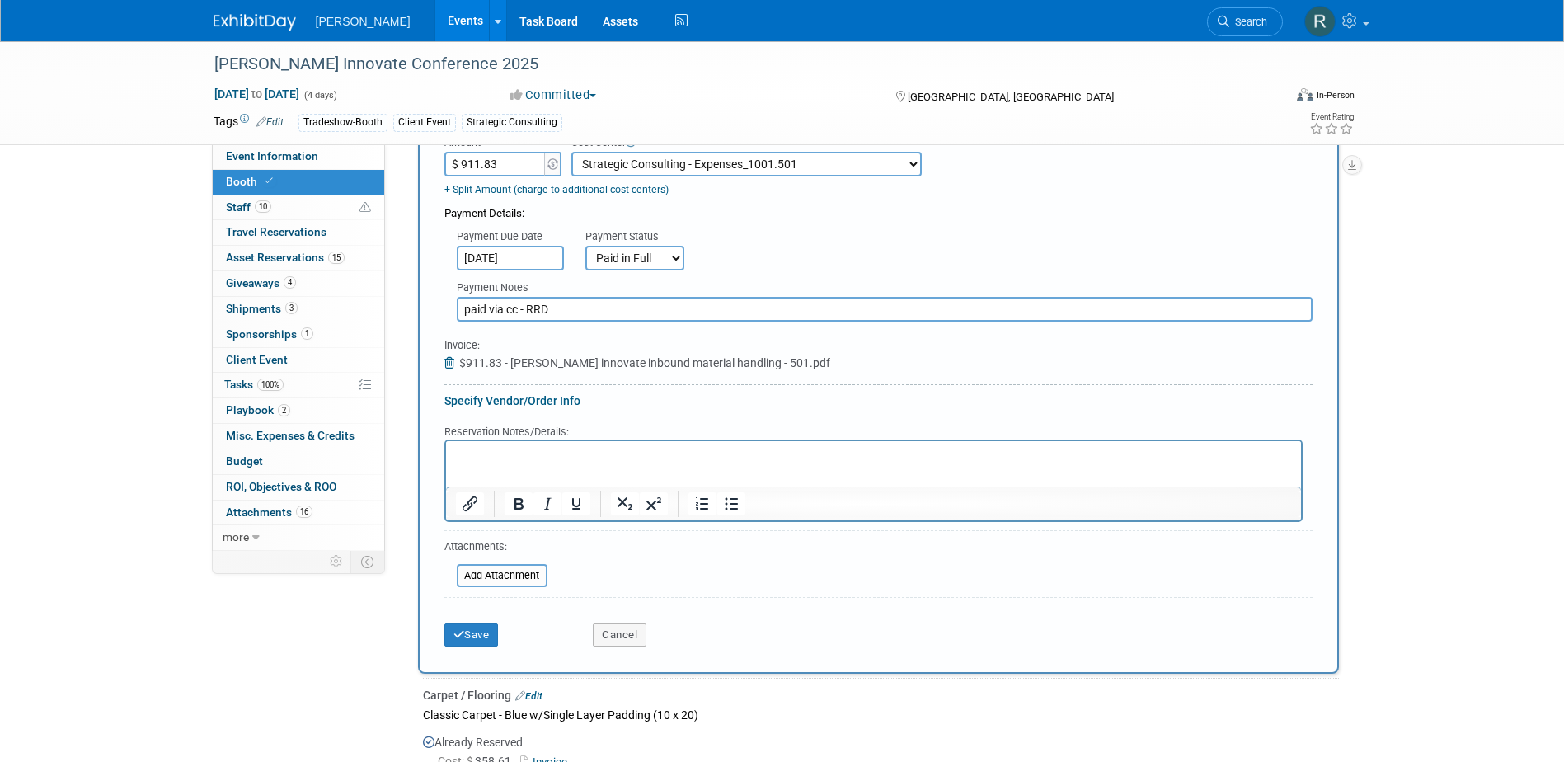
scroll to position [572, 0]
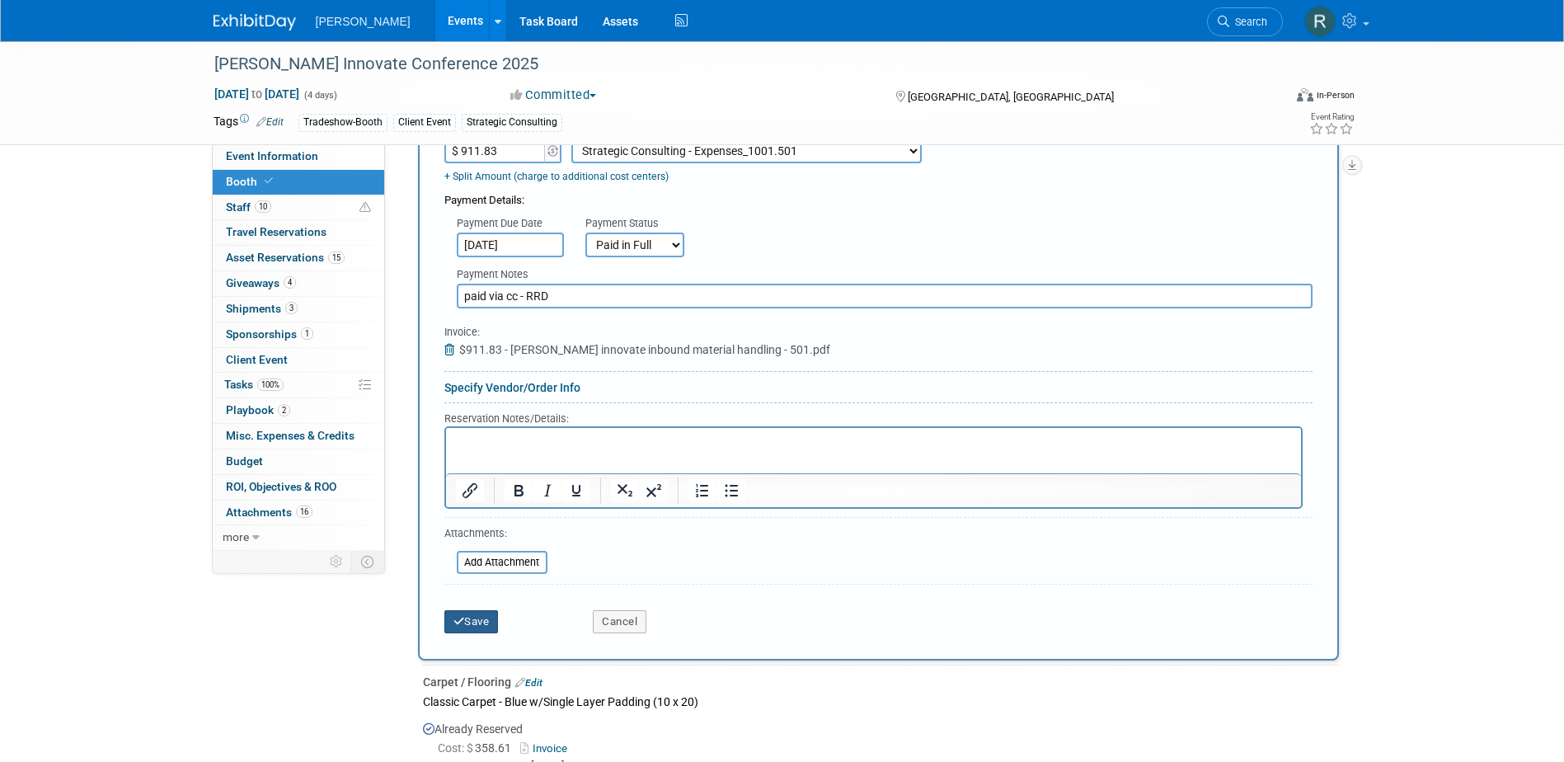
click at [471, 613] on button "Save" at bounding box center [471, 621] width 54 height 23
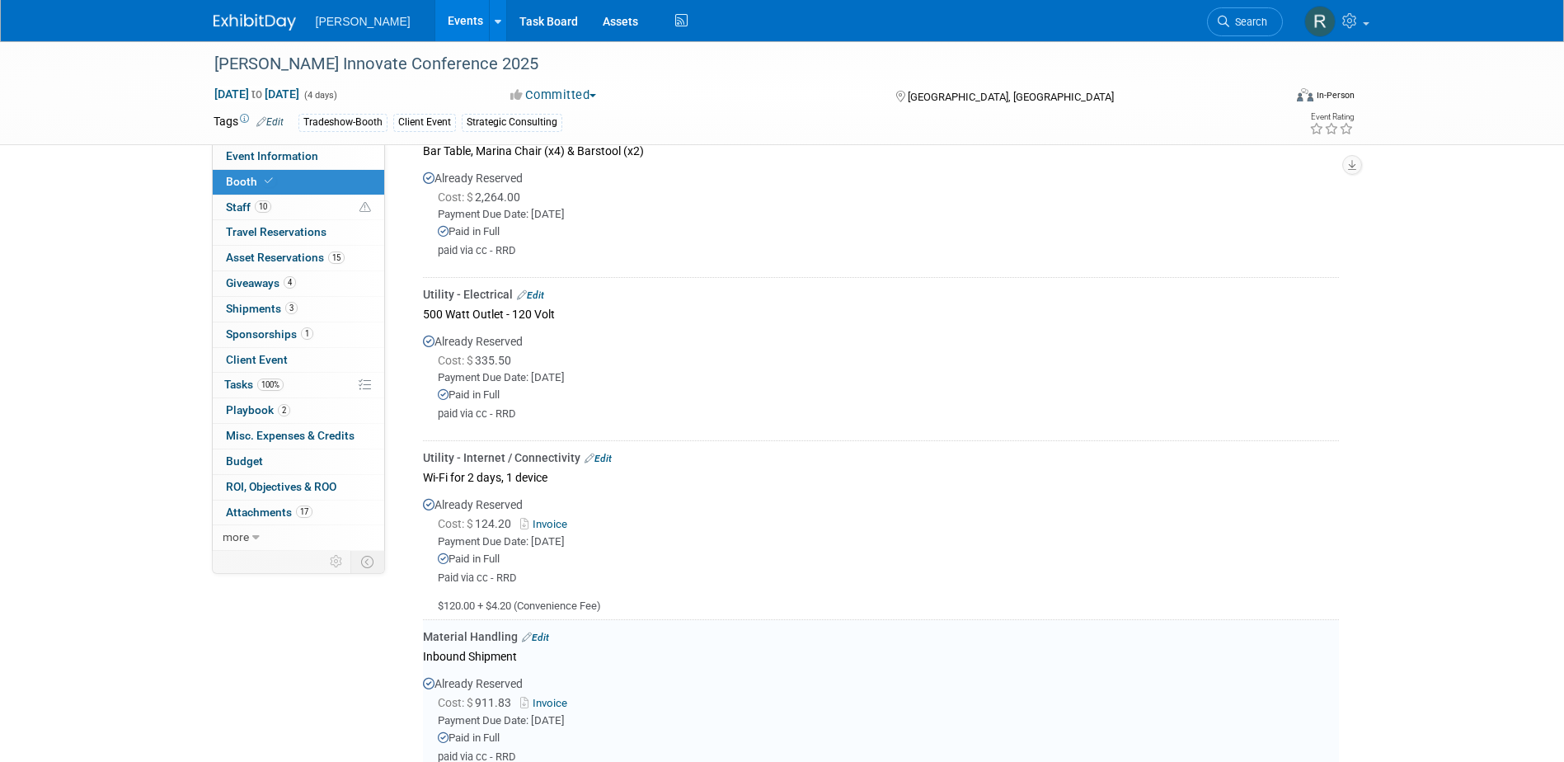
scroll to position [1065, 0]
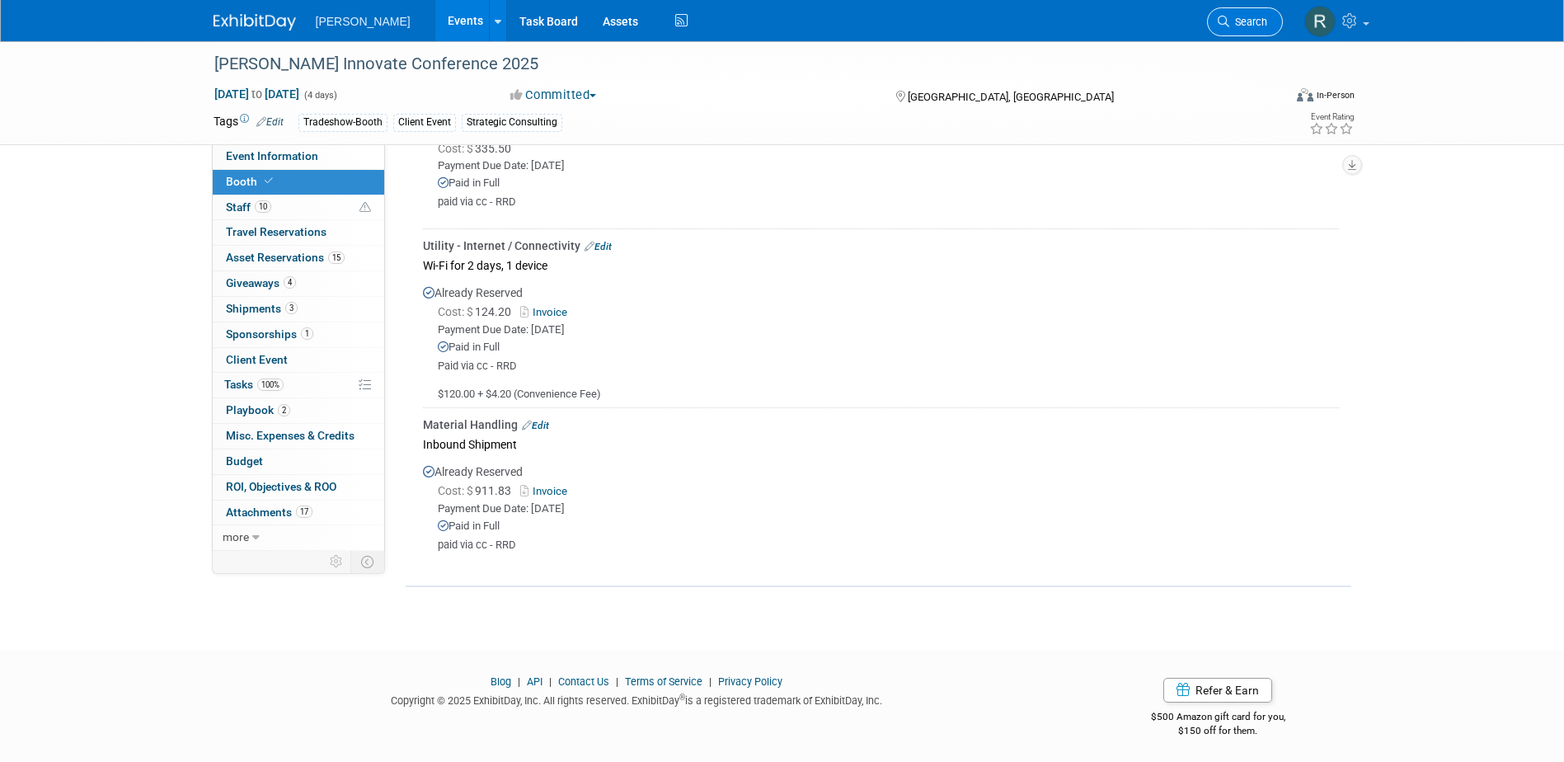
click at [1252, 26] on span "Search" at bounding box center [1248, 22] width 38 height 12
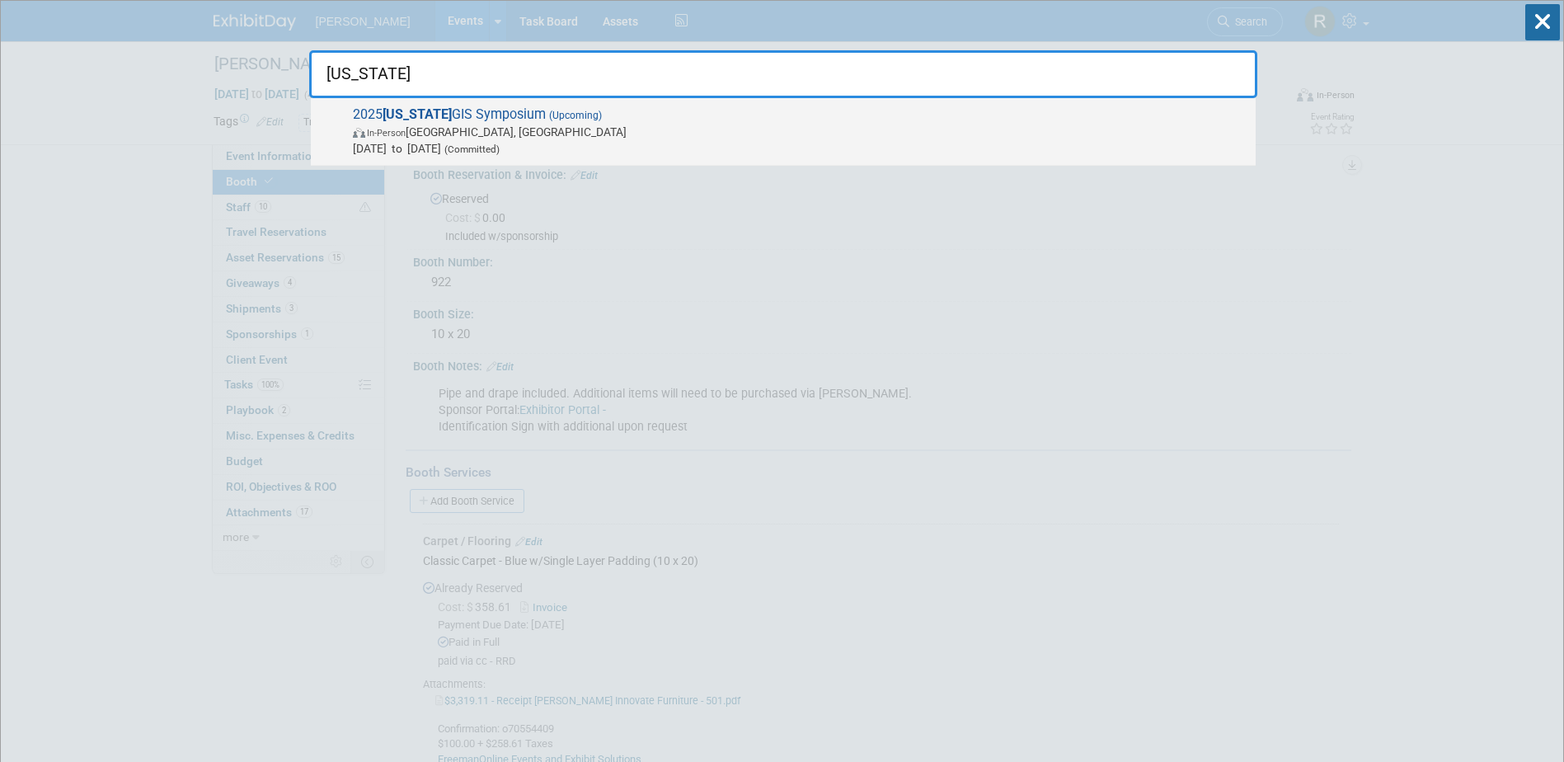
type input "Arkansas"
click at [548, 143] on span "Oct 14, 2025 to Oct 16, 2025 (Committed)" at bounding box center [800, 148] width 894 height 16
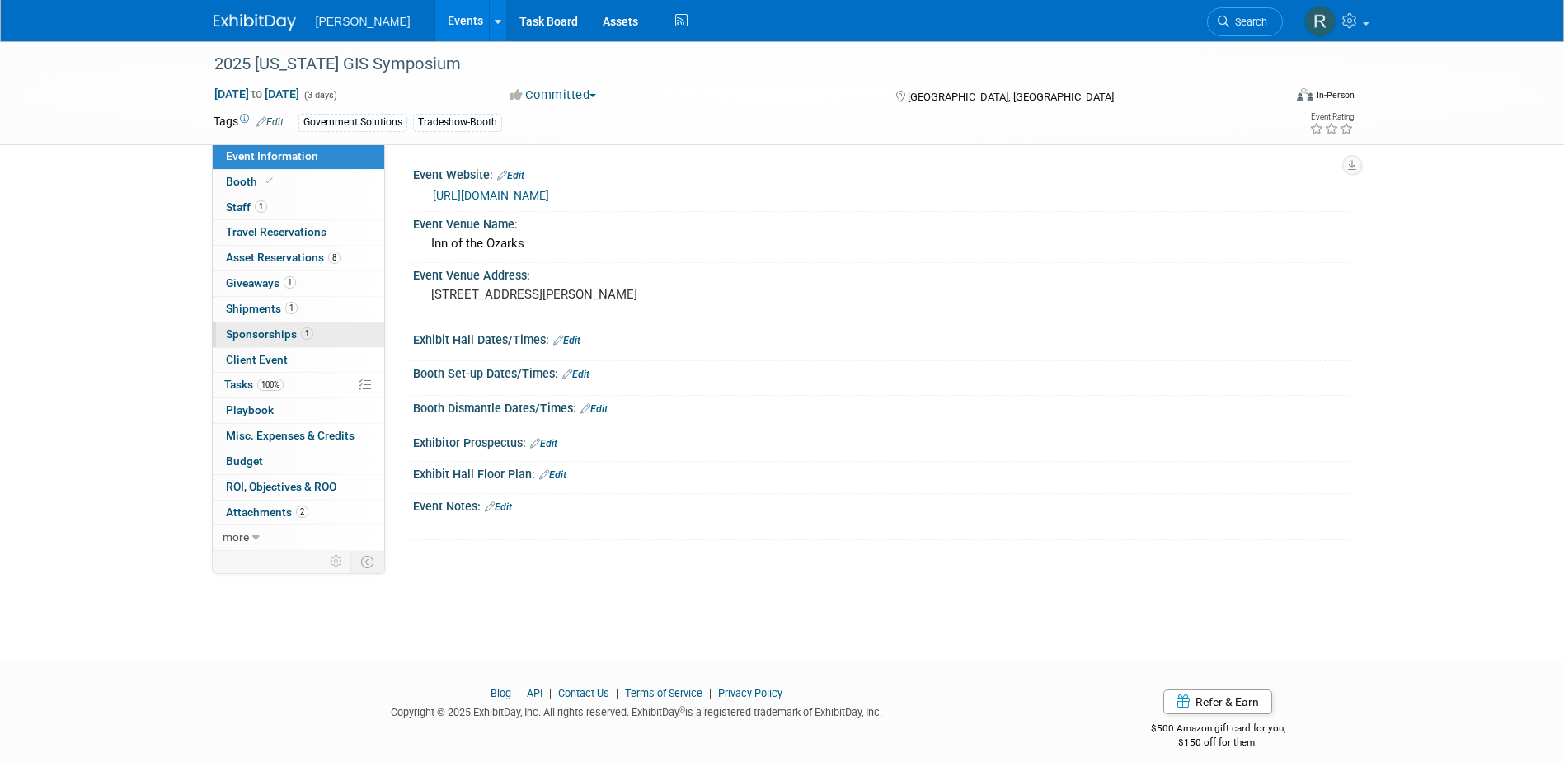
click at [263, 329] on span "Sponsorships 1" at bounding box center [269, 333] width 87 height 13
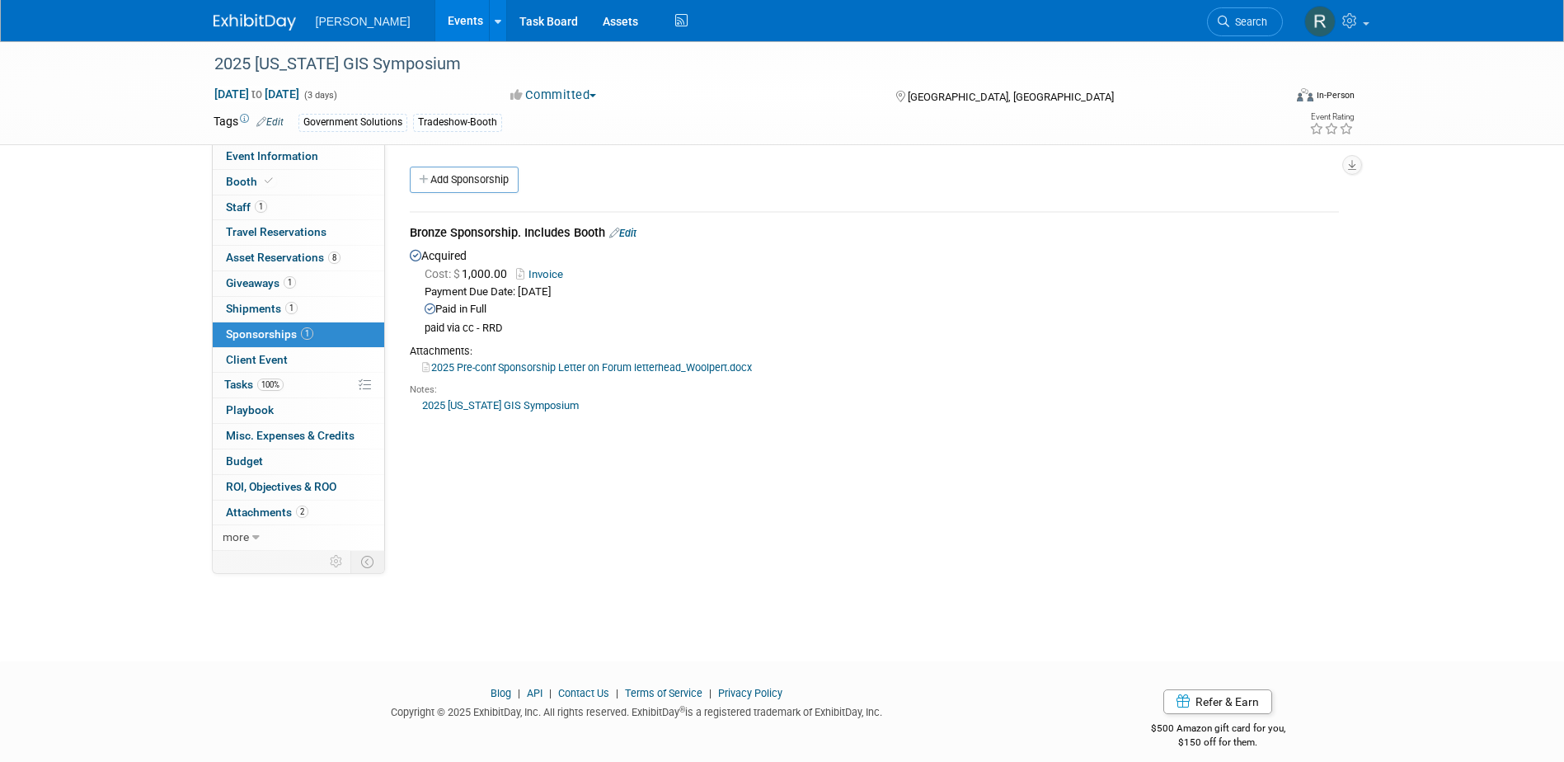
click at [558, 274] on link "Invoice" at bounding box center [543, 274] width 54 height 12
click at [1220, 21] on icon at bounding box center [1223, 22] width 12 height 12
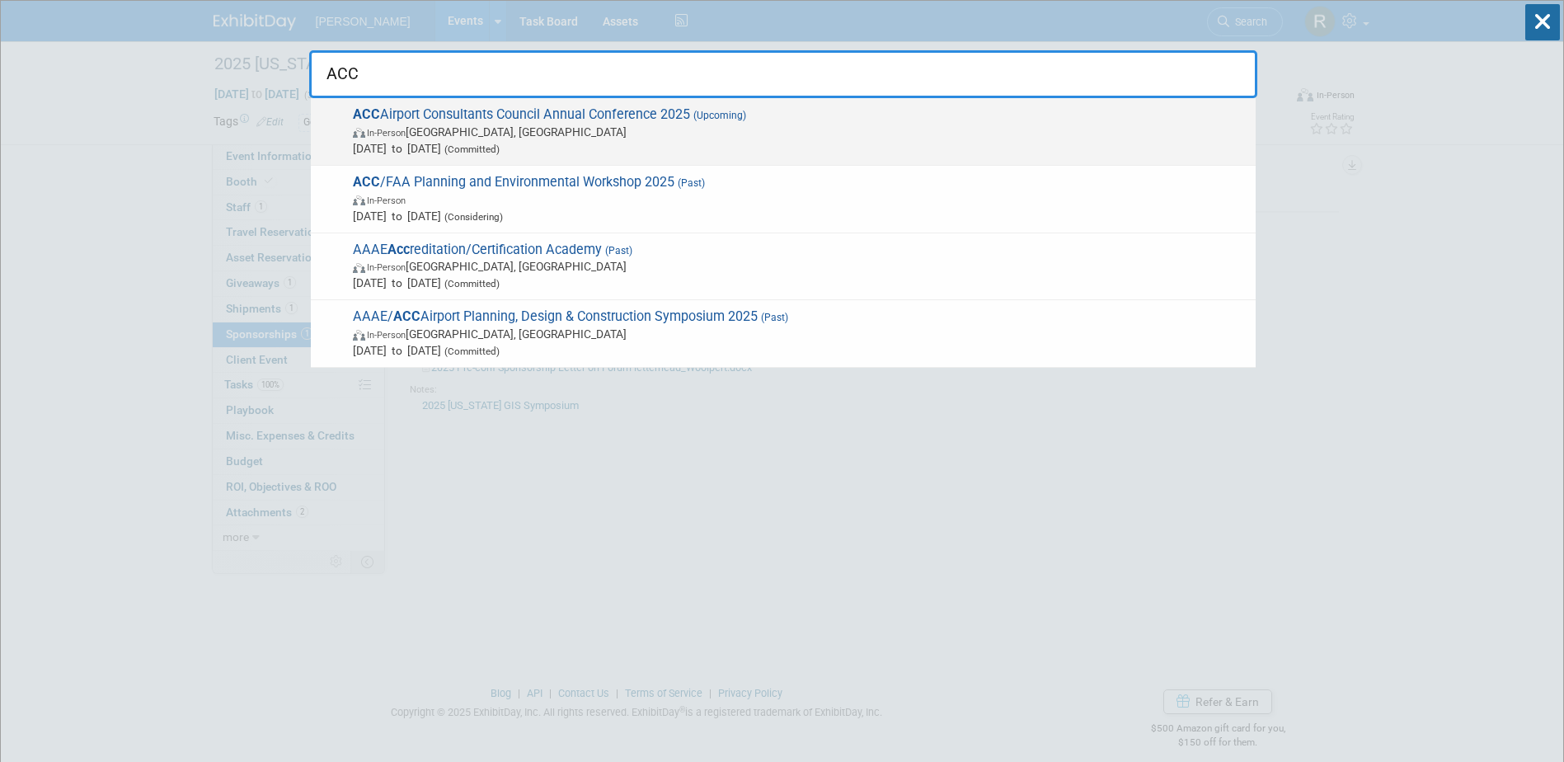
type input "ACC"
click at [475, 132] on span "In-Person [GEOGRAPHIC_DATA], [GEOGRAPHIC_DATA]" at bounding box center [800, 132] width 894 height 16
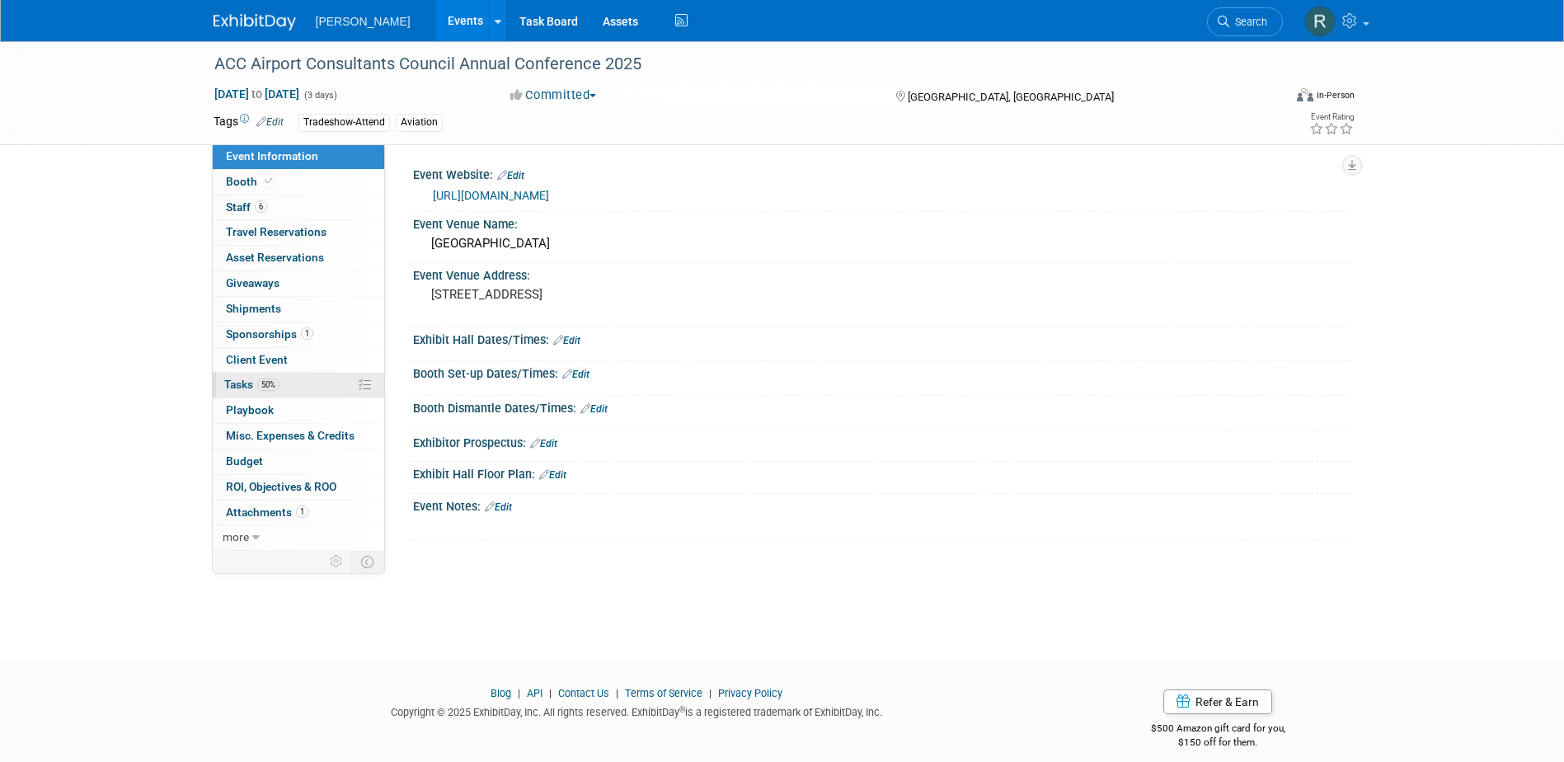
click at [265, 386] on span "50%" at bounding box center [268, 384] width 22 height 12
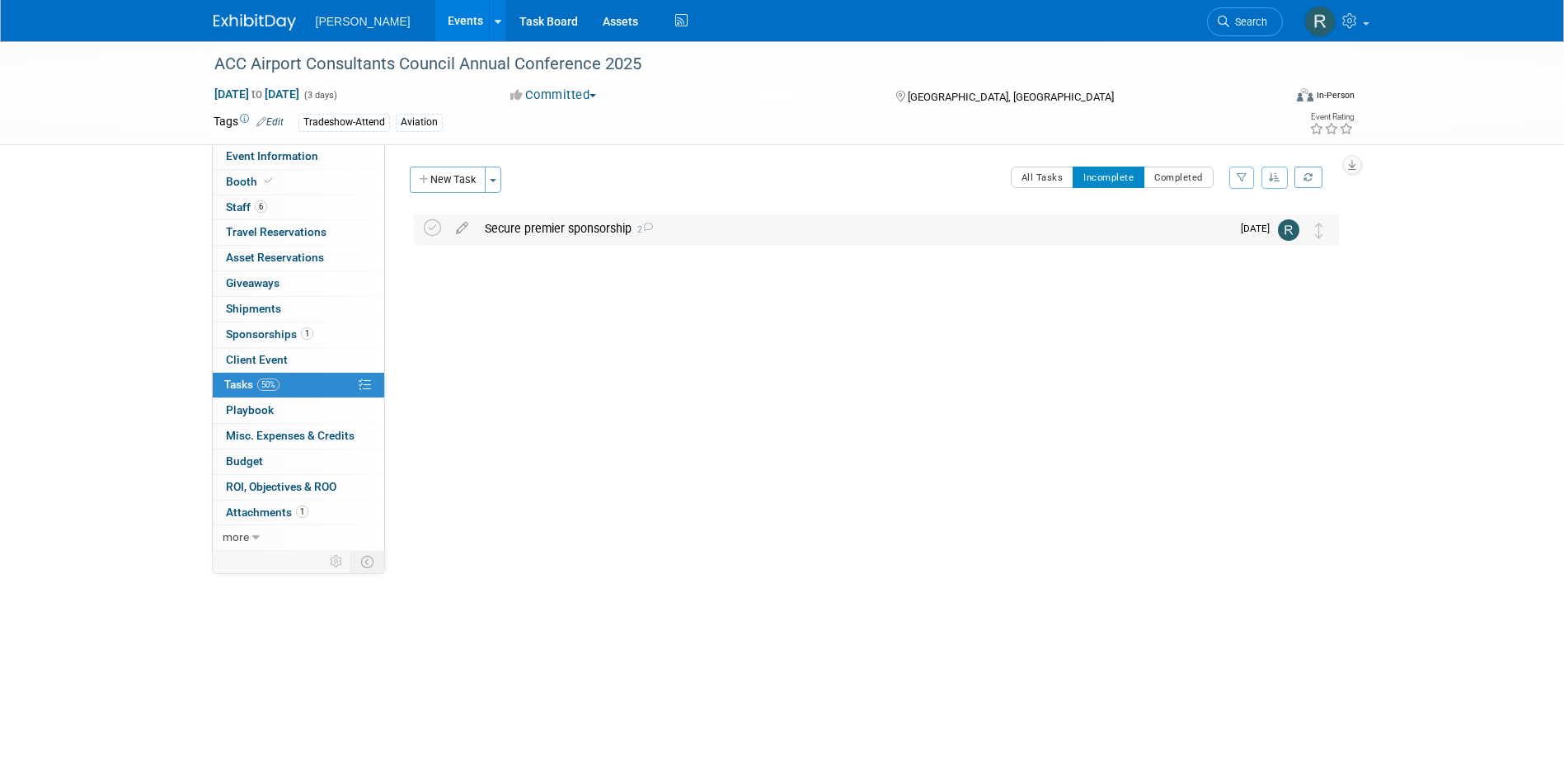
click at [554, 230] on div "Secure premier sponsorship 2" at bounding box center [853, 228] width 754 height 28
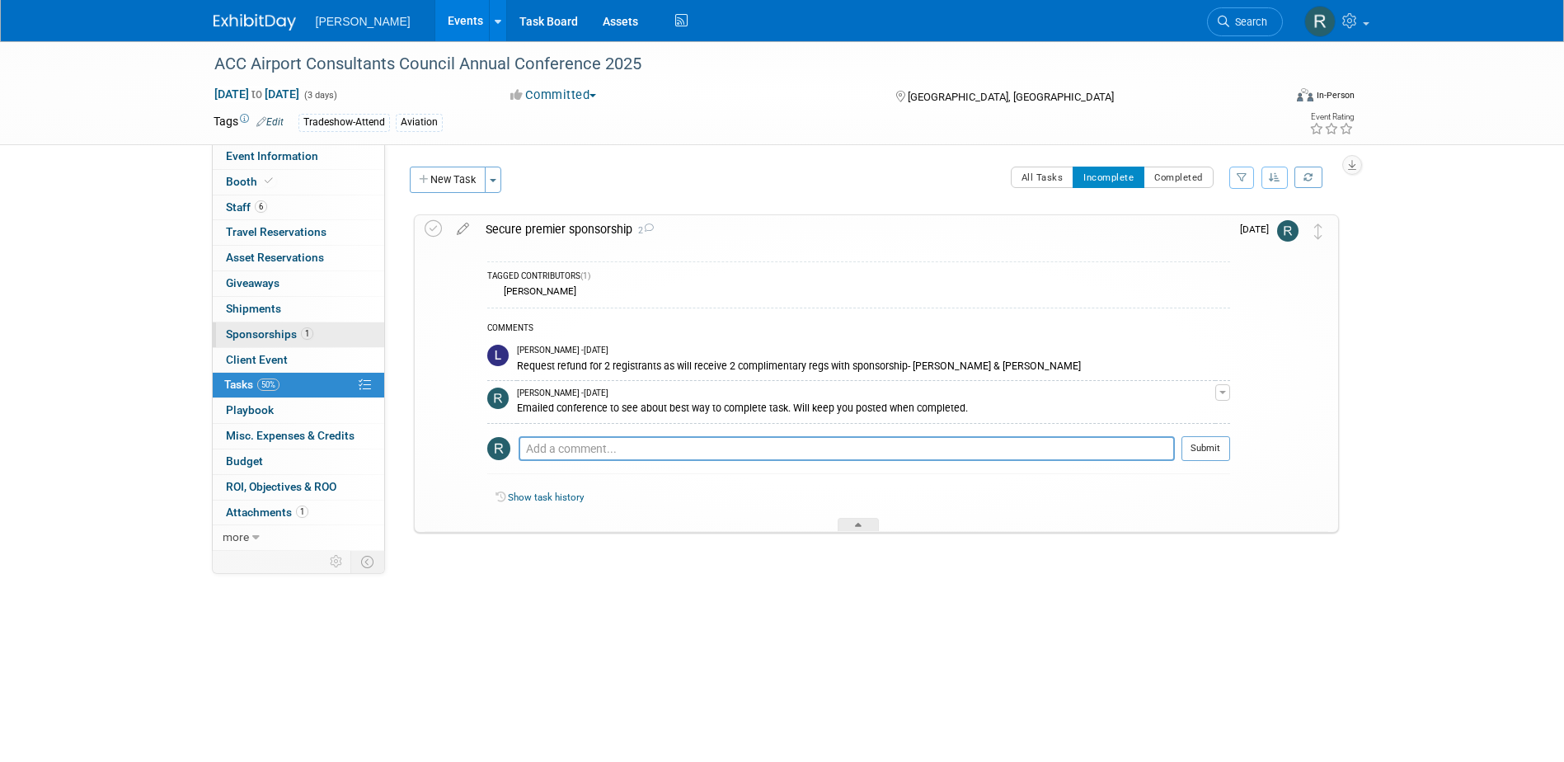
click at [292, 340] on span "Sponsorships 1" at bounding box center [269, 333] width 87 height 13
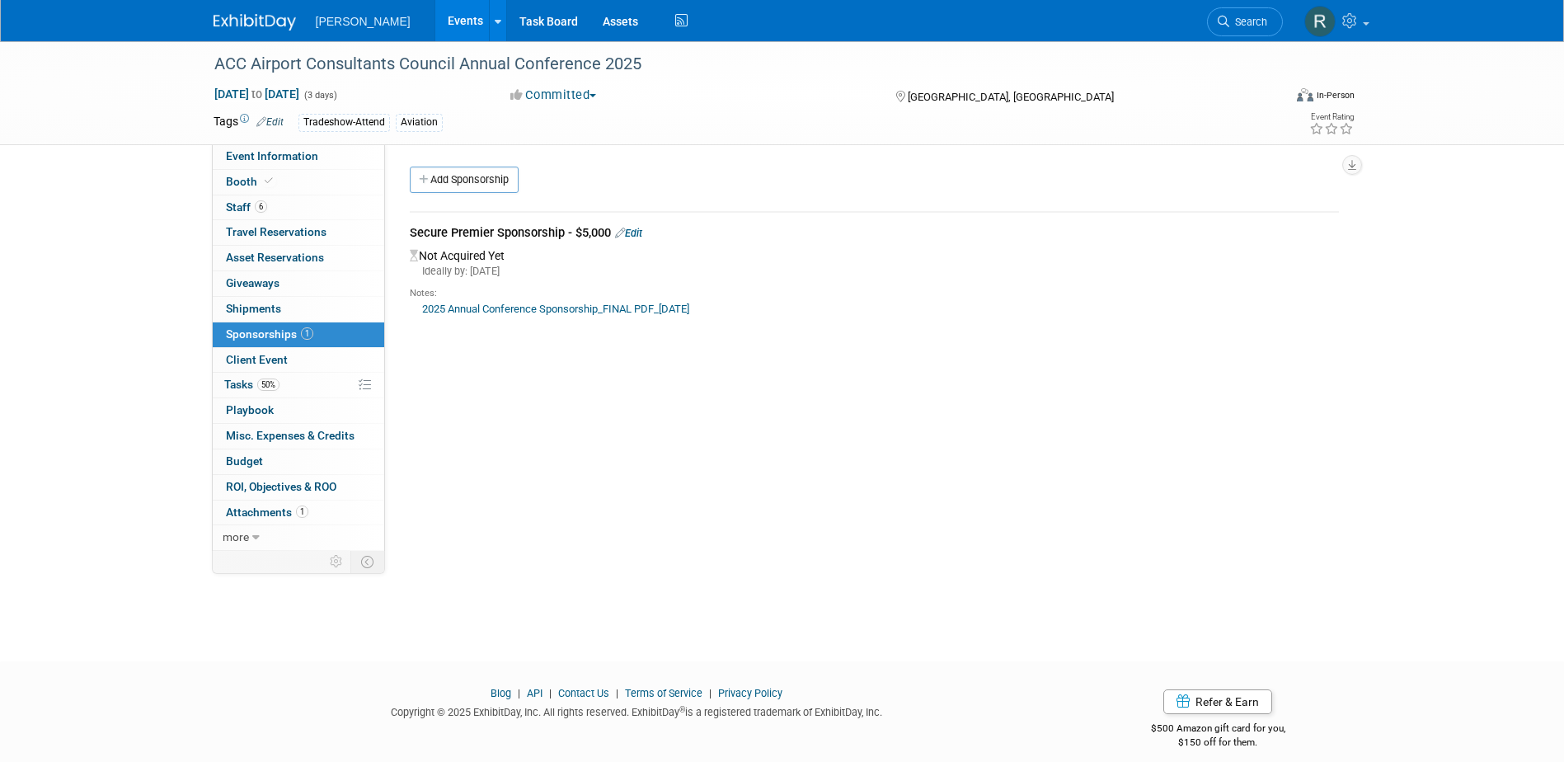
click at [641, 230] on link "Edit" at bounding box center [628, 233] width 27 height 12
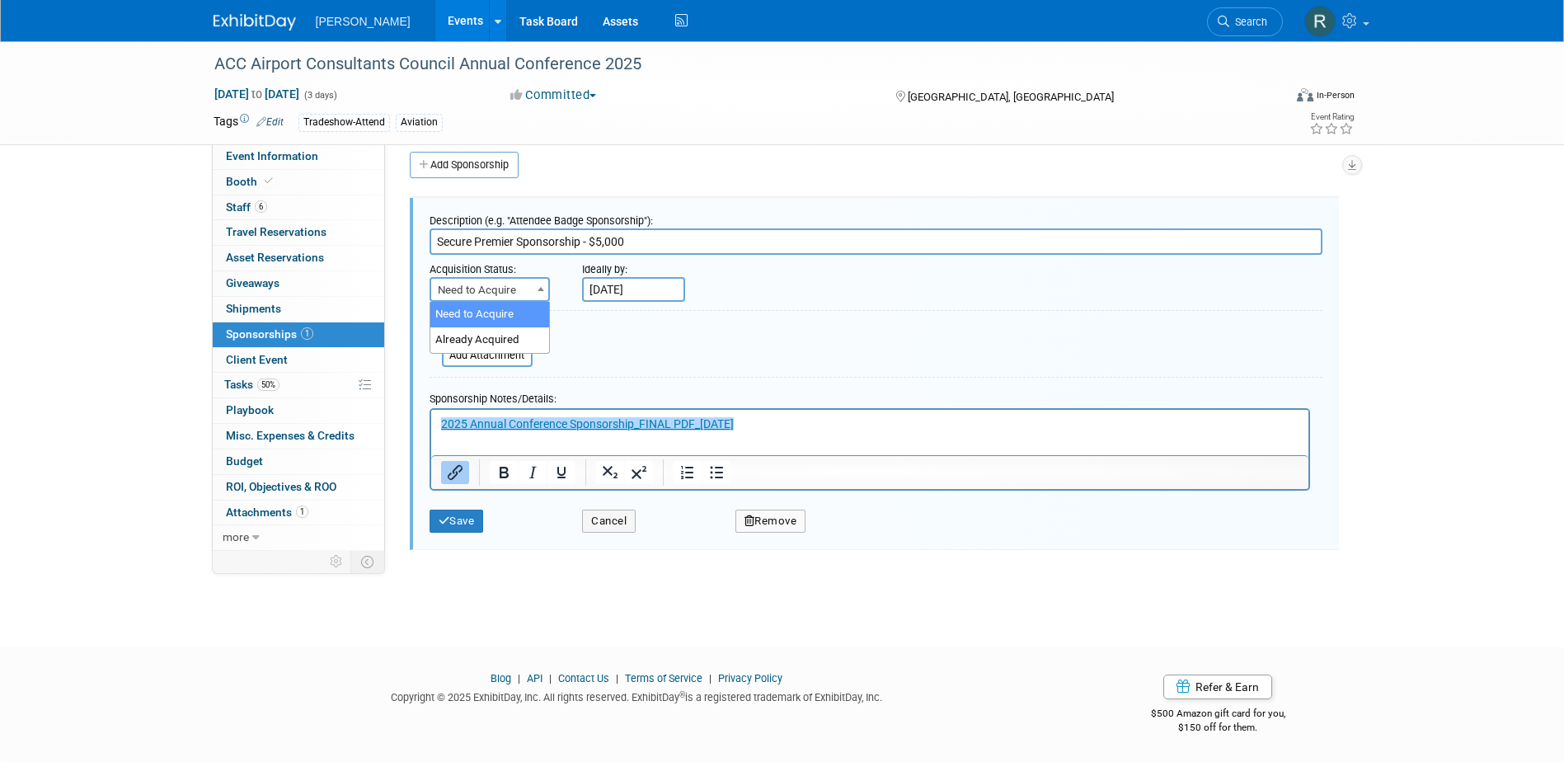
click at [531, 289] on span "Need to Acquire" at bounding box center [489, 290] width 117 height 23
select select "2"
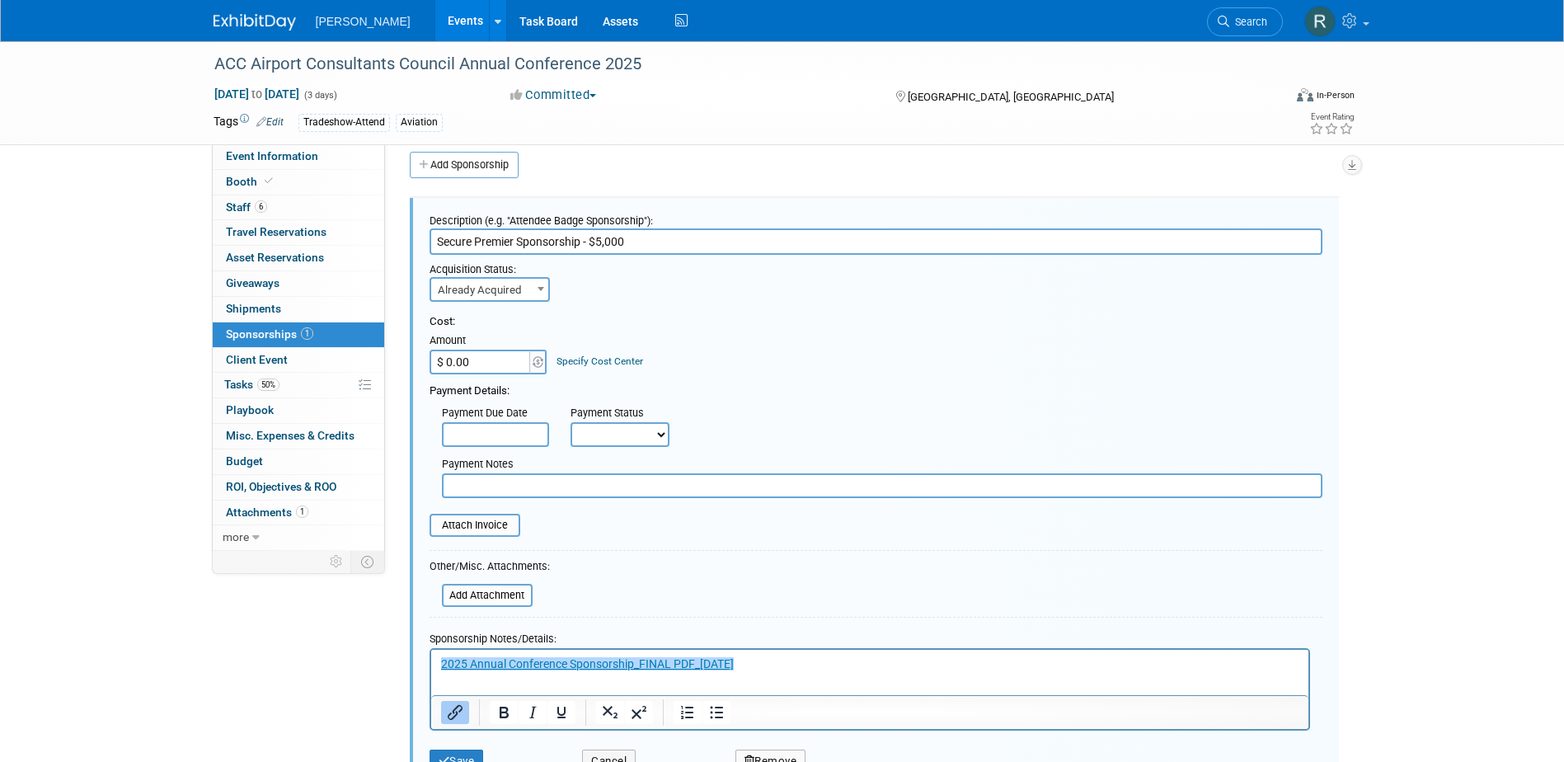
click at [486, 363] on input "$ 0.00" at bounding box center [480, 361] width 103 height 25
type input "$ 5,000.00"
click at [556, 357] on link "Specify Cost Center" at bounding box center [599, 361] width 87 height 12
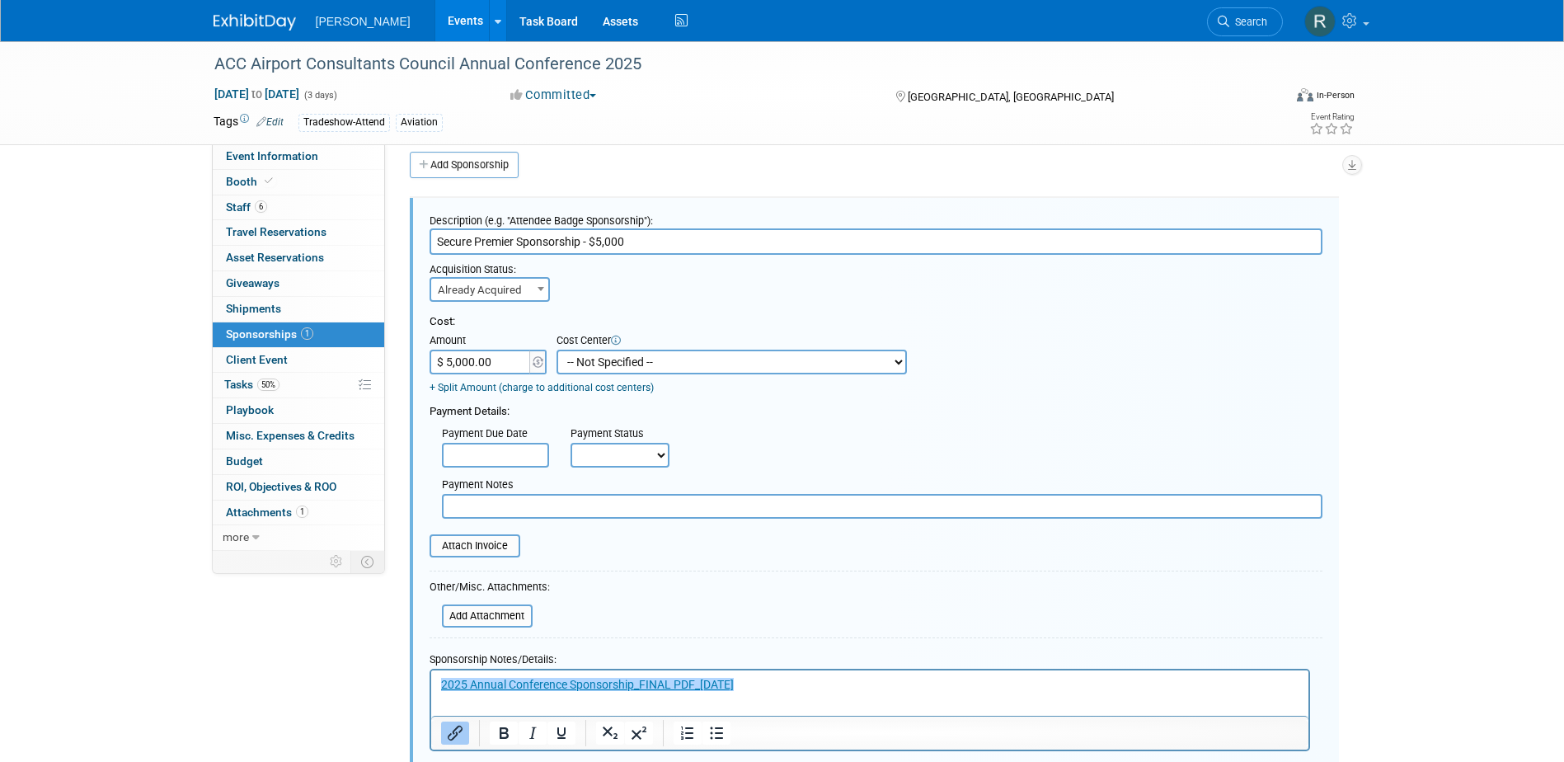
click at [586, 367] on select "-- Not Specified -- Advisory Services - Expenses_1001.502 Aerial Acquisition - …" at bounding box center [731, 361] width 350 height 25
select select "18966233"
click at [556, 349] on select "-- Not Specified -- Advisory Services - Expenses_1001.502 Aerial Acquisition - …" at bounding box center [731, 361] width 350 height 25
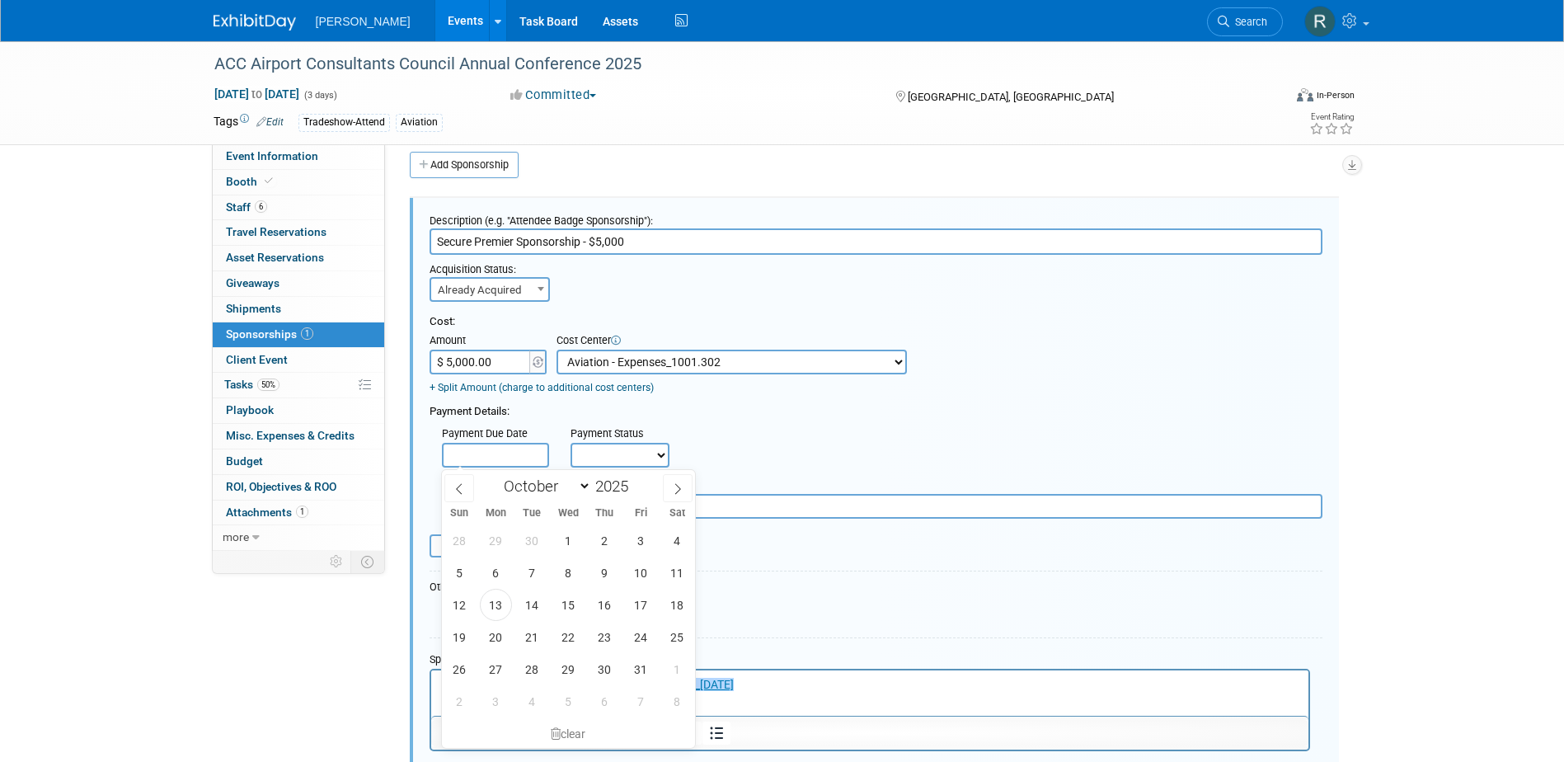
click at [529, 453] on input "text" at bounding box center [495, 455] width 107 height 25
drag, startPoint x: 504, startPoint y: 606, endPoint x: 546, endPoint y: 539, distance: 78.9
click at [504, 604] on span "13" at bounding box center [496, 605] width 32 height 32
type input "Oct 13, 2025"
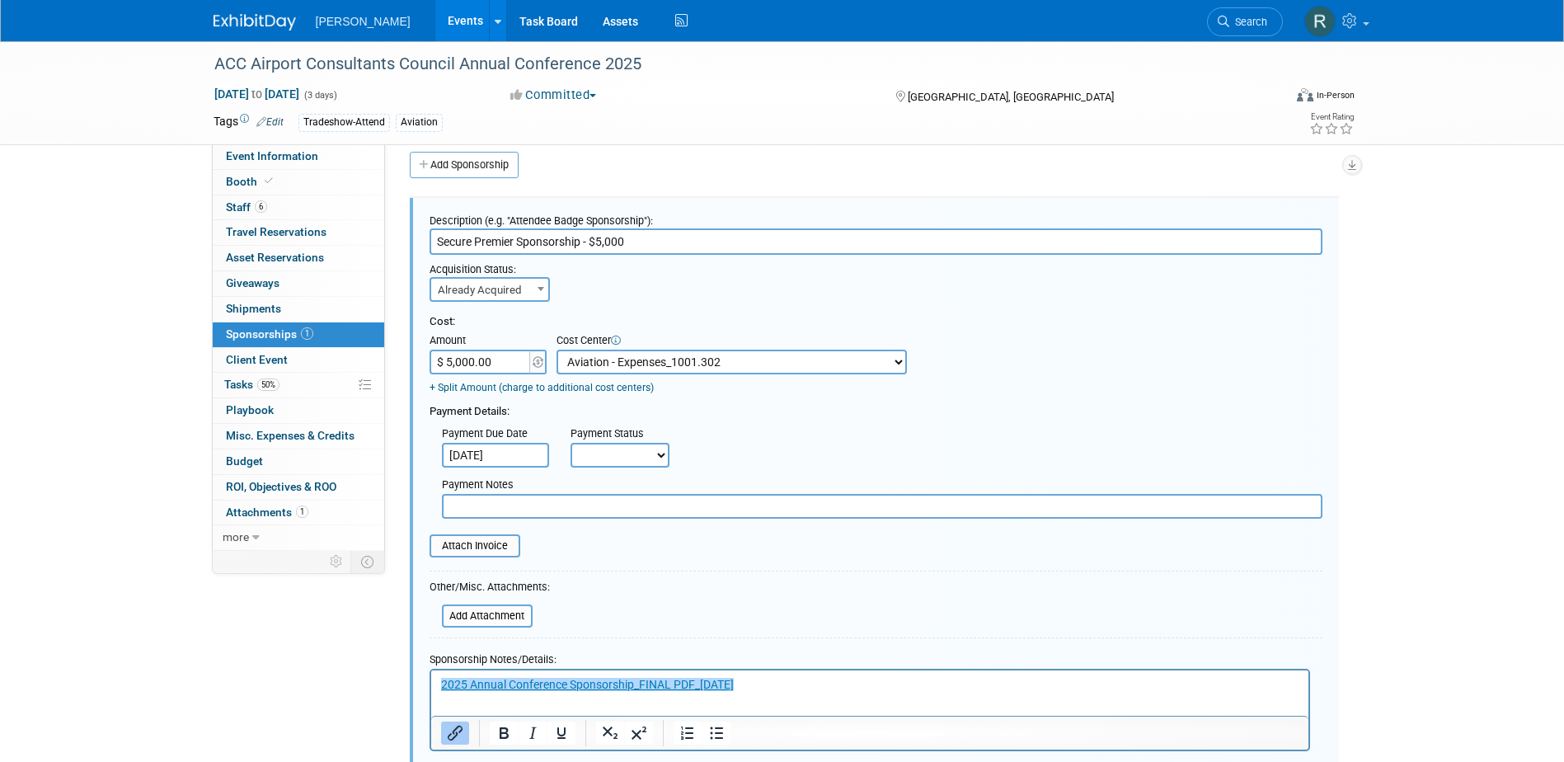
drag, startPoint x: 591, startPoint y: 458, endPoint x: 598, endPoint y: 468, distance: 11.9
click at [591, 458] on select "Not Paid Yet Partially Paid Paid in Full" at bounding box center [619, 455] width 99 height 25
select select "1"
click at [570, 443] on select "Not Paid Yet Partially Paid Paid in Full" at bounding box center [619, 455] width 99 height 25
click at [604, 509] on input "text" at bounding box center [882, 506] width 880 height 25
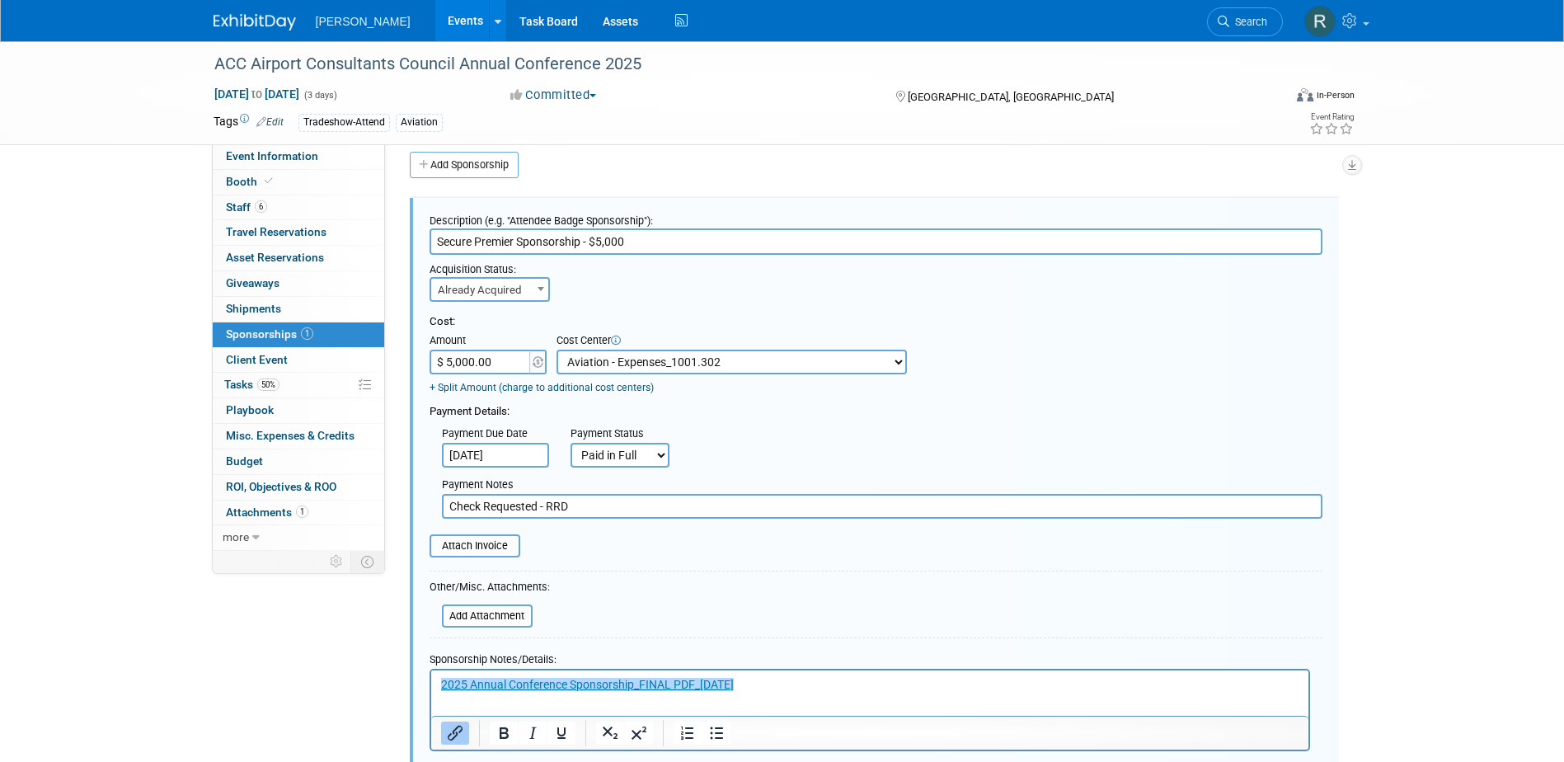
type input "Check Requested - RRD"
click at [499, 552] on input "file" at bounding box center [420, 546] width 196 height 20
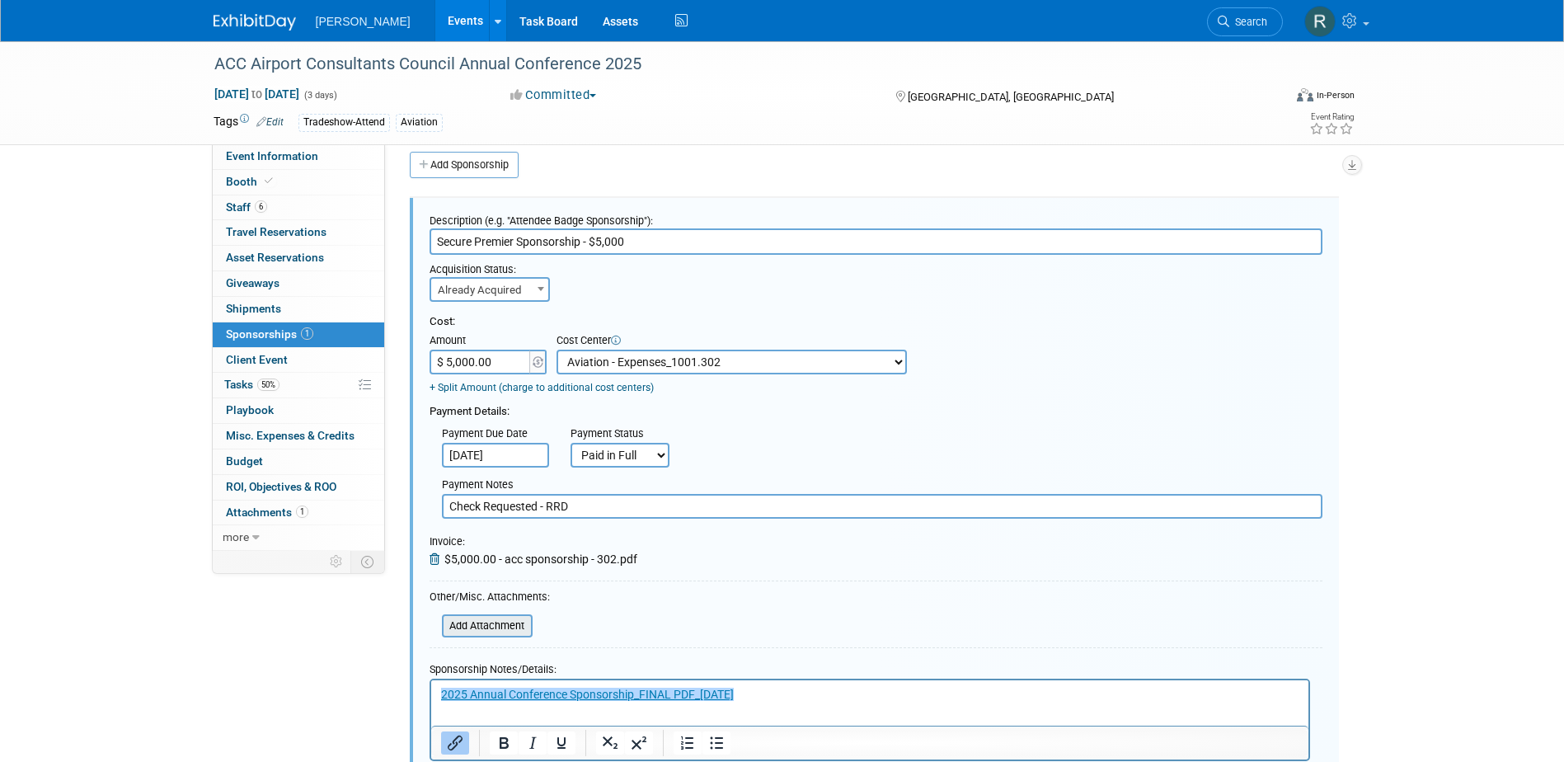
click at [497, 634] on input "file" at bounding box center [433, 626] width 196 height 20
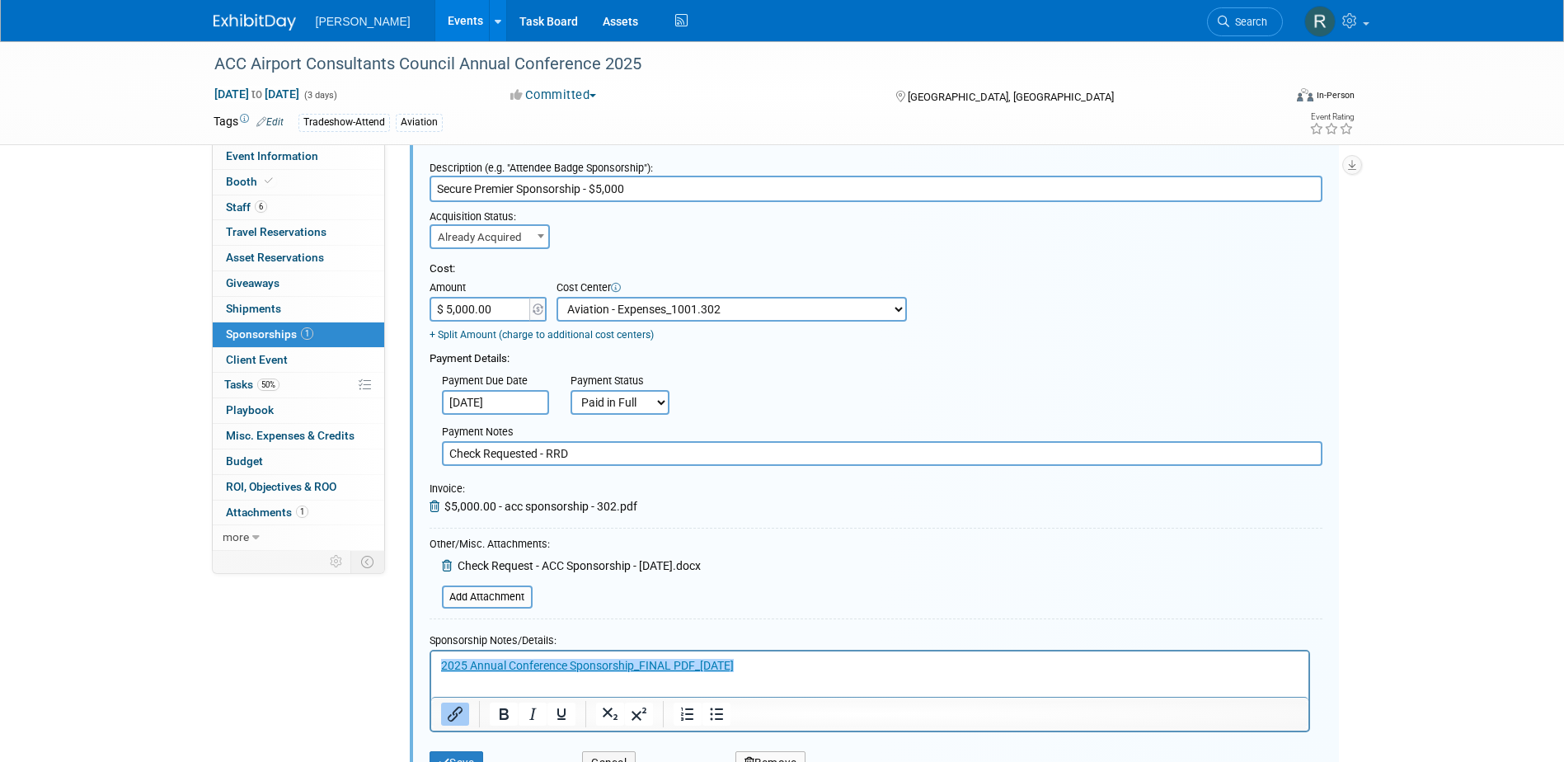
scroll to position [262, 0]
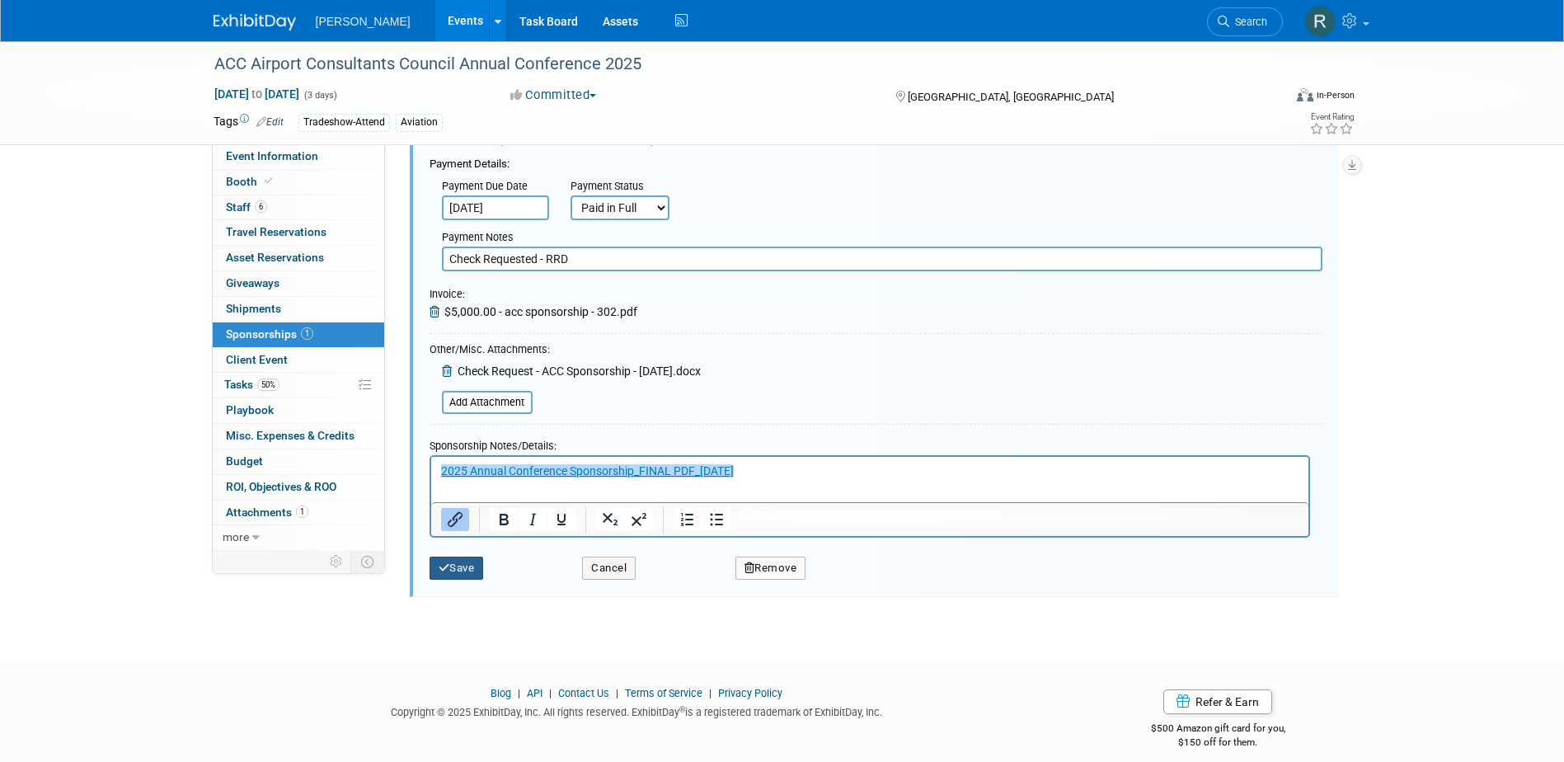
click at [457, 567] on button "Save" at bounding box center [456, 567] width 54 height 23
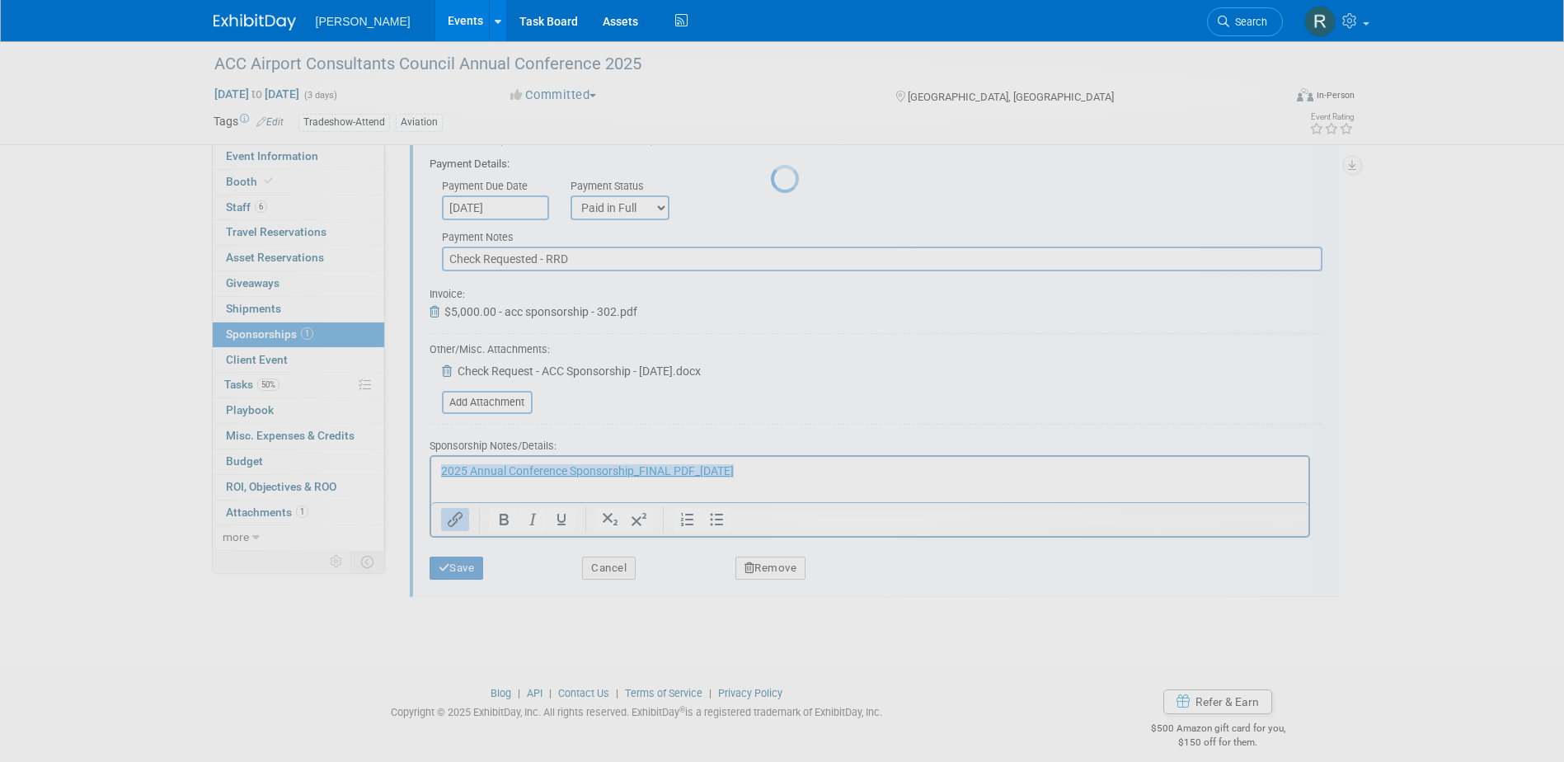
scroll to position [15, 0]
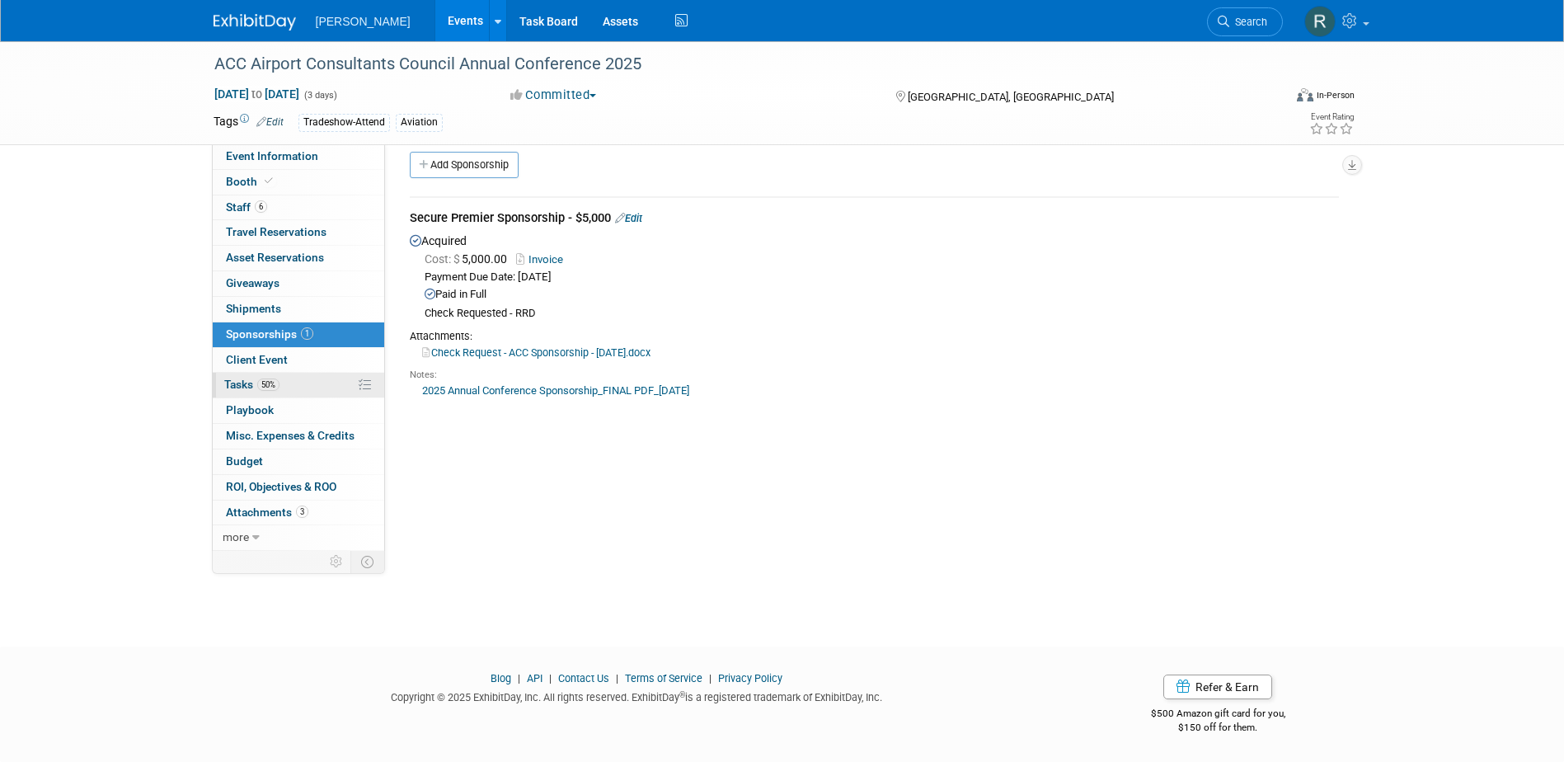
click at [300, 379] on link "50% Tasks 50%" at bounding box center [298, 385] width 171 height 25
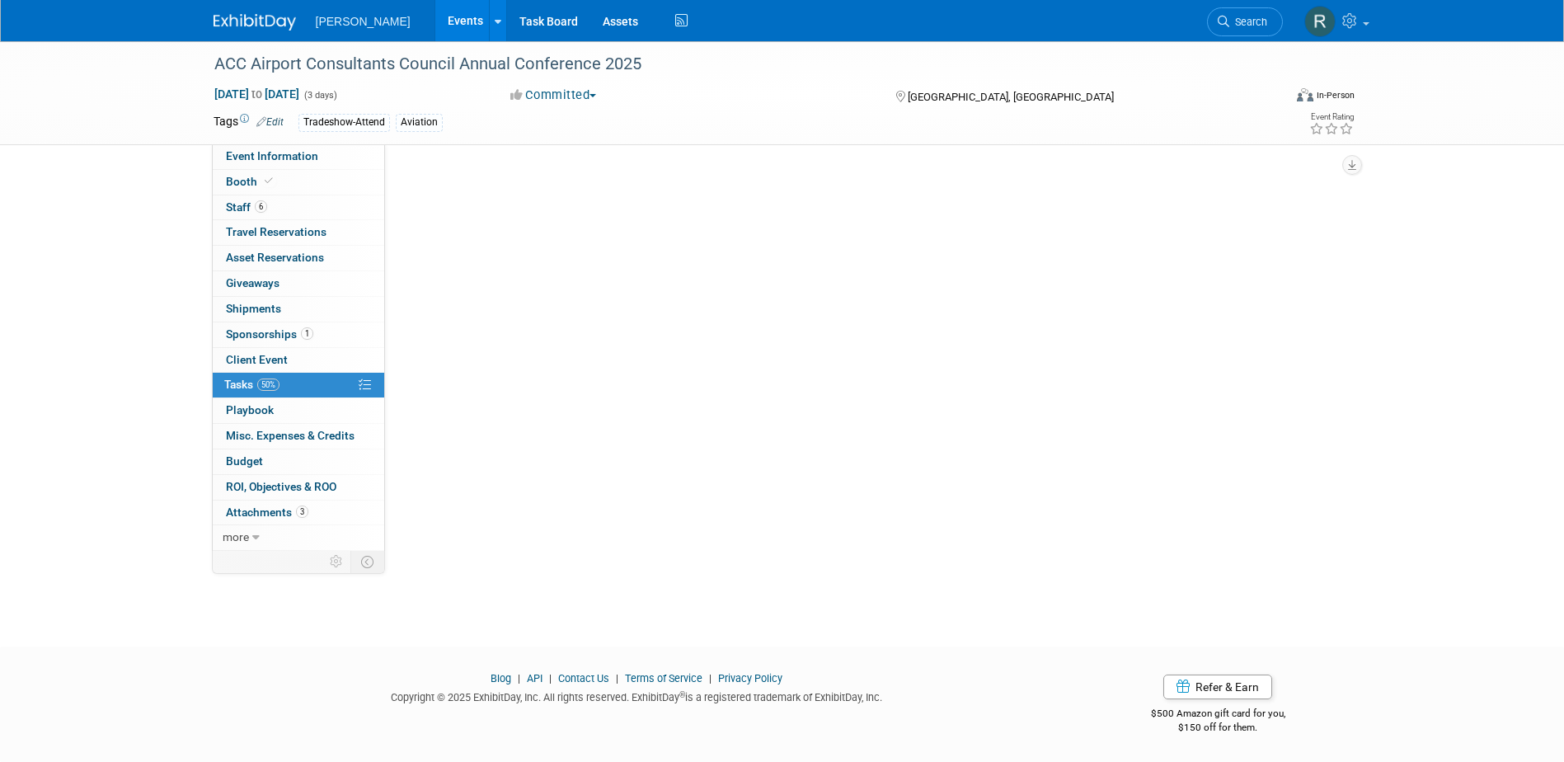
scroll to position [0, 0]
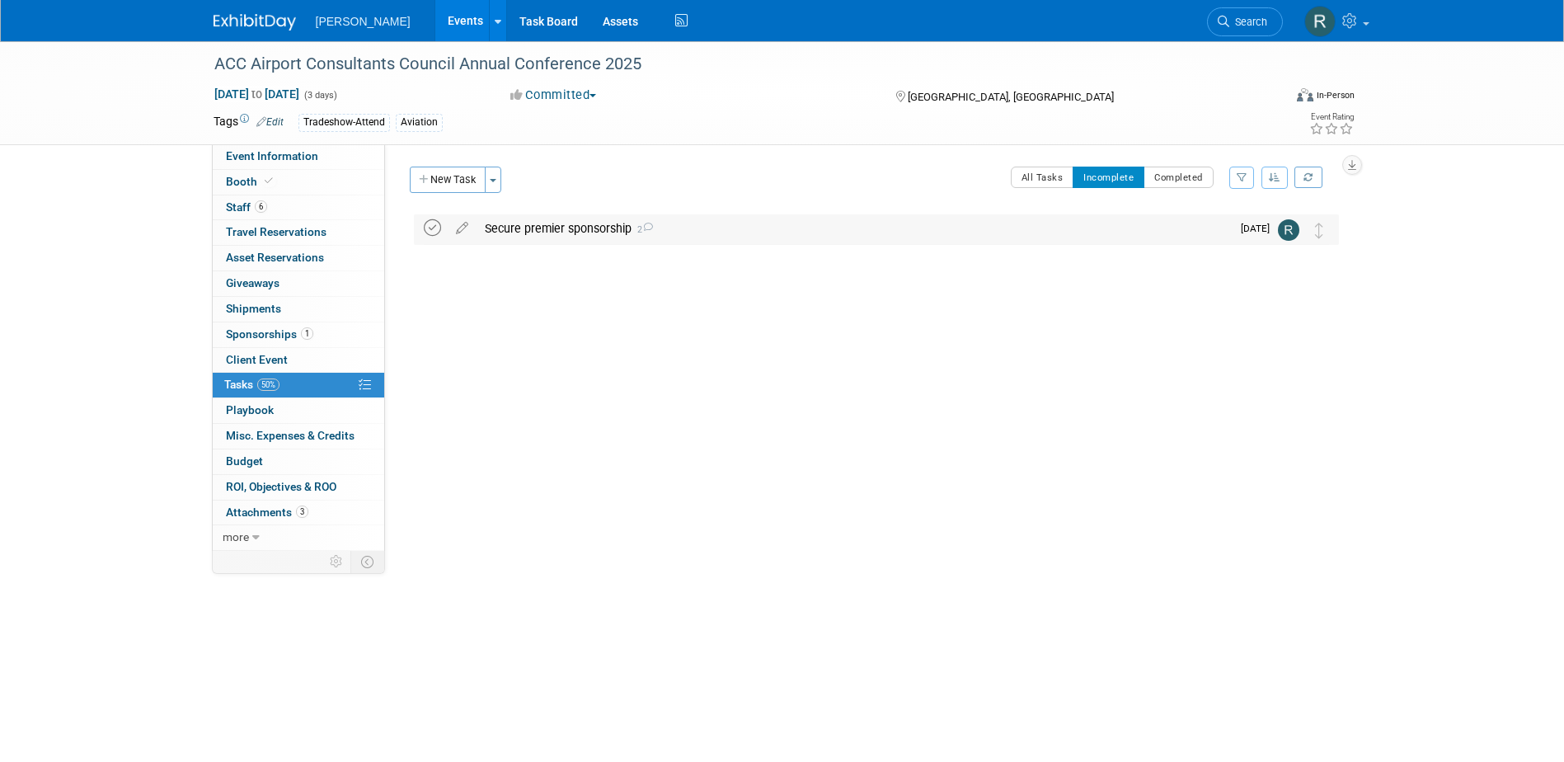
click at [428, 223] on icon at bounding box center [432, 227] width 17 height 17
click at [1239, 20] on span "Search" at bounding box center [1248, 22] width 38 height 12
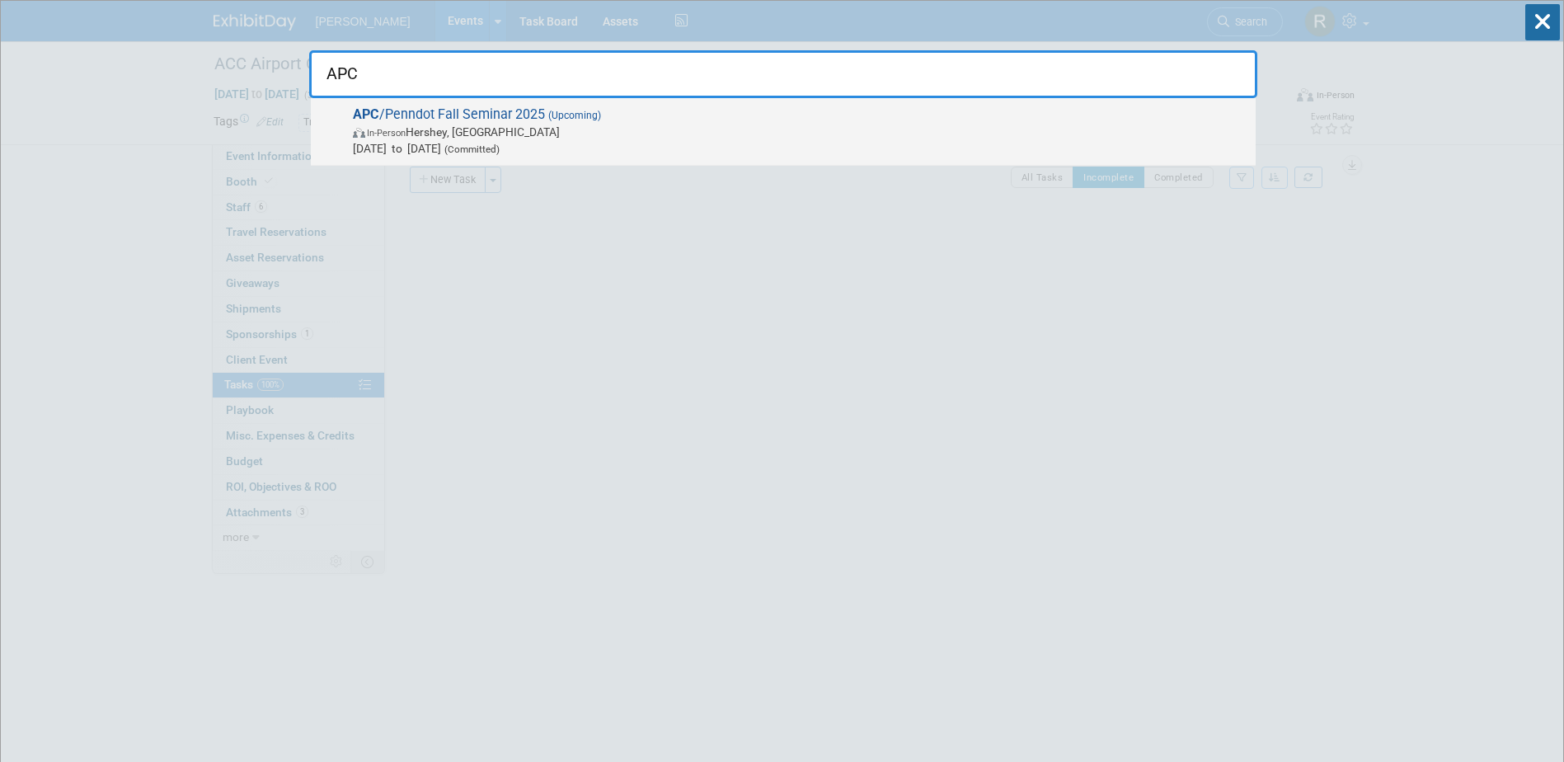
type input "APC"
click at [514, 126] on span "In-Person Hershey, PA" at bounding box center [800, 132] width 894 height 16
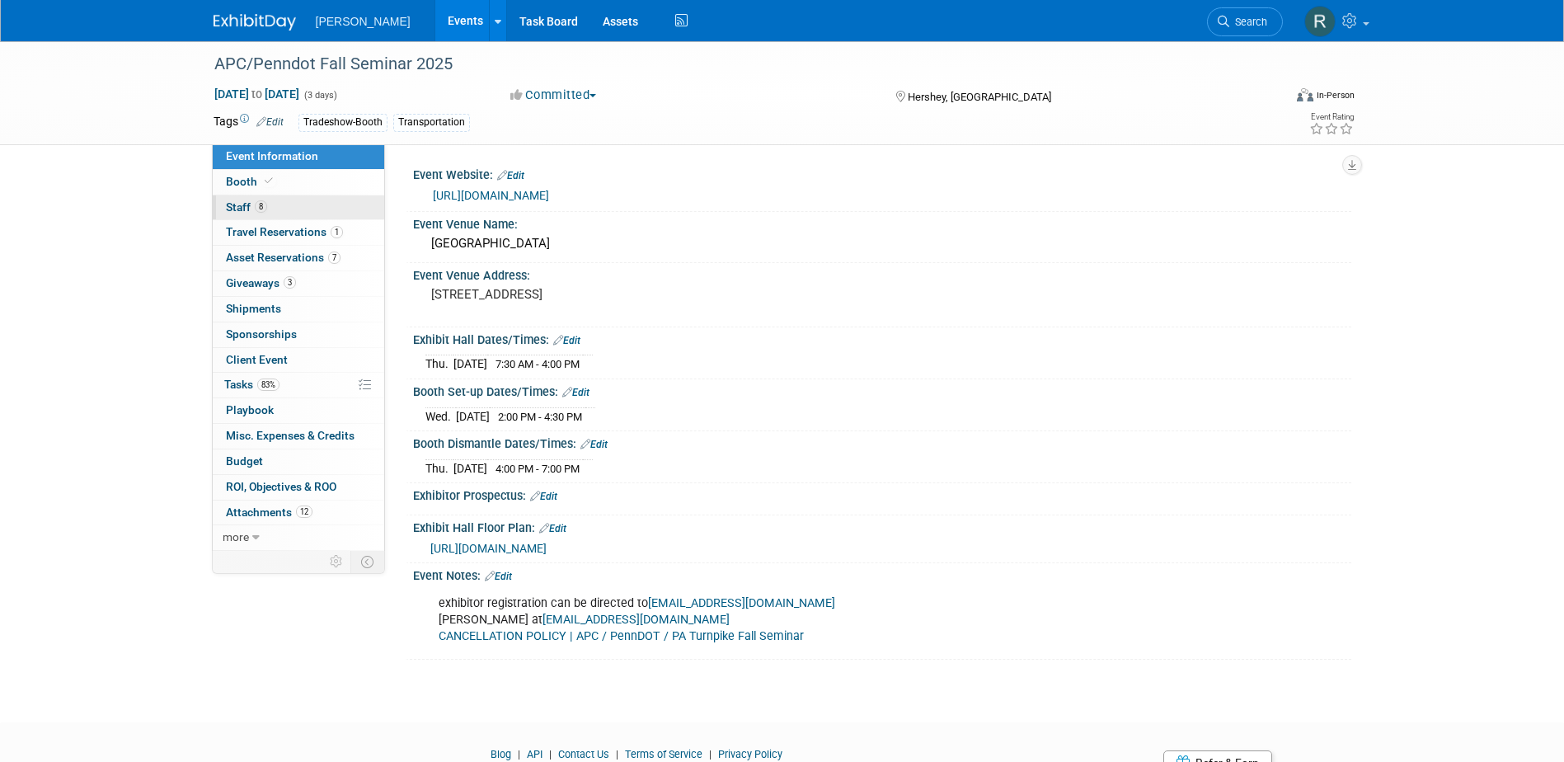
click at [314, 213] on link "8 Staff 8" at bounding box center [298, 207] width 171 height 25
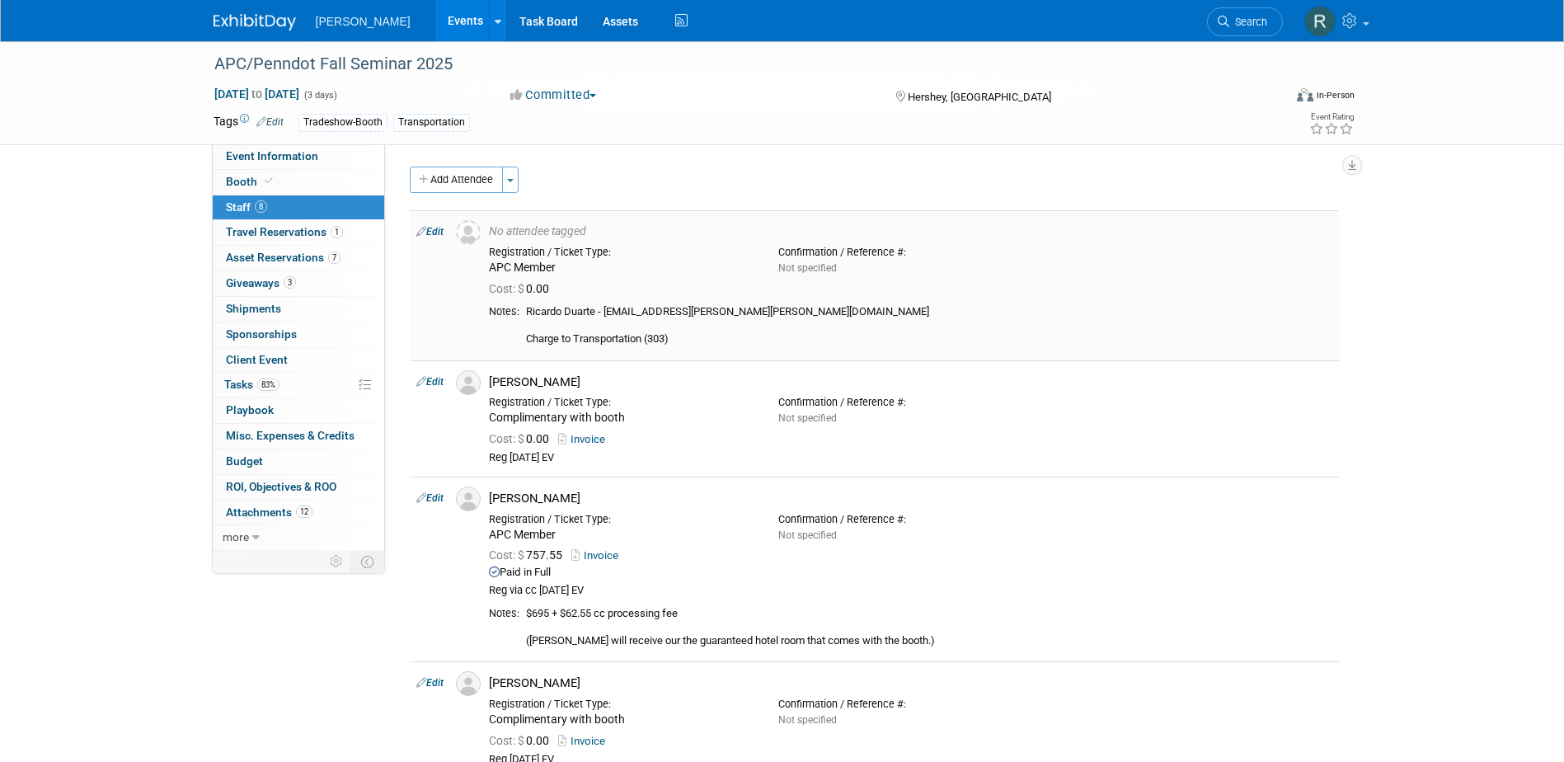
click at [430, 229] on link "Edit" at bounding box center [429, 232] width 27 height 12
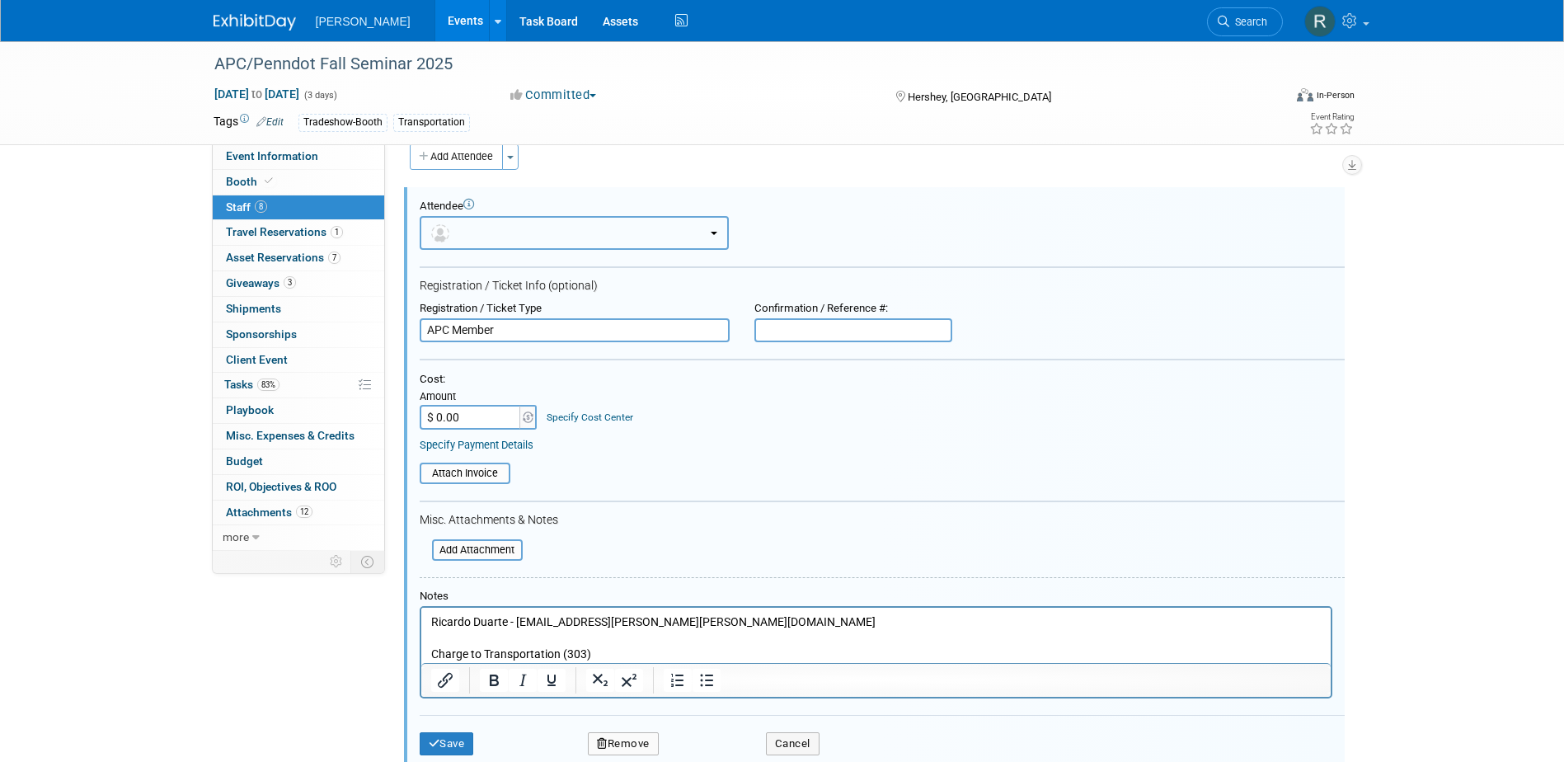
drag, startPoint x: 482, startPoint y: 230, endPoint x: 482, endPoint y: 249, distance: 19.0
click at [482, 232] on button "button" at bounding box center [574, 233] width 309 height 34
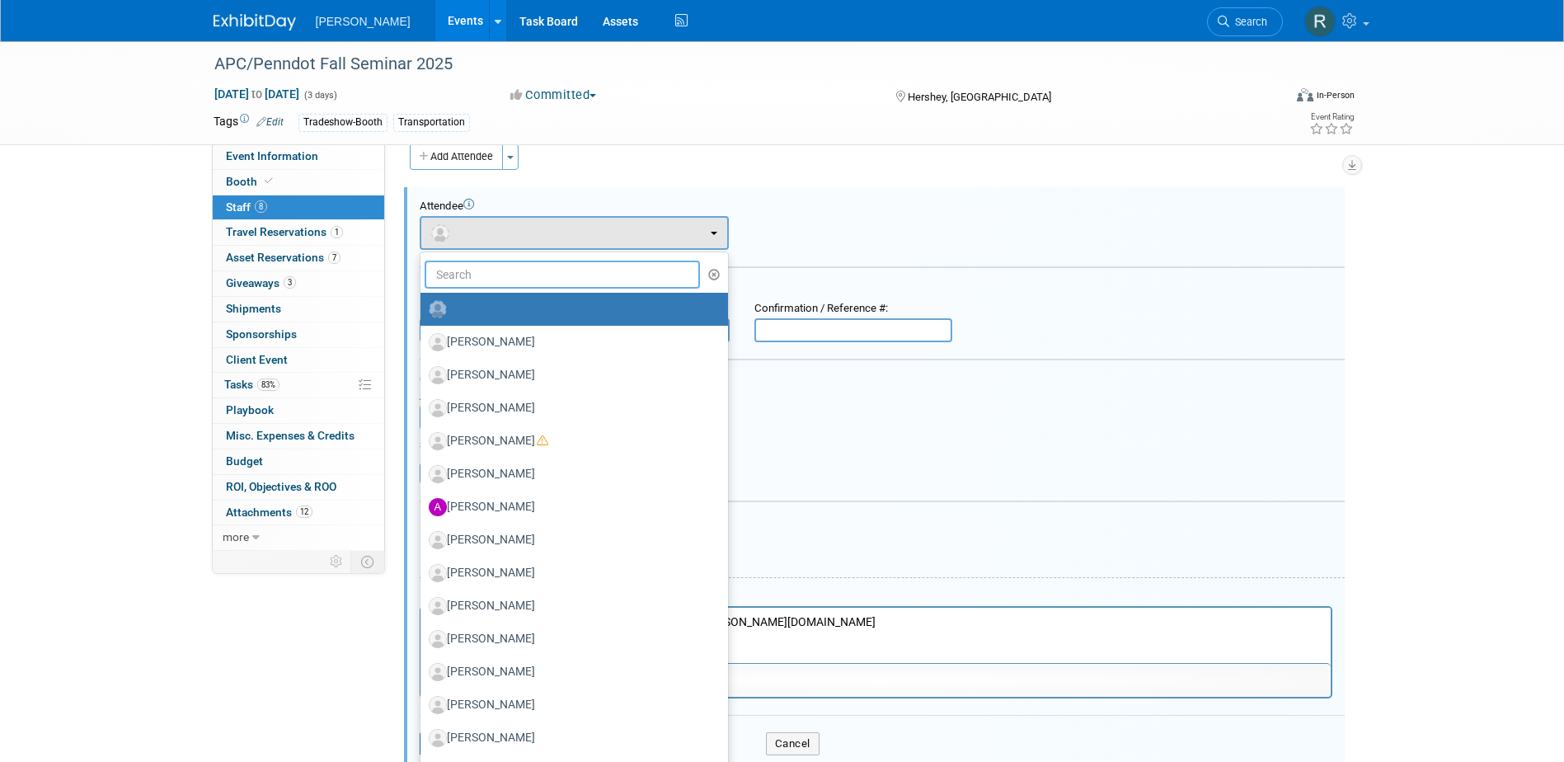
click at [485, 265] on input "text" at bounding box center [562, 274] width 276 height 28
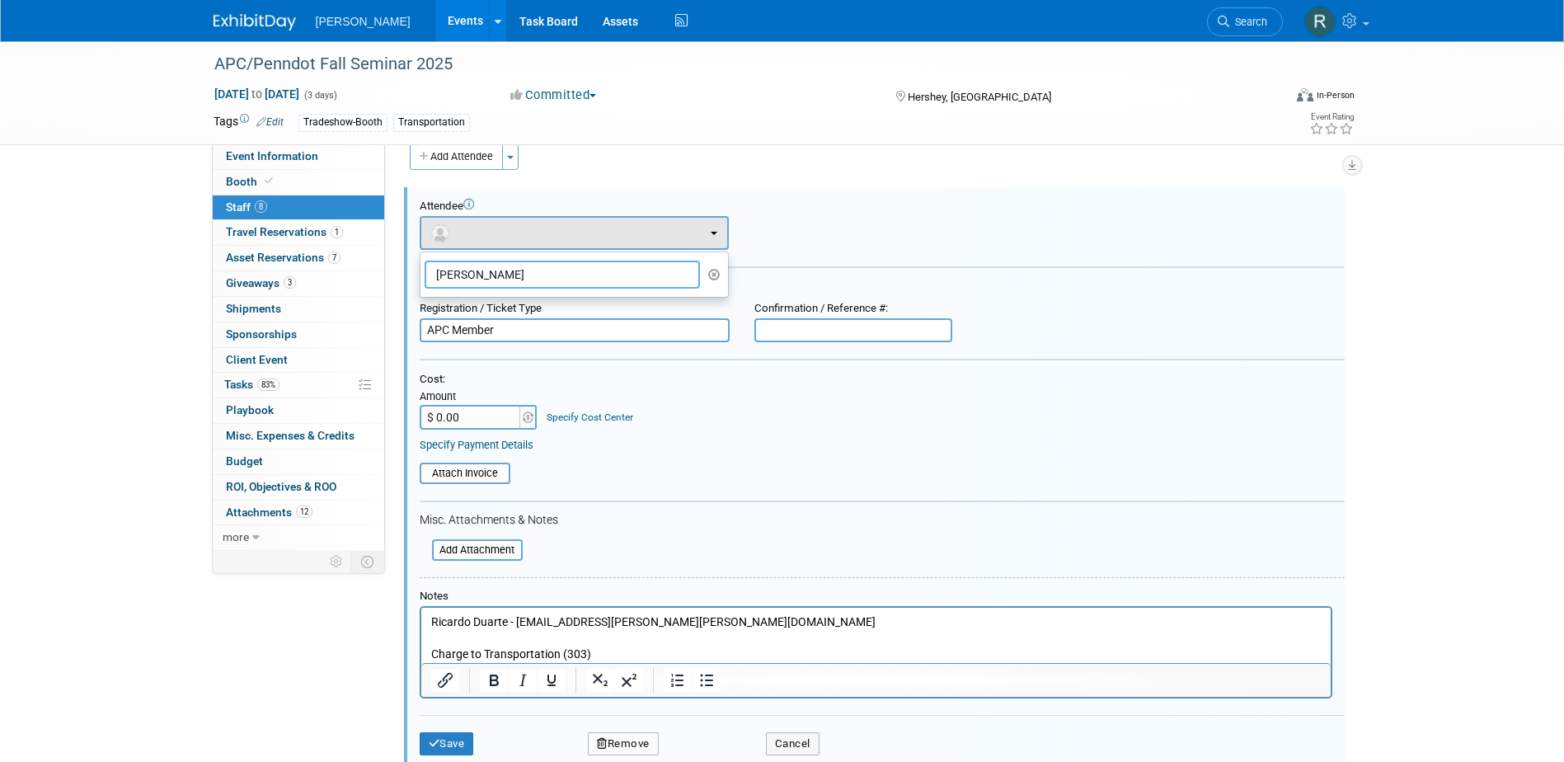
type input "[PERSON_NAME]"
click at [254, 282] on span "Giveaways 3" at bounding box center [261, 282] width 70 height 13
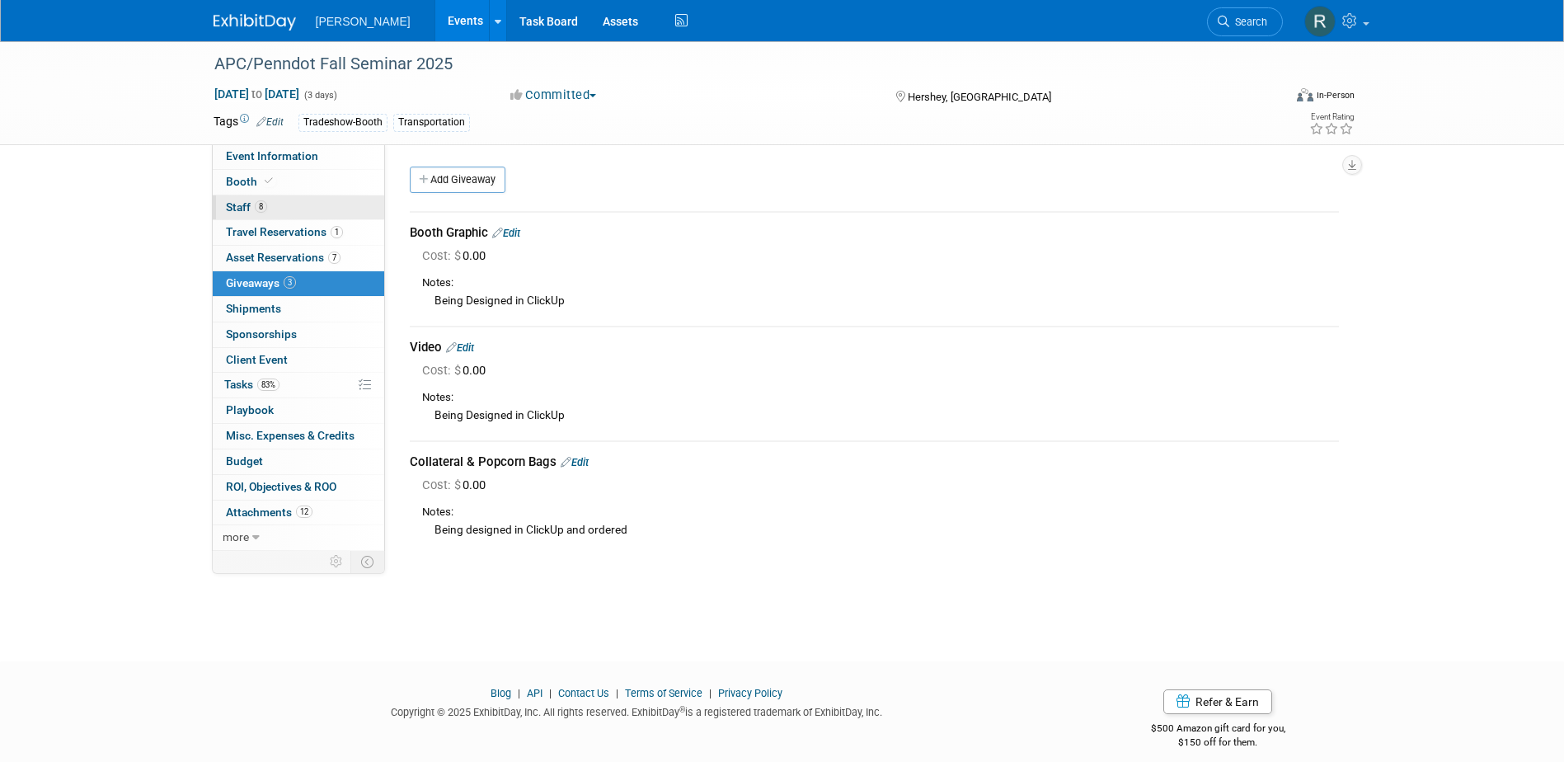
click at [259, 204] on span "8" at bounding box center [261, 206] width 12 height 12
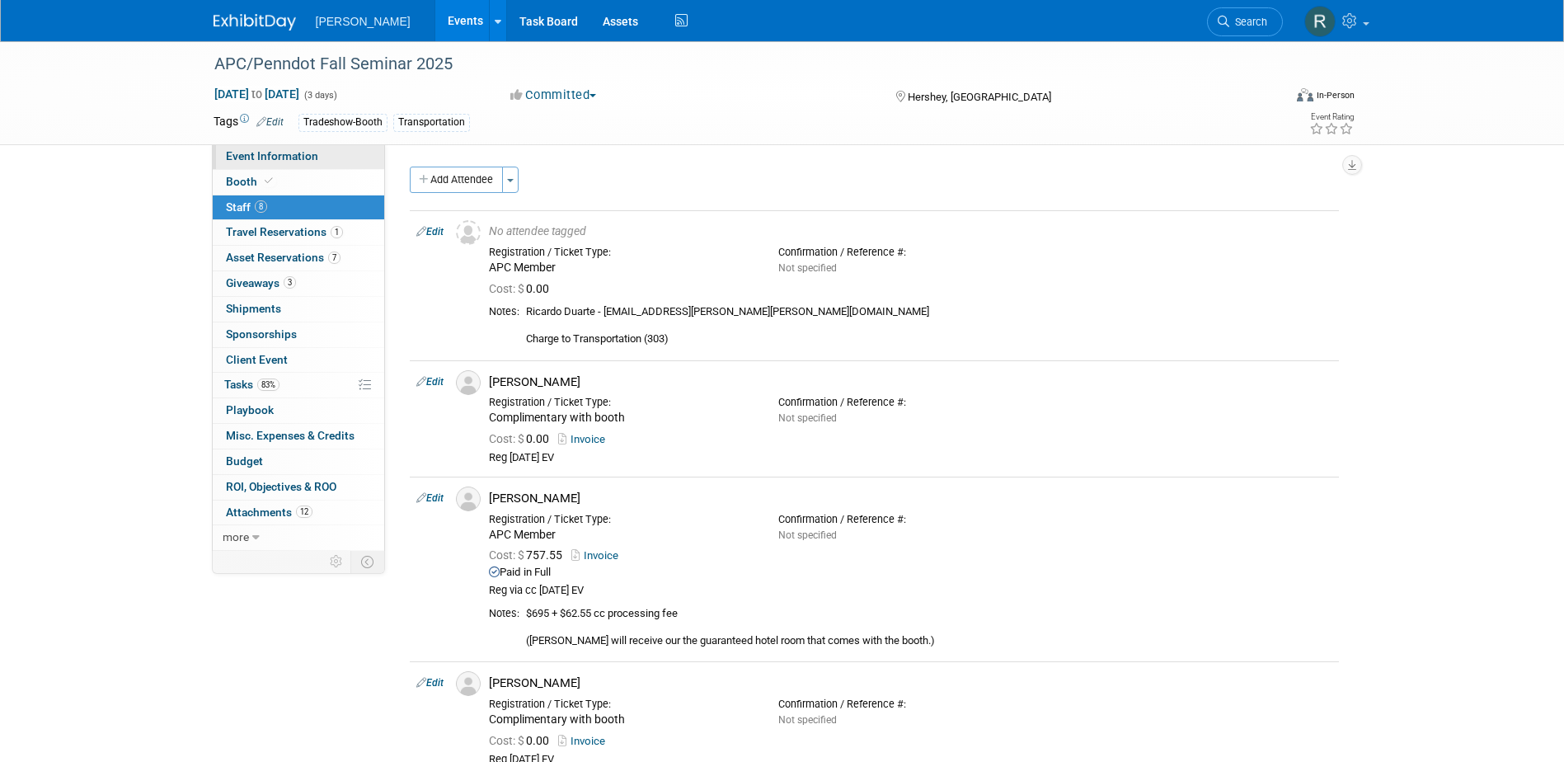
click at [334, 161] on link "Event Information" at bounding box center [298, 156] width 171 height 25
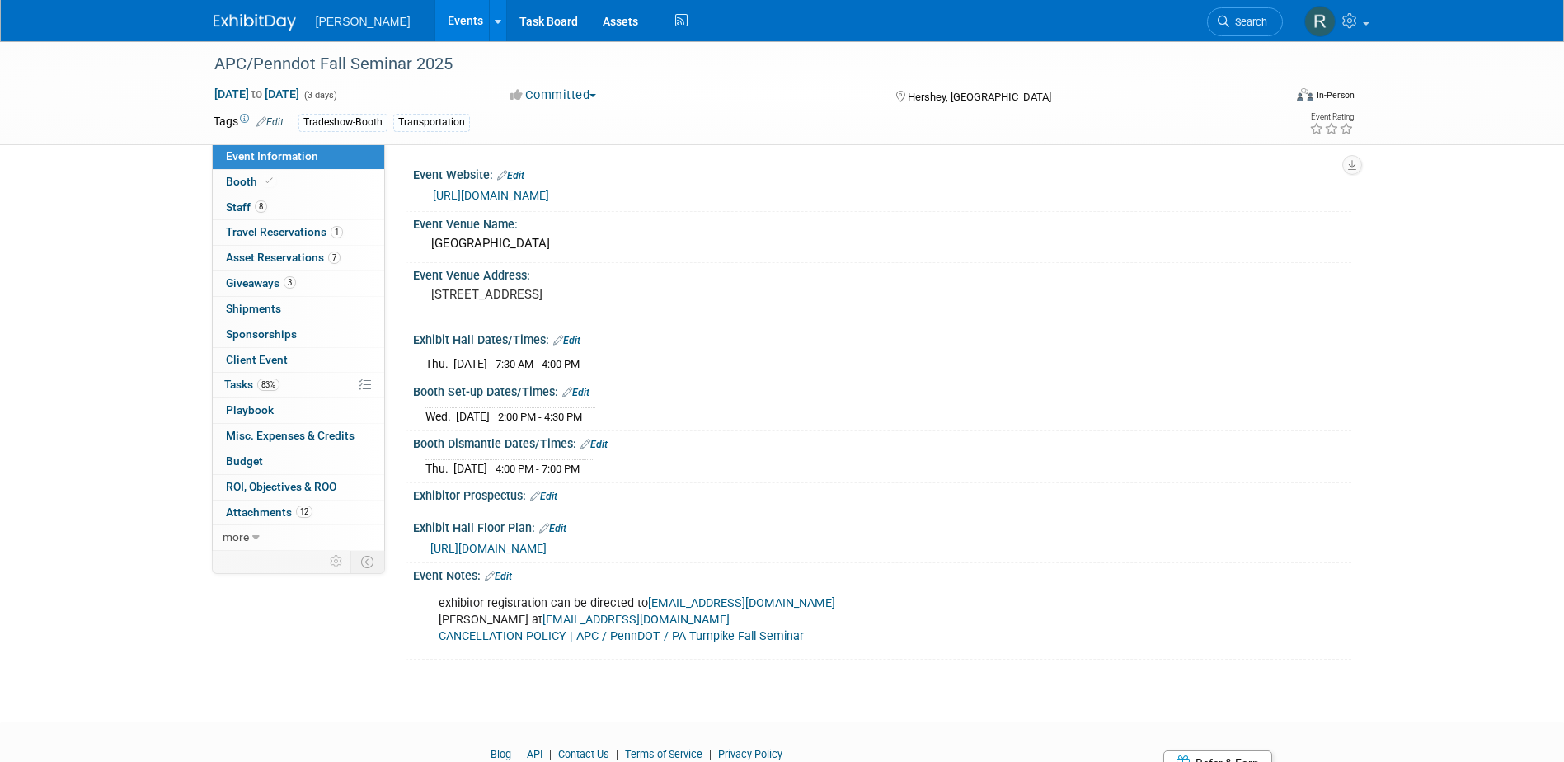
click at [525, 193] on link "[URL][DOMAIN_NAME]" at bounding box center [491, 195] width 116 height 13
click at [279, 209] on link "8 Staff 8" at bounding box center [298, 207] width 171 height 25
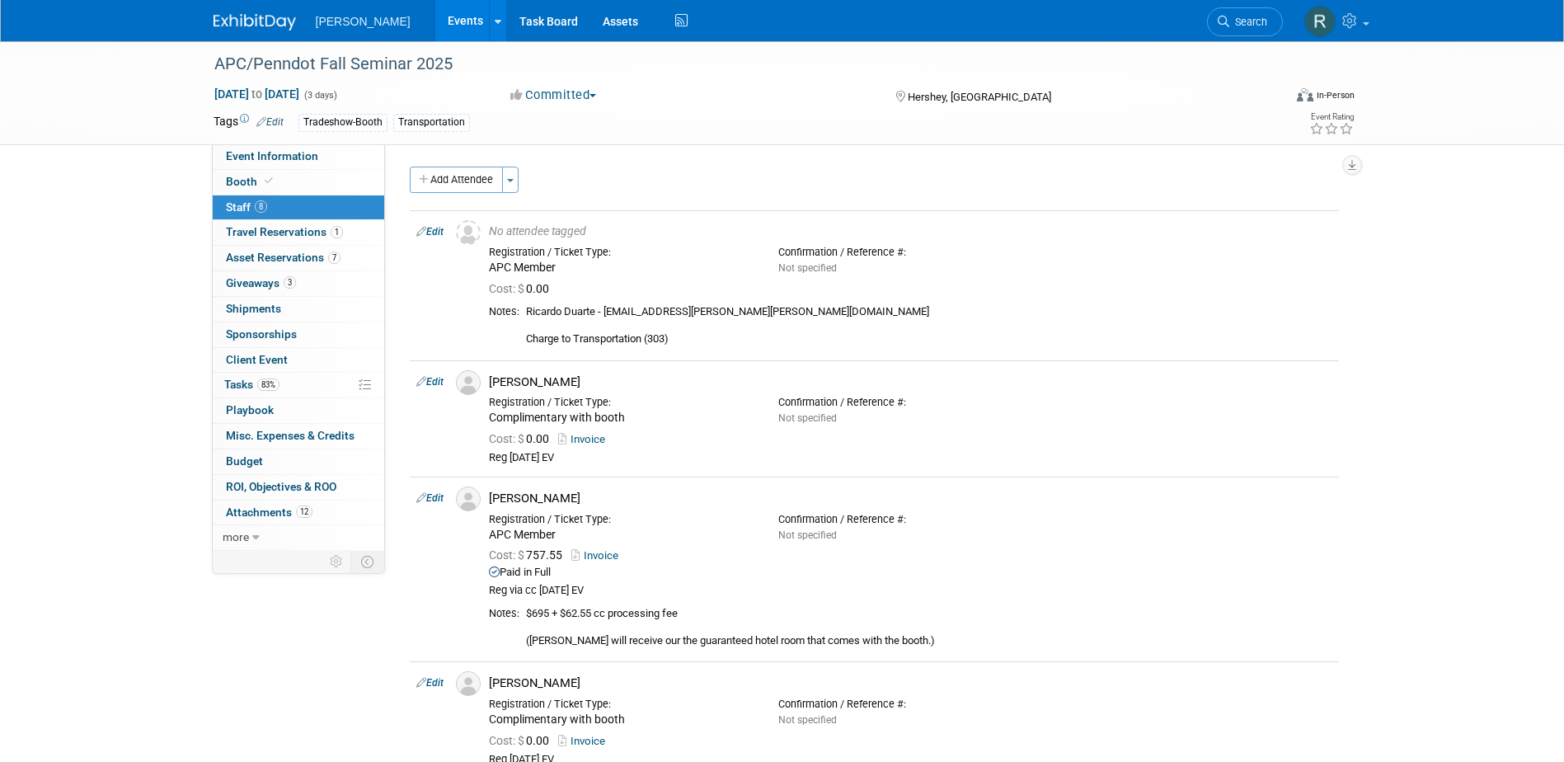
drag, startPoint x: 1250, startPoint y: 21, endPoint x: 1181, endPoint y: 23, distance: 69.3
click at [1250, 21] on span "Search" at bounding box center [1248, 22] width 38 height 12
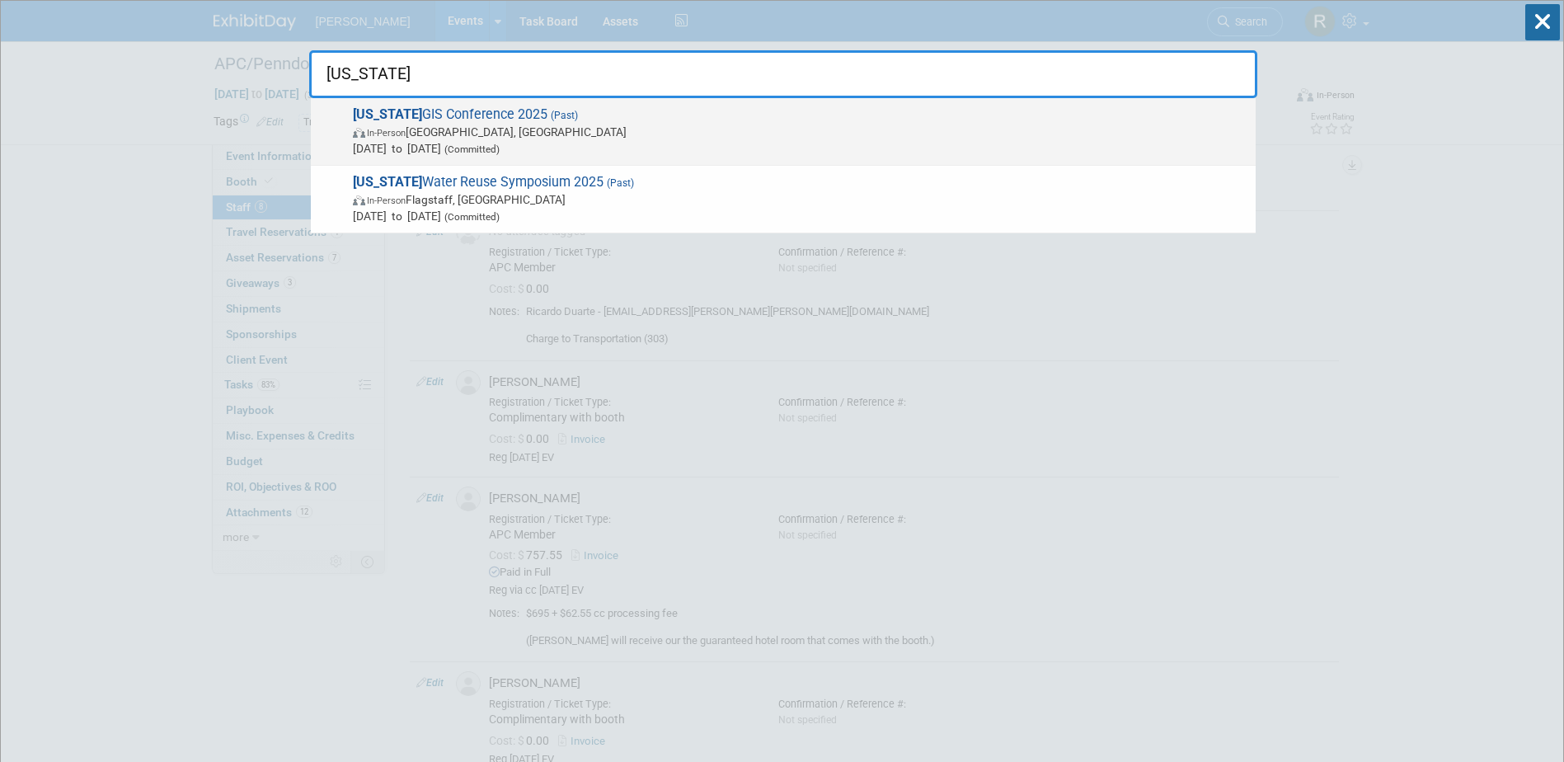
type input "[US_STATE]"
click at [638, 119] on span "[US_STATE] GIS Conference 2025 (Past) In-Person [GEOGRAPHIC_DATA], [GEOGRAPHIC_…" at bounding box center [797, 131] width 899 height 50
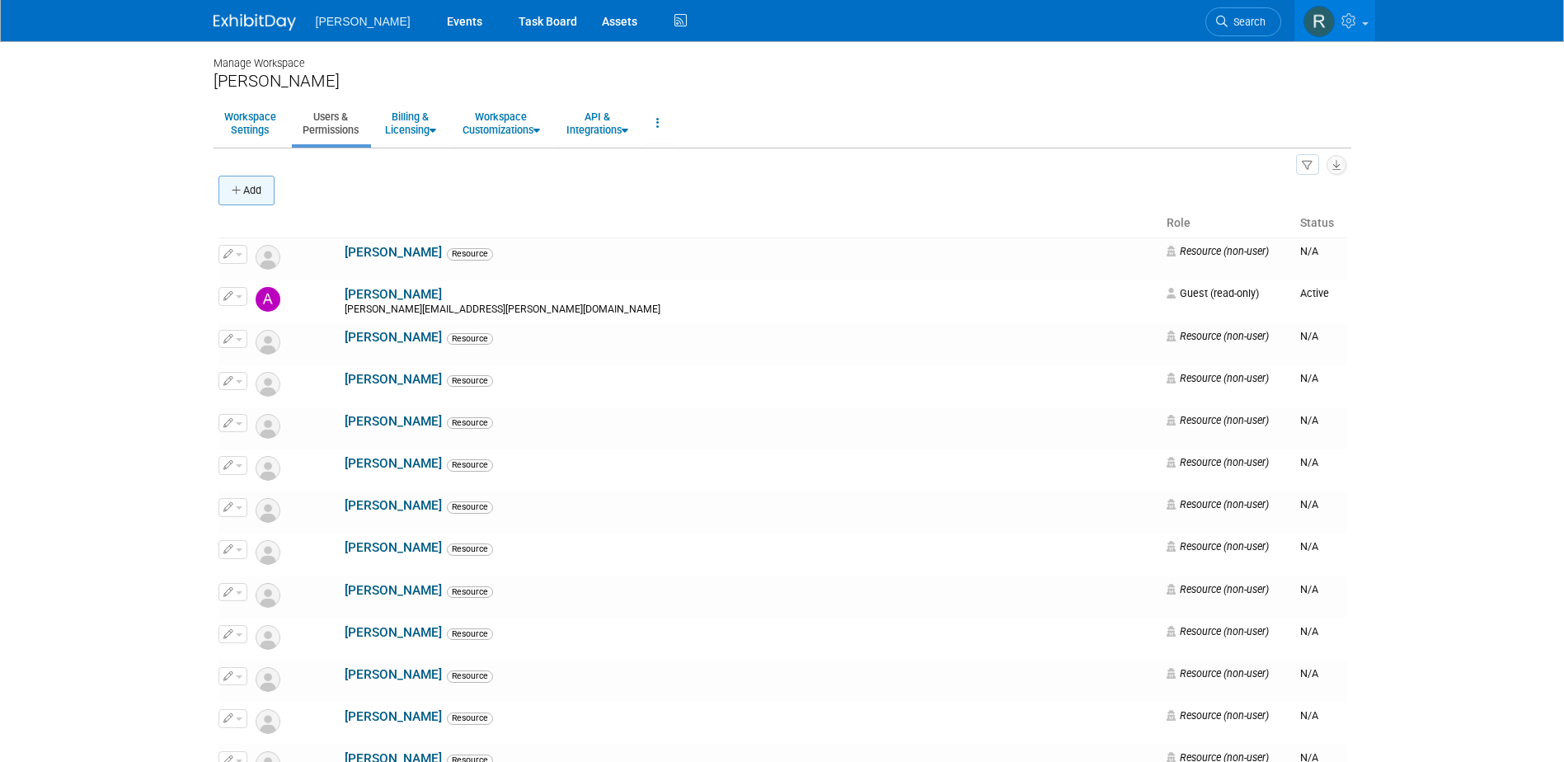
click at [254, 187] on button "Add" at bounding box center [246, 191] width 56 height 30
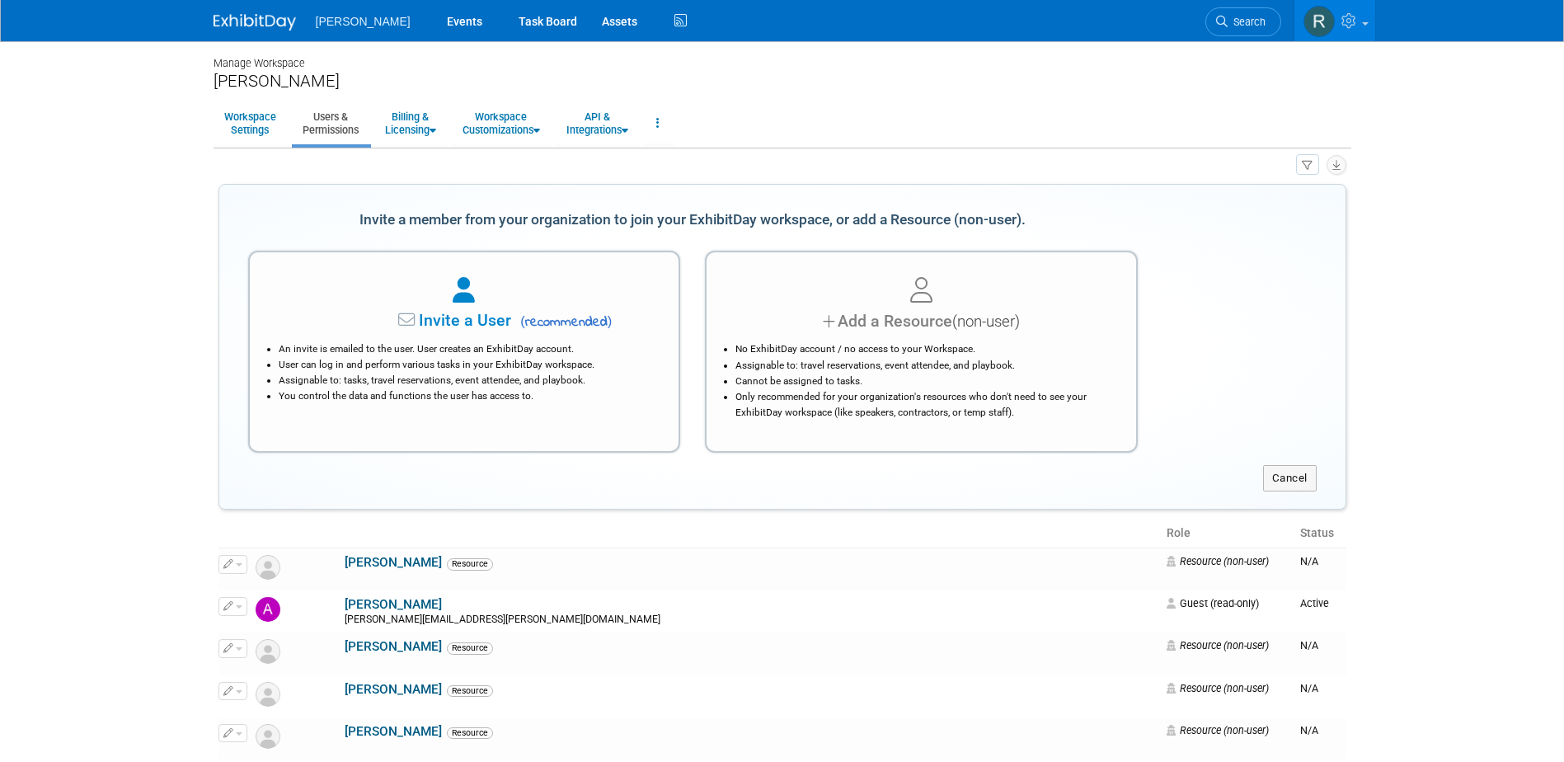
drag, startPoint x: 822, startPoint y: 352, endPoint x: 813, endPoint y: 353, distance: 9.1
click at [822, 352] on li "No ExhibitDay account / no access to your Workspace." at bounding box center [925, 349] width 380 height 16
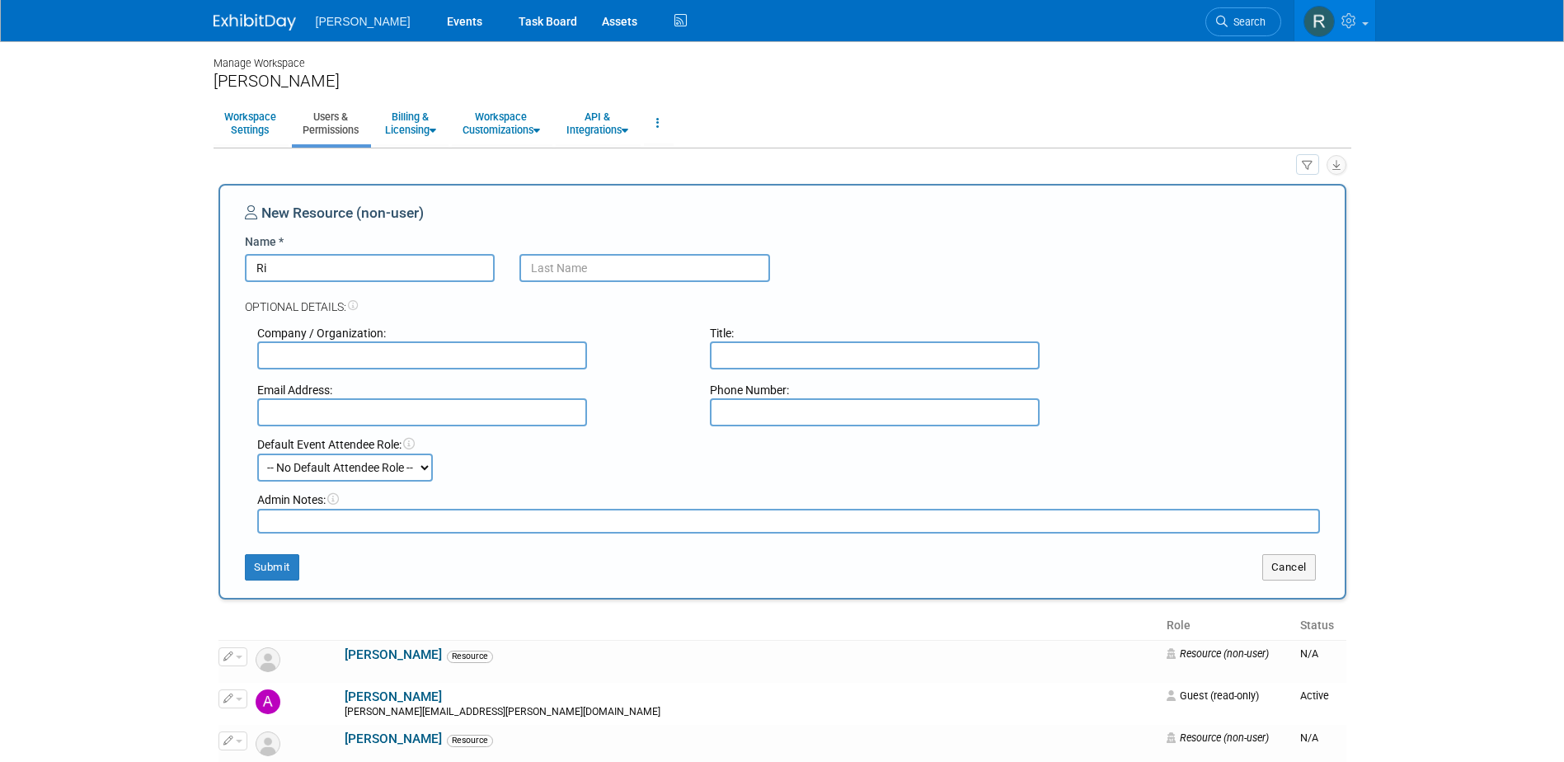
type input "R"
type input "[PERSON_NAME]"
click at [427, 413] on input "text" at bounding box center [422, 412] width 330 height 28
paste input "ricardo.duarte@dawood.net"
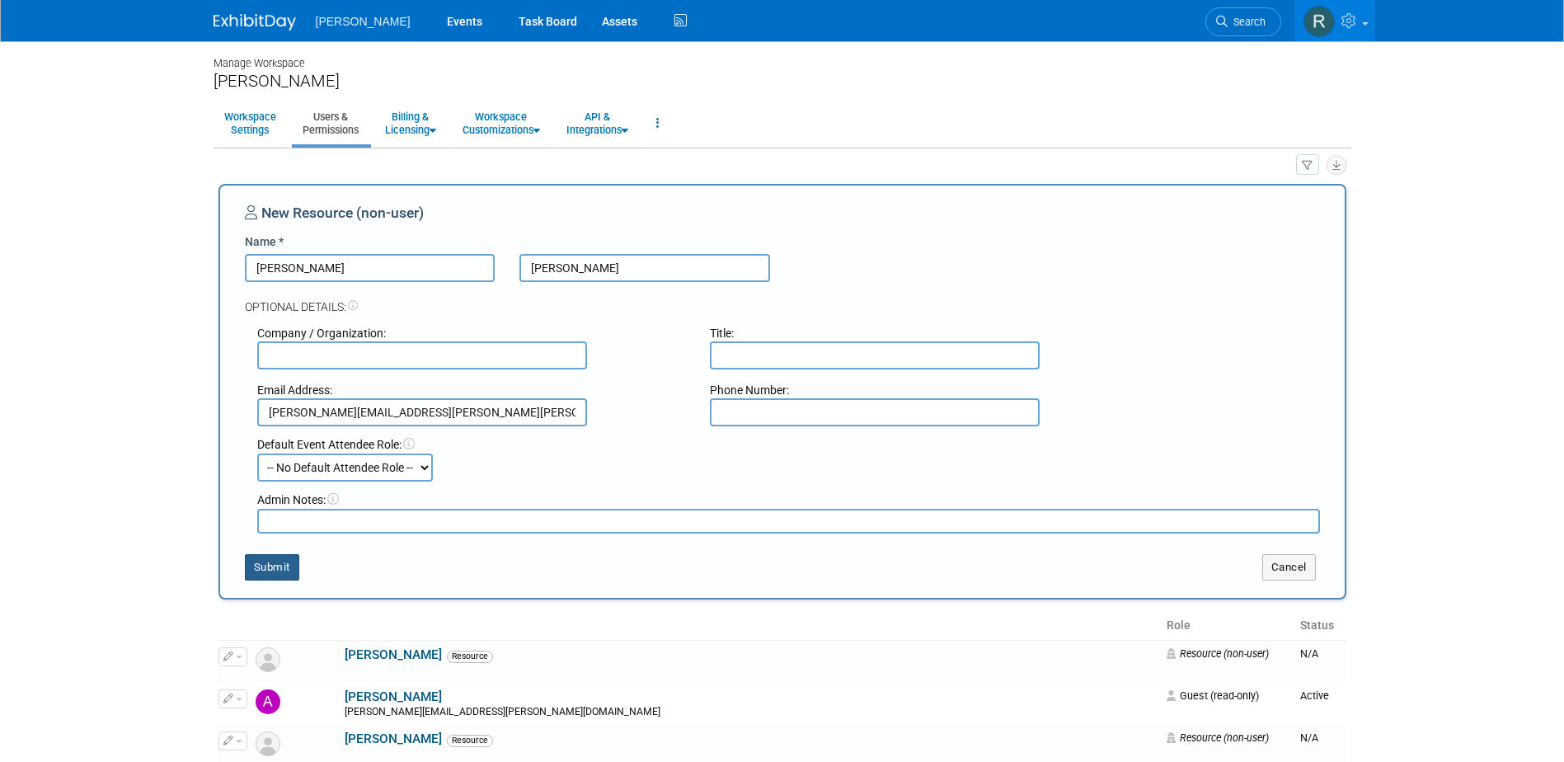
type input "ricardo.duarte@dawood.net"
click at [282, 560] on button "Submit" at bounding box center [272, 567] width 54 height 26
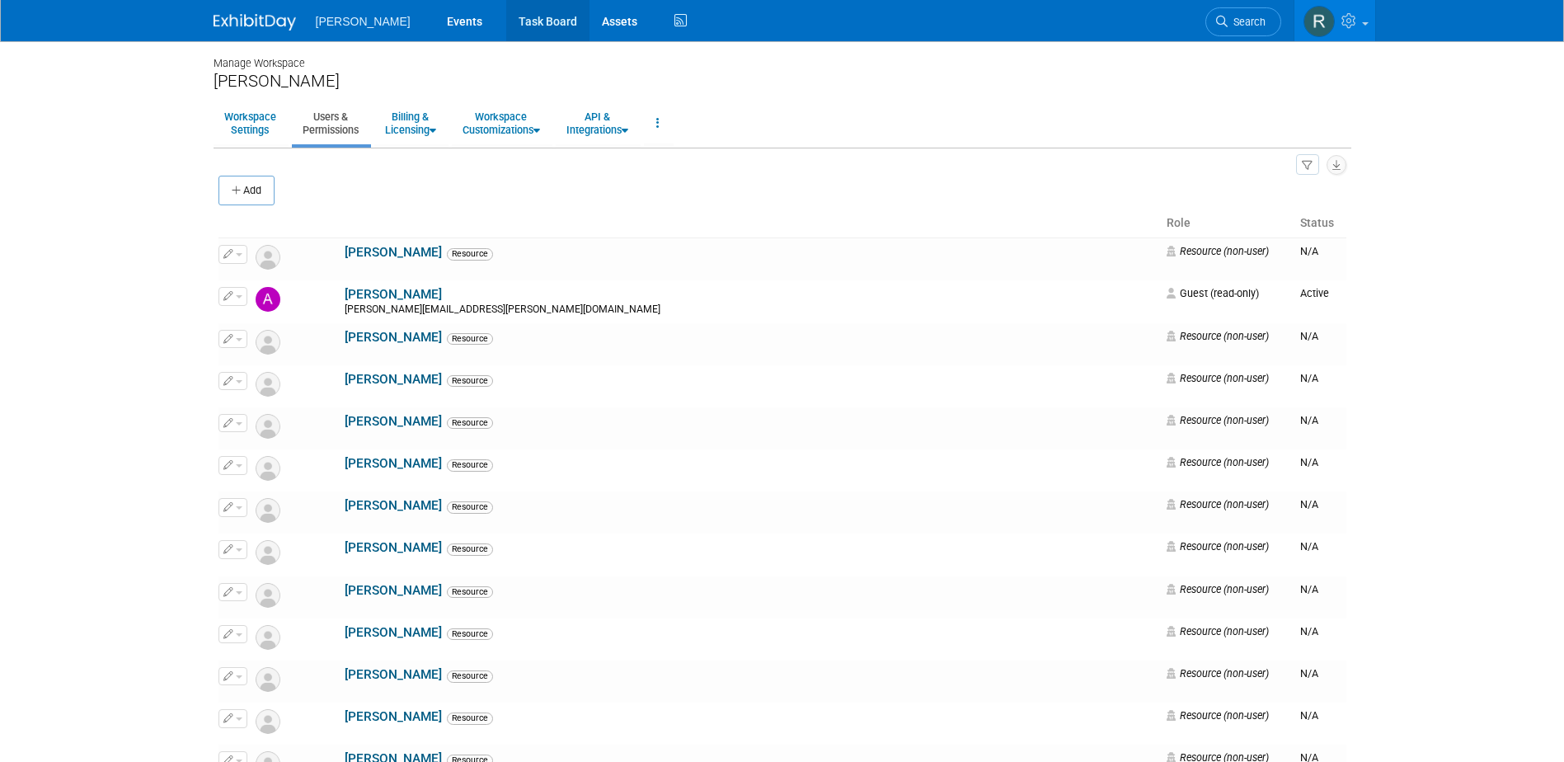
click at [506, 20] on link "Task Board" at bounding box center [547, 20] width 83 height 41
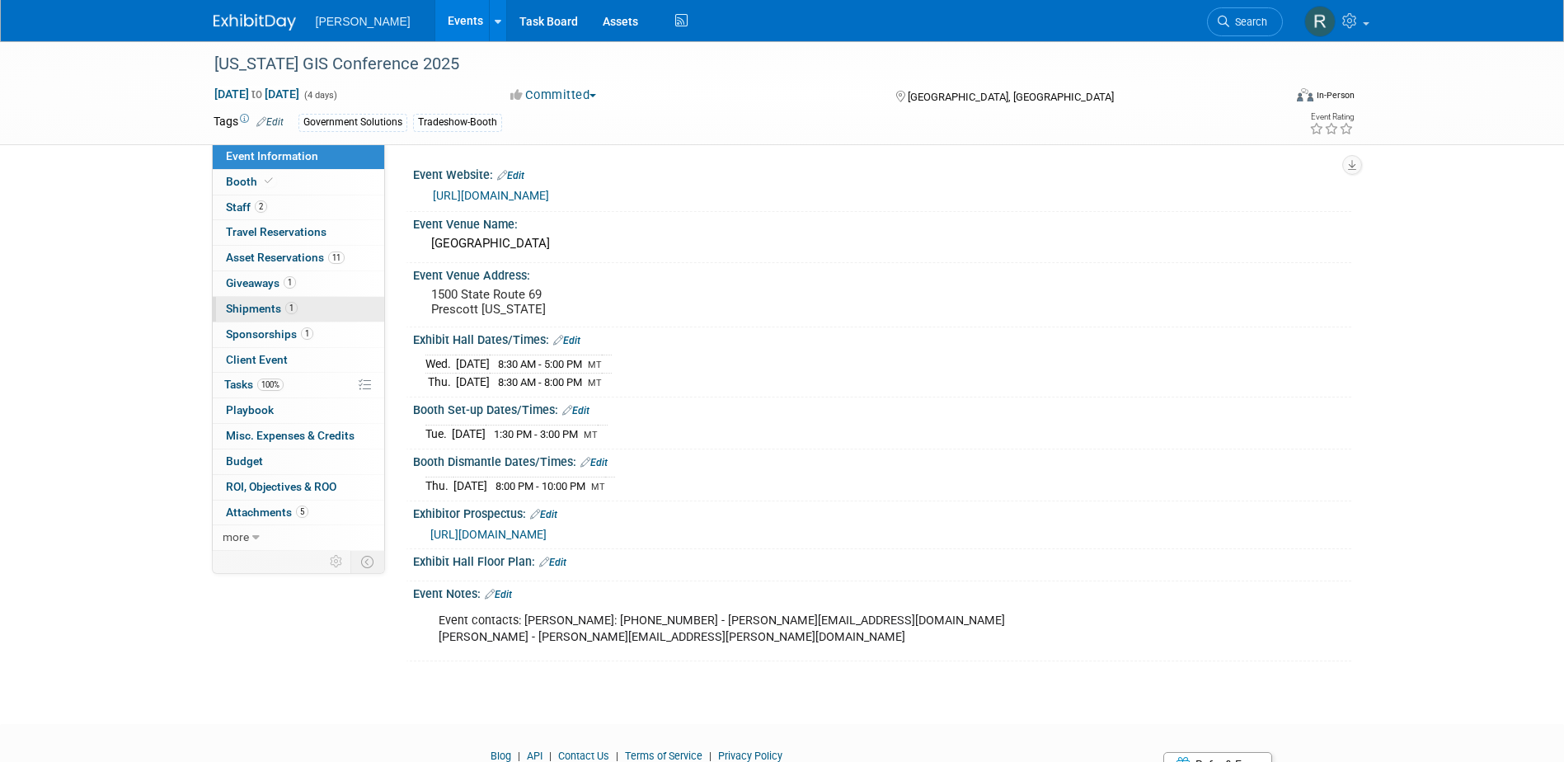
click at [261, 307] on span "Shipments 1" at bounding box center [262, 308] width 72 height 13
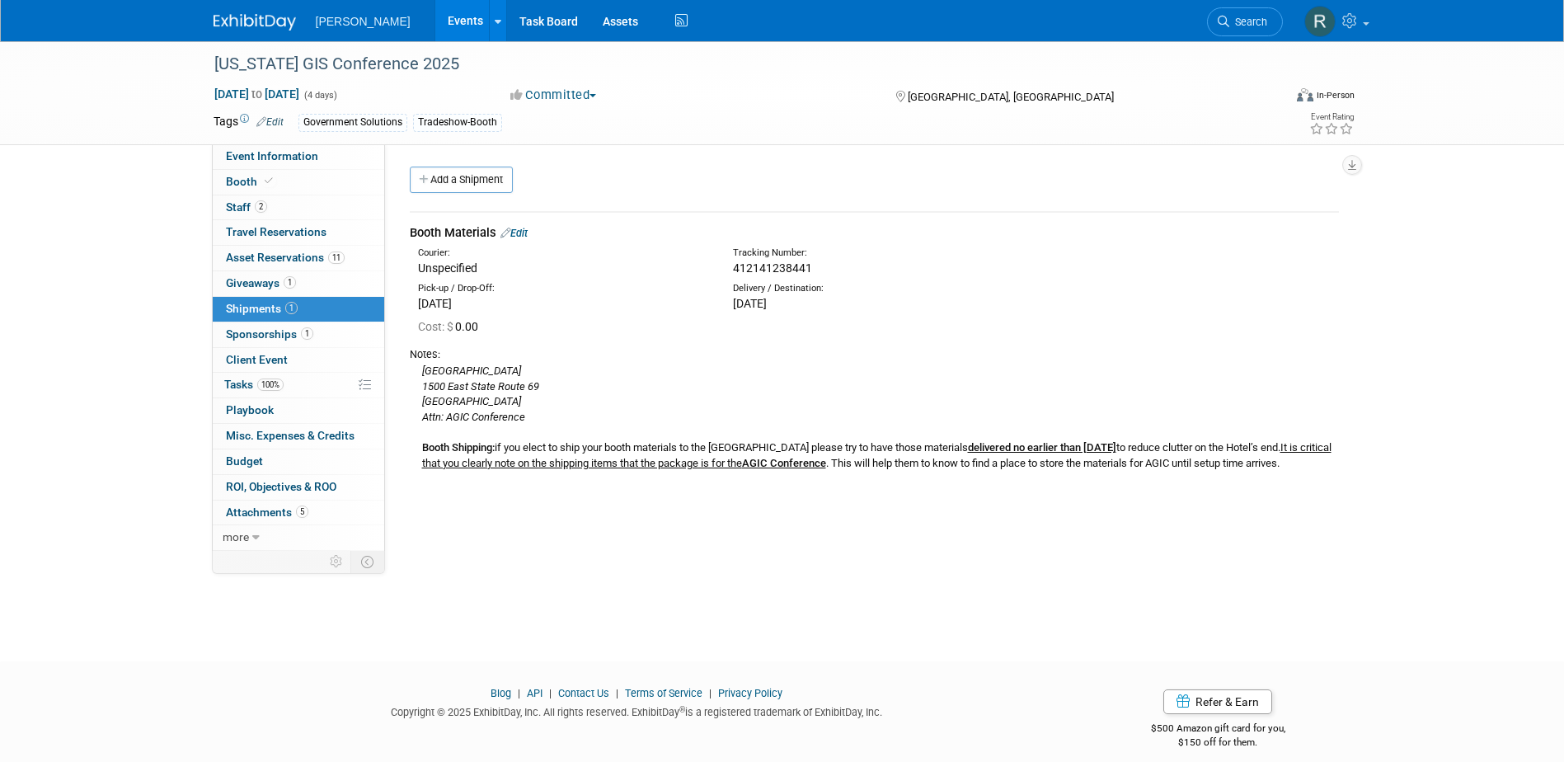
click at [523, 231] on link "Edit" at bounding box center [513, 233] width 27 height 12
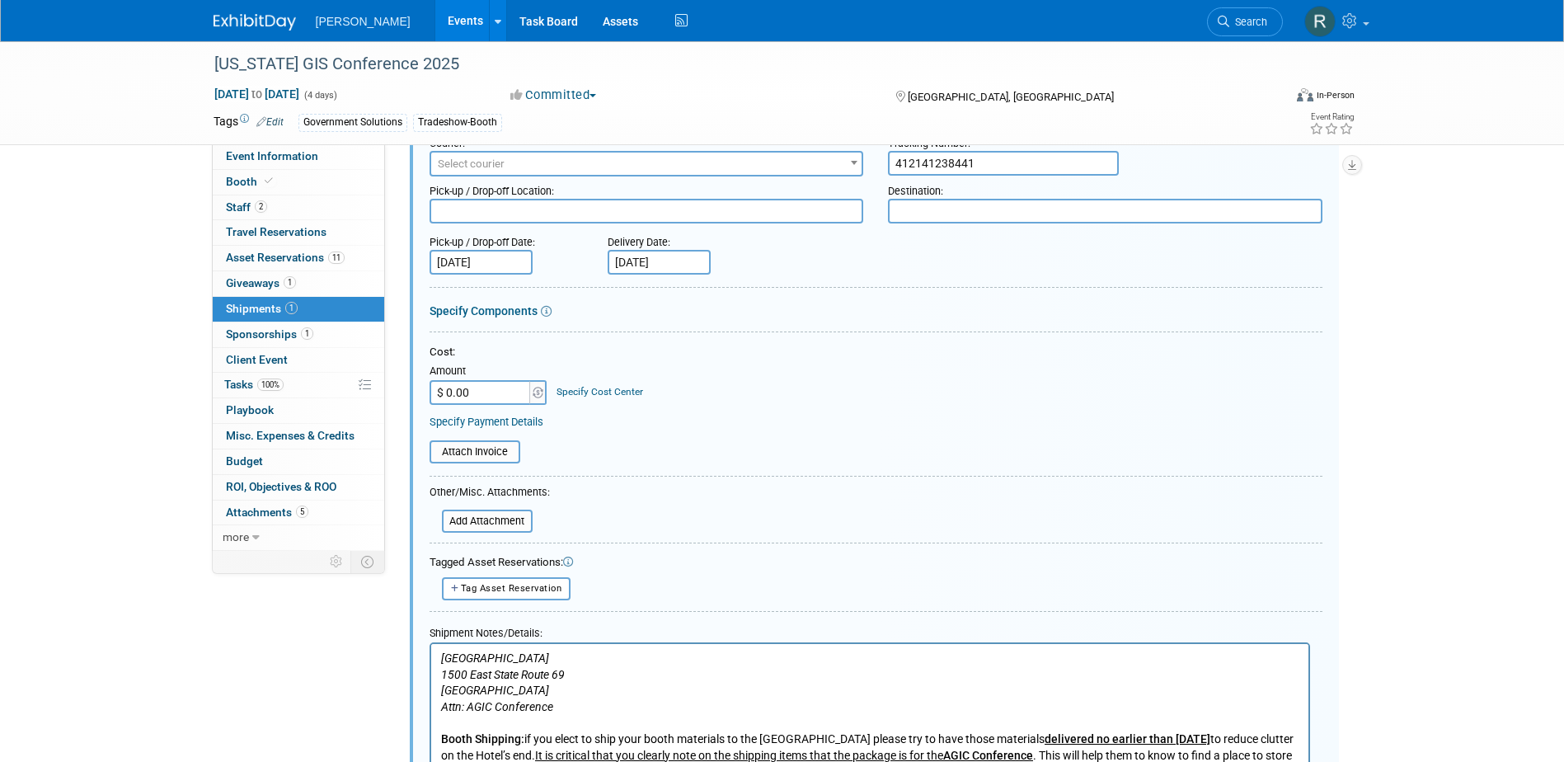
scroll to position [354, 0]
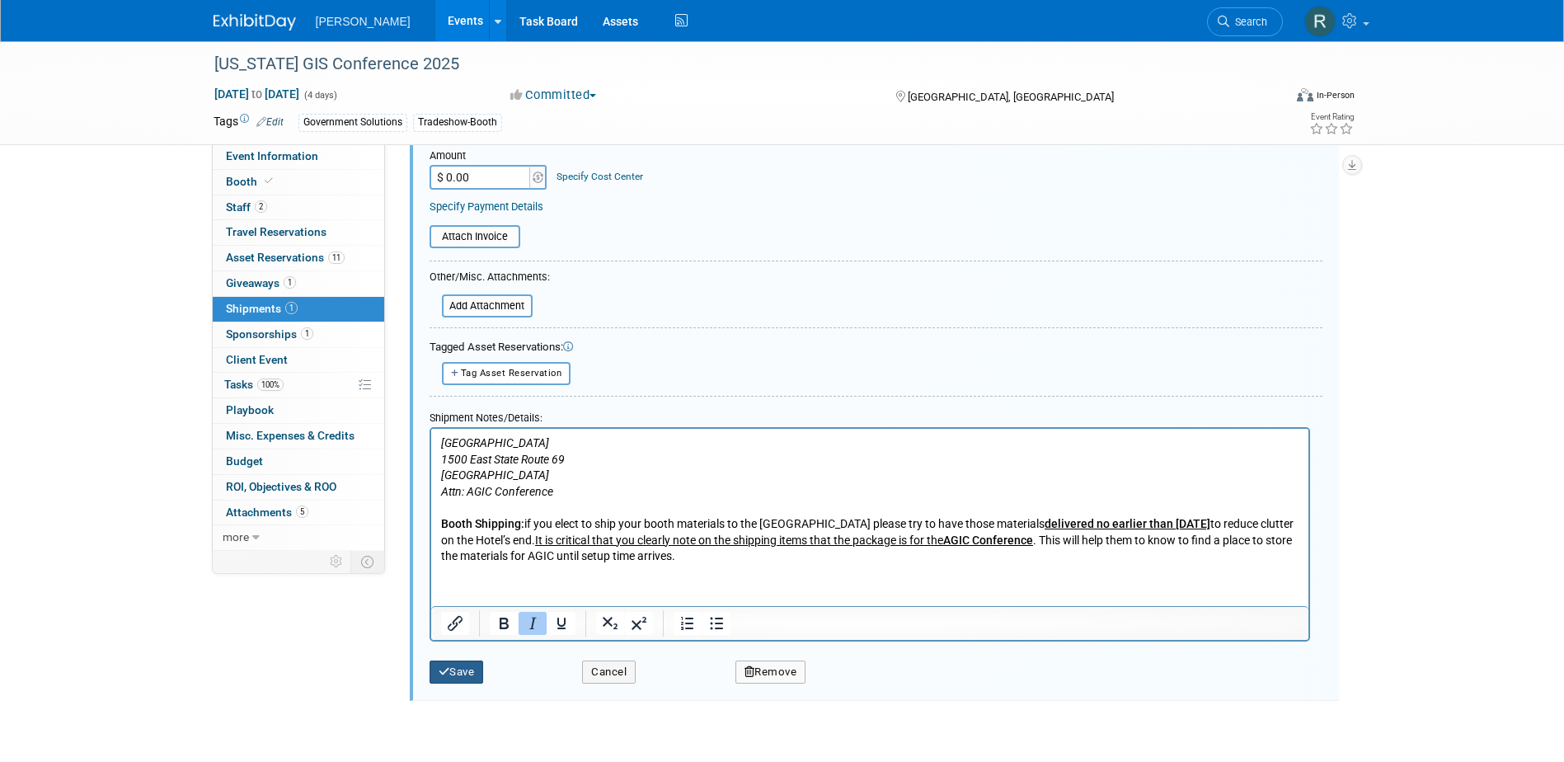
click at [465, 670] on button "Save" at bounding box center [456, 671] width 54 height 23
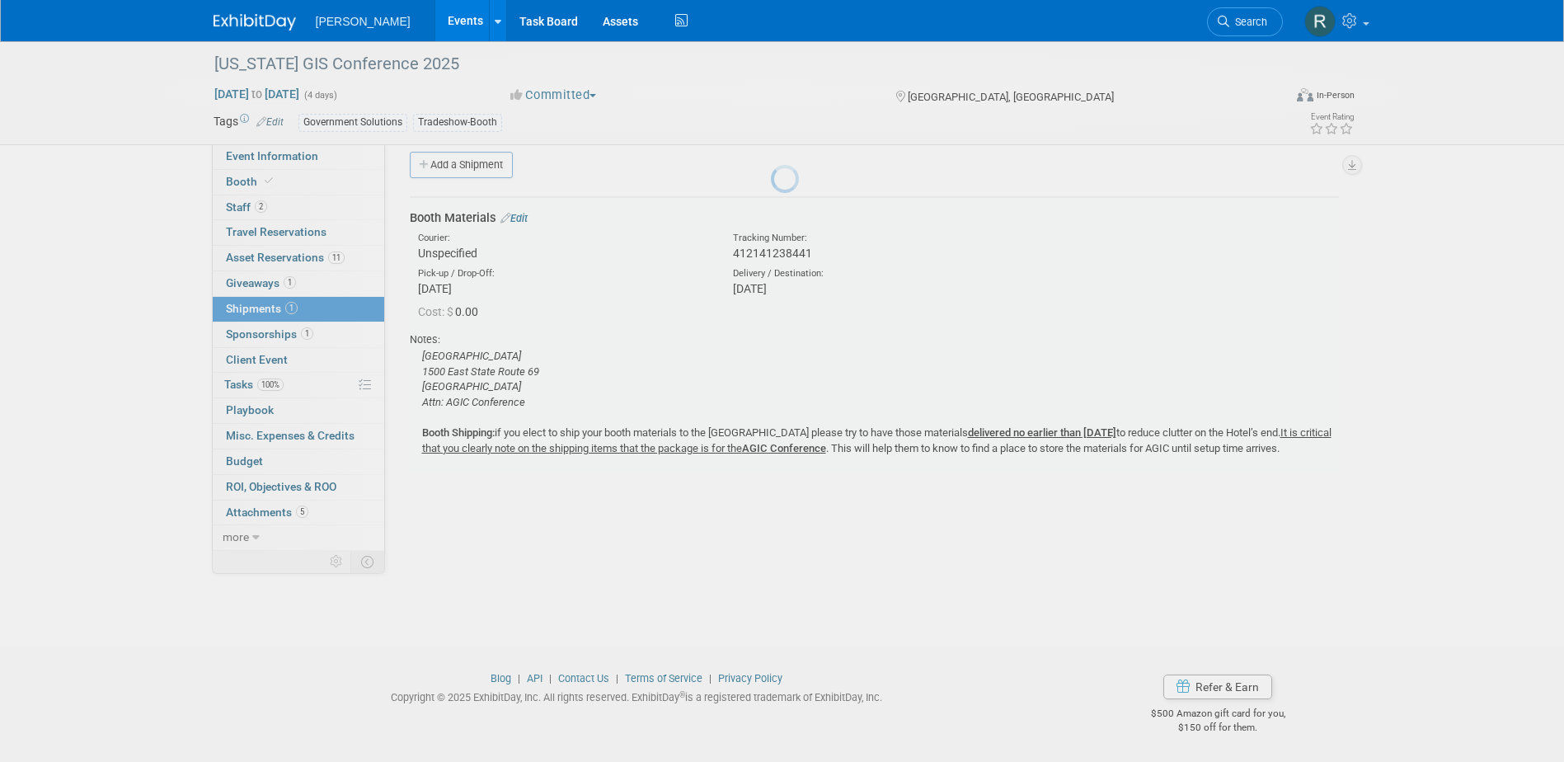
scroll to position [15, 0]
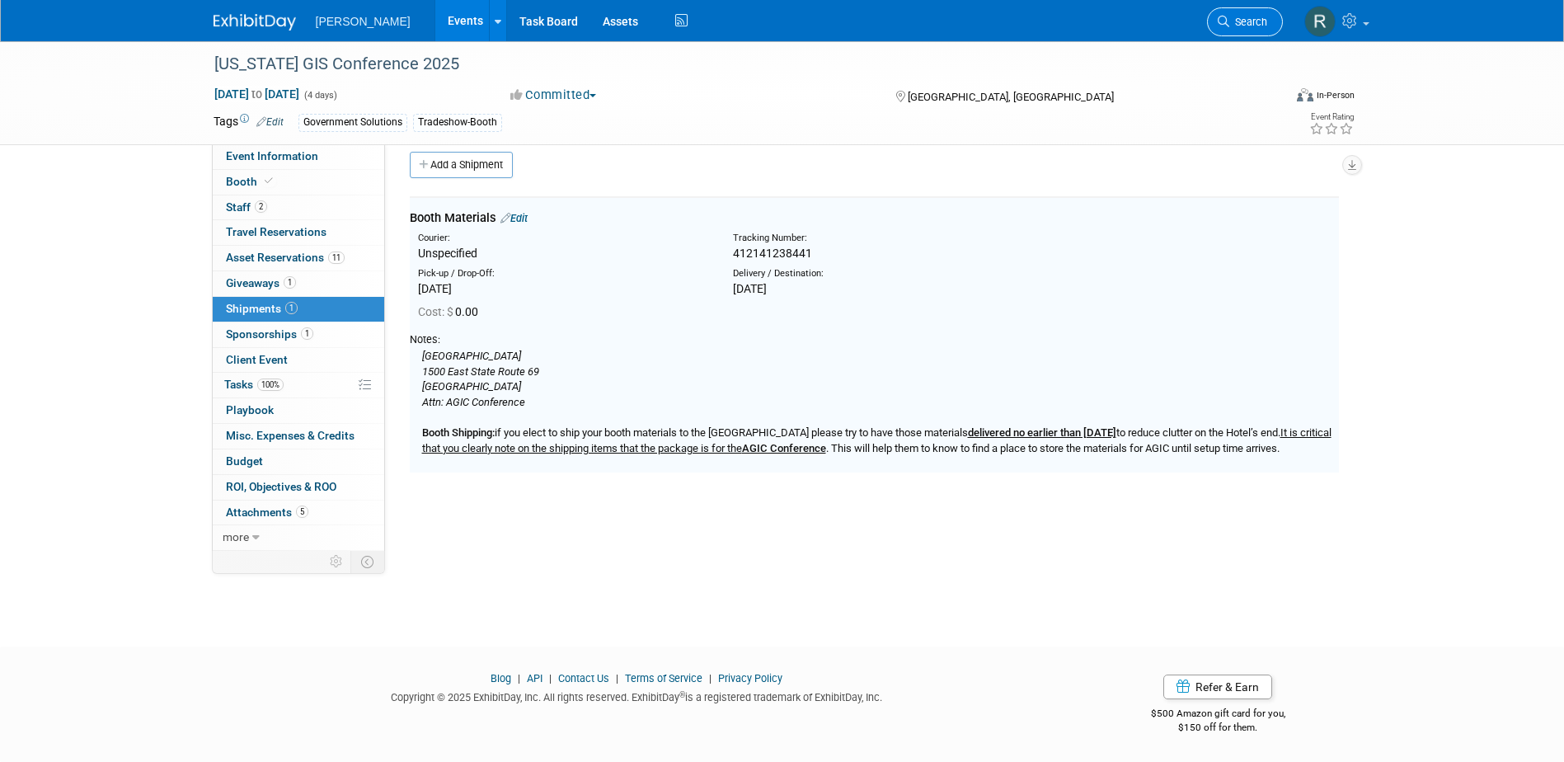
click at [1226, 24] on icon at bounding box center [1223, 22] width 12 height 12
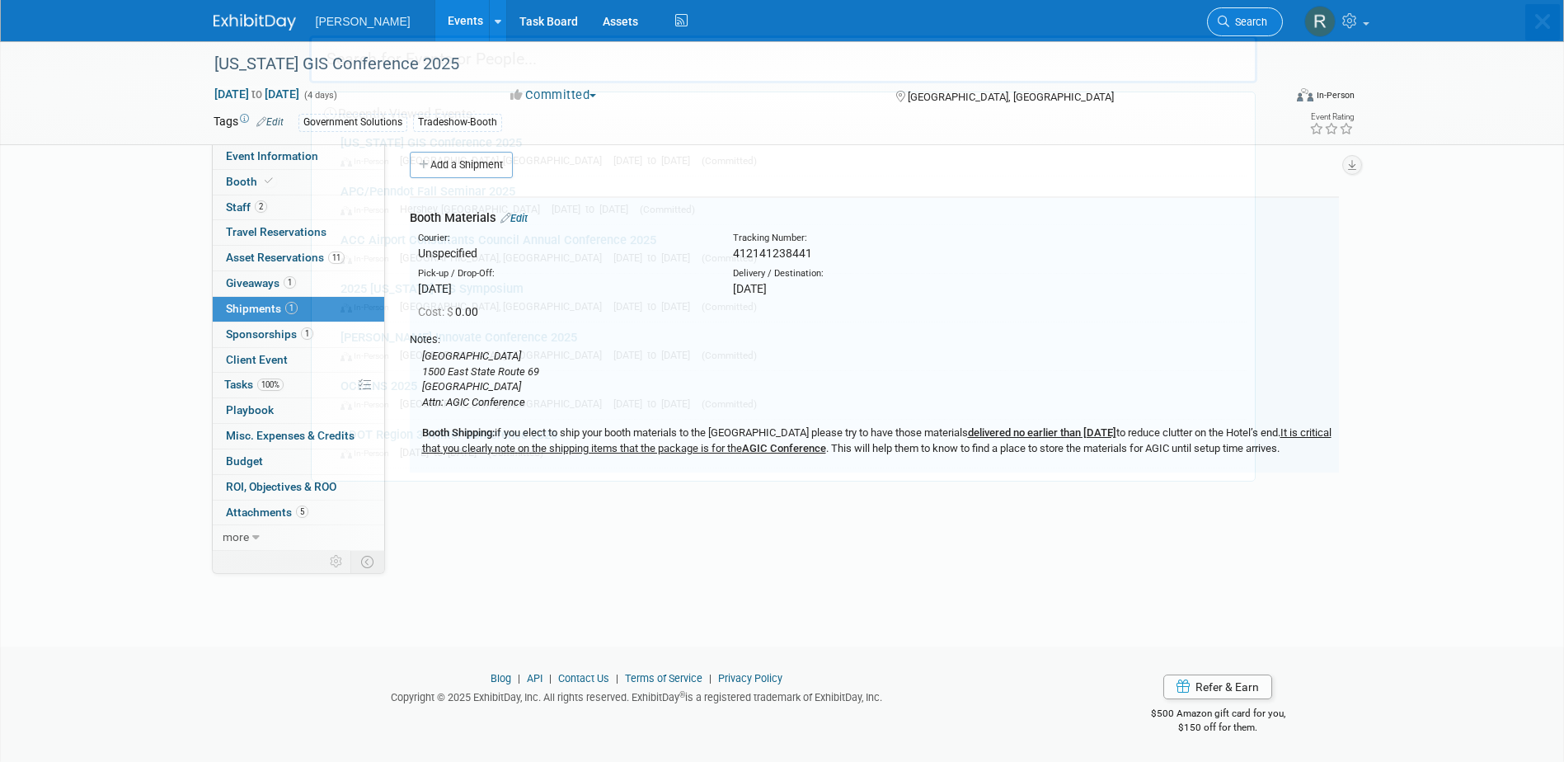
scroll to position [0, 0]
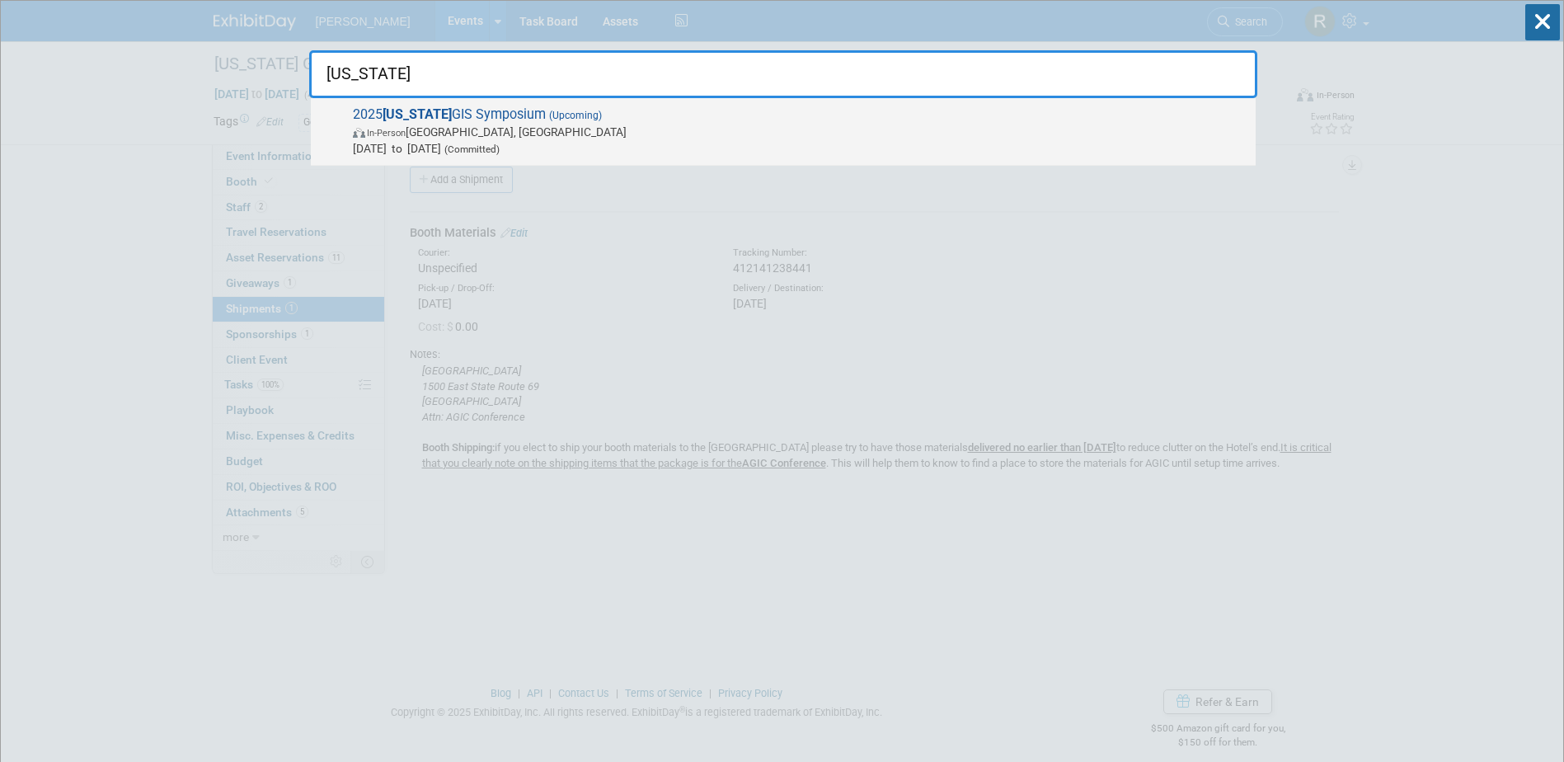
type input "Arkansas"
click at [493, 128] on span "In-Person Eureka Springs, AR" at bounding box center [800, 132] width 894 height 16
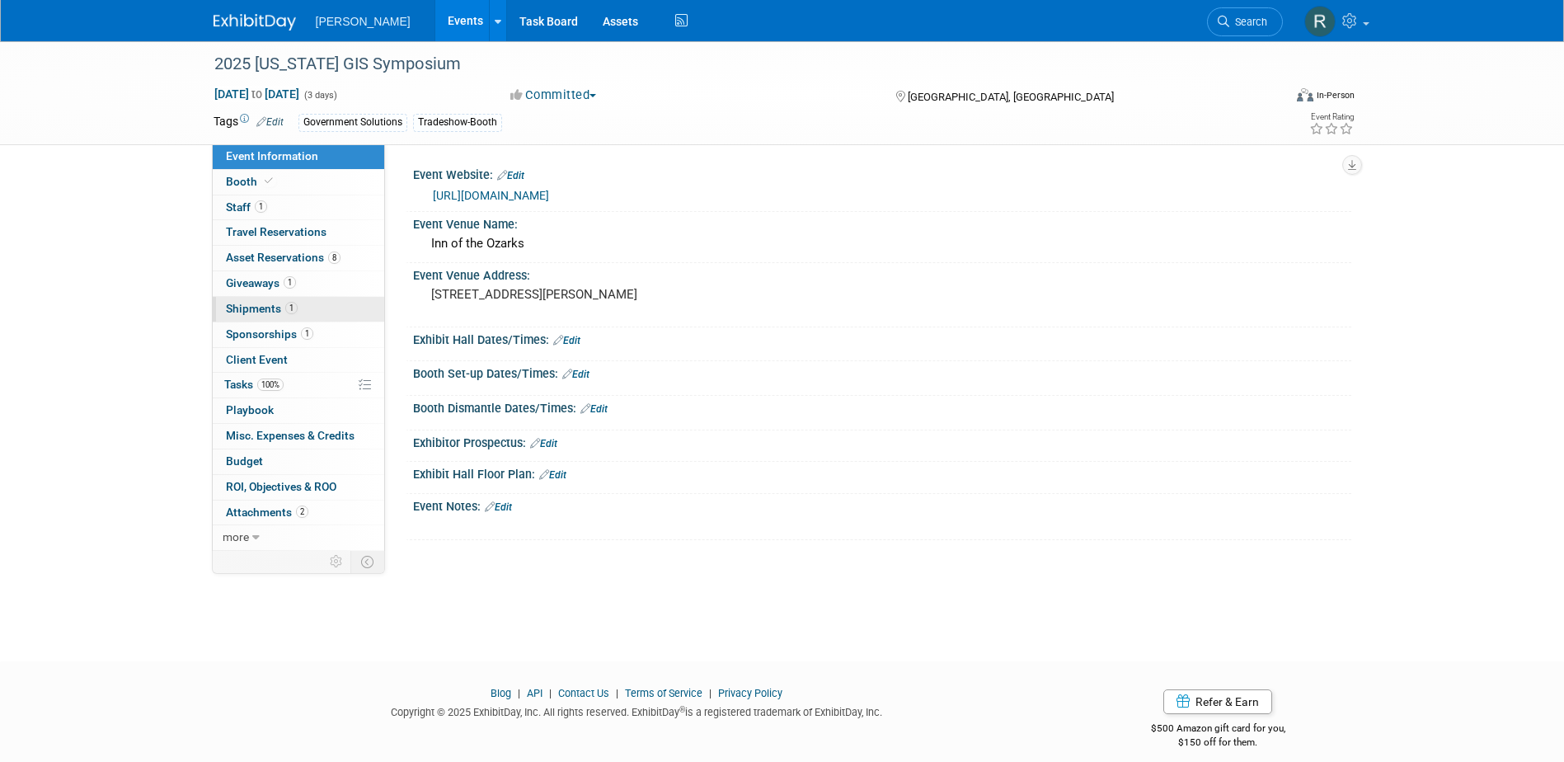
click at [259, 305] on span "Shipments 1" at bounding box center [262, 308] width 72 height 13
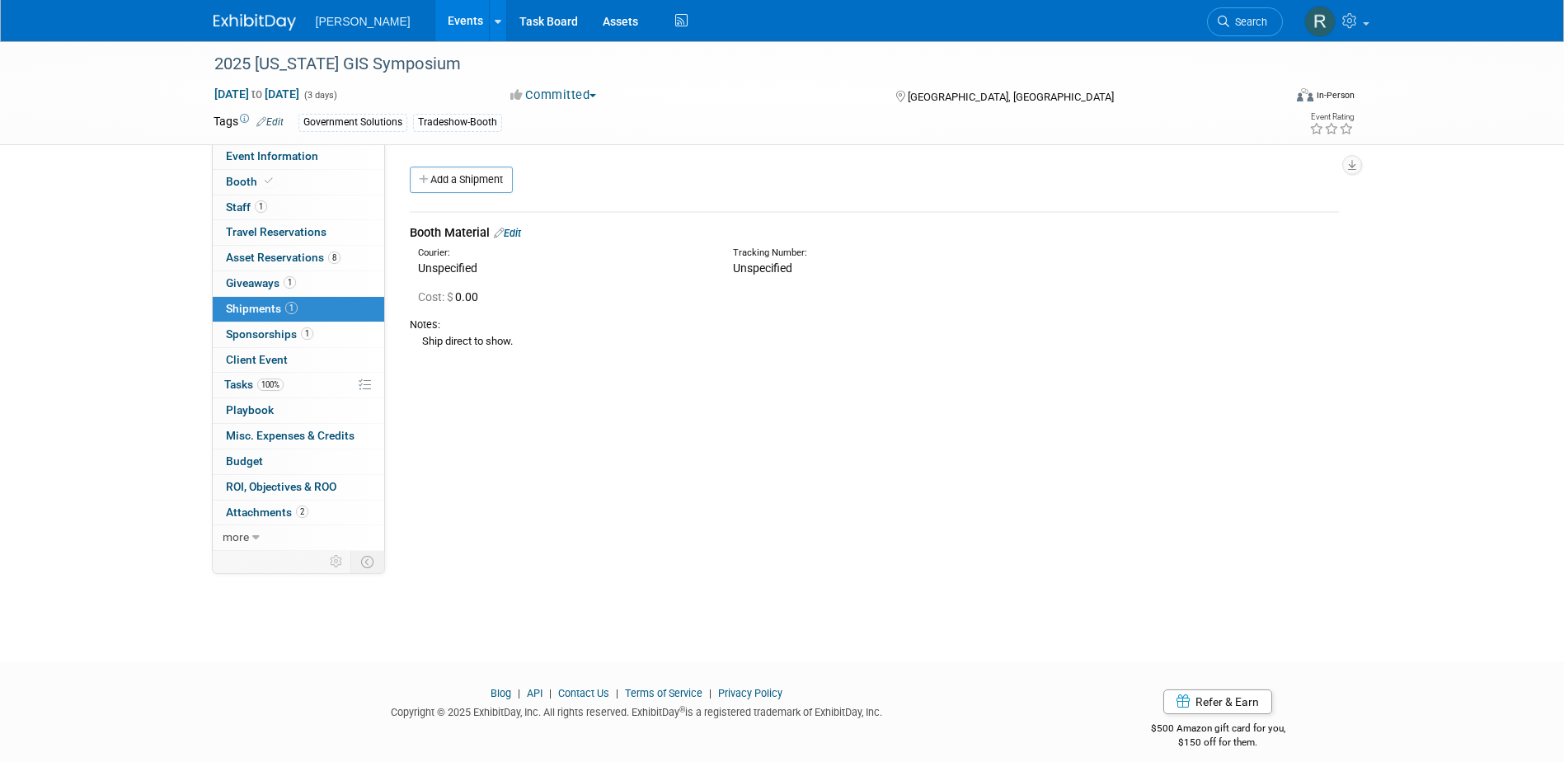
click at [514, 232] on link "Edit" at bounding box center [507, 233] width 27 height 12
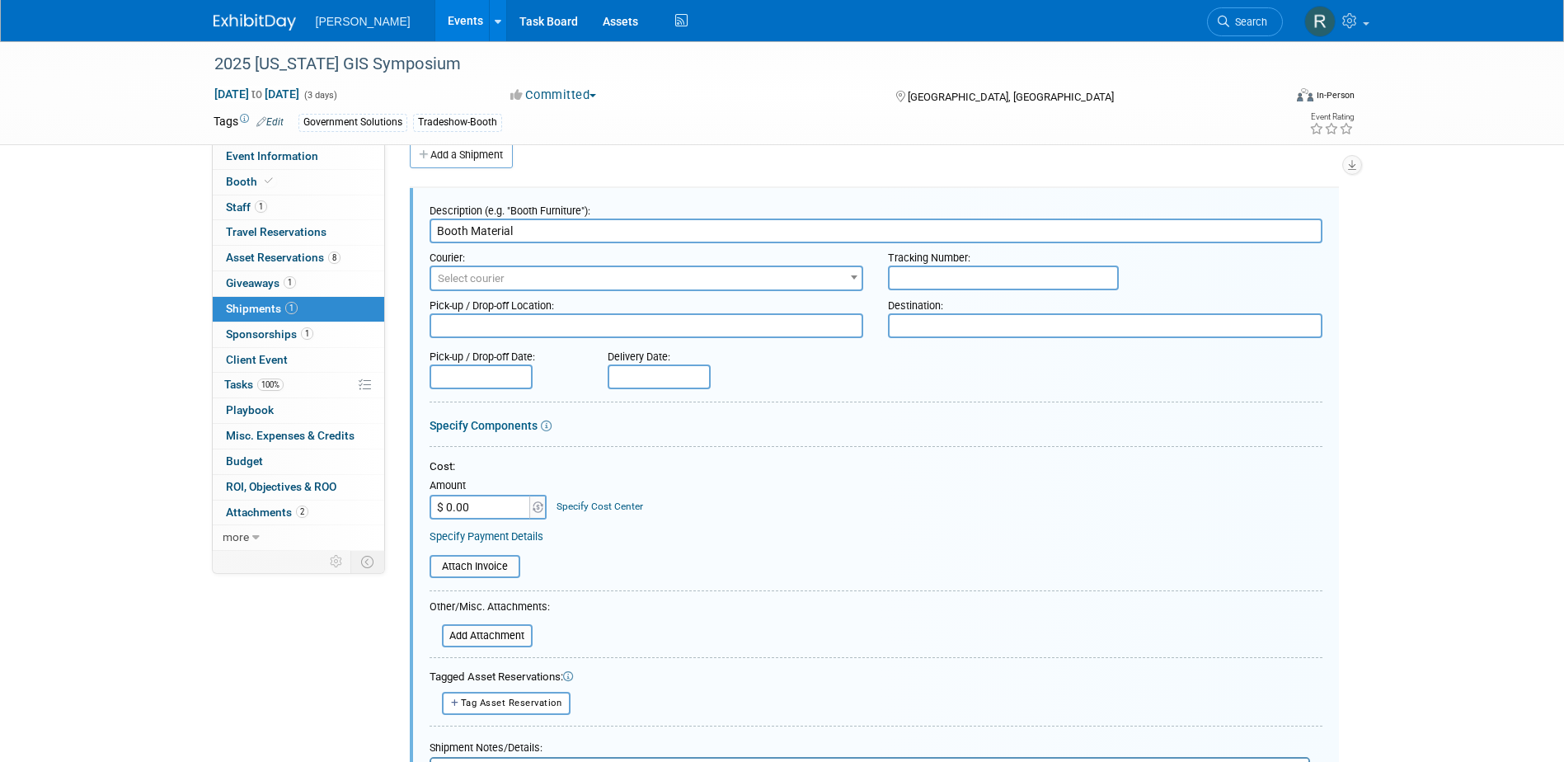
click at [1020, 283] on input "text" at bounding box center [1003, 277] width 231 height 25
paste input "1Z4916090175180707"
type input "1Z4916090175180707"
click at [631, 284] on span "Select courier" at bounding box center [646, 278] width 431 height 23
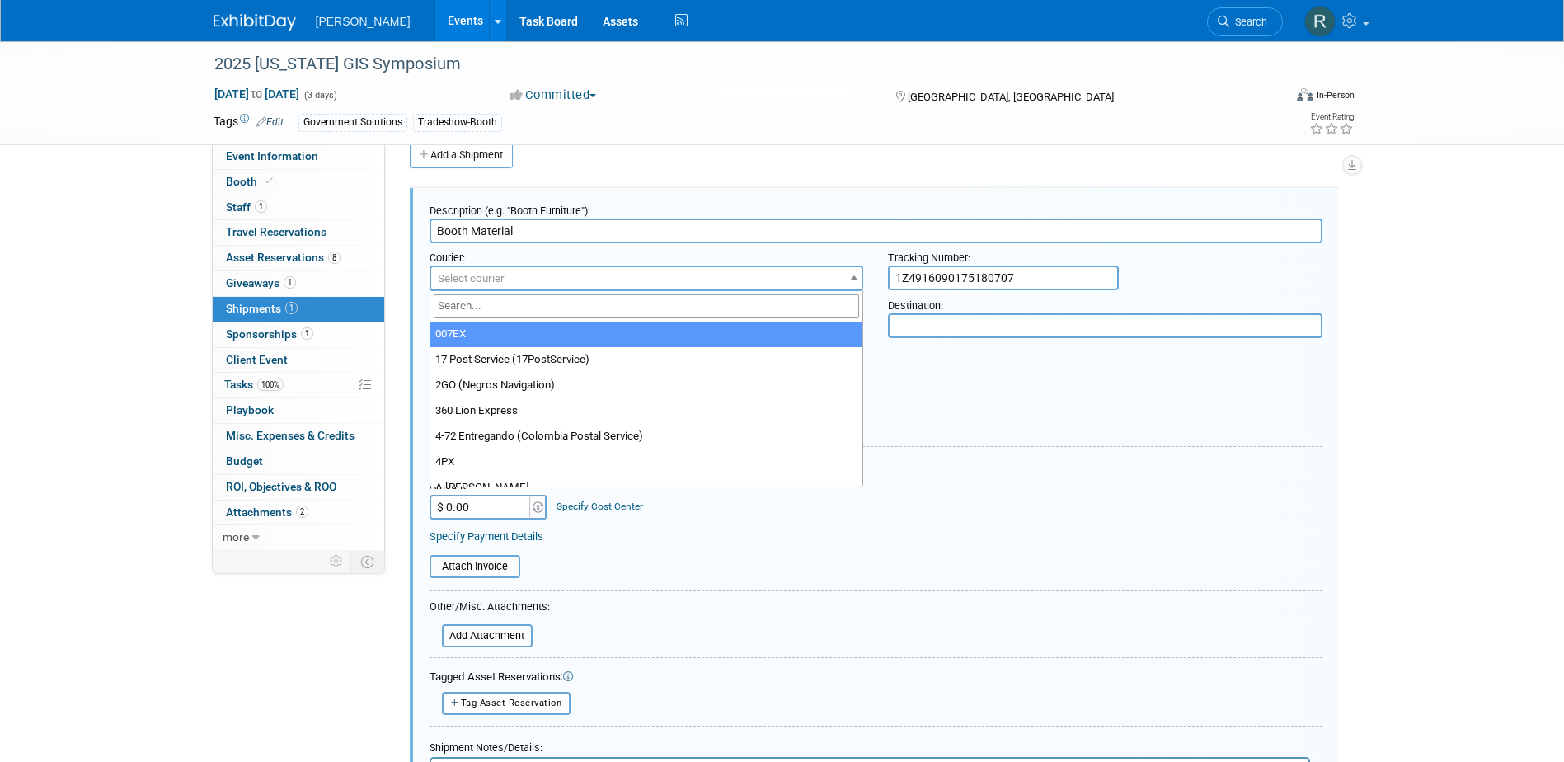
click at [612, 312] on input "search" at bounding box center [647, 306] width 426 height 24
type input "Y"
type input "UPS"
select select "508"
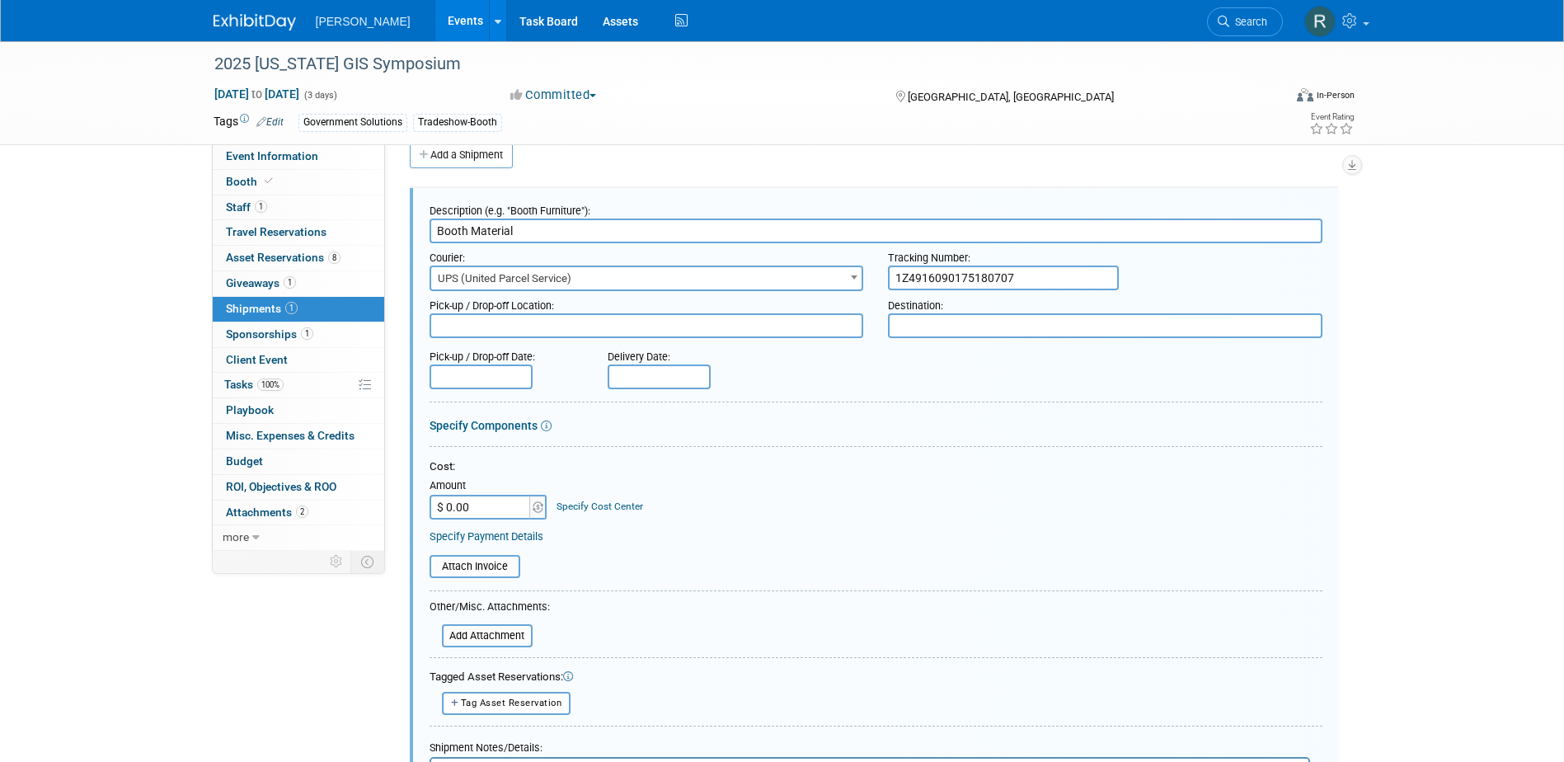
click at [506, 382] on input "text" at bounding box center [480, 376] width 103 height 25
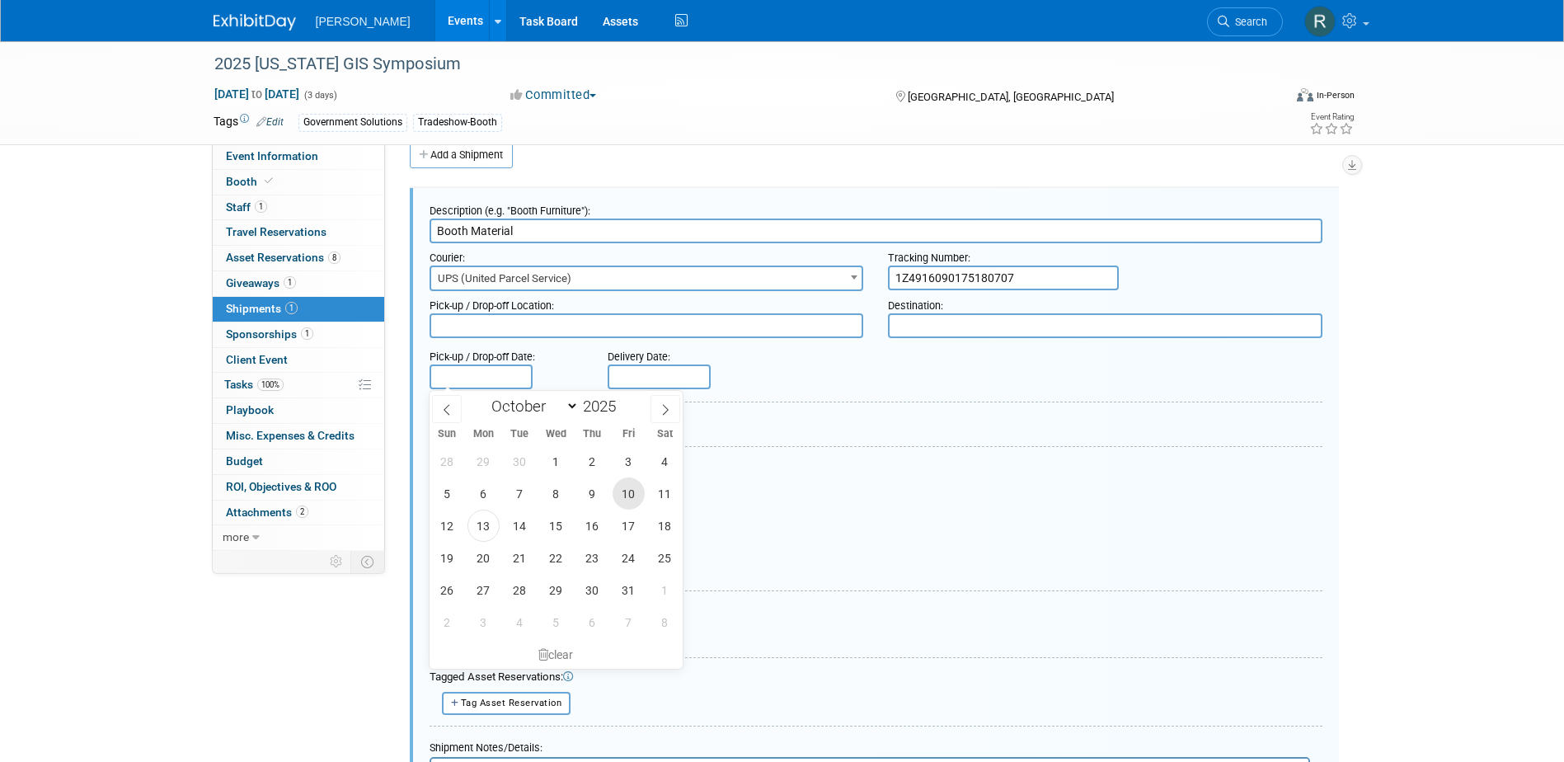
click at [628, 499] on span "10" at bounding box center [628, 493] width 32 height 32
type input "Oct 10, 2025"
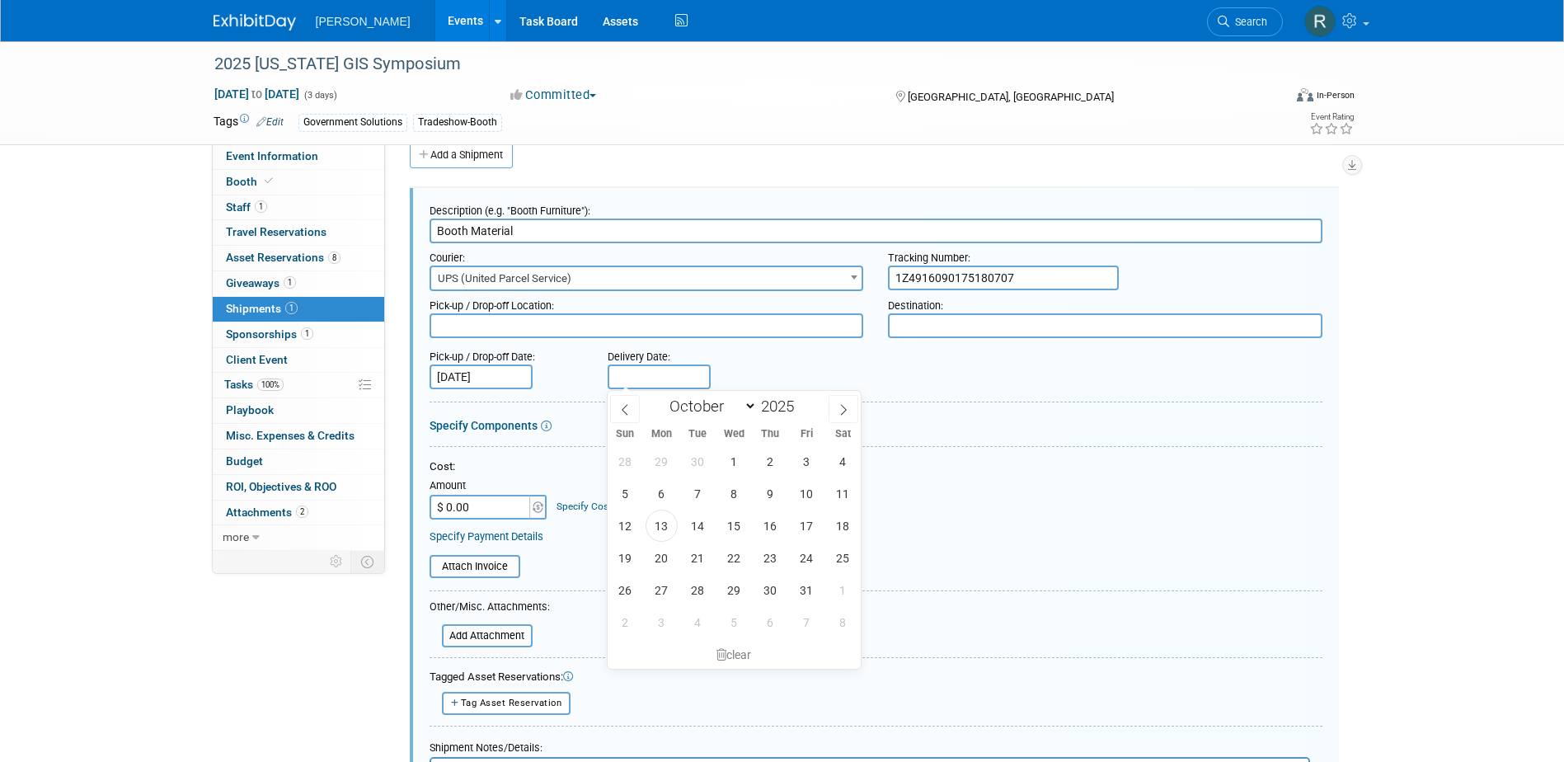
click at [654, 376] on input "text" at bounding box center [658, 376] width 103 height 25
click at [654, 520] on span "13" at bounding box center [661, 525] width 32 height 32
type input "Oct 13, 2025"
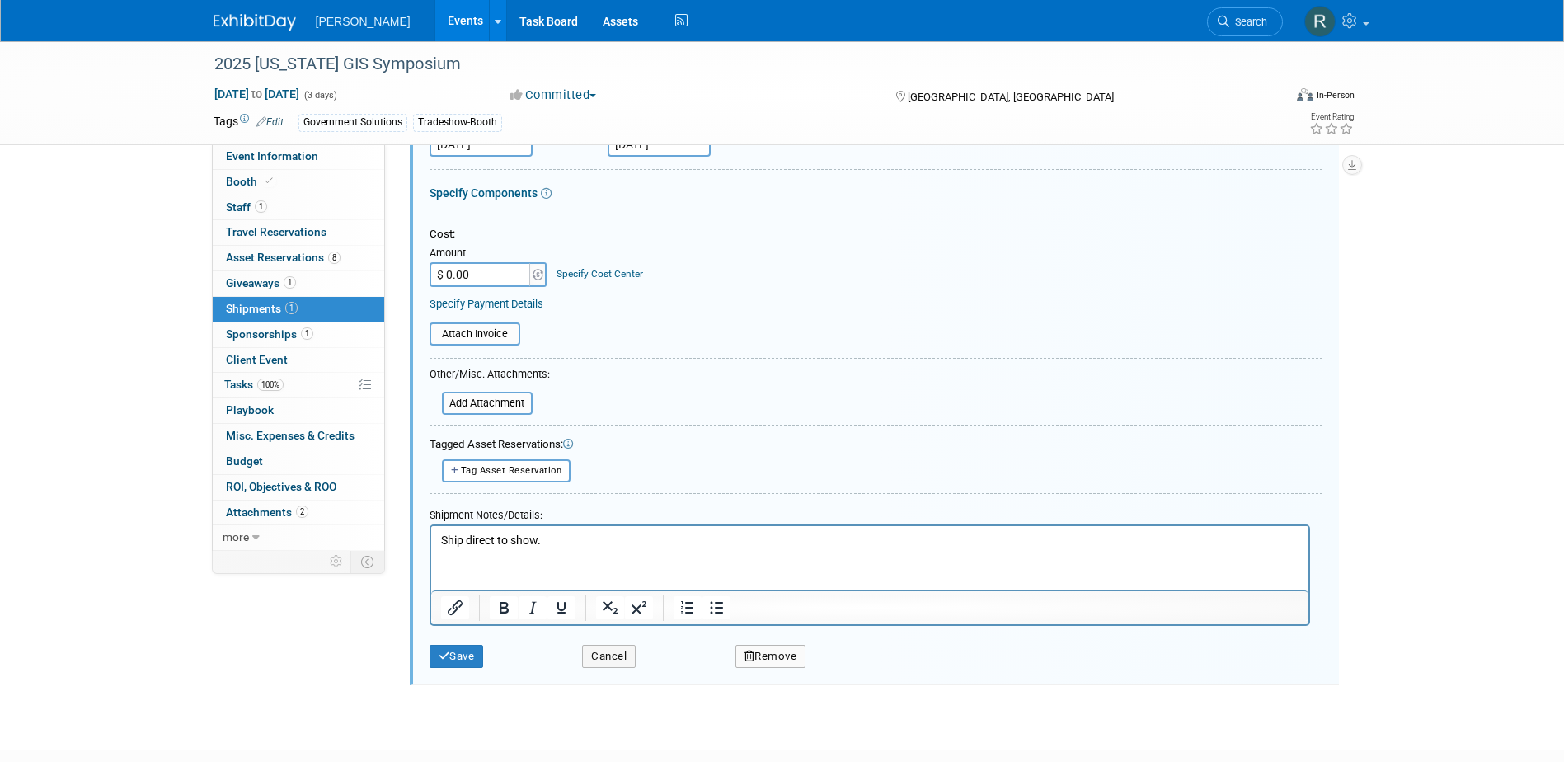
scroll to position [272, 0]
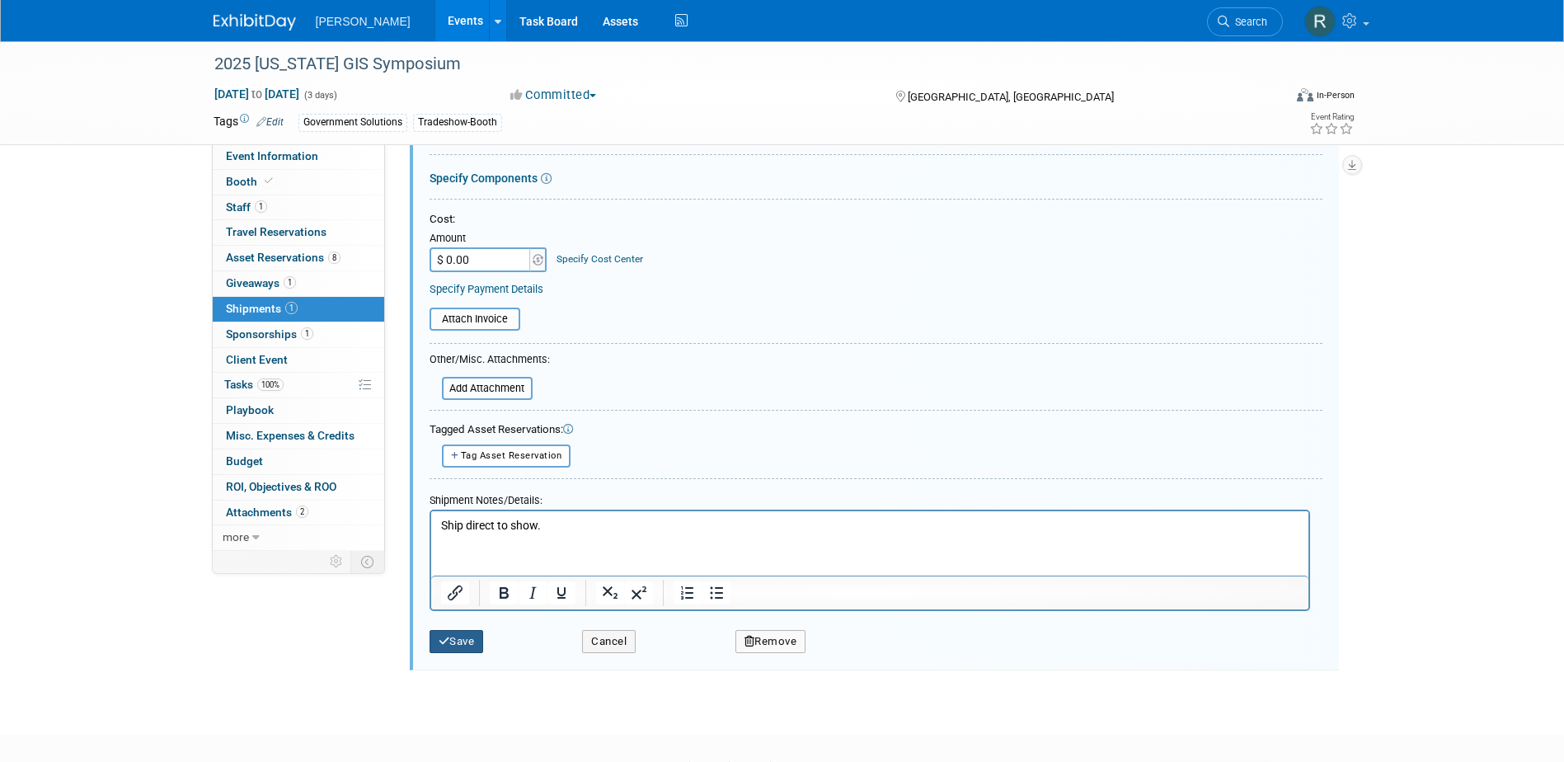
click at [454, 640] on button "Save" at bounding box center [456, 641] width 54 height 23
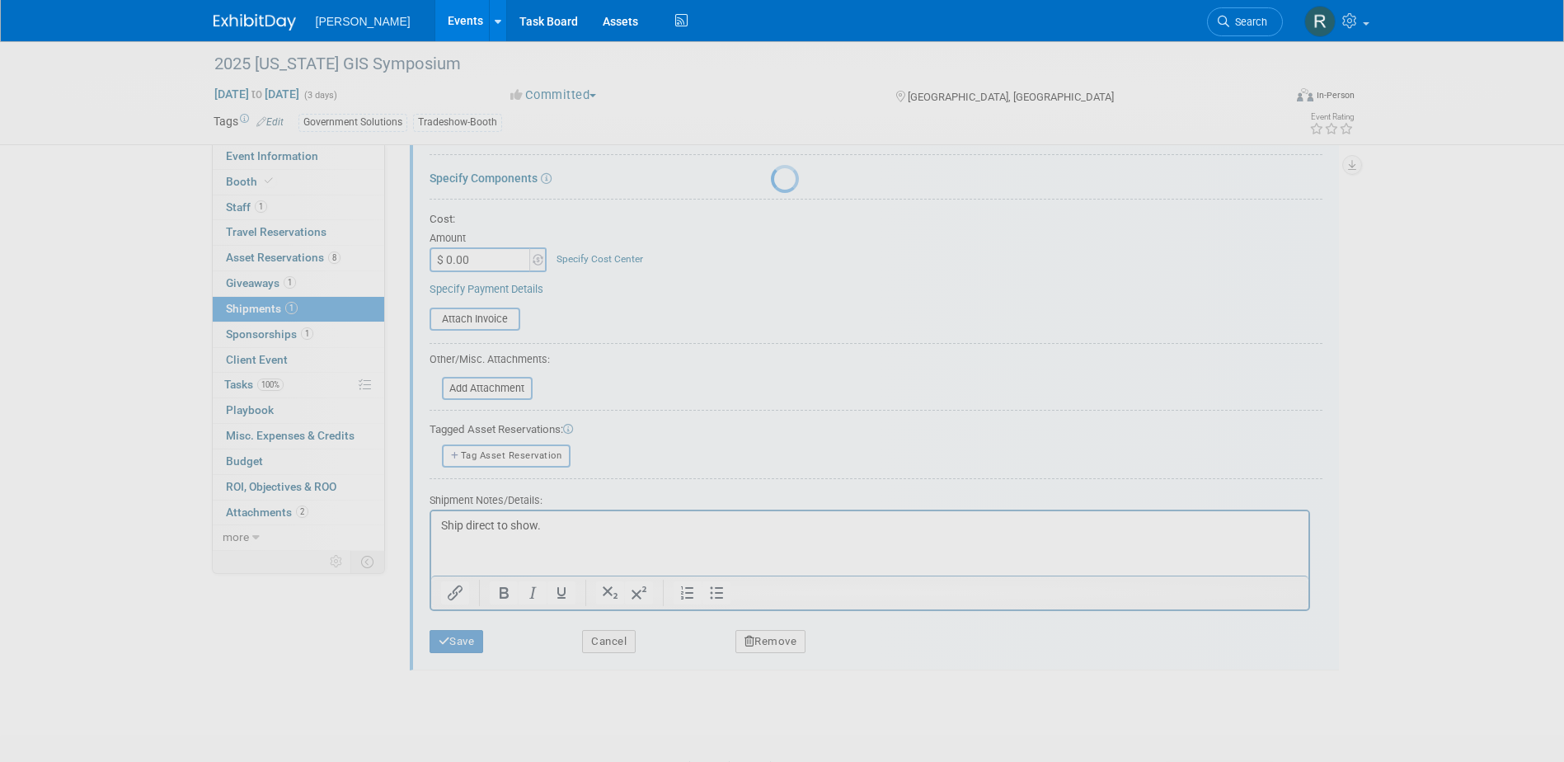
scroll to position [15, 0]
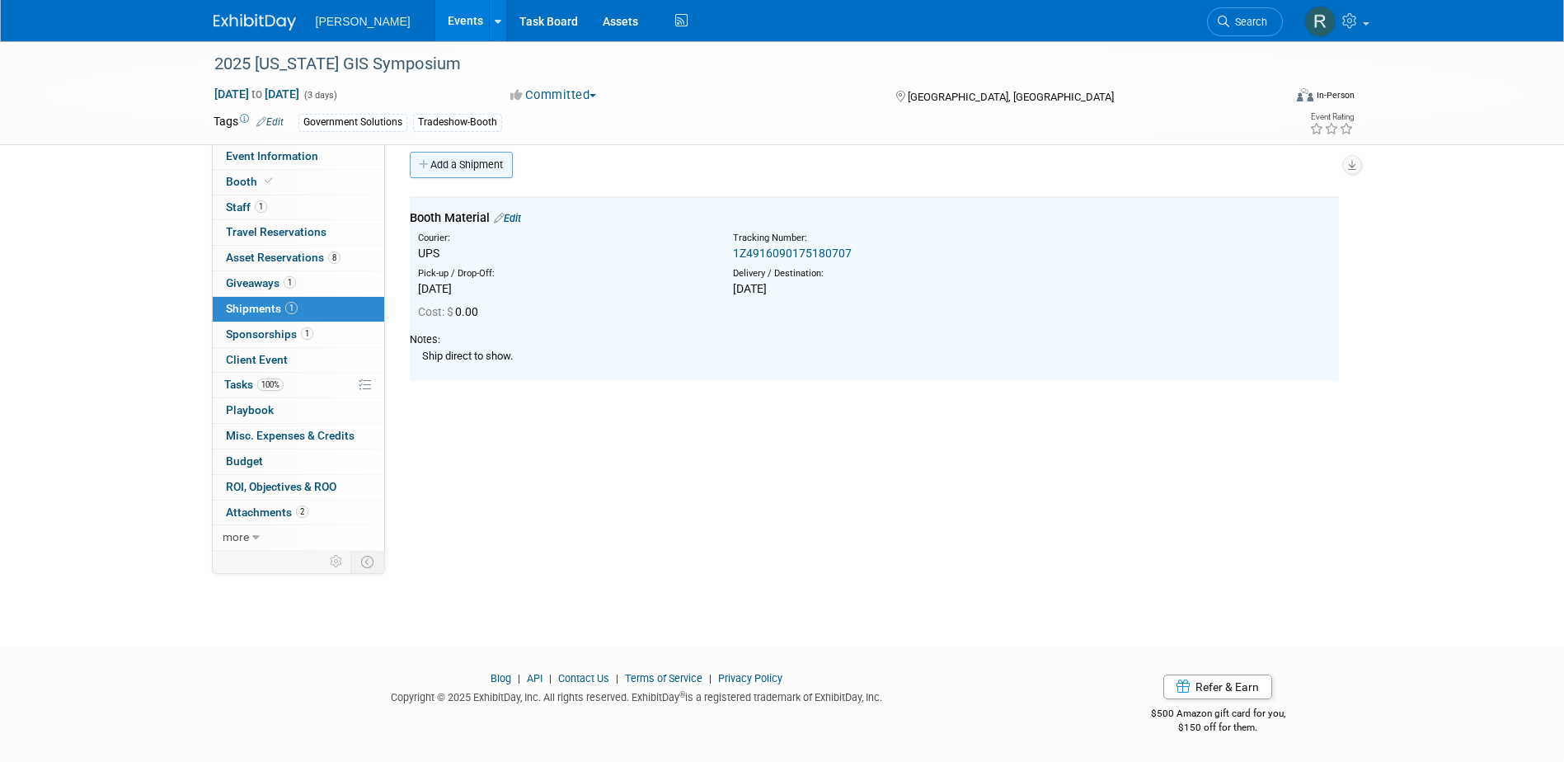
click at [466, 168] on link "Add a Shipment" at bounding box center [461, 165] width 103 height 26
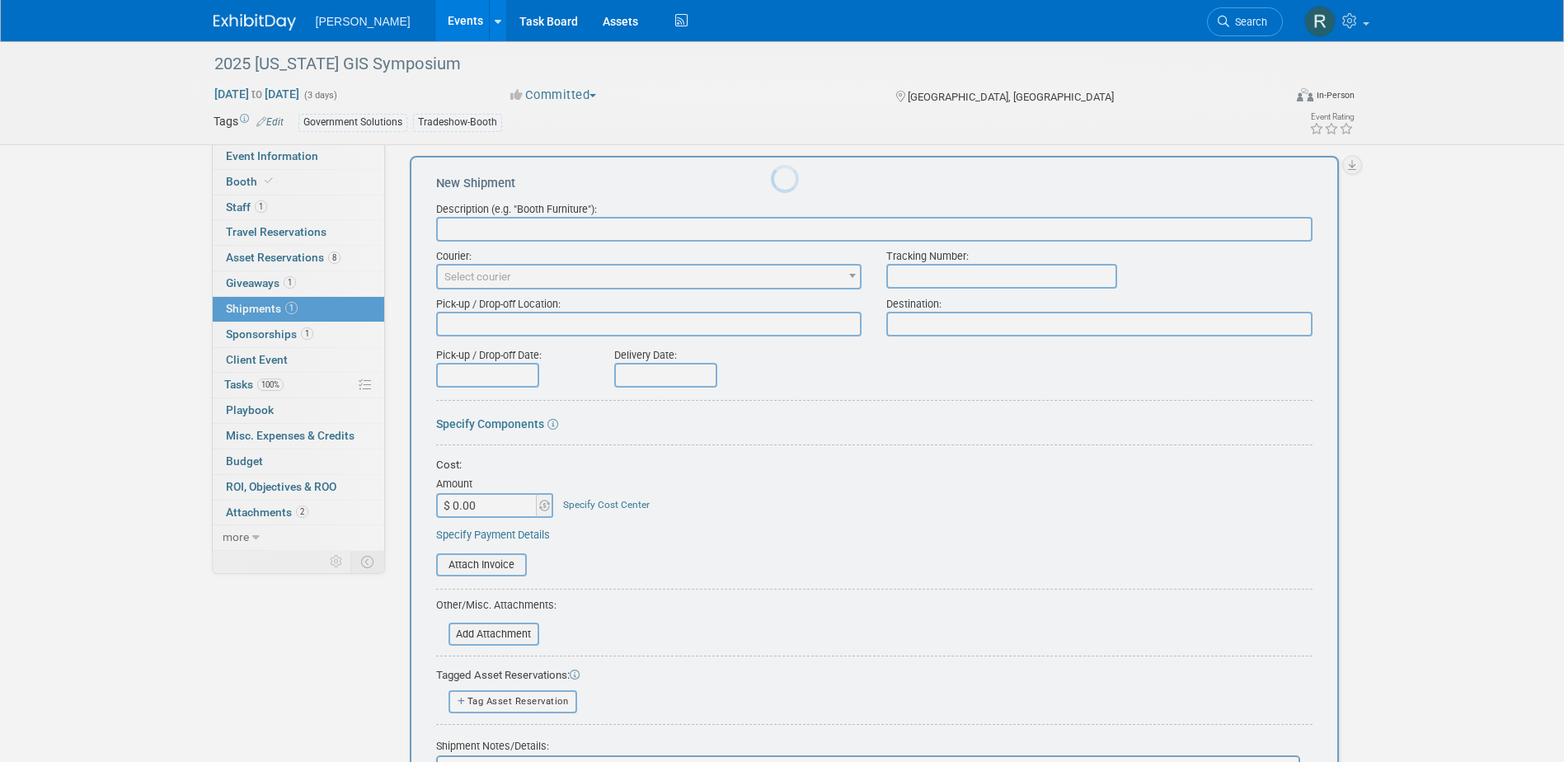
scroll to position [0, 0]
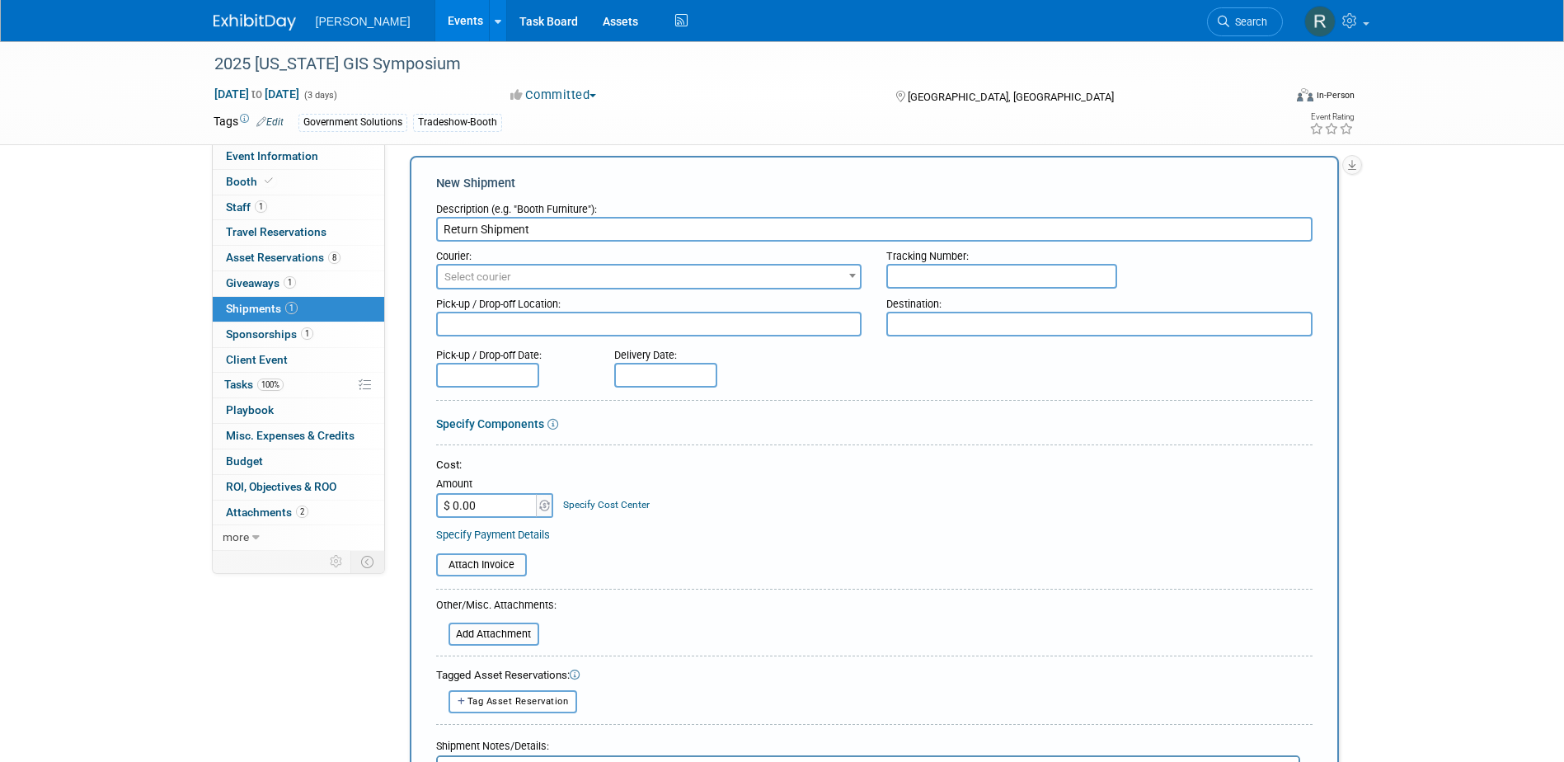
type input "Return Shipment"
click at [918, 274] on input "text" at bounding box center [1001, 276] width 231 height 25
paste input "1Z4916098473461734"
type input "1Z4916098473461734"
click at [684, 282] on span "Select courier" at bounding box center [649, 276] width 423 height 23
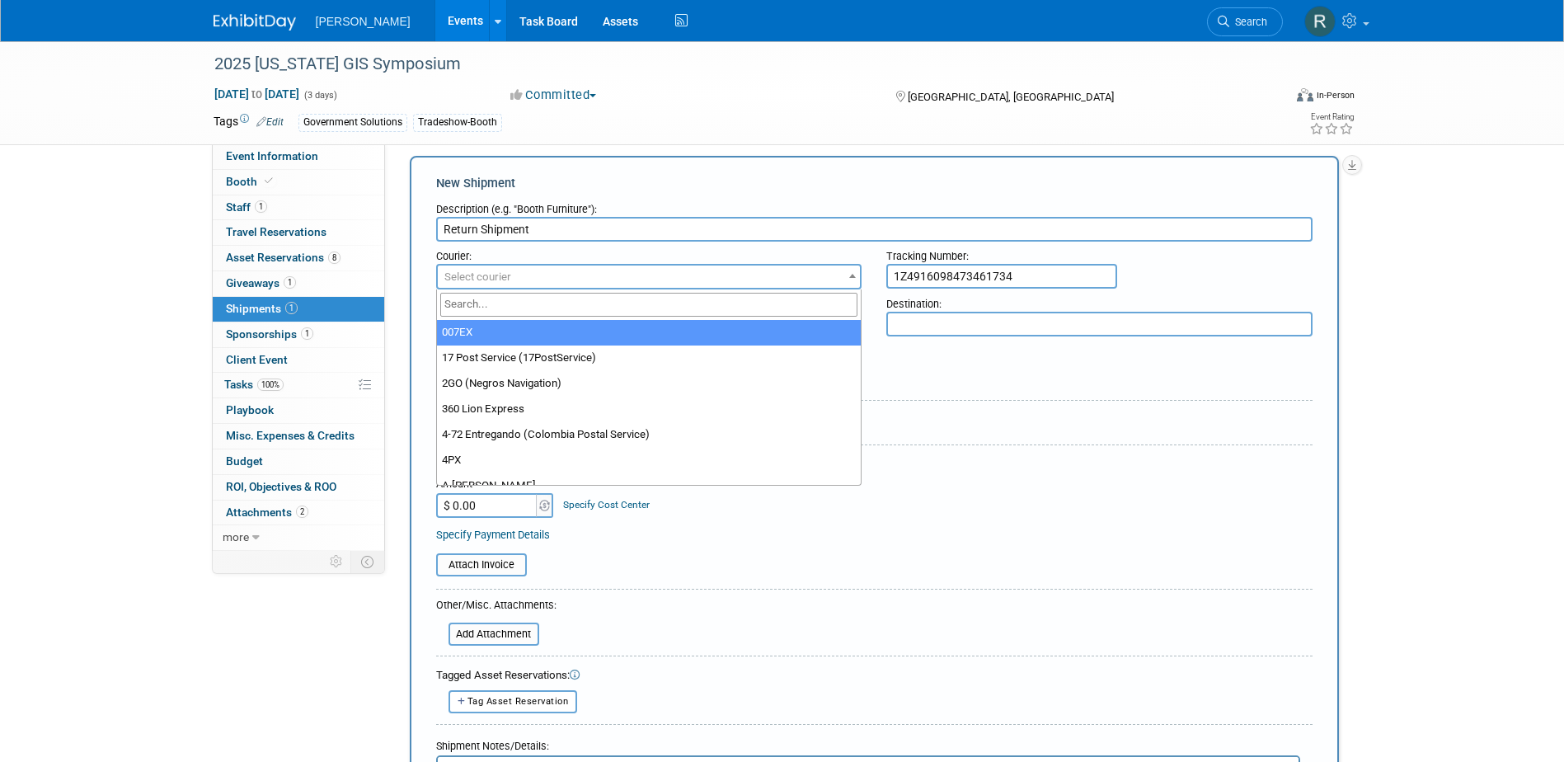
click at [671, 302] on input "search" at bounding box center [649, 305] width 418 height 24
type input "UPS"
select select "508"
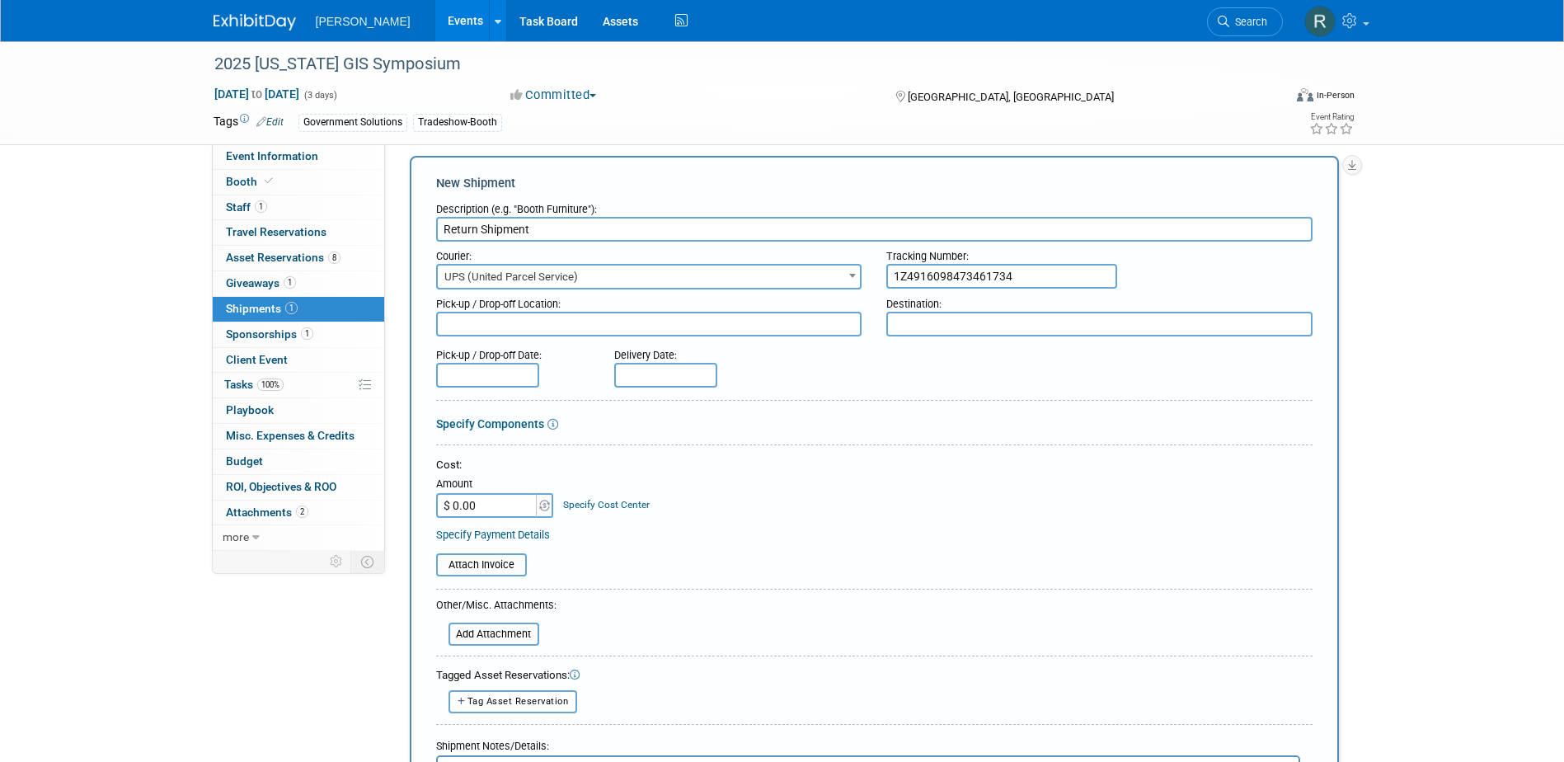
click at [528, 373] on input "text" at bounding box center [487, 375] width 103 height 25
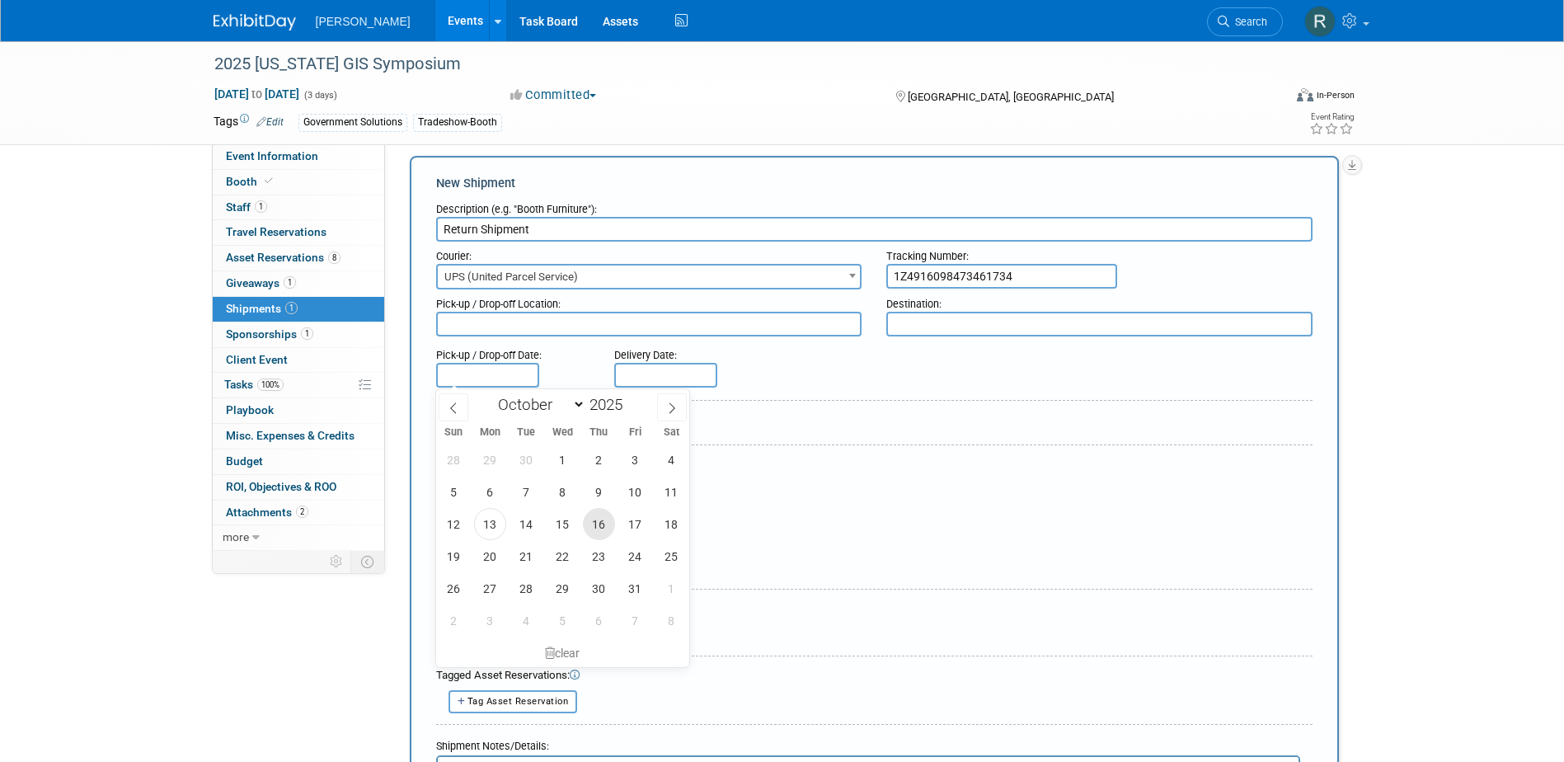
click at [603, 521] on span "16" at bounding box center [599, 524] width 32 height 32
type input "Oct 16, 2025"
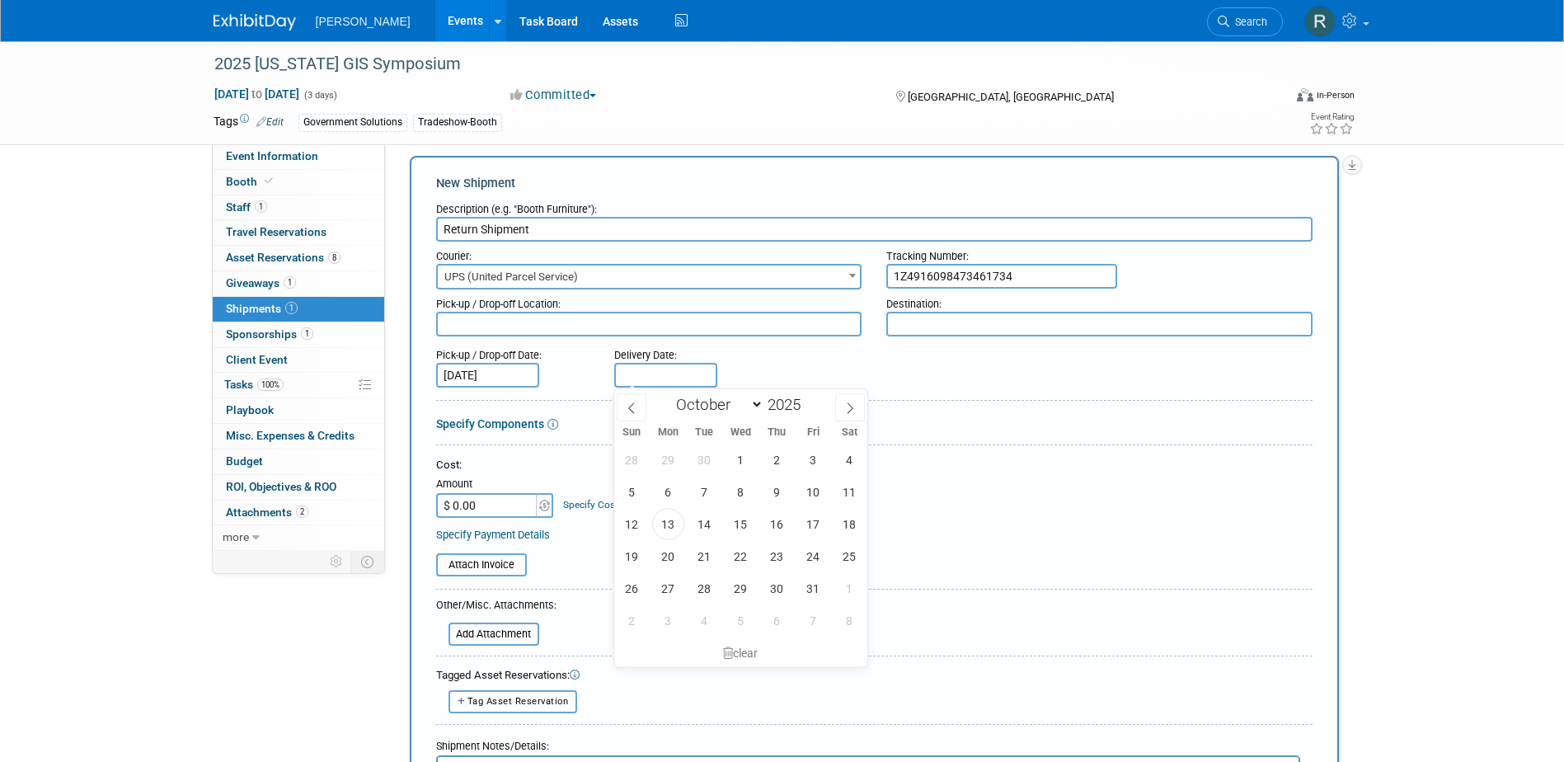
click at [654, 376] on input "text" at bounding box center [665, 375] width 103 height 25
click at [809, 525] on span "17" at bounding box center [813, 524] width 32 height 32
type input "Oct 17, 2025"
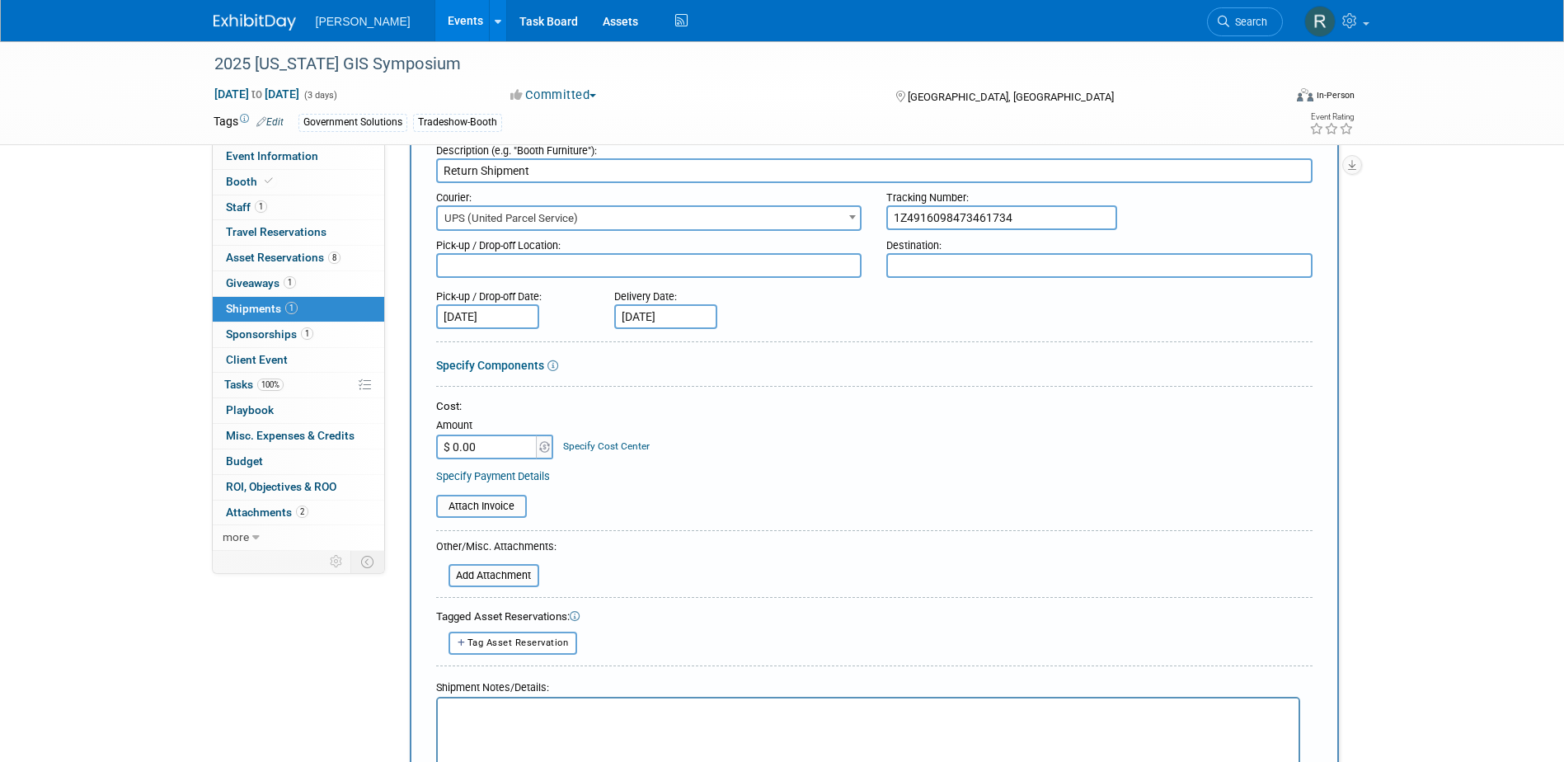
scroll to position [180, 0]
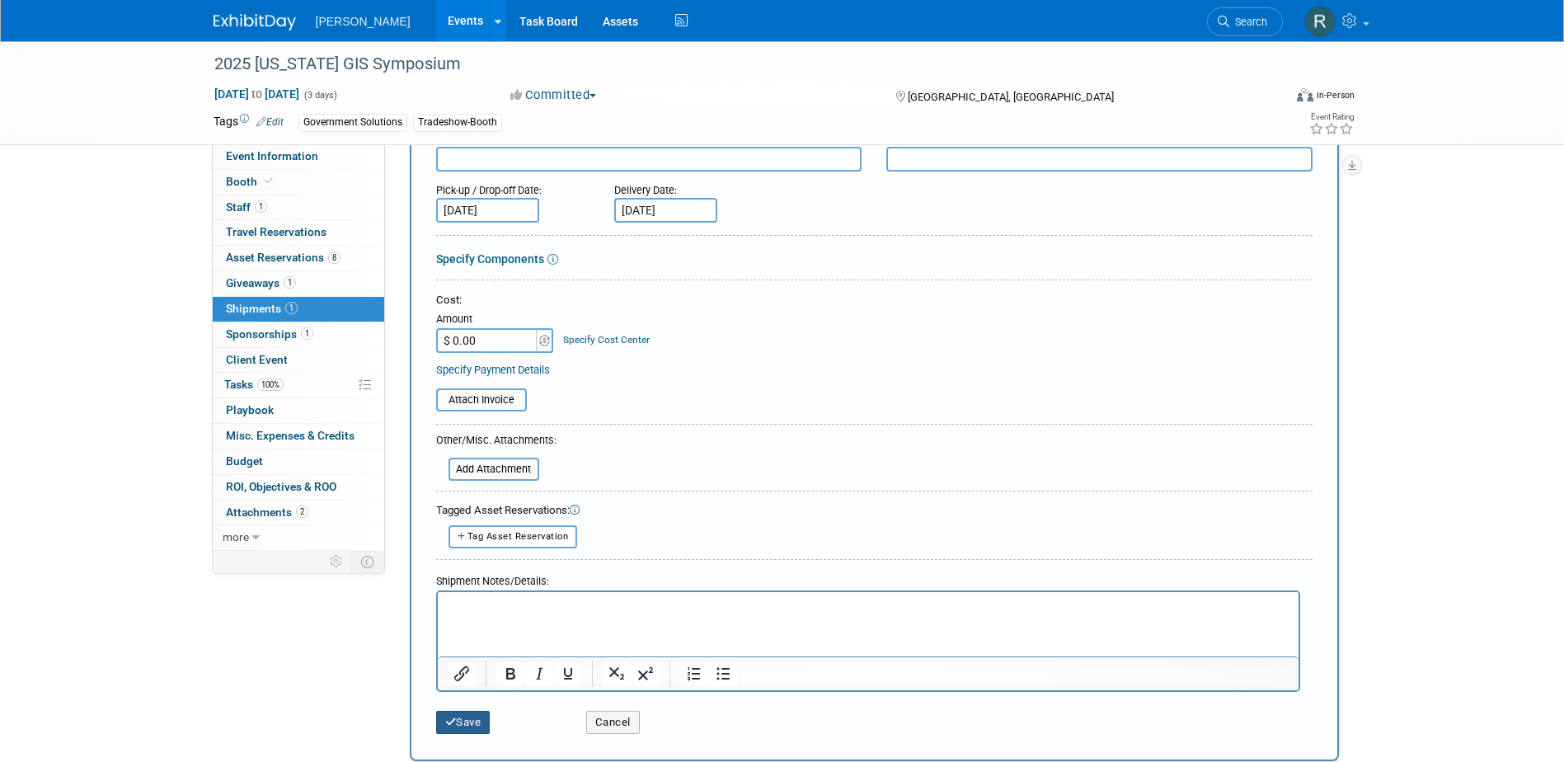
click at [471, 724] on button "Save" at bounding box center [463, 722] width 54 height 23
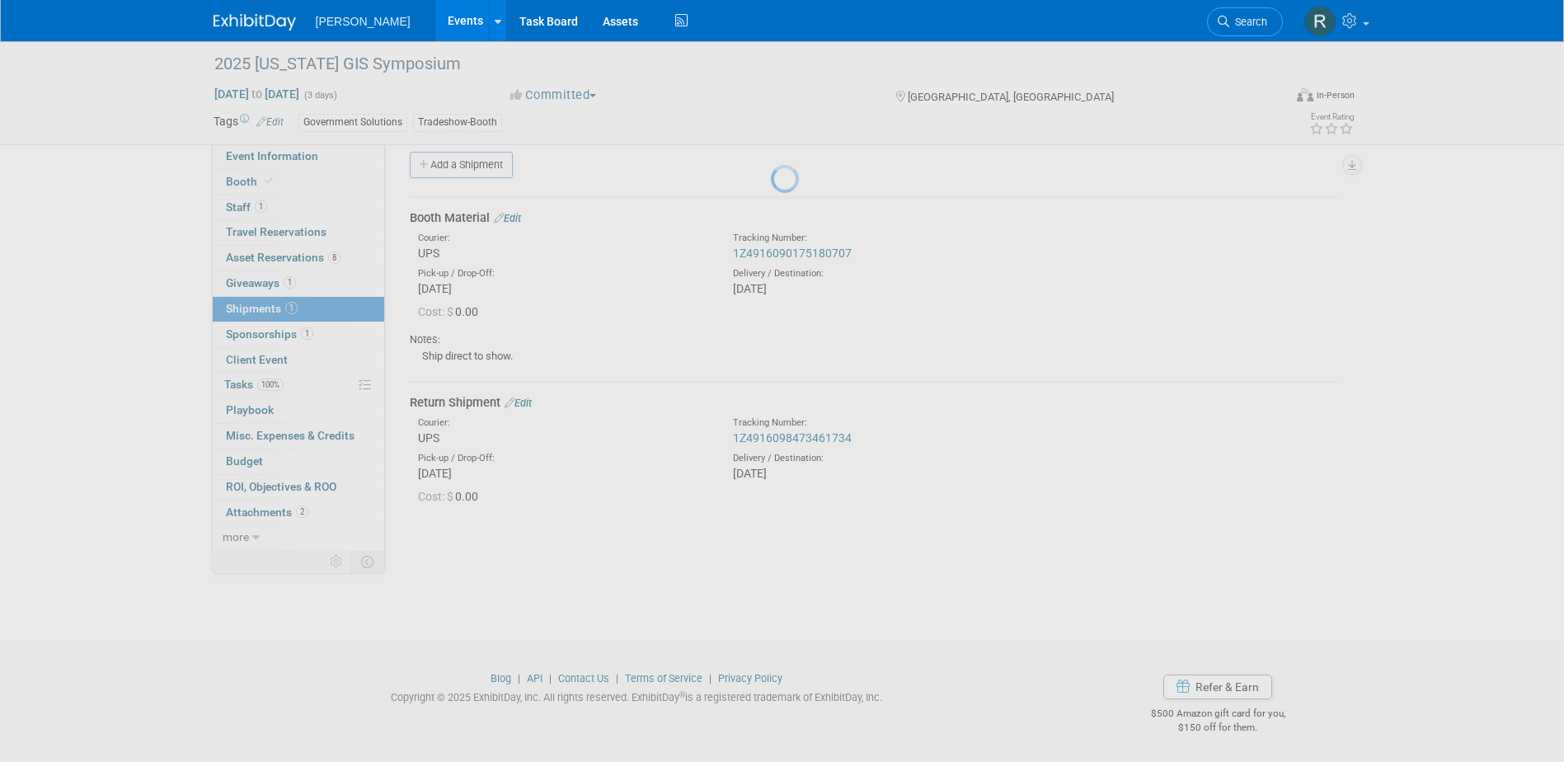
scroll to position [15, 0]
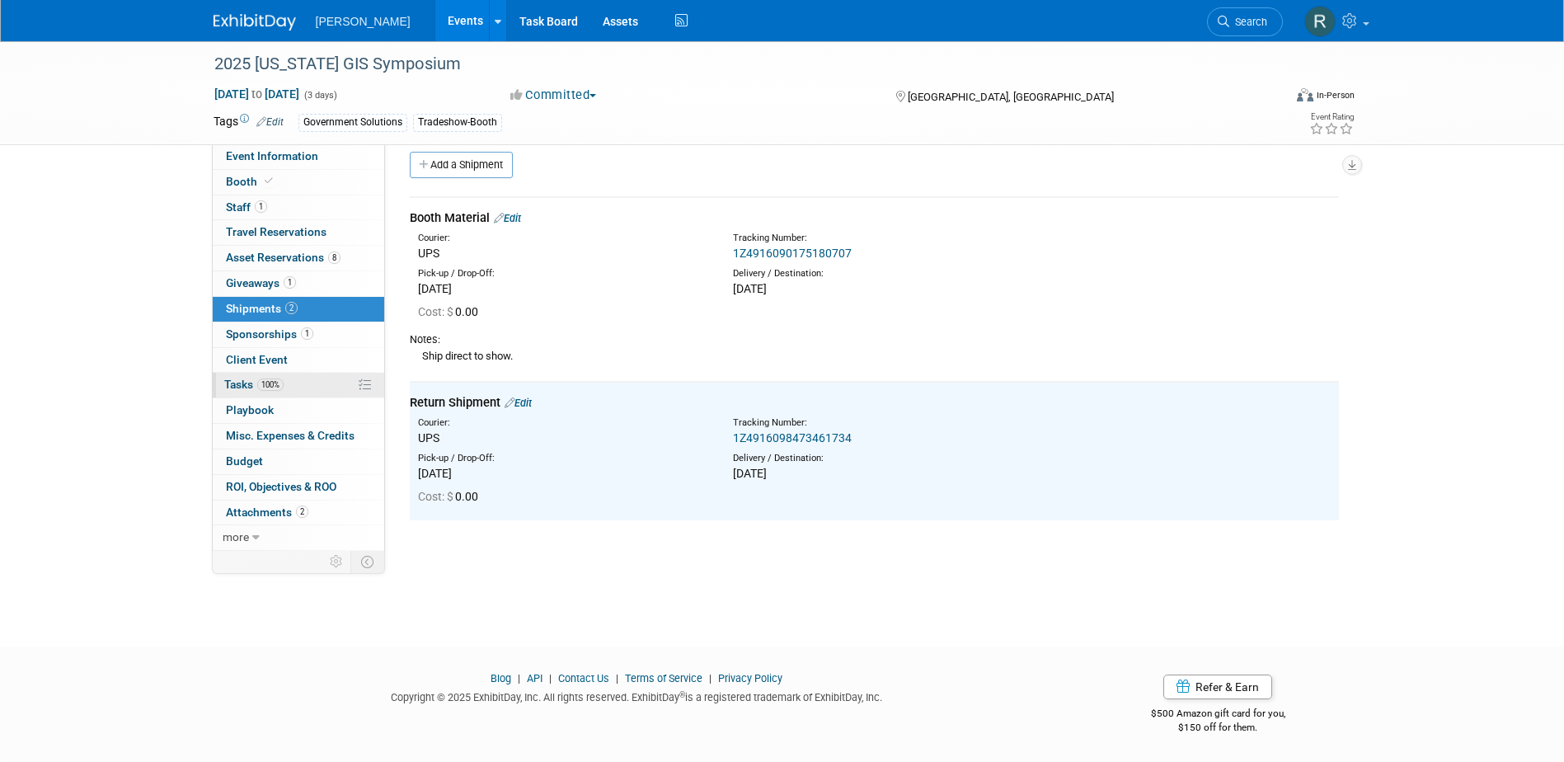
click at [272, 386] on span "100%" at bounding box center [270, 384] width 26 height 12
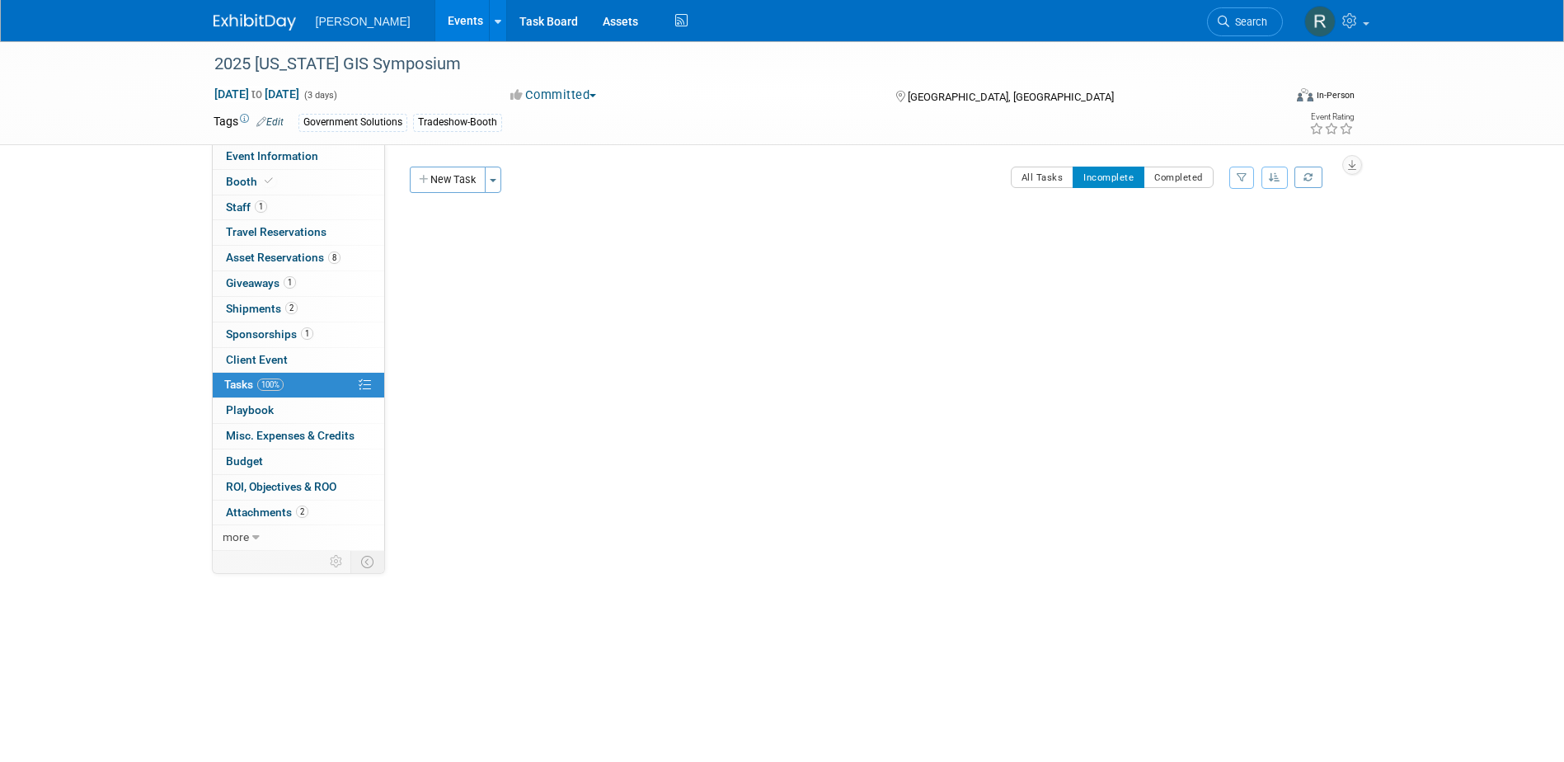
click at [1210, 7] on li "Search" at bounding box center [1245, 20] width 76 height 40
click at [1216, 8] on link "Search" at bounding box center [1245, 21] width 76 height 29
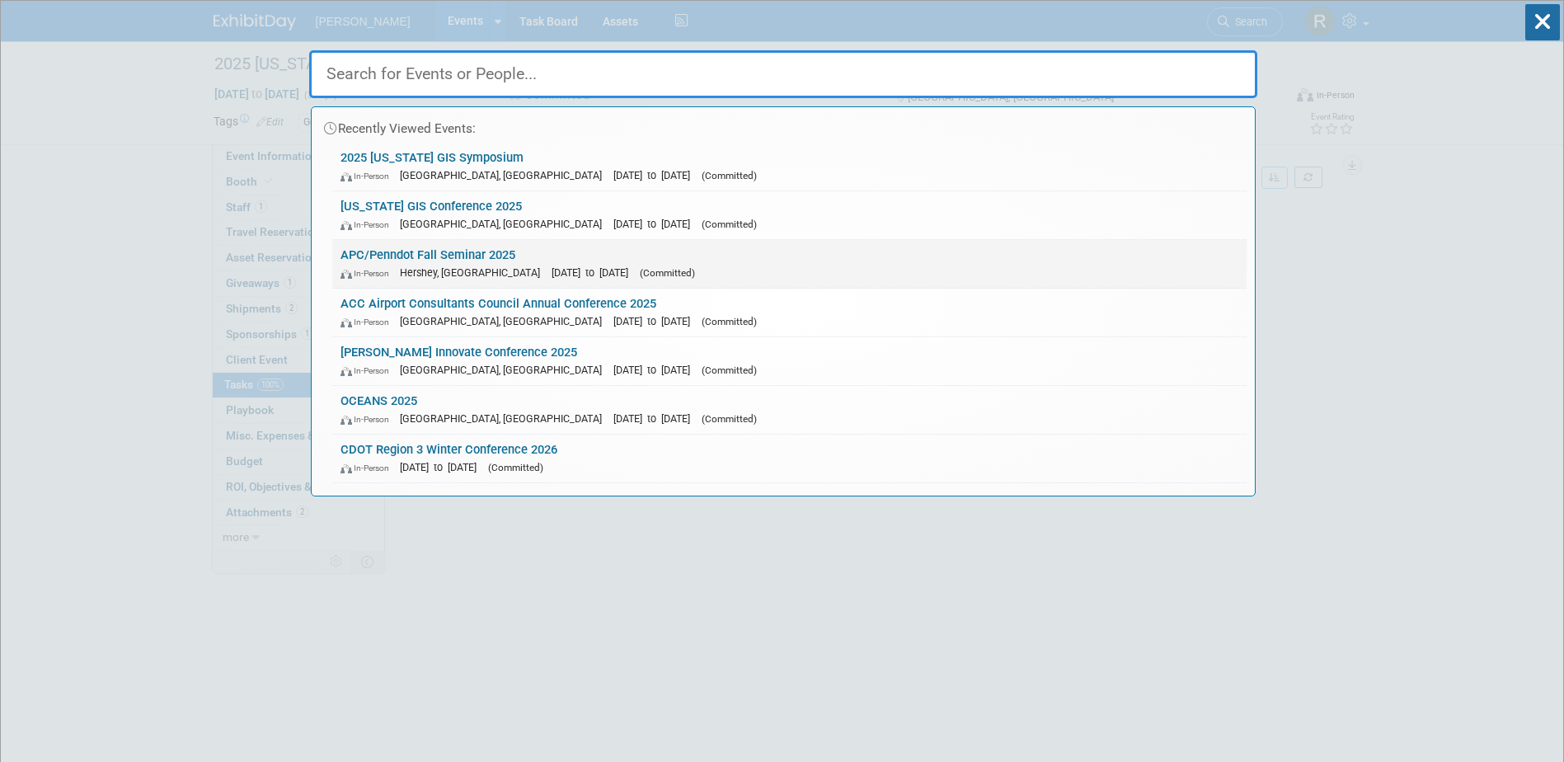
click at [411, 261] on link "APC/Penndot Fall Seminar 2025 In-Person Hershey, PA Nov 19, 2025 to Nov 21, 202…" at bounding box center [789, 264] width 914 height 48
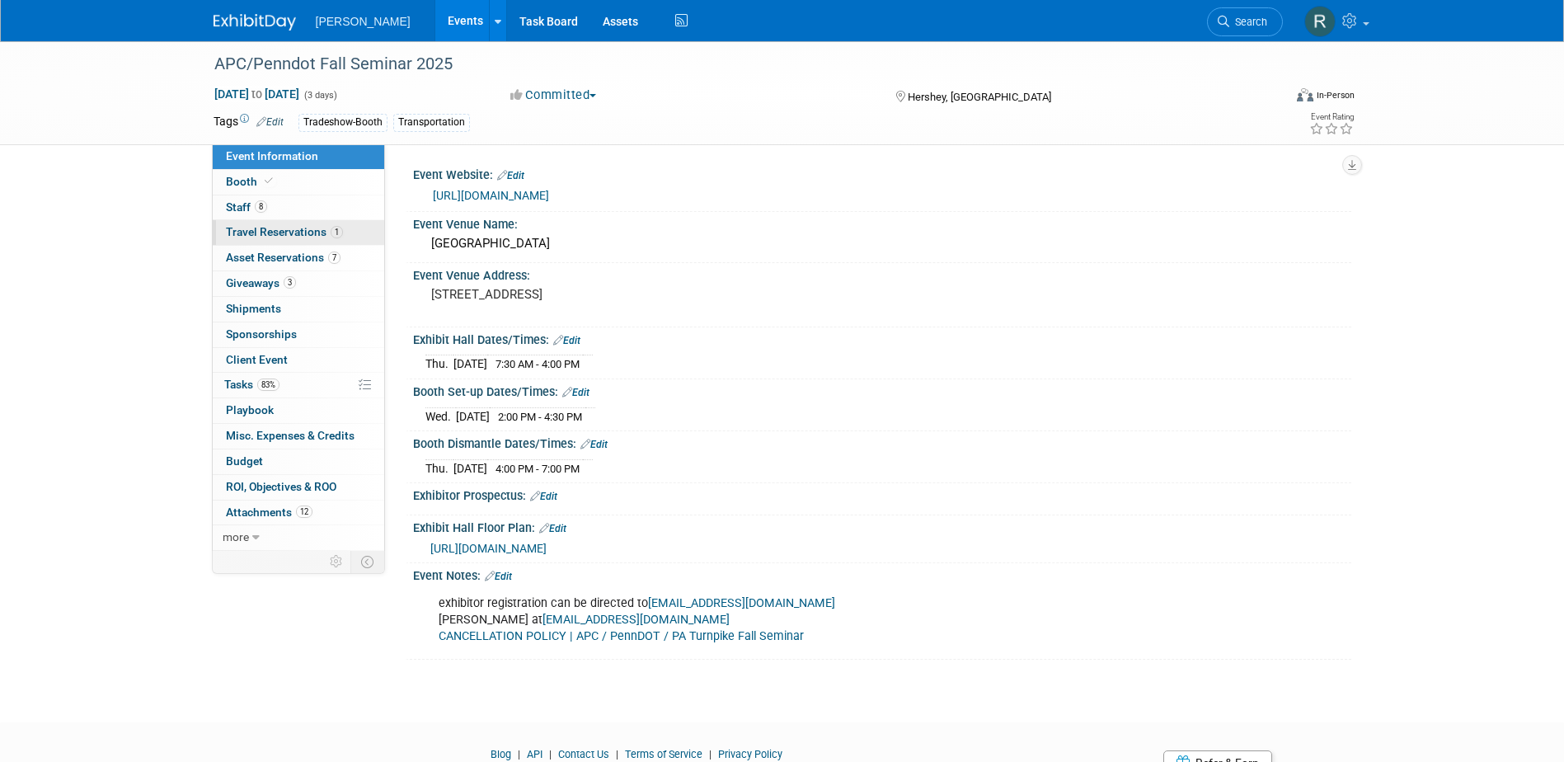
drag, startPoint x: 323, startPoint y: 208, endPoint x: 321, endPoint y: 230, distance: 22.3
click at [323, 208] on link "8 Staff 8" at bounding box center [298, 207] width 171 height 25
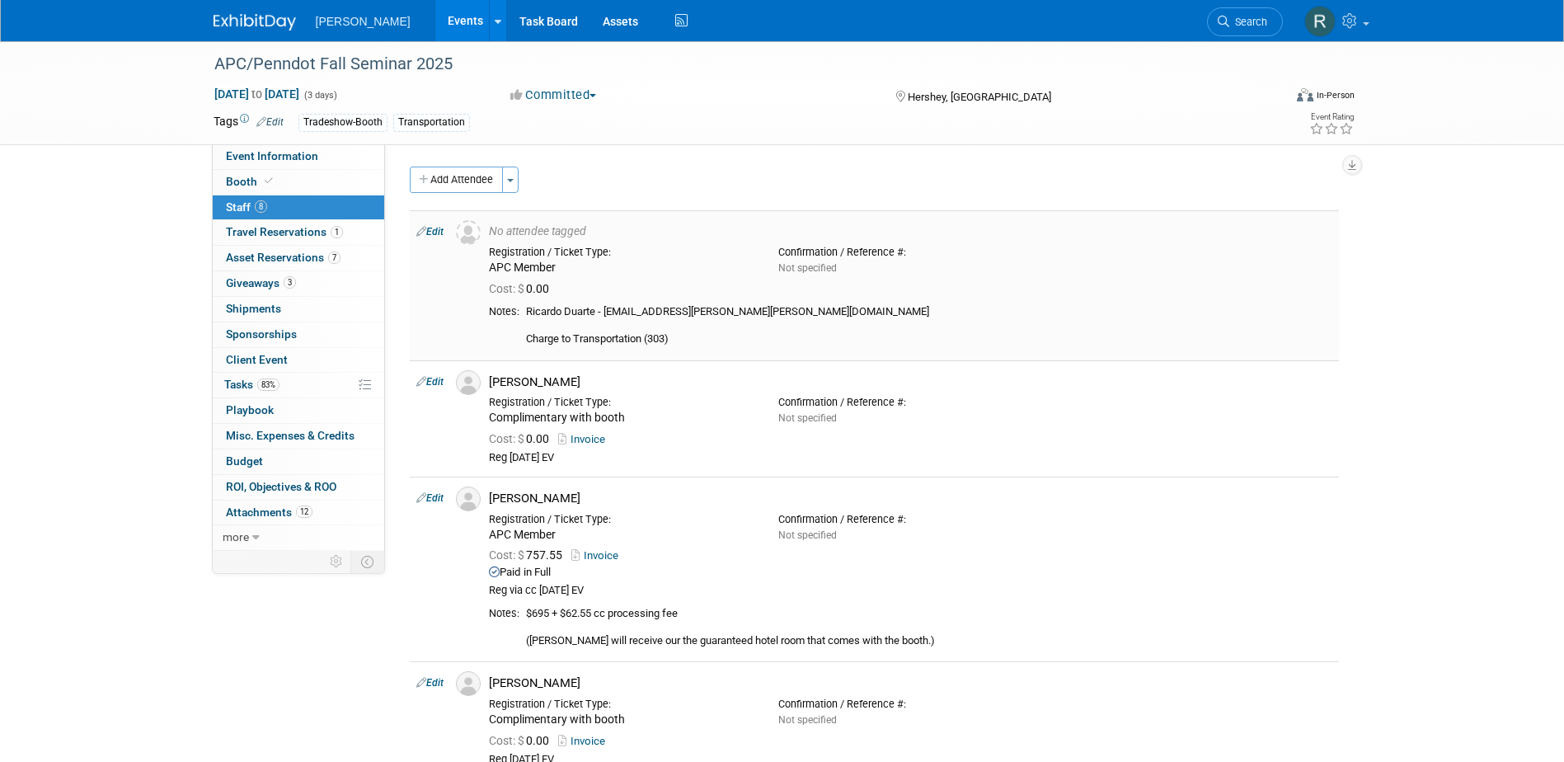
drag, startPoint x: 606, startPoint y: 312, endPoint x: 743, endPoint y: 312, distance: 136.8
click at [743, 312] on div "Ricardo Duarte - [EMAIL_ADDRESS][PERSON_NAME][PERSON_NAME][DOMAIN_NAME] Charge …" at bounding box center [929, 325] width 806 height 41
copy div "[PERSON_NAME][EMAIL_ADDRESS][PERSON_NAME][PERSON_NAME][DOMAIN_NAME]"
click at [270, 181] on icon at bounding box center [269, 180] width 8 height 9
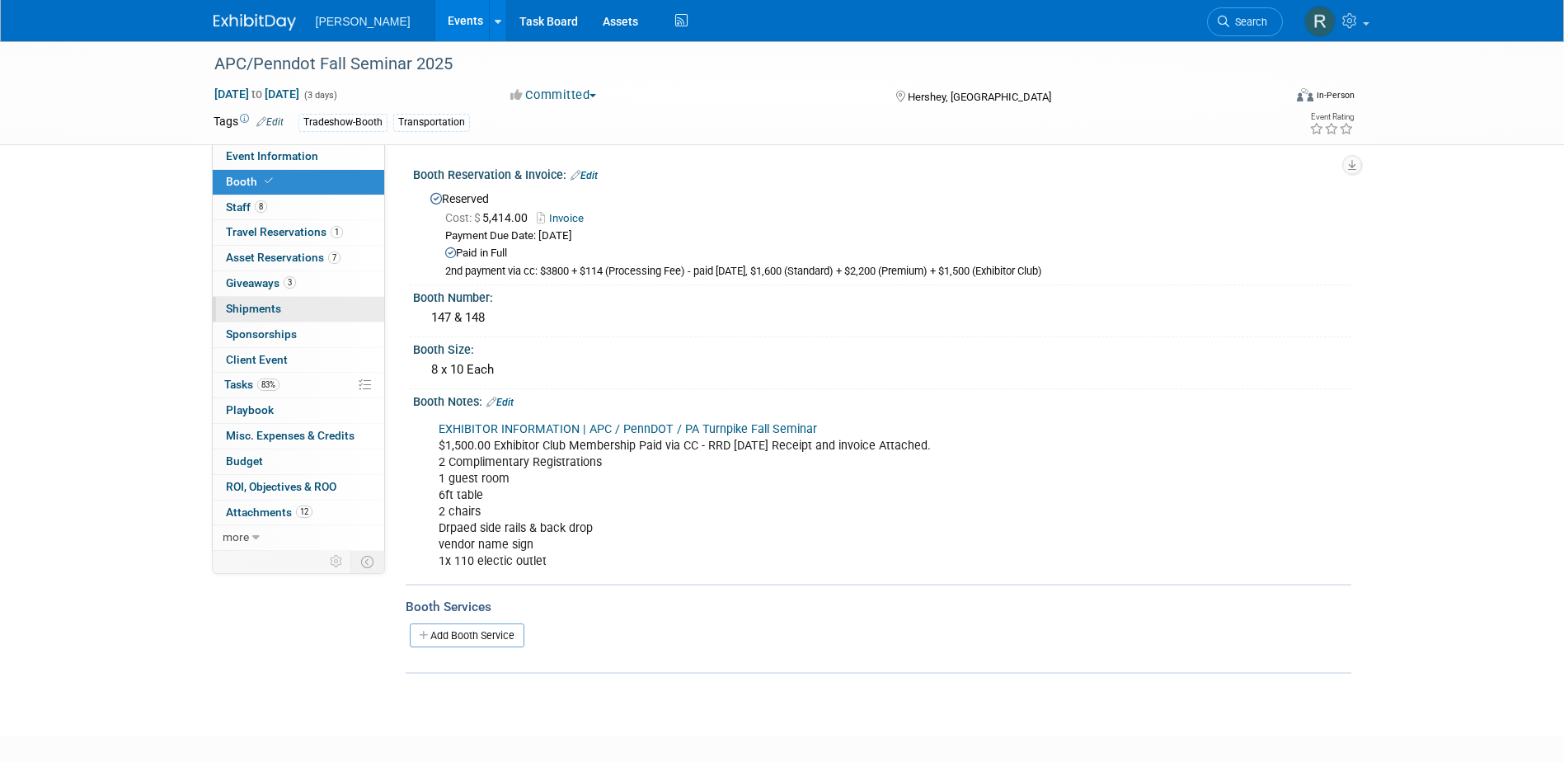
click at [241, 309] on span "Shipments 0" at bounding box center [253, 308] width 55 height 13
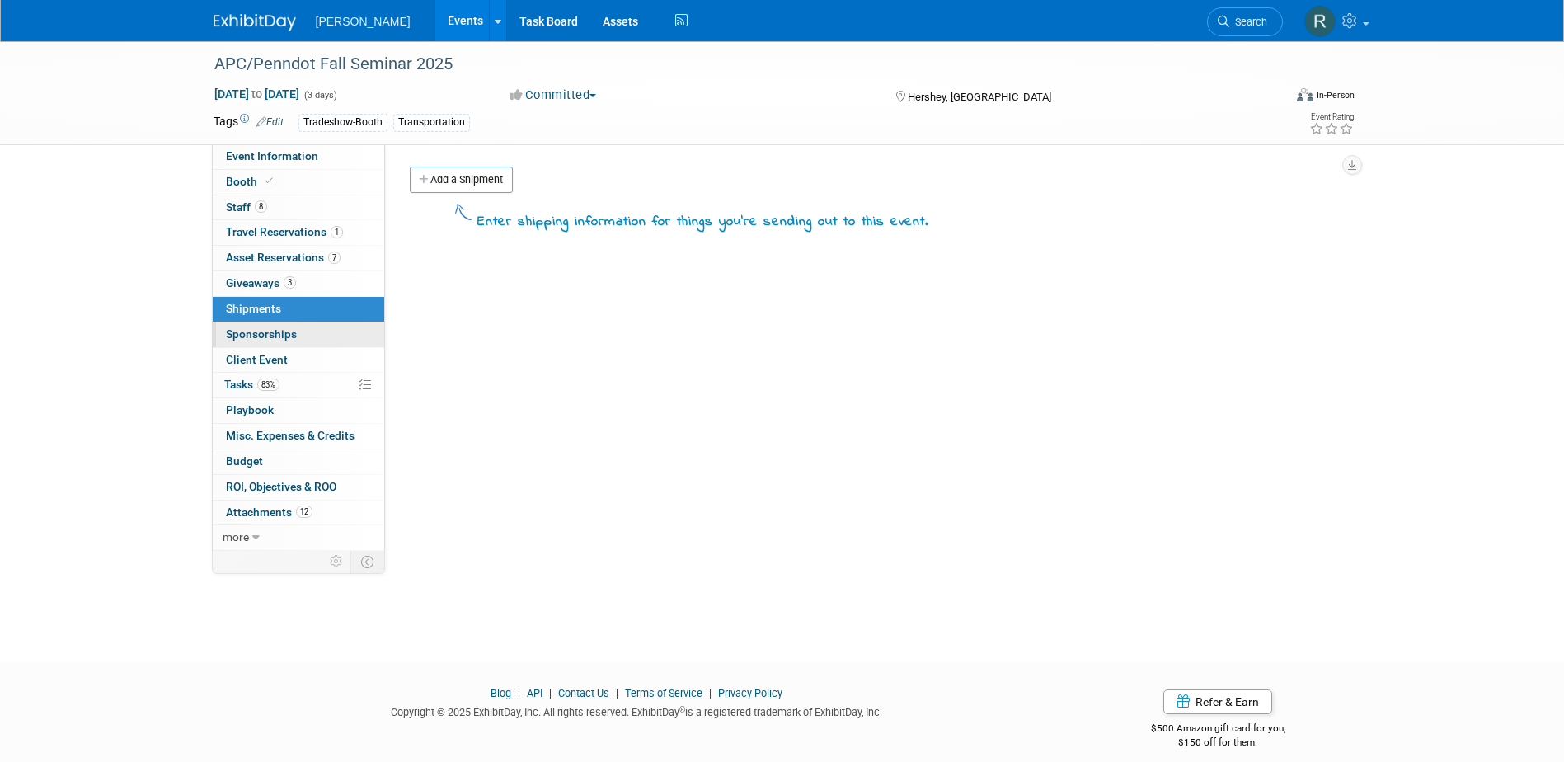
click at [250, 326] on link "0 Sponsorships 0" at bounding box center [298, 334] width 171 height 25
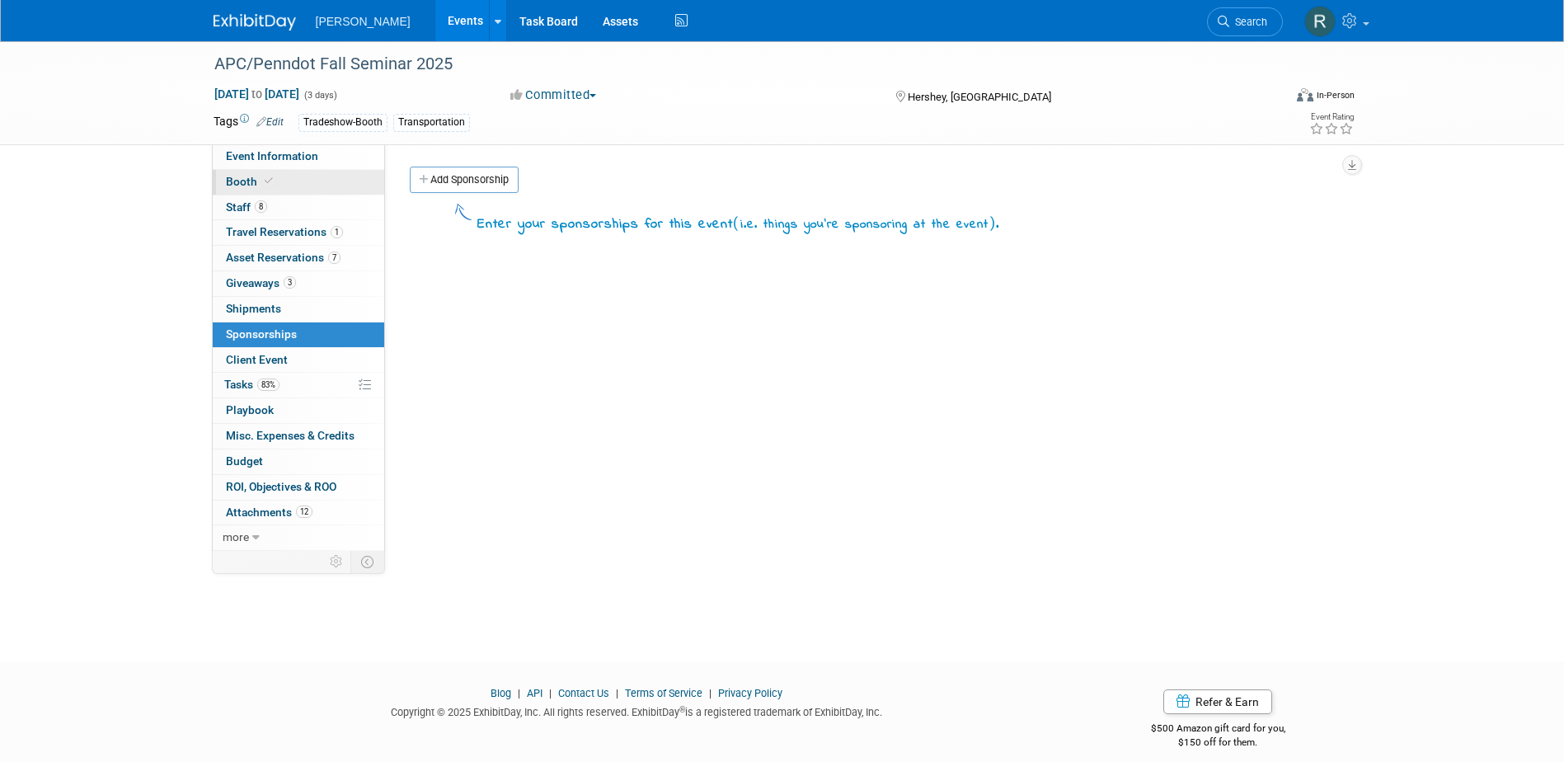
click at [259, 189] on link "Booth" at bounding box center [298, 182] width 171 height 25
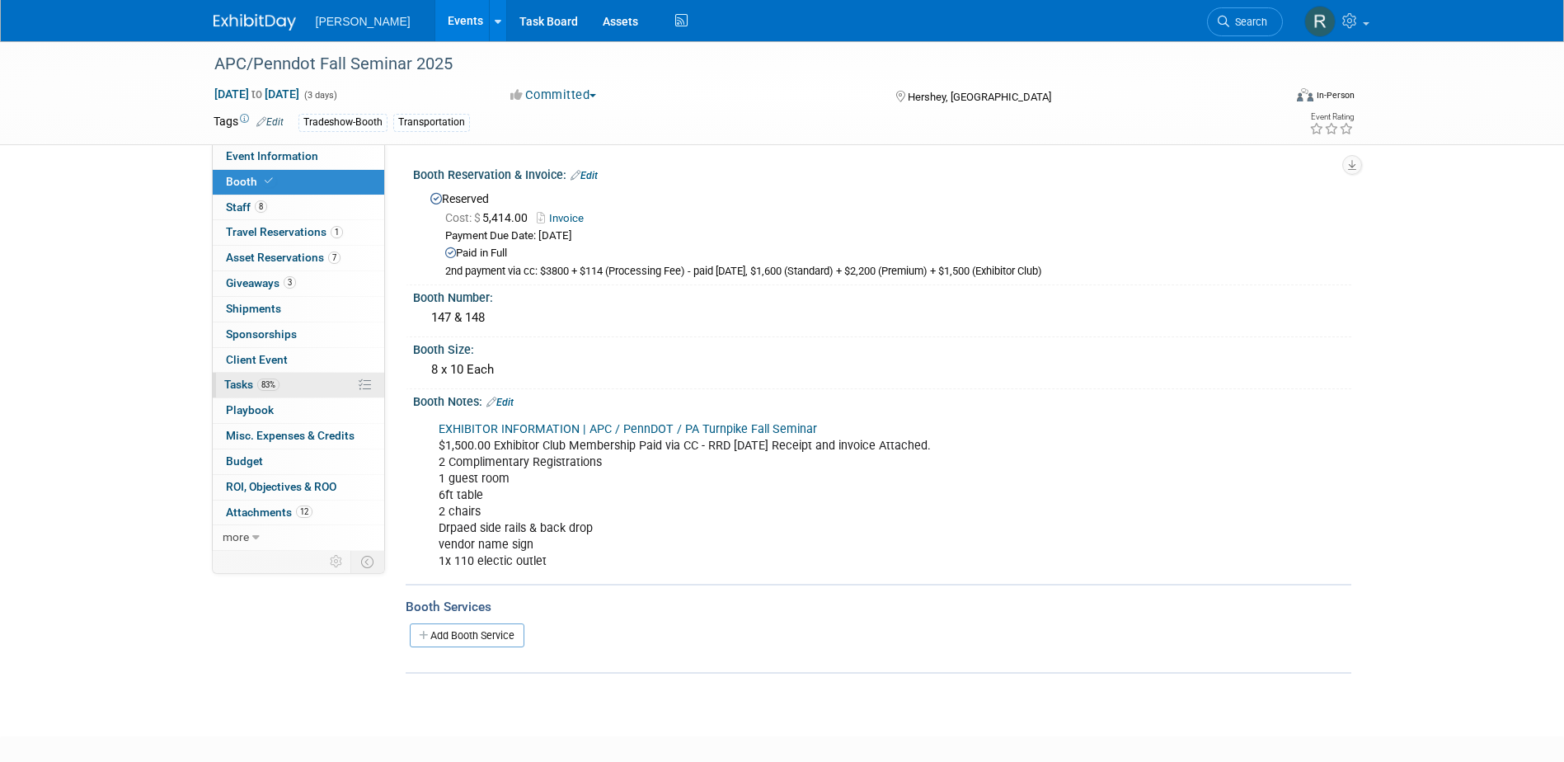
click at [249, 388] on span "Tasks 83%" at bounding box center [251, 384] width 55 height 13
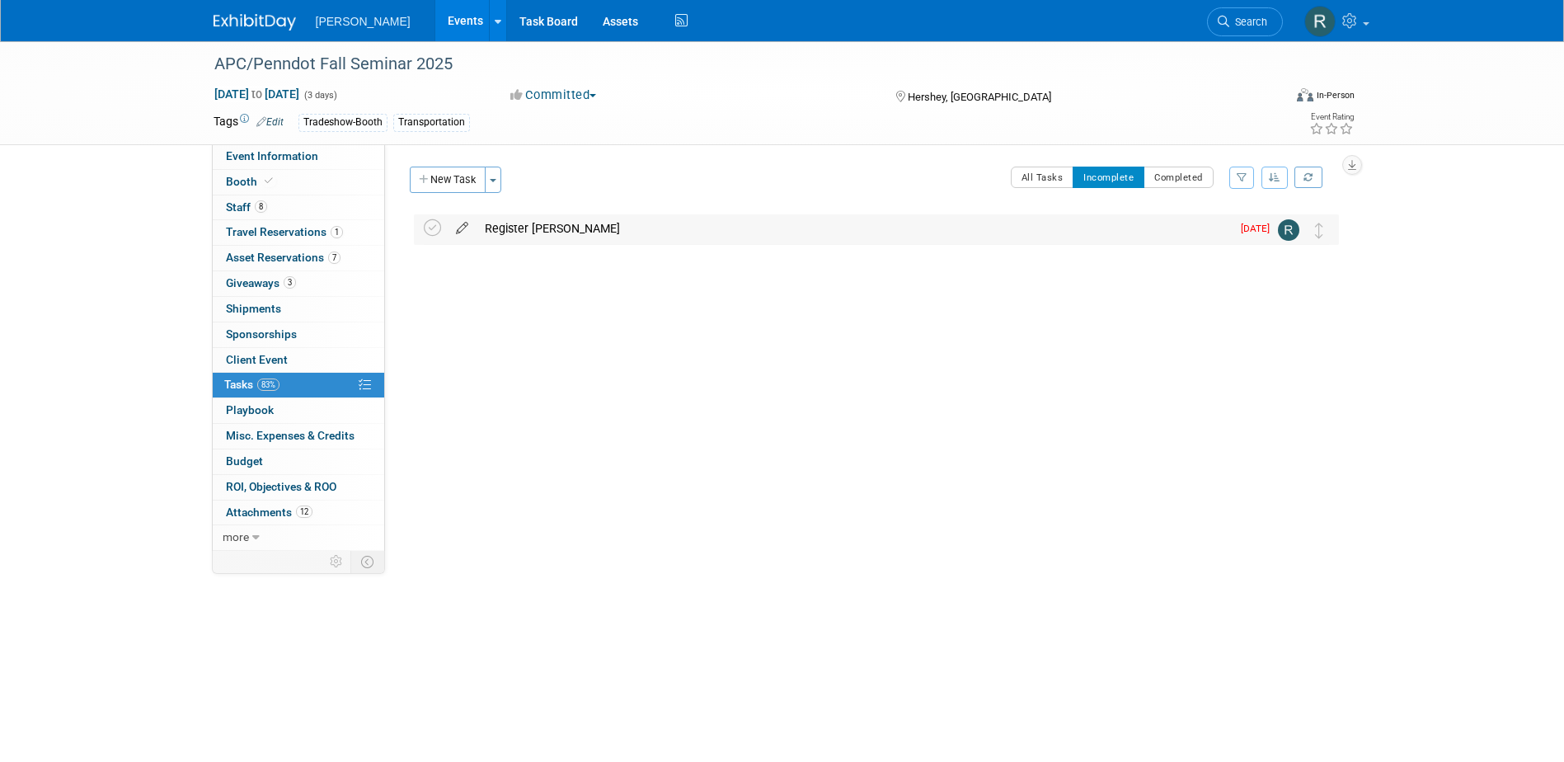
click at [464, 232] on icon at bounding box center [462, 224] width 29 height 21
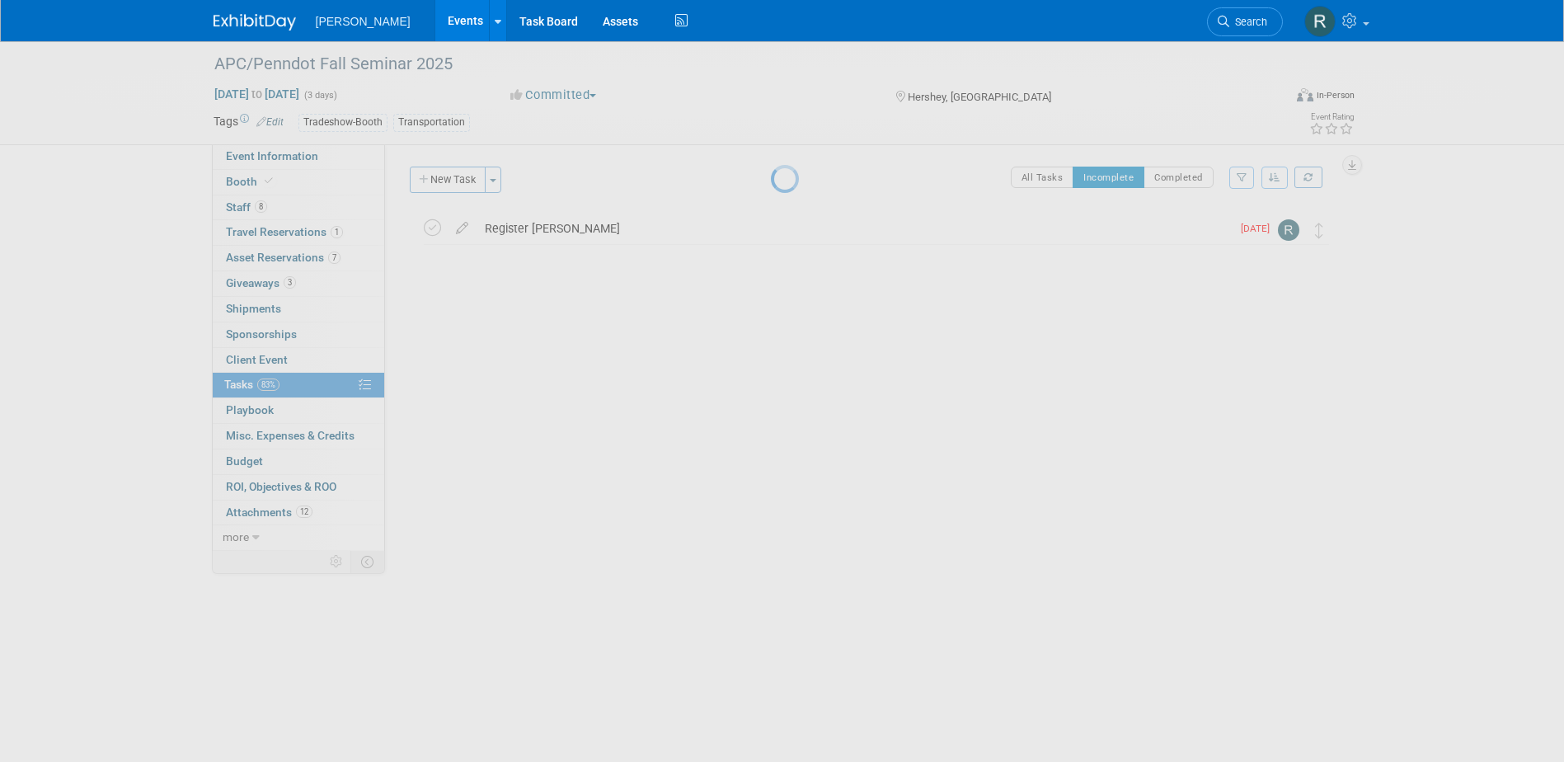
select select "9"
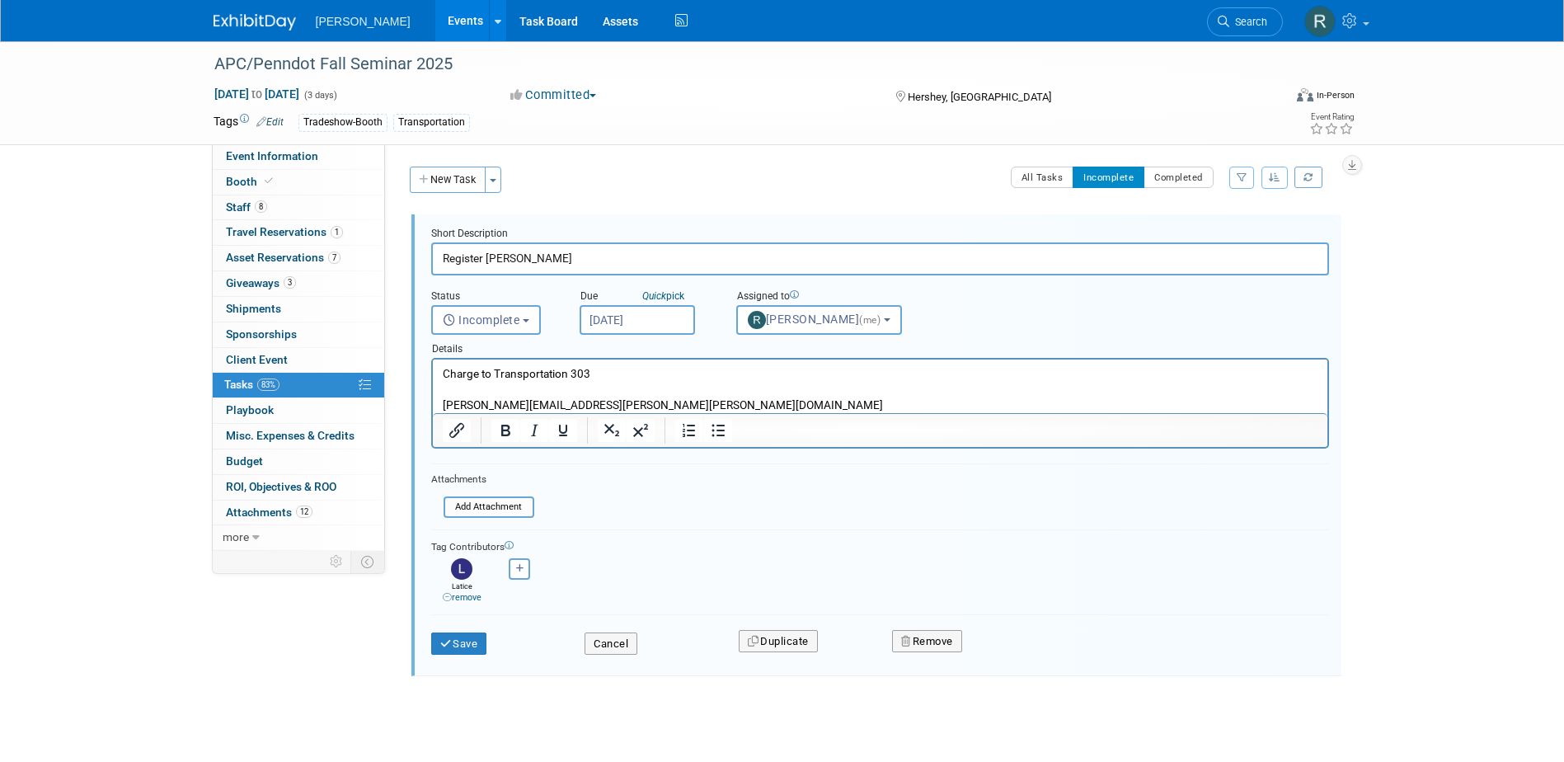
click at [683, 318] on input "[DATE]" at bounding box center [636, 320] width 115 height 30
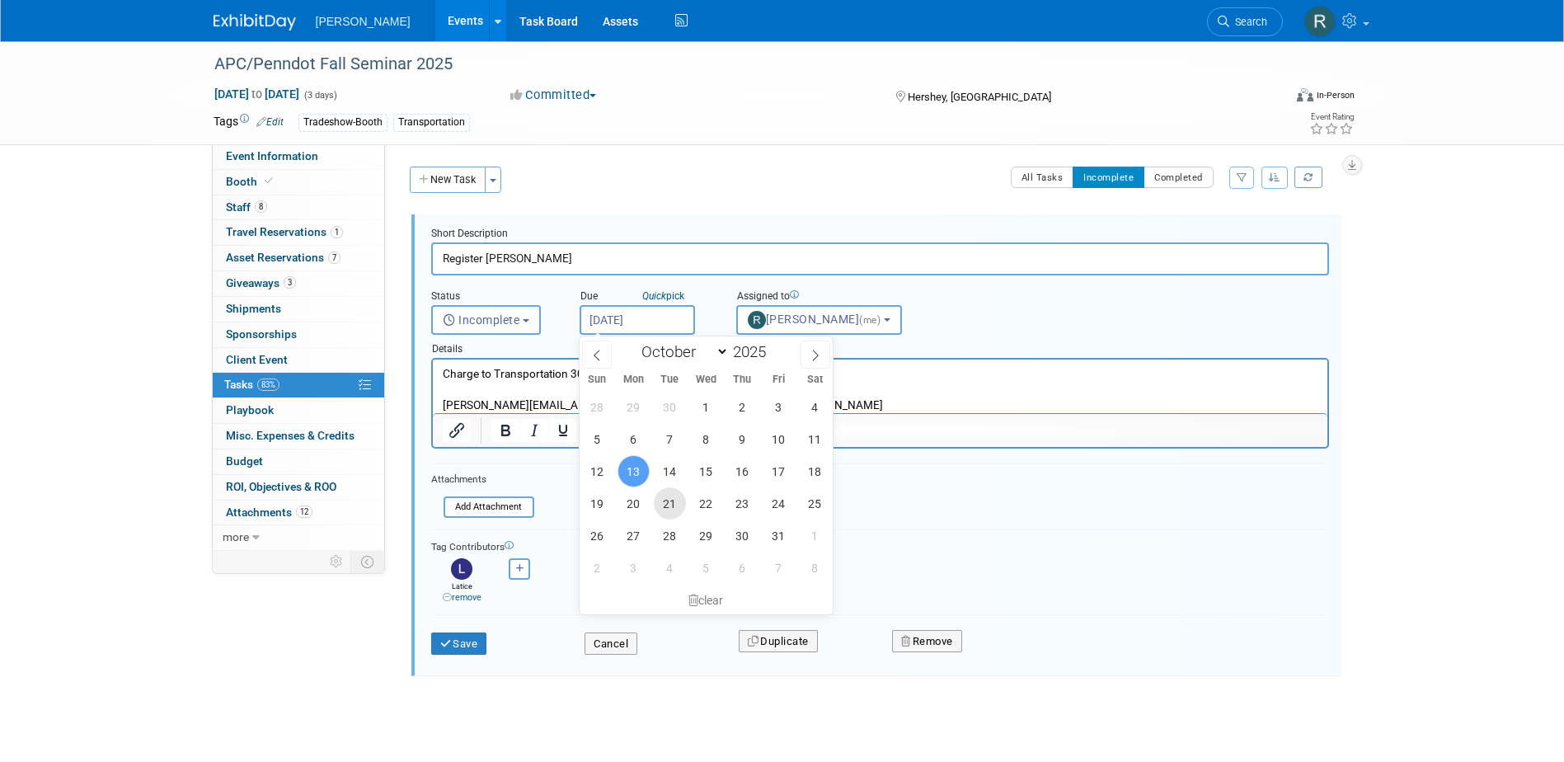
click at [672, 505] on span "21" at bounding box center [670, 503] width 32 height 32
type input "[DATE]"
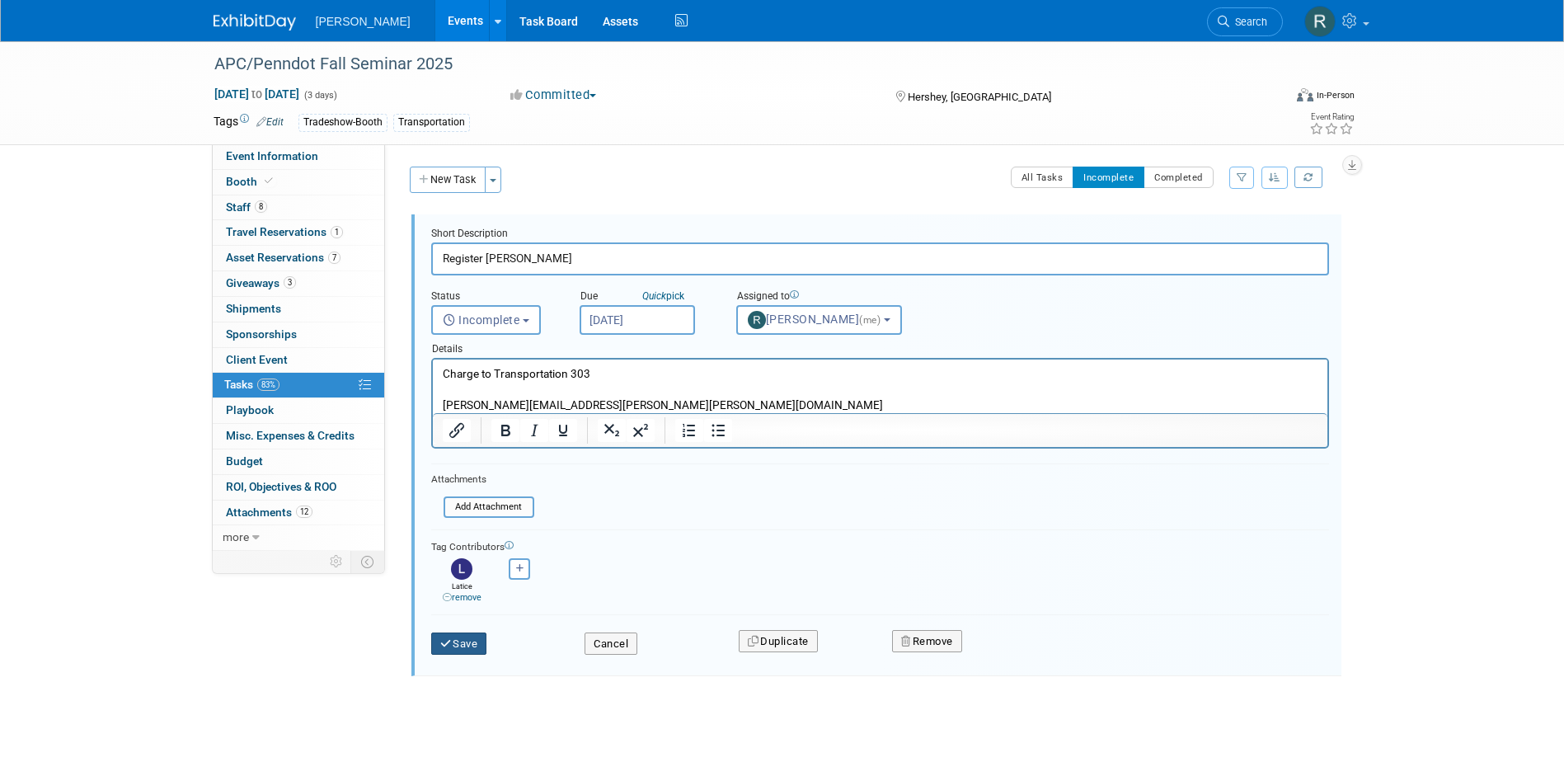
click at [450, 635] on button "Save" at bounding box center [459, 643] width 56 height 23
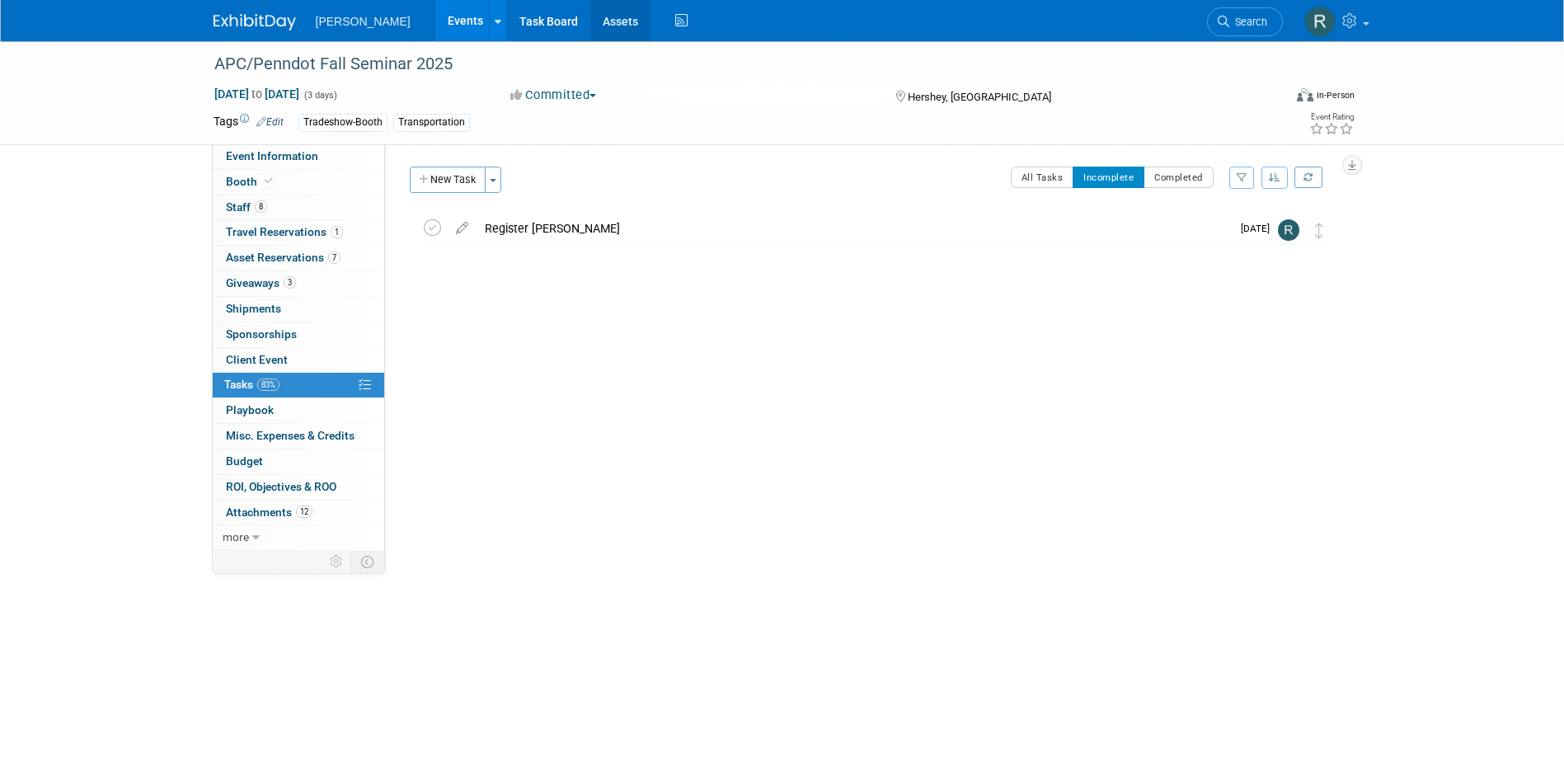
click at [590, 27] on link "Assets" at bounding box center [620, 20] width 60 height 41
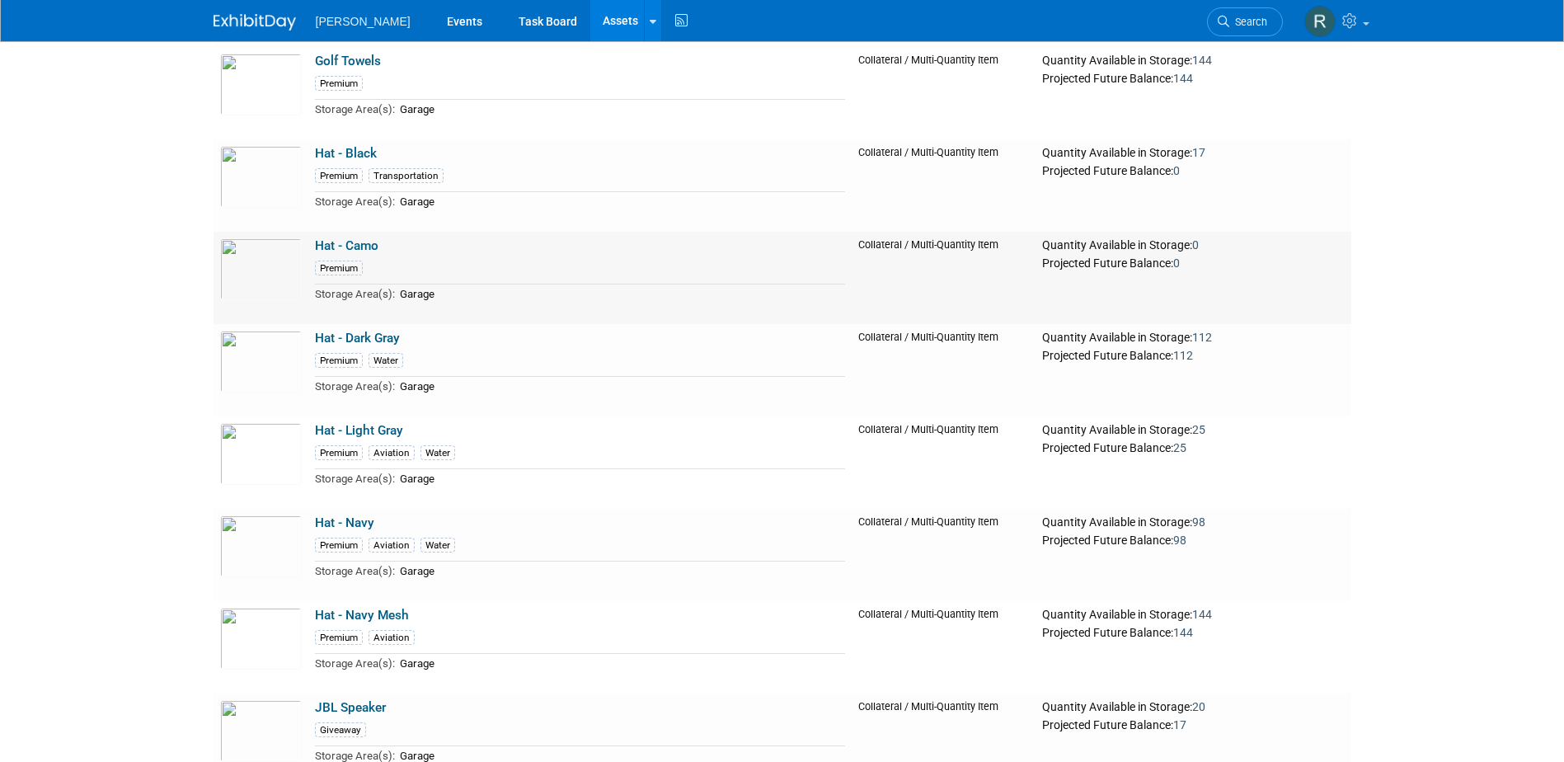
scroll to position [19366, 0]
